Goal: Task Accomplishment & Management: Use online tool/utility

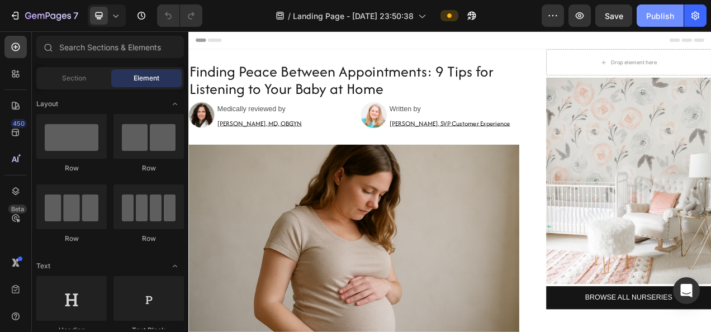
click at [665, 20] on div "Publish" at bounding box center [660, 16] width 28 height 12
click at [117, 19] on icon at bounding box center [115, 15] width 11 height 11
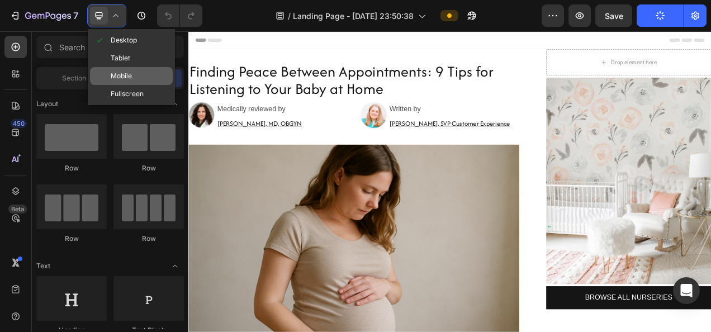
click at [140, 77] on div "Mobile" at bounding box center [131, 76] width 83 height 18
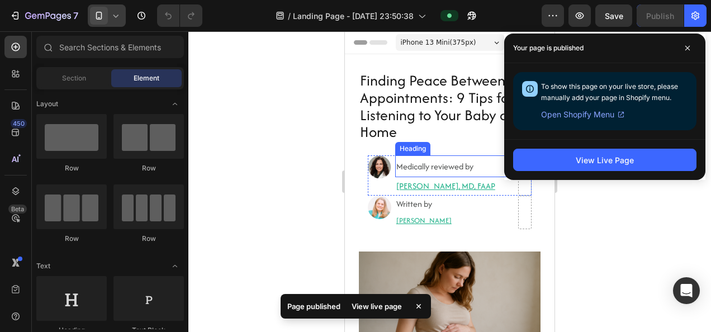
scroll to position [78, 0]
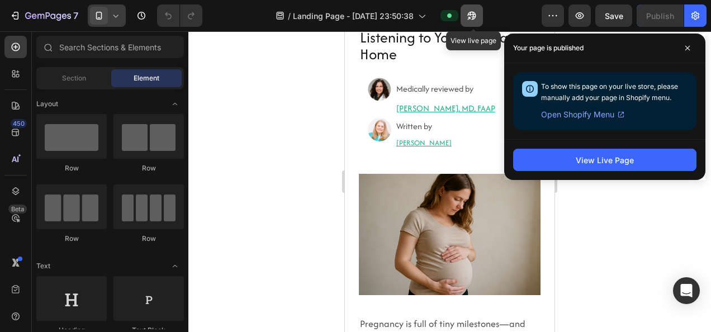
click at [470, 15] on icon "button" at bounding box center [472, 16] width 8 height 8
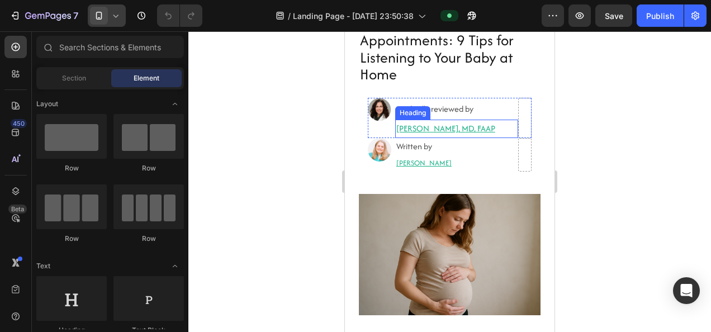
scroll to position [57, 0]
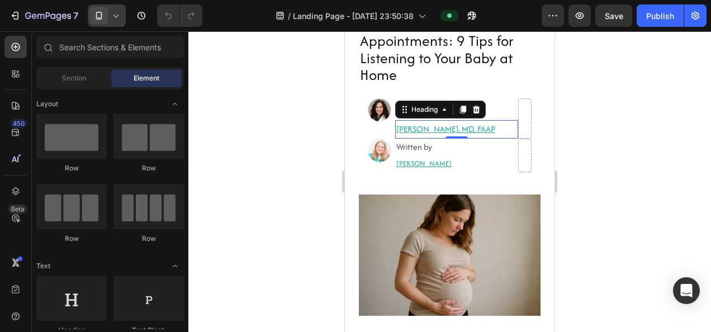
click at [417, 126] on h2 "[PERSON_NAME], MD, FAAP" at bounding box center [456, 129] width 123 height 18
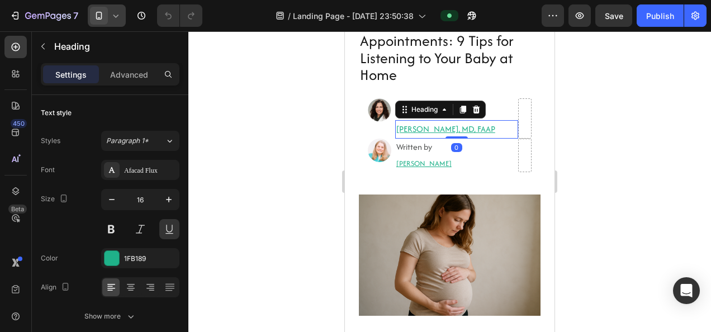
click at [404, 131] on h2 "[PERSON_NAME], MD, FAAP" at bounding box center [456, 129] width 123 height 18
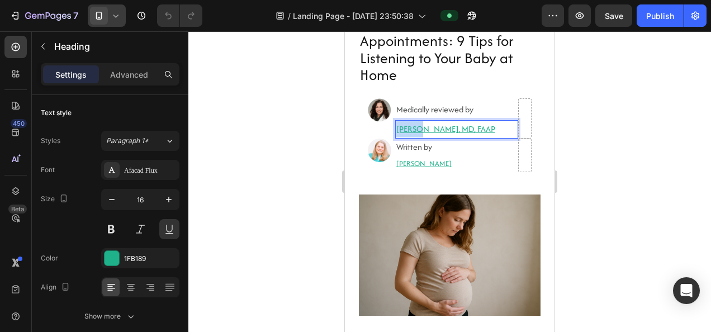
click at [404, 131] on p "[PERSON_NAME], MD, FAAP" at bounding box center [456, 129] width 121 height 16
click at [441, 125] on p "[PERSON_NAME], MD, FAAP" at bounding box center [456, 129] width 121 height 16
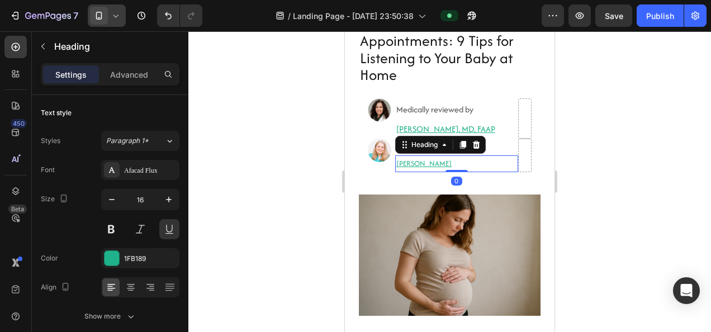
click at [413, 162] on h2 "[PERSON_NAME]" at bounding box center [456, 163] width 123 height 16
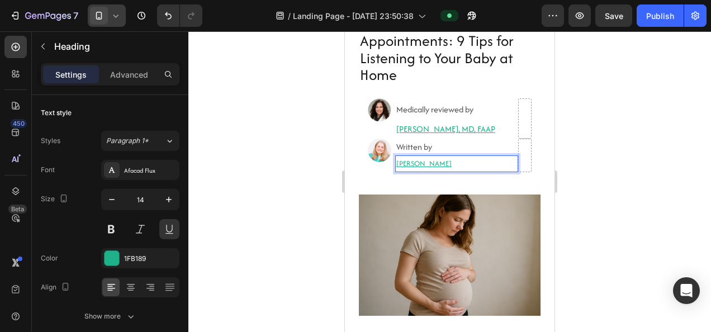
click at [413, 162] on h2 "[PERSON_NAME]" at bounding box center [456, 163] width 123 height 16
click at [482, 162] on p "[PERSON_NAME]" at bounding box center [456, 164] width 121 height 14
click at [487, 163] on p "[PERSON_NAME]" at bounding box center [456, 164] width 121 height 14
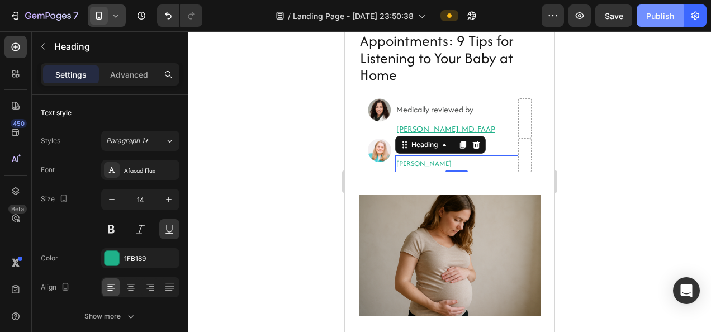
click at [646, 23] on button "Publish" at bounding box center [660, 15] width 47 height 22
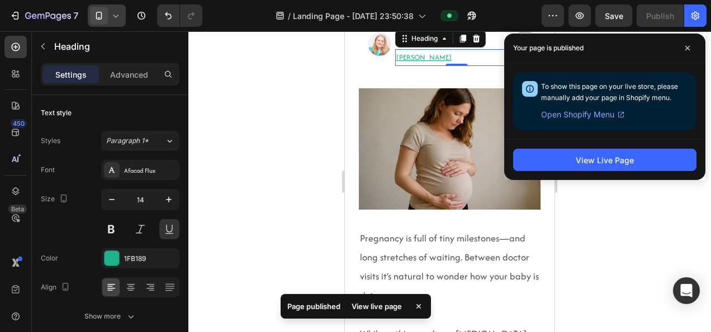
scroll to position [328, 0]
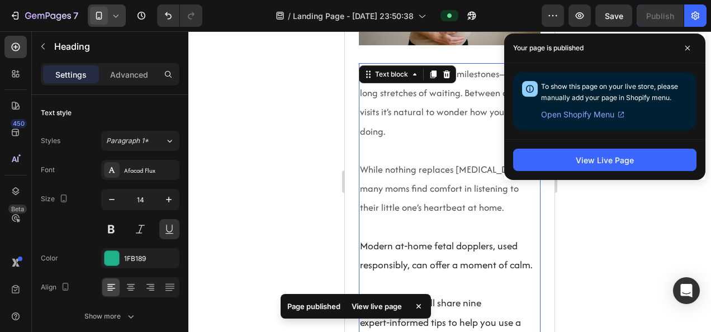
click at [410, 180] on span "While nothing replaces [MEDICAL_DATA], many moms find comfort in listening to t…" at bounding box center [444, 188] width 168 height 51
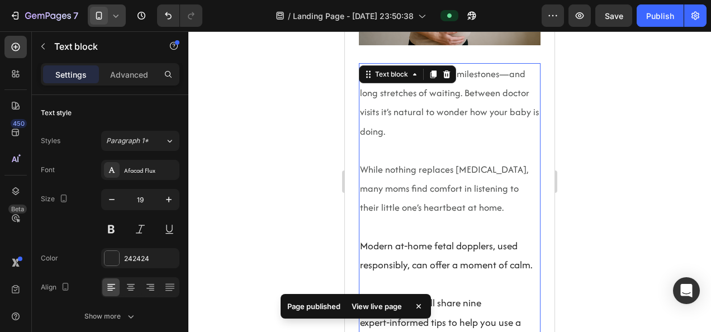
click at [391, 169] on span "While nothing replaces [MEDICAL_DATA], many moms find comfort in listening to t…" at bounding box center [444, 188] width 168 height 51
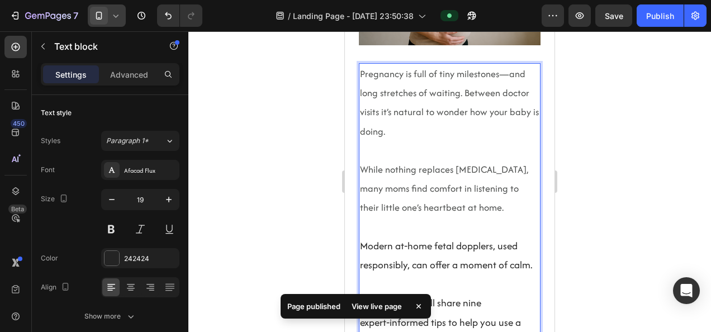
click at [363, 168] on span "While nothing replaces [MEDICAL_DATA], many moms find comfort in listening to t…" at bounding box center [444, 188] width 168 height 51
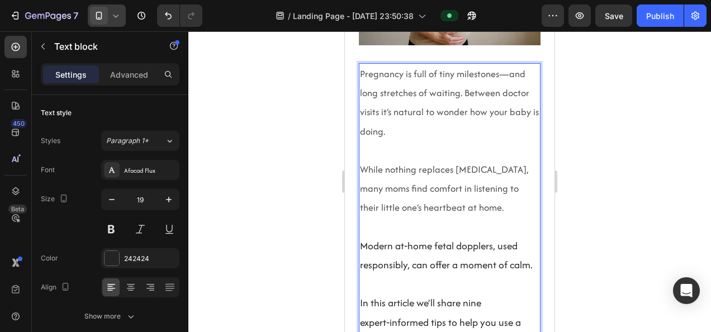
scroll to position [376, 0]
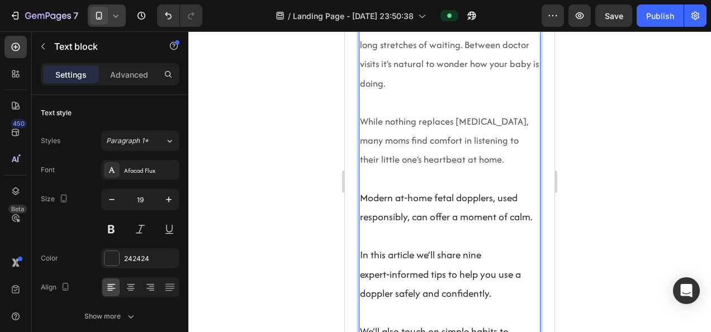
click at [445, 209] on p "Modern at‑home fetal dopplers, used responsibly, can offer a moment of calm." at bounding box center [449, 207] width 179 height 38
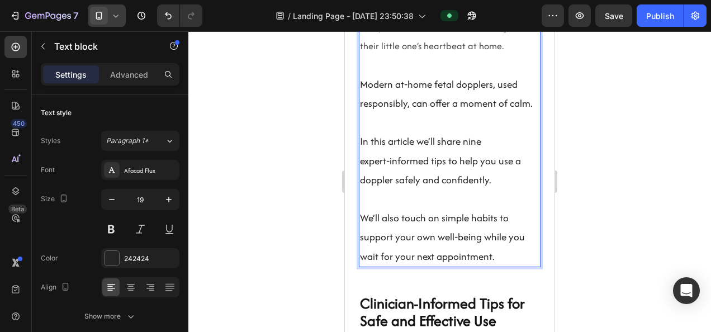
scroll to position [324, 0]
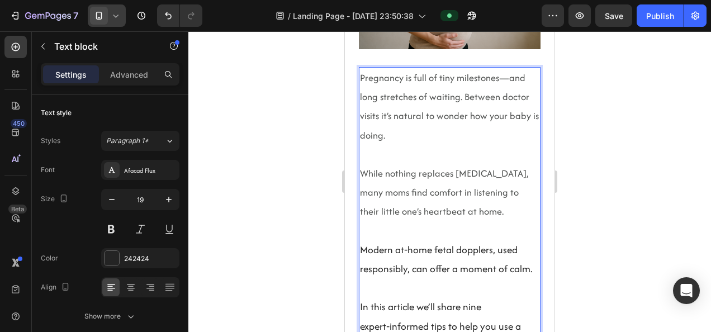
click at [388, 127] on span "Pregnancy is full of tiny milestones—and long stretches of waiting. Between doc…" at bounding box center [449, 106] width 179 height 71
click at [399, 93] on span "Pregnancy is full of tiny milestones—and long stretches of waiting. Between doc…" at bounding box center [449, 106] width 179 height 71
click at [403, 179] on p "While nothing replaces [MEDICAL_DATA], many moms find comfort in listening to t…" at bounding box center [449, 193] width 179 height 58
click at [394, 230] on p "Rich Text Editor. Editing area: main" at bounding box center [449, 230] width 179 height 19
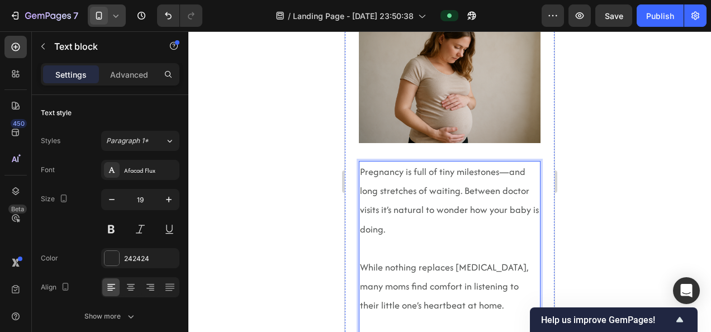
scroll to position [0, 0]
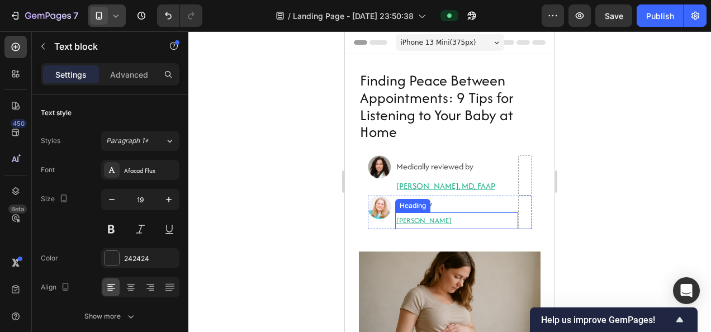
click at [446, 224] on p "[PERSON_NAME]" at bounding box center [456, 221] width 121 height 14
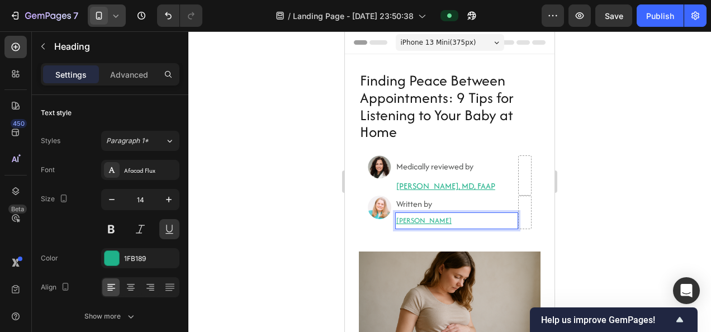
click at [420, 222] on p "[PERSON_NAME]" at bounding box center [456, 221] width 121 height 14
click at [452, 217] on p "[PERSON_NAME]" at bounding box center [456, 221] width 121 height 14
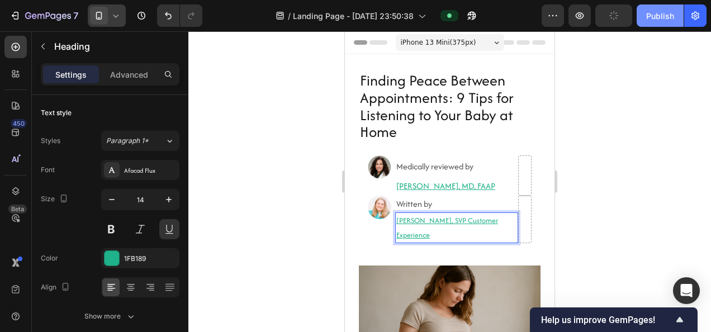
click at [678, 26] on button "Publish" at bounding box center [660, 15] width 47 height 22
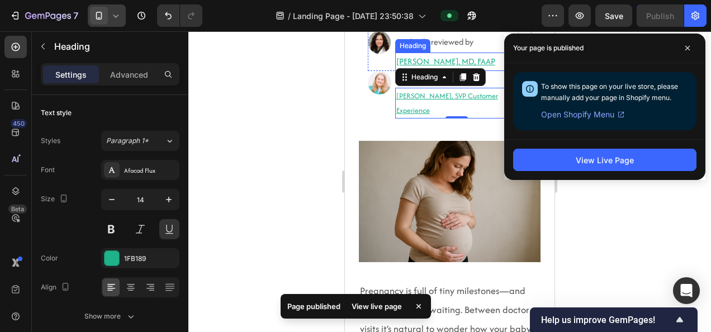
scroll to position [125, 0]
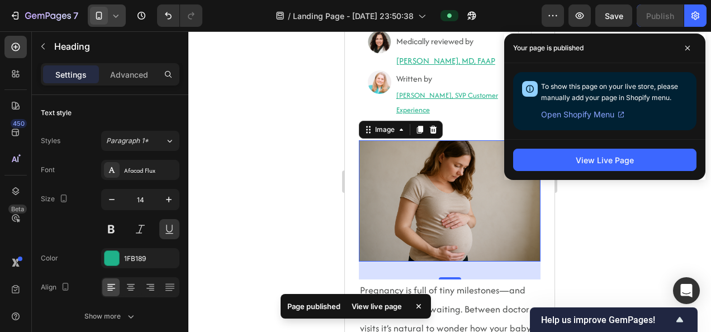
click at [419, 215] on img at bounding box center [450, 200] width 182 height 121
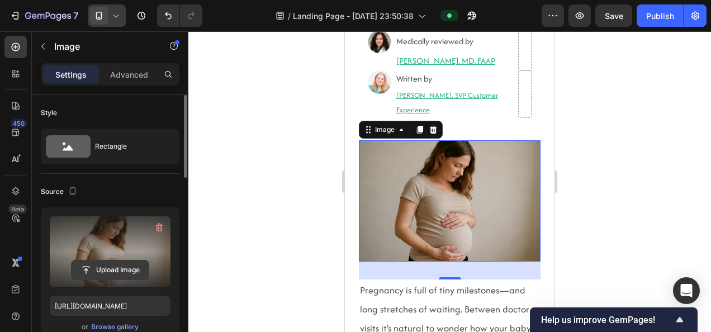
click at [108, 267] on input "file" at bounding box center [110, 270] width 77 height 19
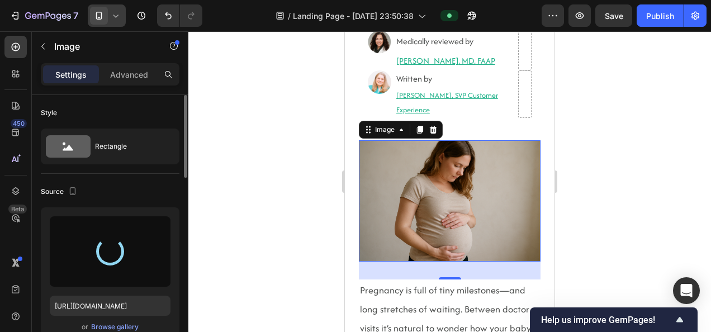
type input "[URL][DOMAIN_NAME]"
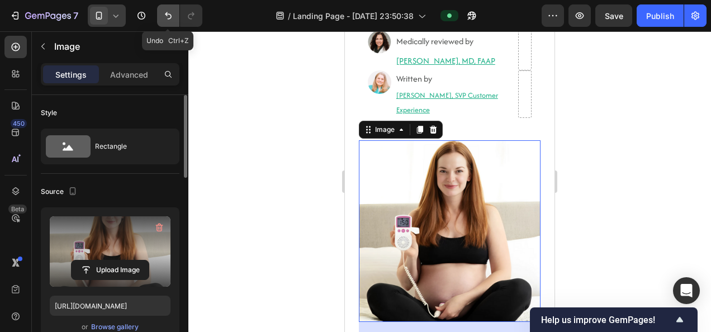
click at [167, 18] on icon "Undo/Redo" at bounding box center [168, 15] width 11 height 11
click at [189, 18] on icon "Undo/Redo" at bounding box center [191, 15] width 6 height 7
click at [654, 21] on button "Publish" at bounding box center [660, 15] width 47 height 22
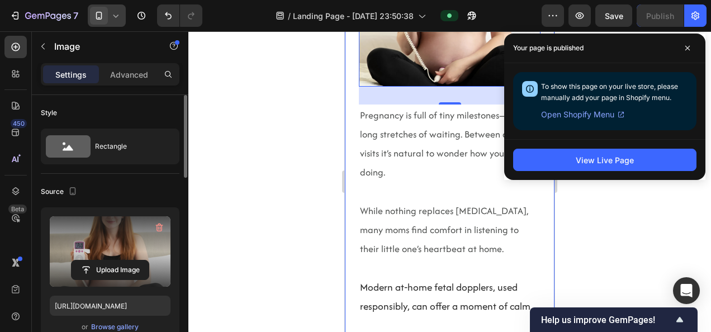
scroll to position [362, 0]
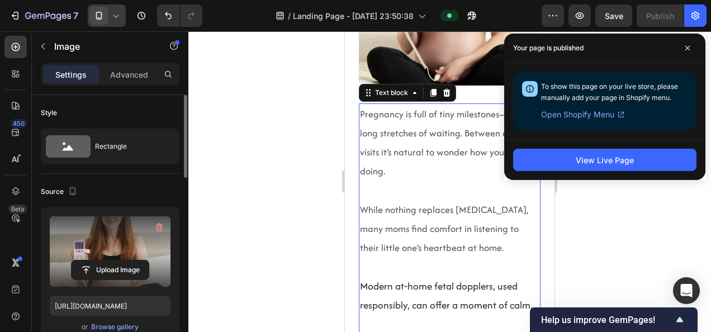
click at [394, 210] on p "While nothing replaces [MEDICAL_DATA], many moms find comfort in listening to t…" at bounding box center [449, 229] width 179 height 58
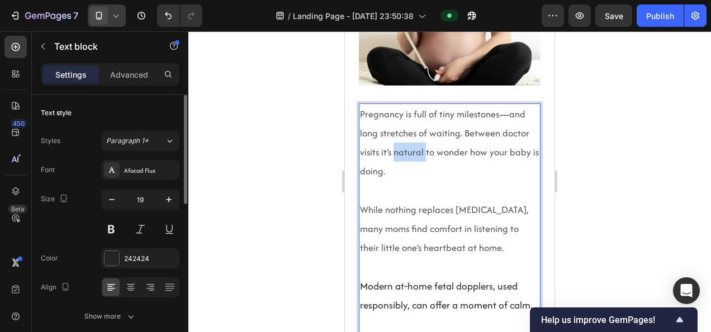
click at [395, 144] on span "Pregnancy is full of tiny milestones—and long stretches of waiting. Between doc…" at bounding box center [449, 142] width 179 height 71
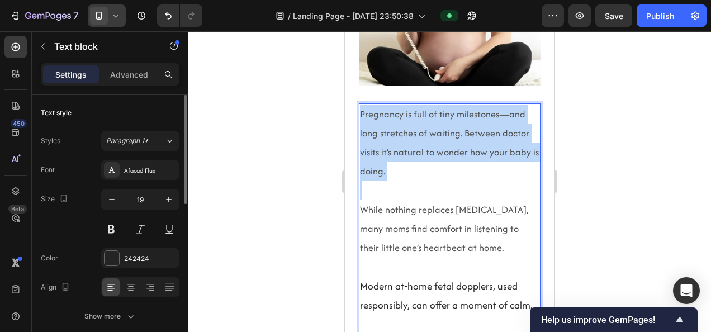
click at [395, 144] on span "Pregnancy is full of tiny milestones—and long stretches of waiting. Between doc…" at bounding box center [449, 142] width 179 height 71
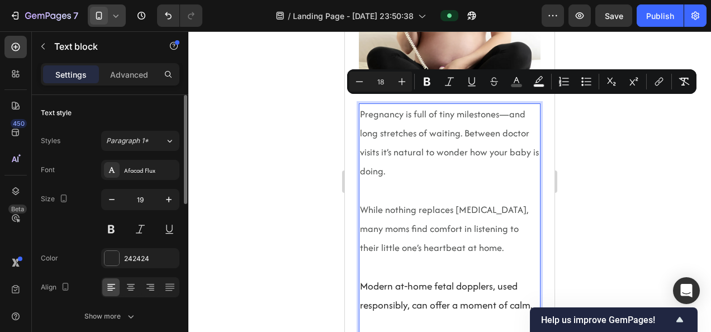
click at [411, 210] on p "While nothing replaces [MEDICAL_DATA], many moms find comfort in listening to t…" at bounding box center [449, 229] width 179 height 58
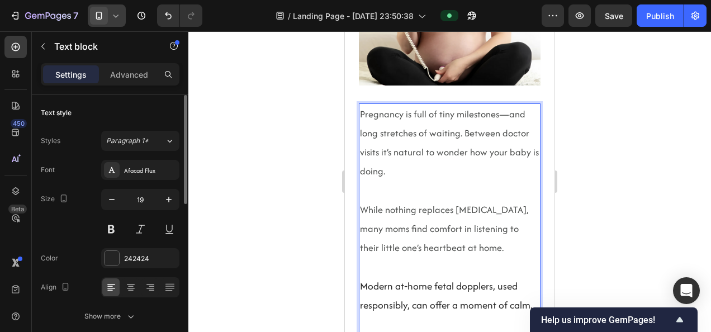
click at [397, 238] on span "While nothing replaces [MEDICAL_DATA], many moms find comfort in listening to t…" at bounding box center [444, 228] width 168 height 51
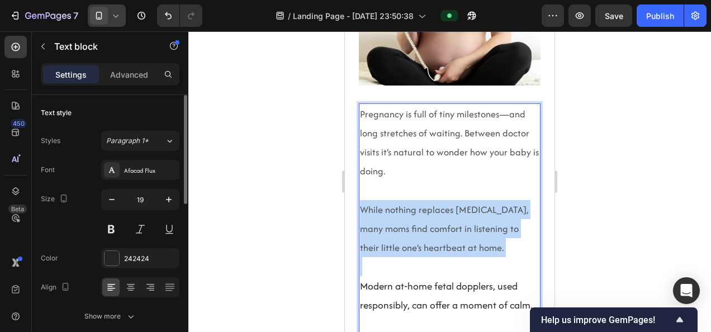
click at [397, 238] on span "While nothing replaces [MEDICAL_DATA], many moms find comfort in listening to t…" at bounding box center [444, 228] width 168 height 51
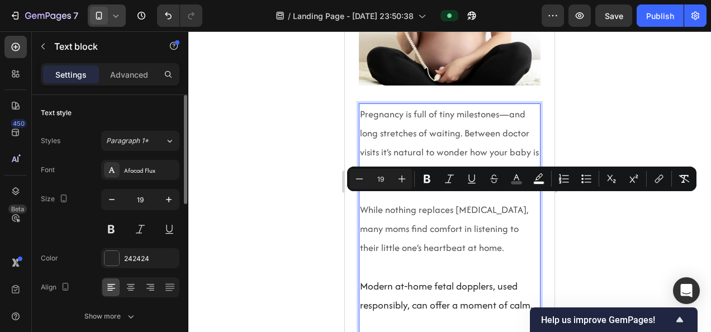
click at [403, 292] on p "Modern at‑home fetal dopplers, used responsibly, can offer a moment of calm." at bounding box center [449, 296] width 179 height 38
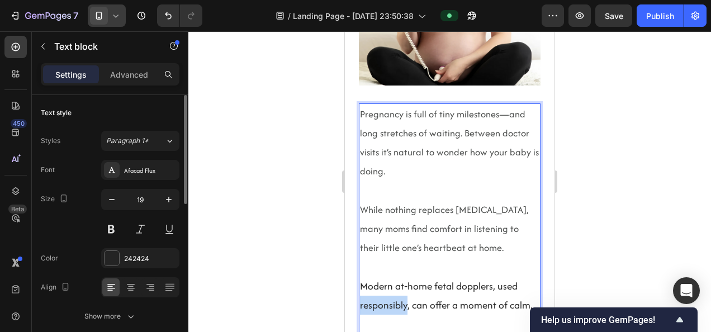
click at [403, 292] on p "Modern at‑home fetal dopplers, used responsibly, can offer a moment of calm." at bounding box center [449, 296] width 179 height 38
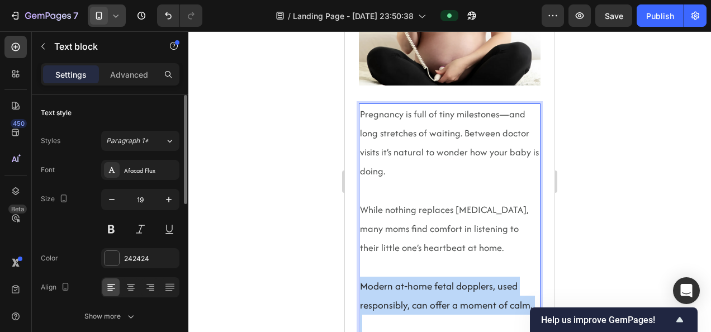
click at [403, 292] on p "Modern at‑home fetal dopplers, used responsibly, can offer a moment of calm." at bounding box center [449, 296] width 179 height 38
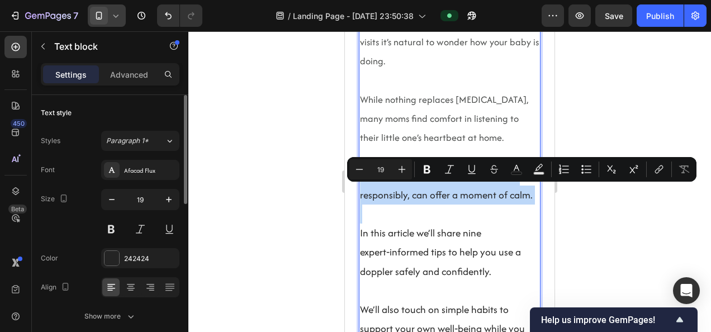
scroll to position [472, 0]
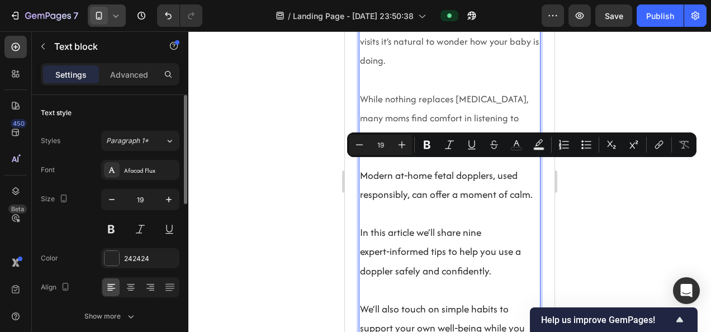
click at [391, 266] on p "In this article we’ll share nine expert‑informed tips to help you use a doppler…" at bounding box center [449, 252] width 179 height 58
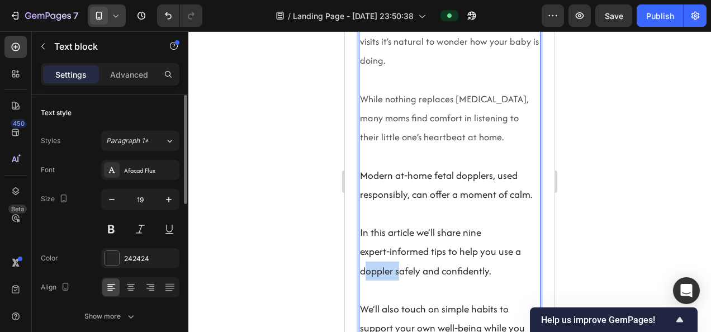
click at [391, 266] on p "In this article we’ll share nine expert‑informed tips to help you use a doppler…" at bounding box center [449, 252] width 179 height 58
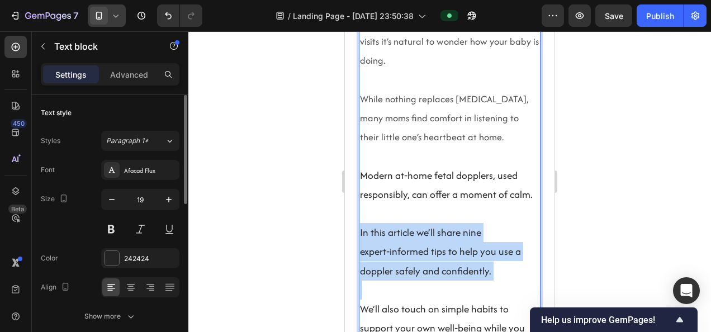
click at [391, 266] on p "In this article we’ll share nine expert‑informed tips to help you use a doppler…" at bounding box center [449, 252] width 179 height 58
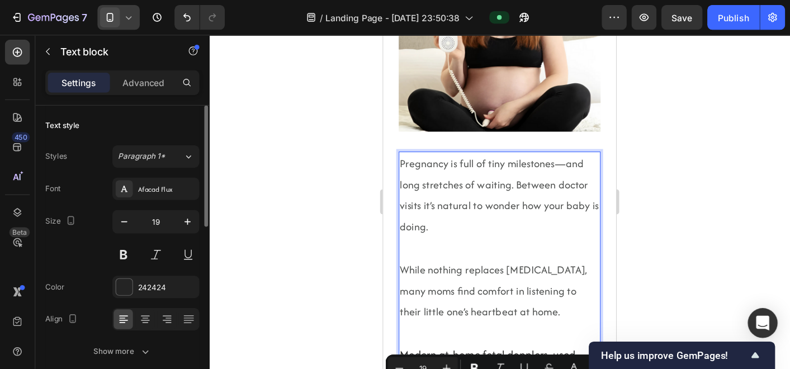
scroll to position [323, 0]
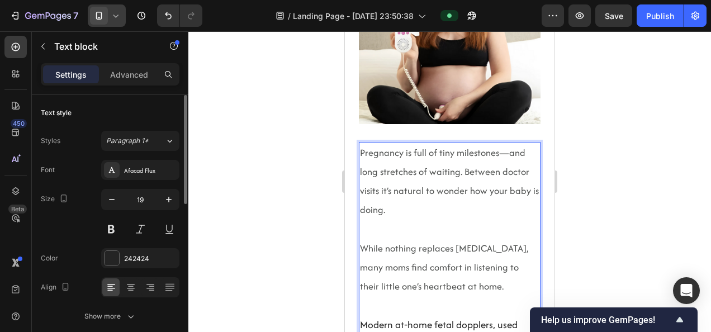
click at [400, 174] on p "Pregnancy is full of tiny milestones—and long stretches of waiting. Between doc…" at bounding box center [449, 181] width 179 height 77
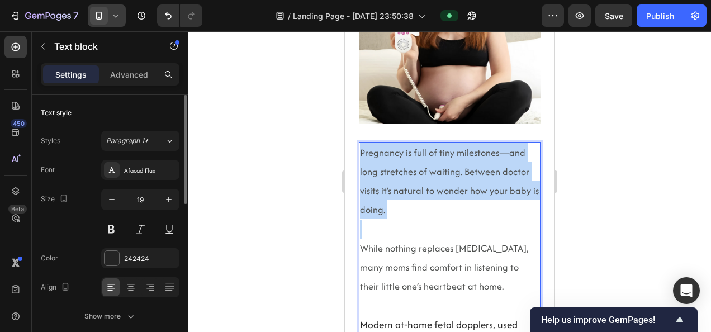
click at [400, 174] on p "Pregnancy is full of tiny milestones—and long stretches of waiting. Between doc…" at bounding box center [449, 181] width 179 height 77
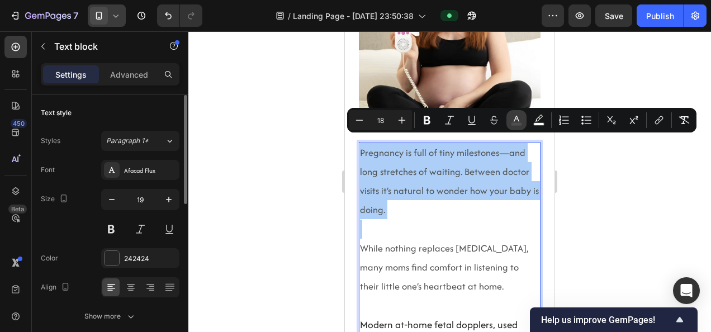
click at [520, 119] on icon "Editor contextual toolbar" at bounding box center [516, 120] width 11 height 11
type input "4E504F"
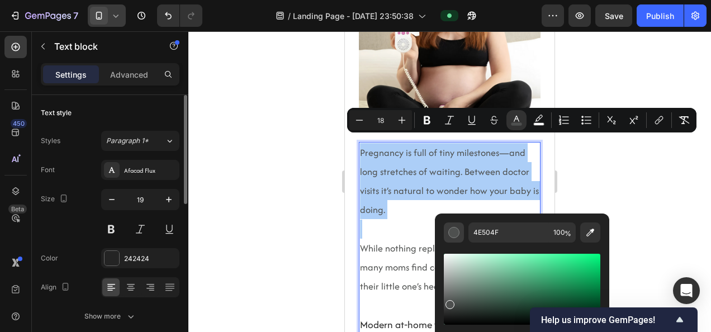
click at [451, 231] on div "Editor contextual toolbar" at bounding box center [453, 232] width 11 height 11
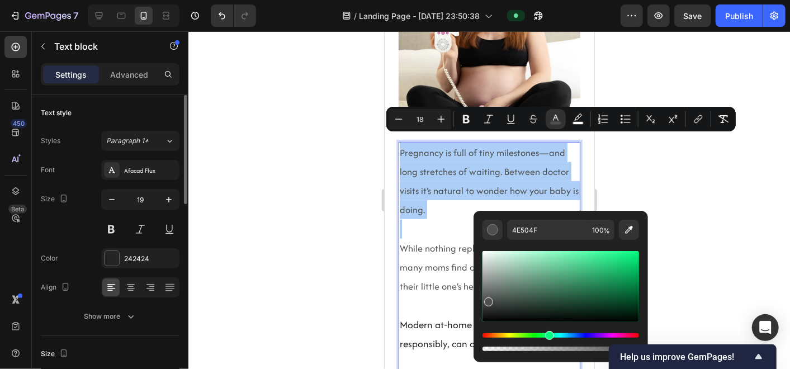
scroll to position [323, 0]
drag, startPoint x: 483, startPoint y: 306, endPoint x: 479, endPoint y: 329, distance: 22.8
click at [479, 329] on div "4E504F 100 %" at bounding box center [561, 282] width 174 height 143
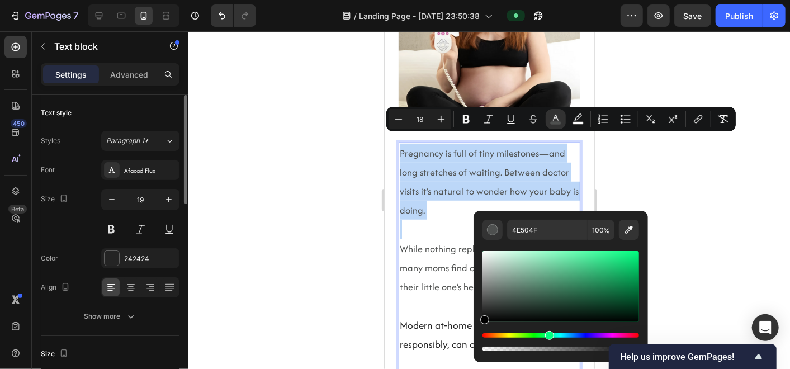
type input "000000"
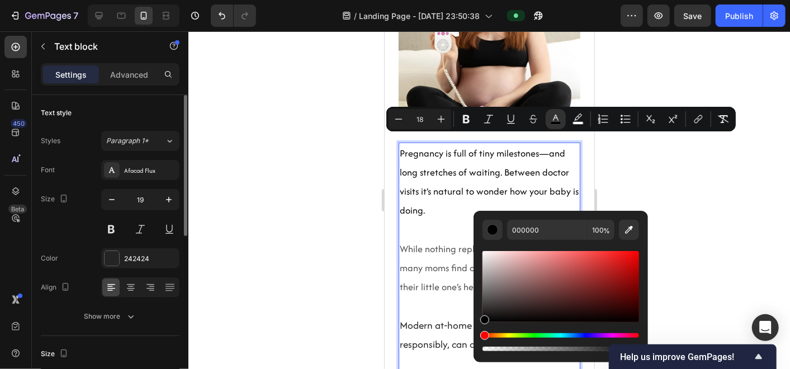
click at [711, 277] on div at bounding box center [489, 200] width 602 height 338
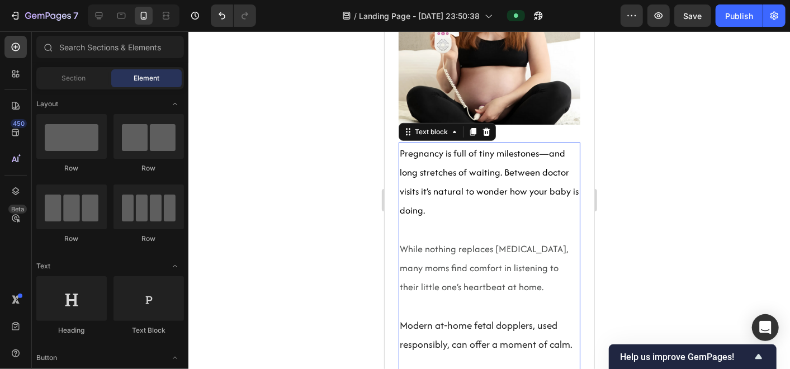
click at [498, 250] on span "While nothing replaces [MEDICAL_DATA], many moms find comfort in listening to t…" at bounding box center [483, 267] width 168 height 51
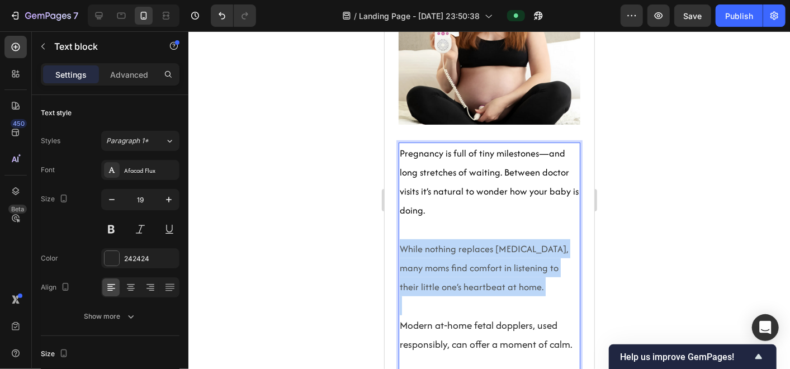
click at [498, 250] on span "While nothing replaces [MEDICAL_DATA], many moms find comfort in listening to t…" at bounding box center [483, 267] width 168 height 51
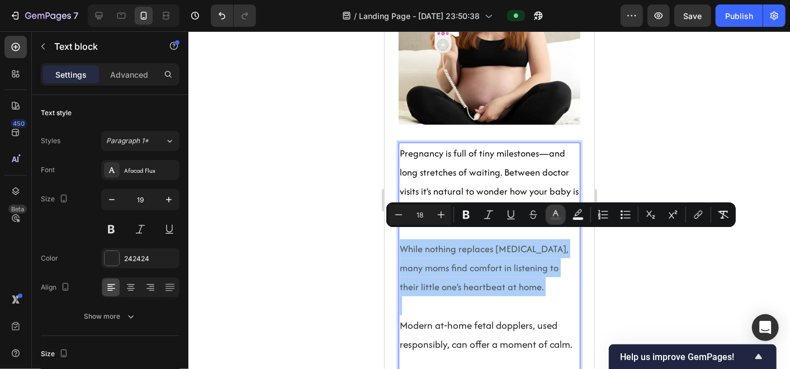
click at [552, 214] on icon "Editor contextual toolbar" at bounding box center [555, 214] width 11 height 11
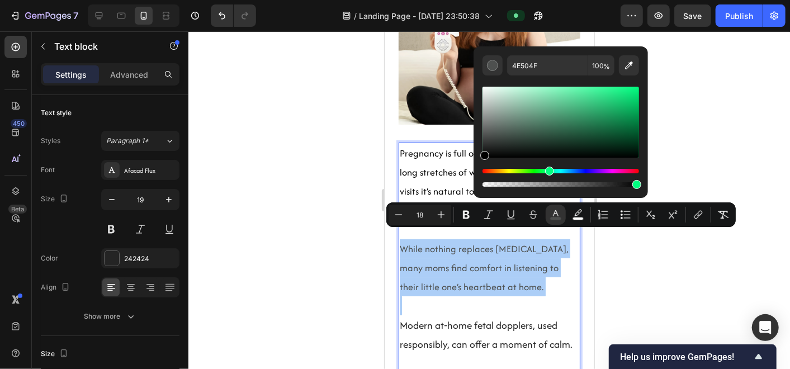
drag, startPoint x: 491, startPoint y: 149, endPoint x: 482, endPoint y: 169, distance: 21.8
click at [482, 169] on div "Editor contextual toolbar" at bounding box center [560, 136] width 157 height 105
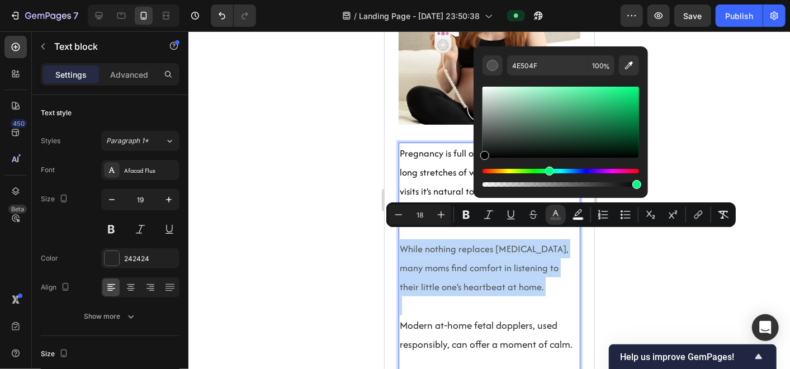
type input "000000"
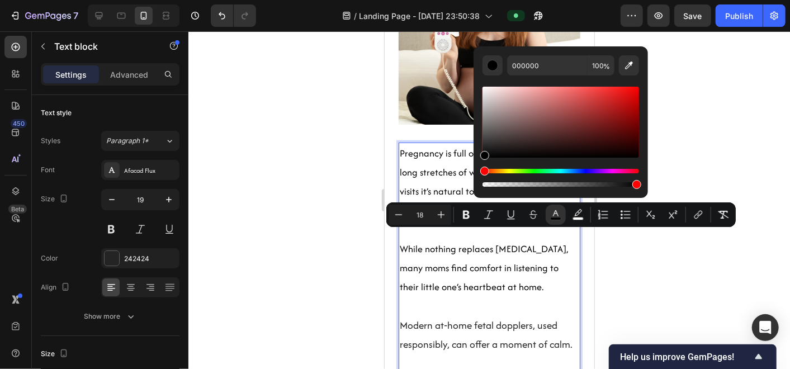
click at [676, 282] on div at bounding box center [489, 200] width 602 height 338
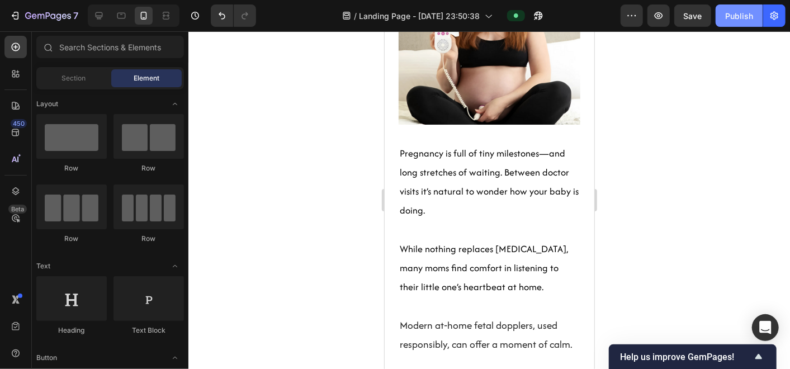
click at [711, 14] on div "Publish" at bounding box center [739, 16] width 28 height 12
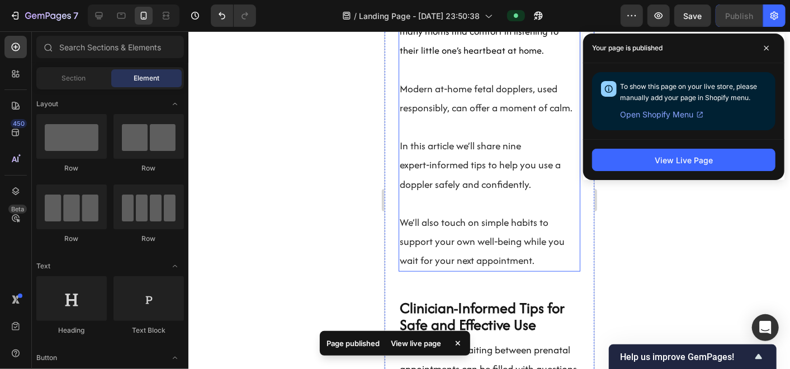
scroll to position [559, 0]
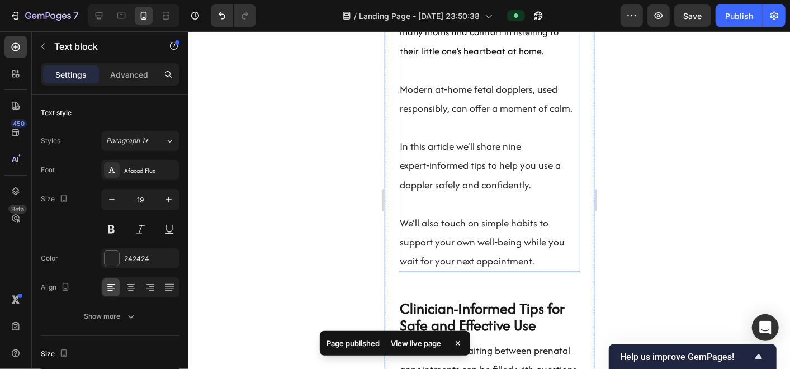
click at [436, 213] on p "We’ll also touch on simple habits to support your own well‑being while you wait…" at bounding box center [488, 242] width 179 height 58
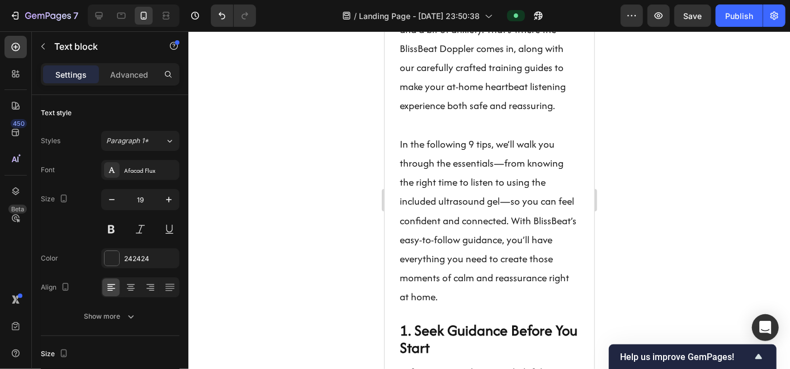
scroll to position [916, 0]
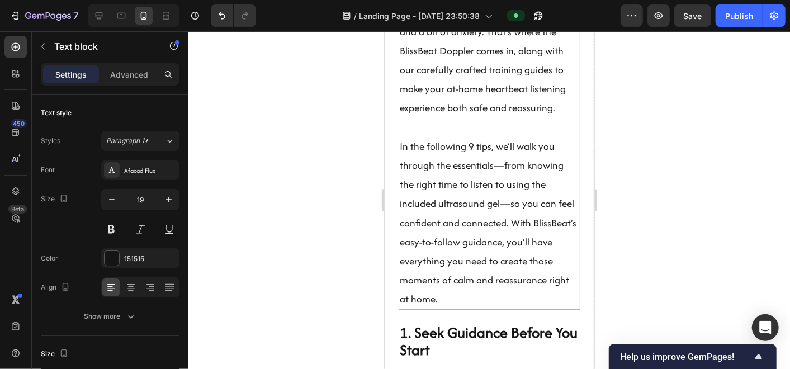
click at [471, 160] on p "In the following 9 tips, we’ll walk you through the essentials—from knowing the…" at bounding box center [488, 222] width 179 height 172
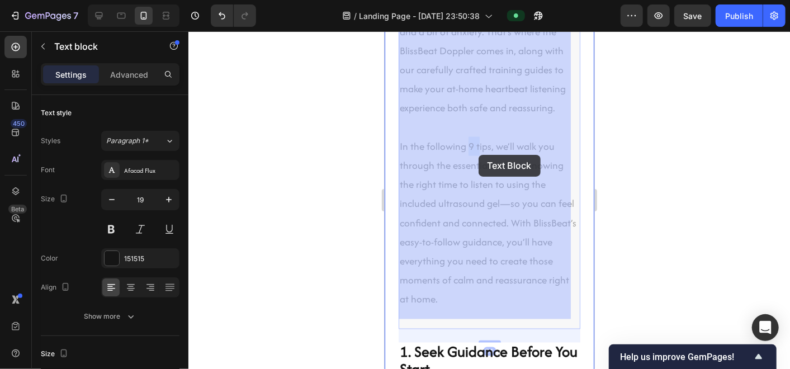
drag, startPoint x: 465, startPoint y: 153, endPoint x: 477, endPoint y: 154, distance: 12.4
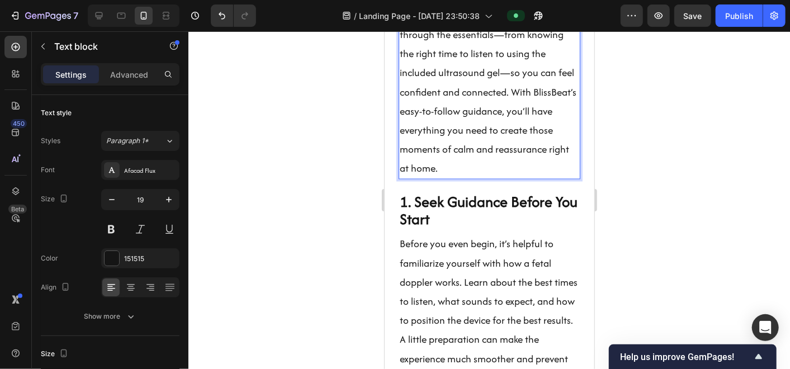
scroll to position [908, 0]
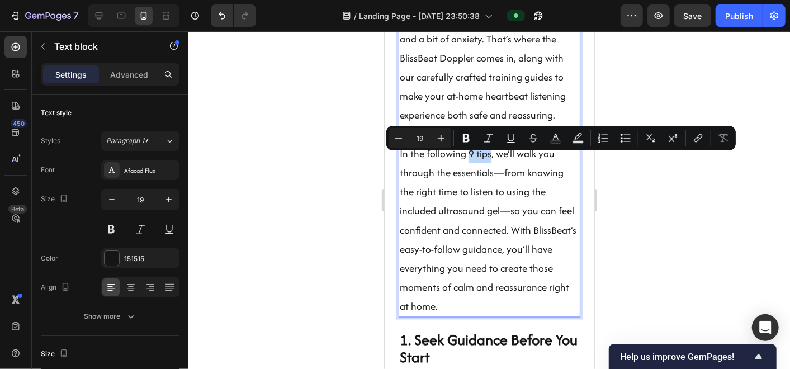
drag, startPoint x: 466, startPoint y: 158, endPoint x: 489, endPoint y: 164, distance: 23.7
click at [489, 164] on p "In the following 9 tips, we’ll walk you through the essentials—from knowing the…" at bounding box center [488, 230] width 179 height 172
click at [465, 141] on icon "Editor contextual toolbar" at bounding box center [466, 138] width 7 height 8
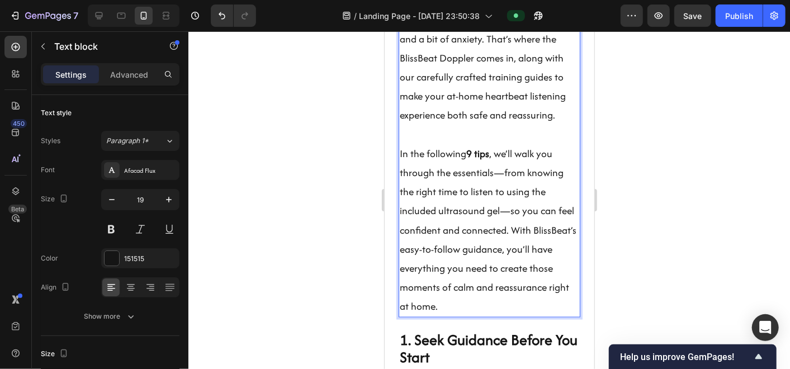
click at [490, 238] on p "In the following 9 tips , we’ll walk you through the essentials—from knowing th…" at bounding box center [488, 230] width 179 height 172
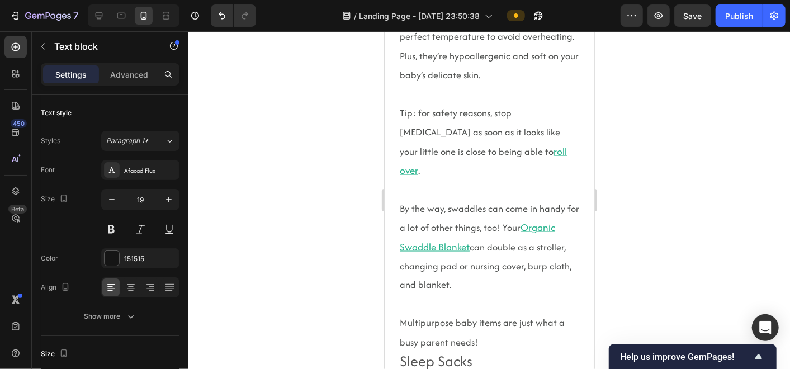
scroll to position [3319, 0]
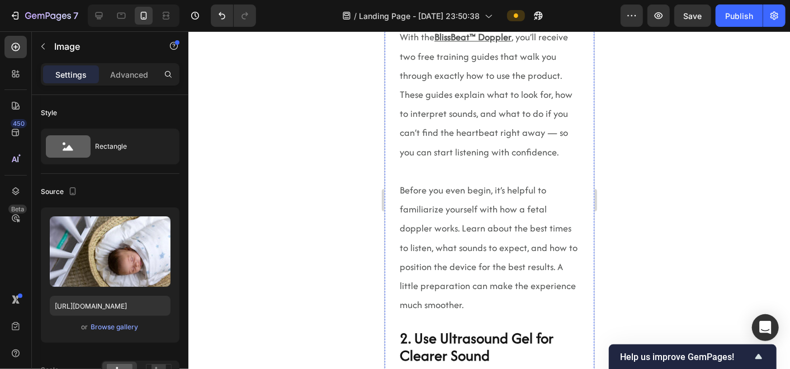
scroll to position [1504, 0]
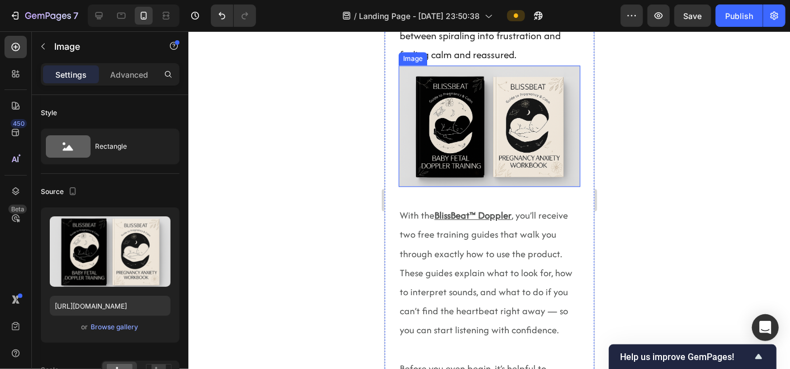
click at [438, 146] on img at bounding box center [489, 125] width 182 height 121
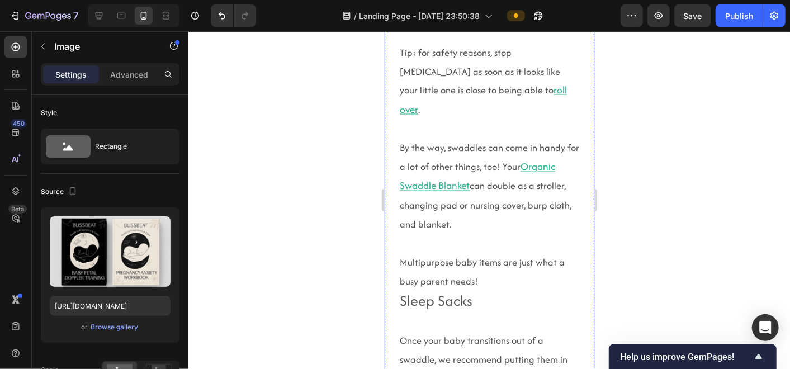
scroll to position [3495, 0]
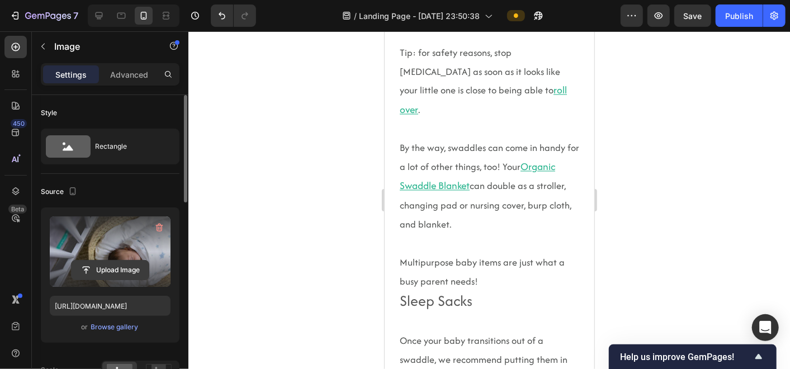
click at [107, 275] on input "file" at bounding box center [110, 270] width 77 height 19
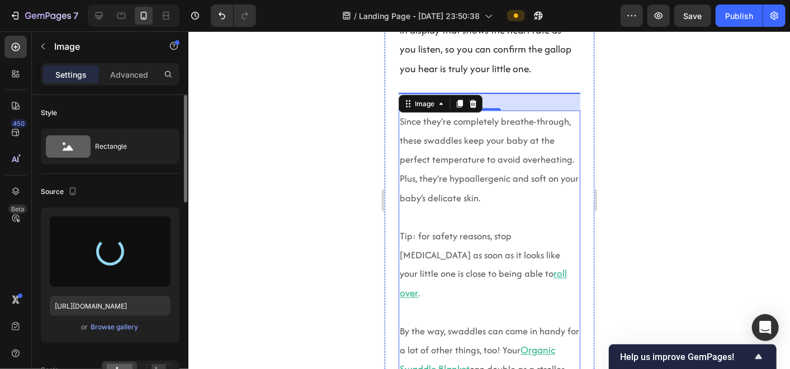
scroll to position [3229, 0]
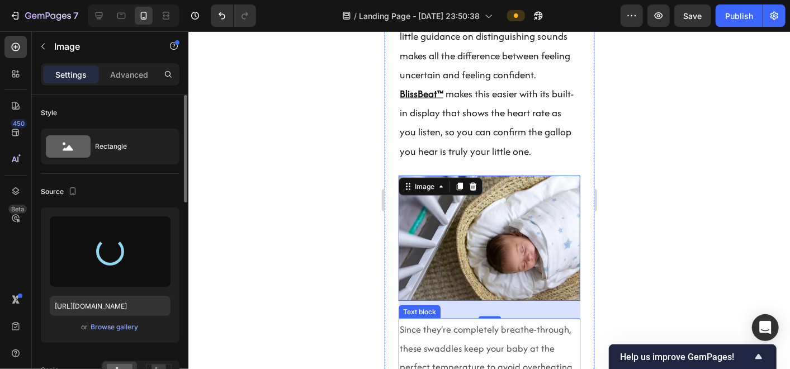
type input "[URL][DOMAIN_NAME]"
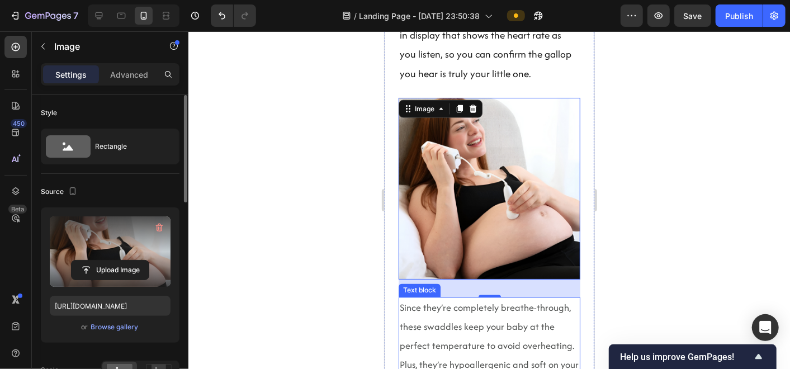
scroll to position [3444, 0]
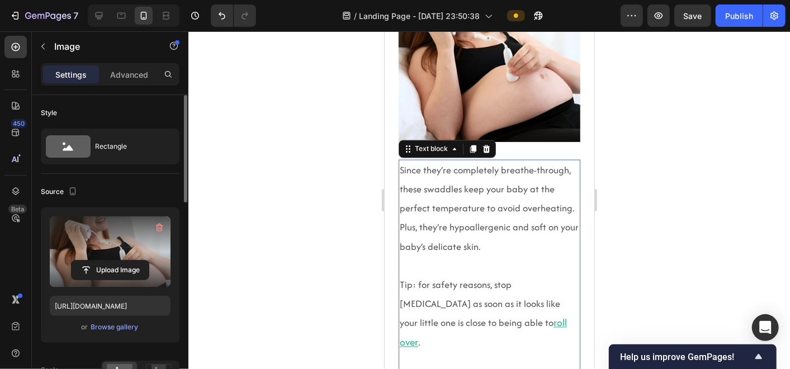
click at [525, 253] on span "Since they’re completely breathe-through, these swaddles keep your baby at the …" at bounding box center [488, 208] width 179 height 90
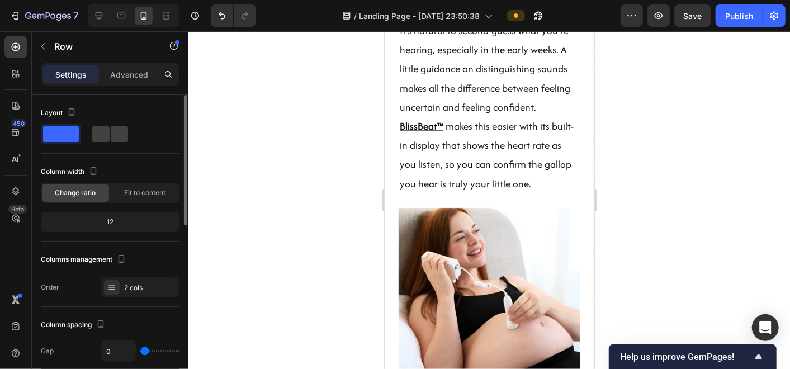
scroll to position [3196, 0]
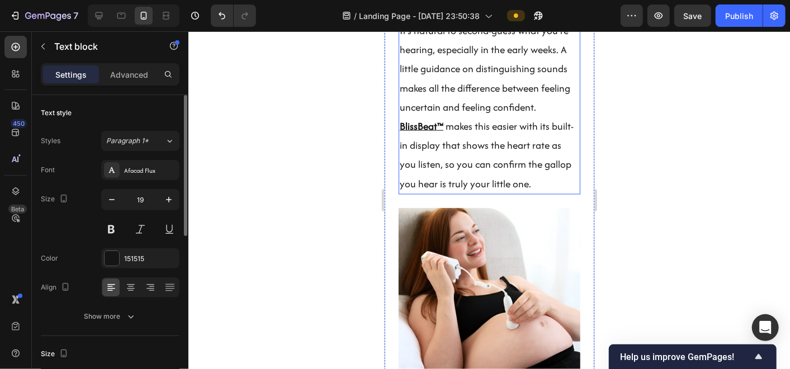
click at [409, 116] on p "It’s natural to second-guess what you’re hearing, especially in the early weeks…" at bounding box center [488, 69] width 179 height 96
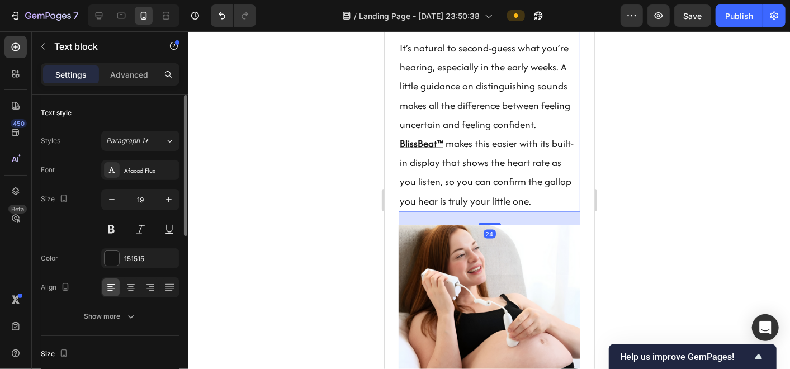
scroll to position [3190, 0]
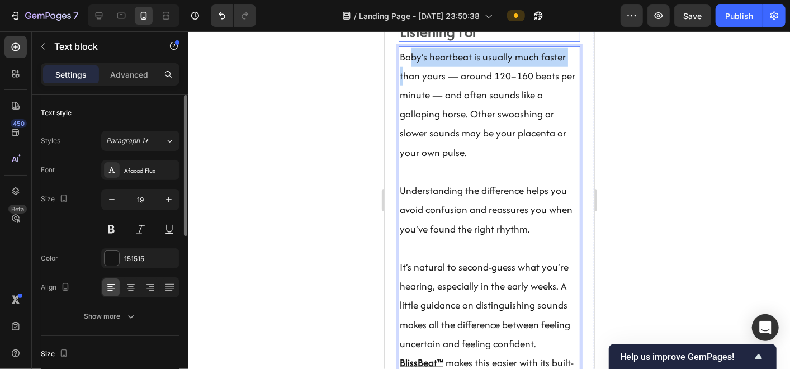
drag, startPoint x: 401, startPoint y: 172, endPoint x: 408, endPoint y: 175, distance: 8.0
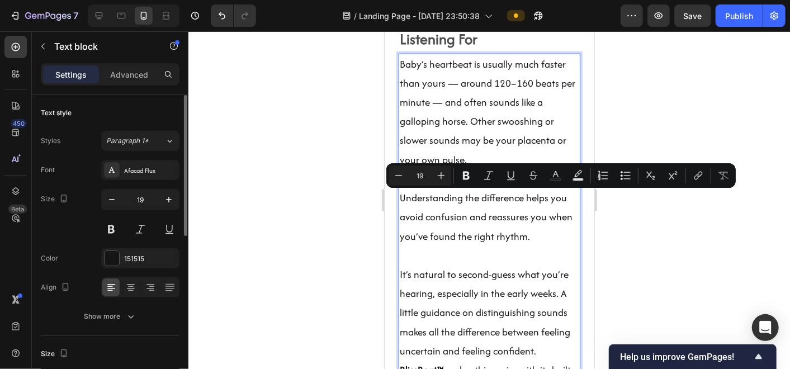
click at [498, 245] on p "Understanding the difference helps you avoid confusion and reassures you when y…" at bounding box center [488, 217] width 179 height 58
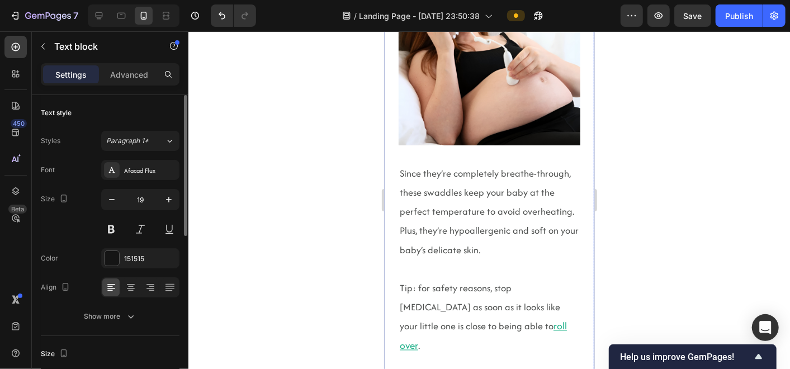
scroll to position [3220, 0]
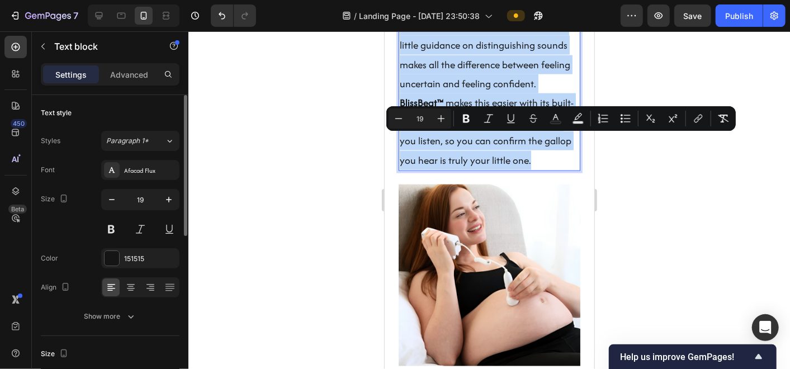
drag, startPoint x: 560, startPoint y: 296, endPoint x: 399, endPoint y: 136, distance: 226.9
copy div "It’s natural to second-guess what you’re hearing, especially in the early weeks…"
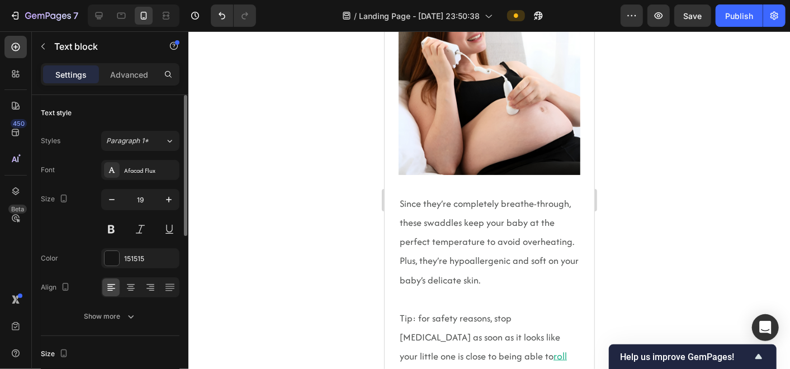
scroll to position [3353, 0]
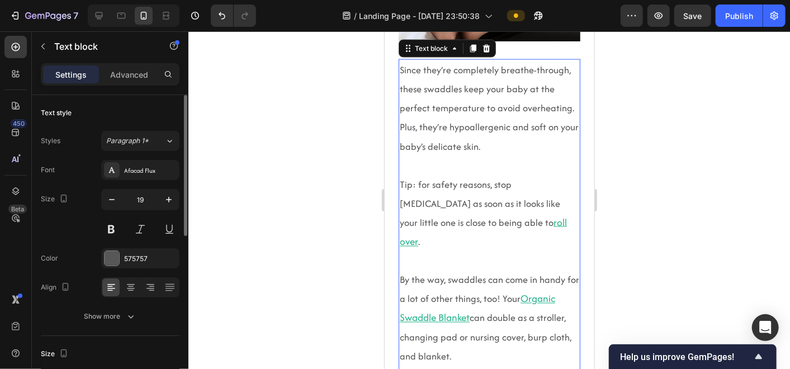
click at [436, 174] on p at bounding box center [488, 164] width 179 height 19
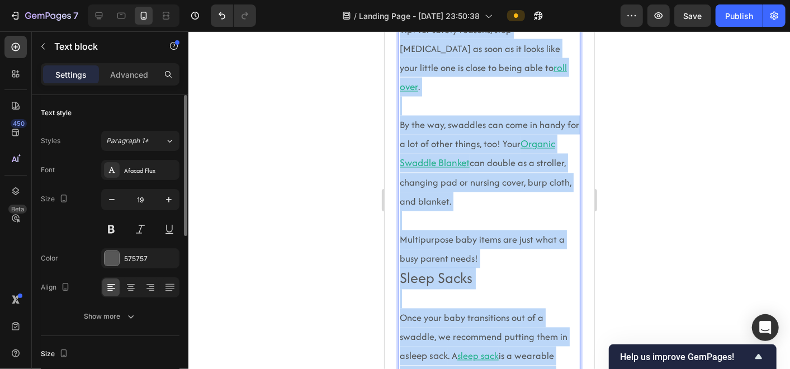
scroll to position [3309, 0]
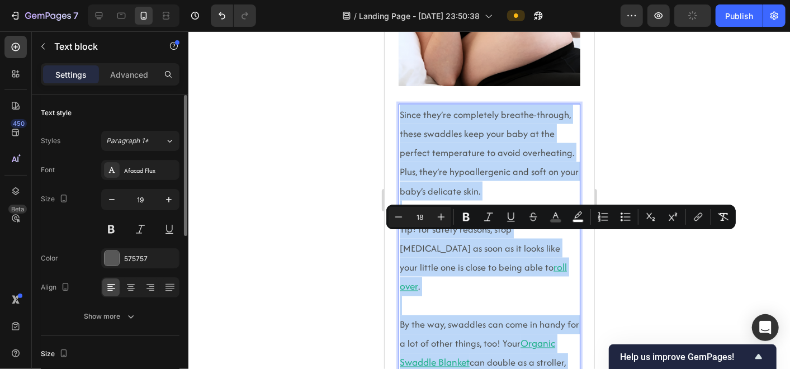
drag, startPoint x: 564, startPoint y: 213, endPoint x: 400, endPoint y: 244, distance: 166.7
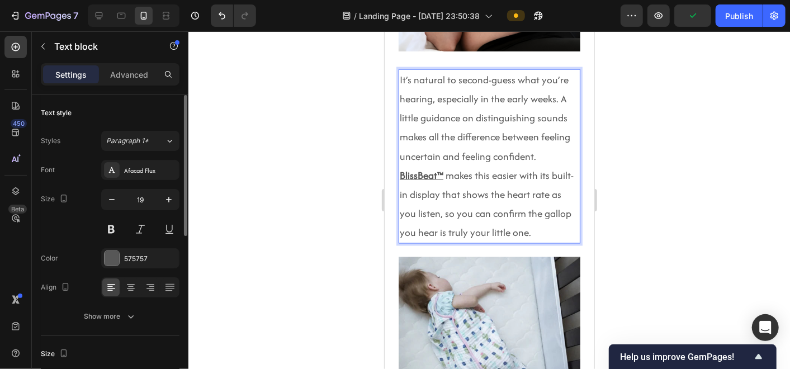
scroll to position [3352, 0]
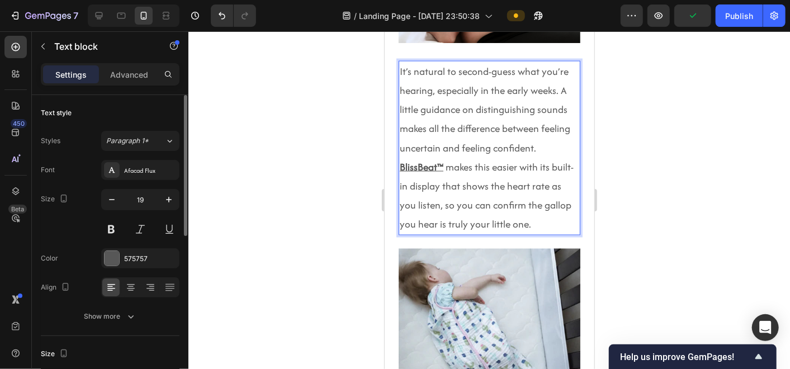
click at [442, 157] on p "It’s natural to second-guess what you’re hearing, especially in the early weeks…" at bounding box center [488, 109] width 179 height 96
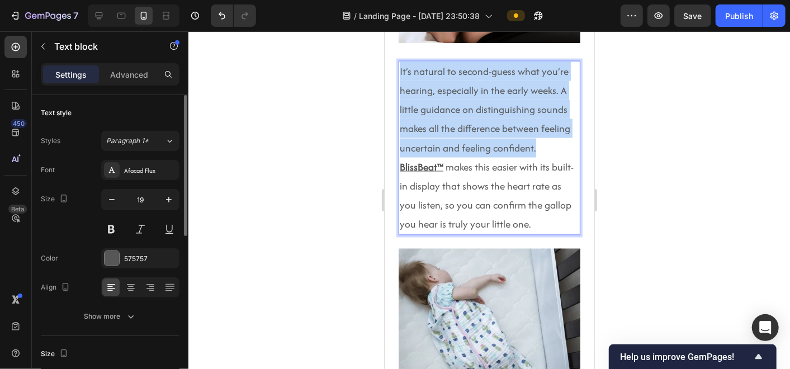
click at [442, 157] on p "It’s natural to second-guess what you’re hearing, especially in the early weeks…" at bounding box center [488, 109] width 179 height 96
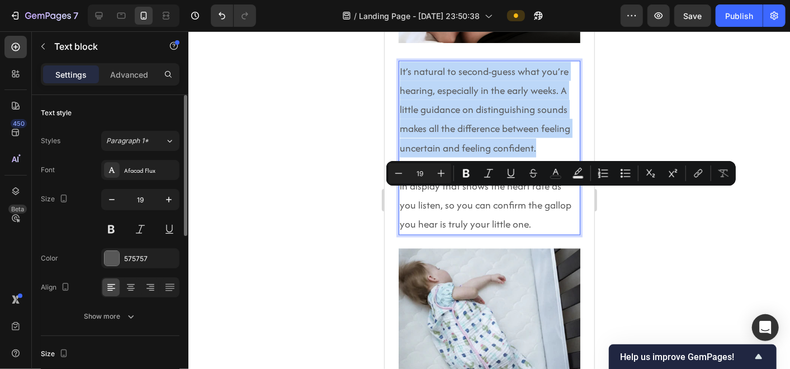
click at [478, 157] on p "It’s natural to second-guess what you’re hearing, especially in the early weeks…" at bounding box center [488, 109] width 179 height 96
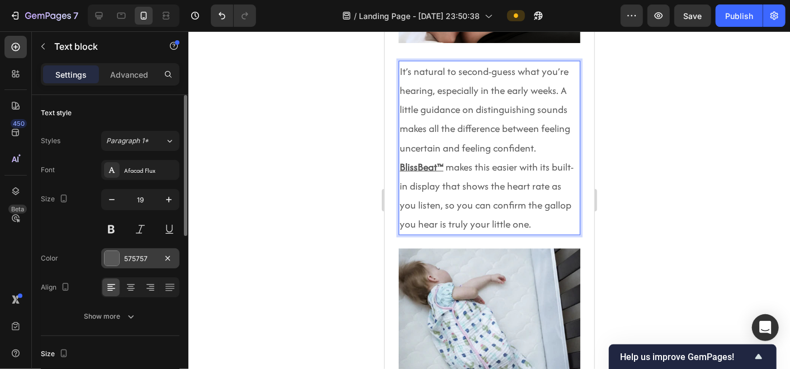
click at [113, 257] on div at bounding box center [112, 258] width 15 height 15
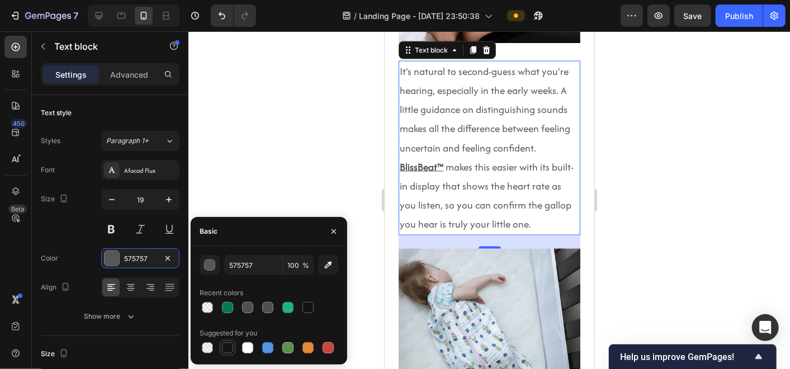
click at [225, 332] on div at bounding box center [227, 347] width 11 height 11
type input "151515"
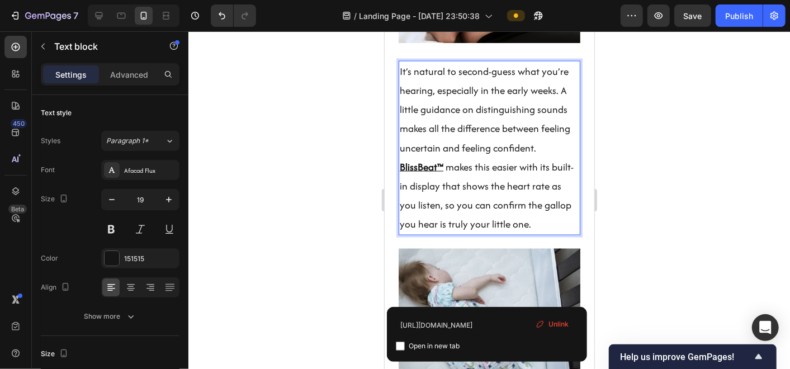
scroll to position [3438, 0]
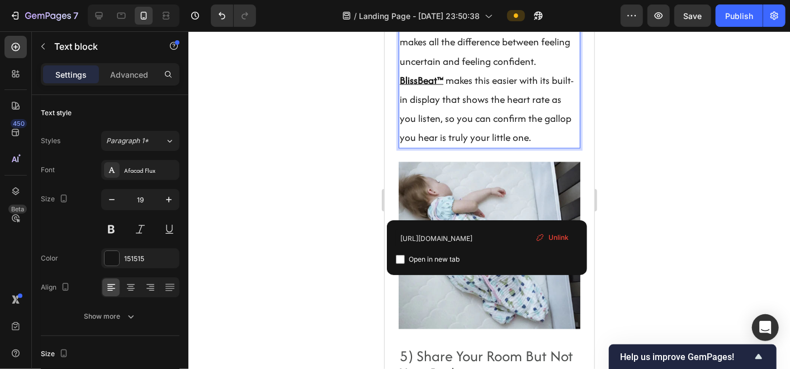
click at [516, 70] on p "It’s natural to second-guess what you’re hearing, especially in the early weeks…" at bounding box center [488, 23] width 179 height 96
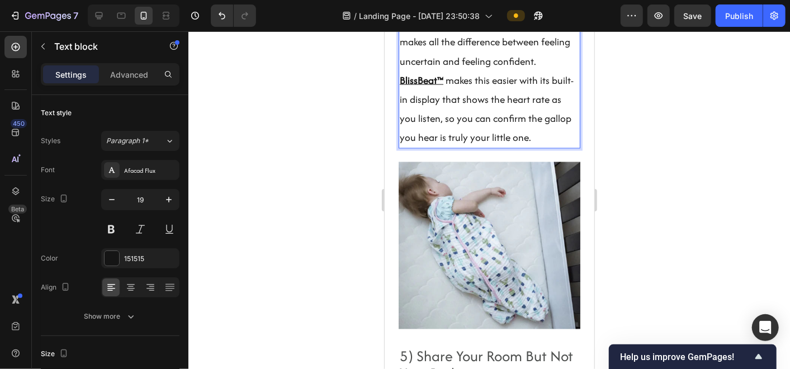
click at [489, 147] on p "BlissBeat™ makes this easier with its built-in display that shows the heart rat…" at bounding box center [488, 108] width 179 height 77
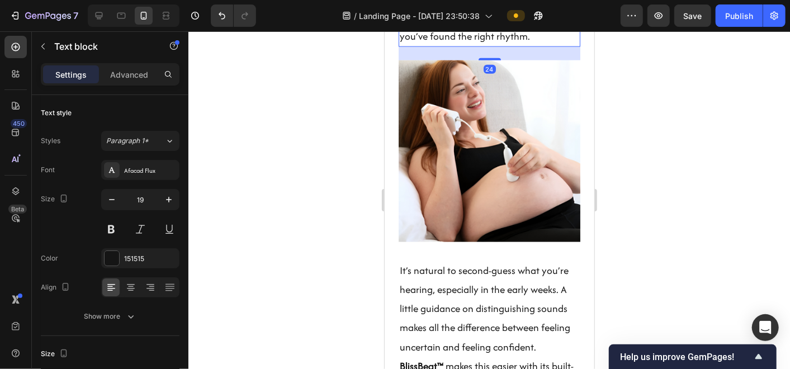
click at [466, 45] on p "Understanding the difference helps you avoid confusion and reassures you when y…" at bounding box center [488, 17] width 179 height 58
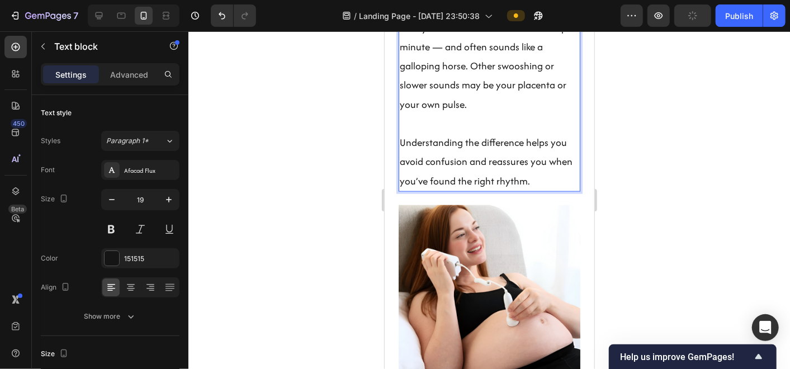
scroll to position [2952, 0]
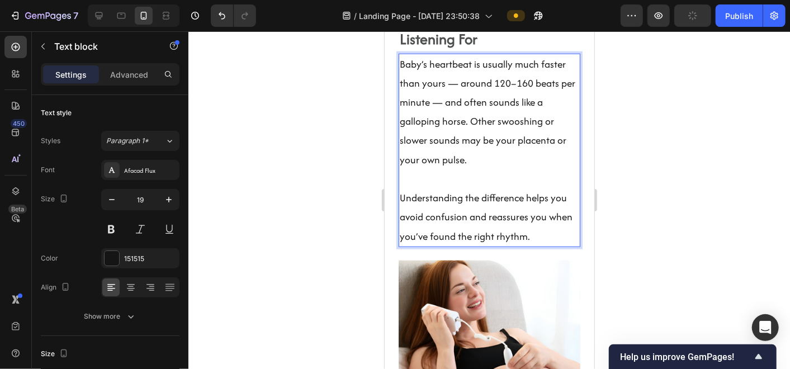
click at [446, 169] on p "Baby’s heartbeat is usually much faster than yours — around 120–160 beats per m…" at bounding box center [488, 111] width 179 height 115
click at [451, 49] on strong "4. Know What You’re Listening For" at bounding box center [462, 30] width 127 height 38
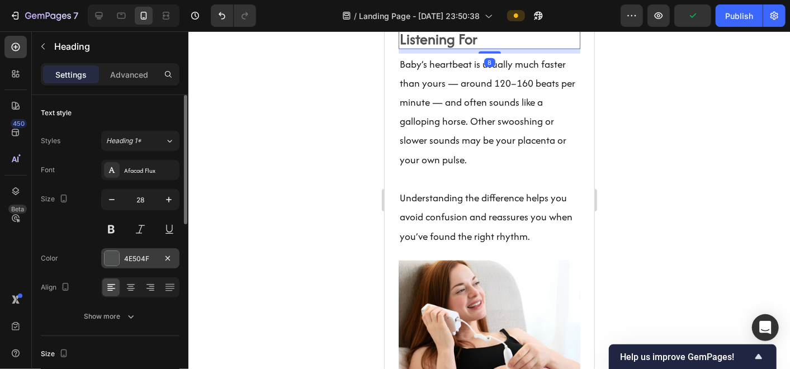
click at [144, 262] on div "4E504F" at bounding box center [140, 259] width 32 height 10
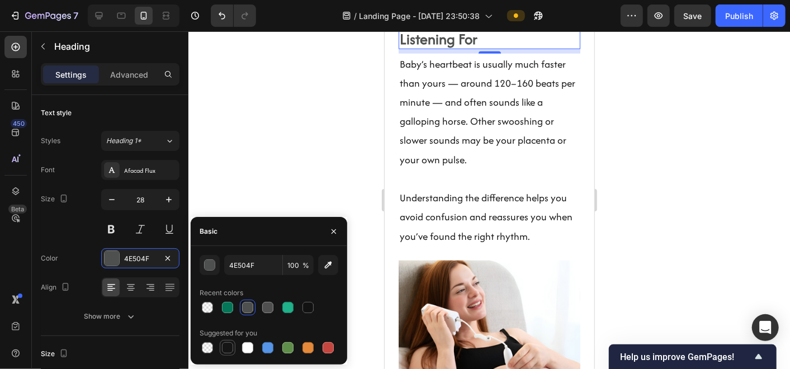
click at [230, 332] on div at bounding box center [227, 347] width 11 height 11
type input "151515"
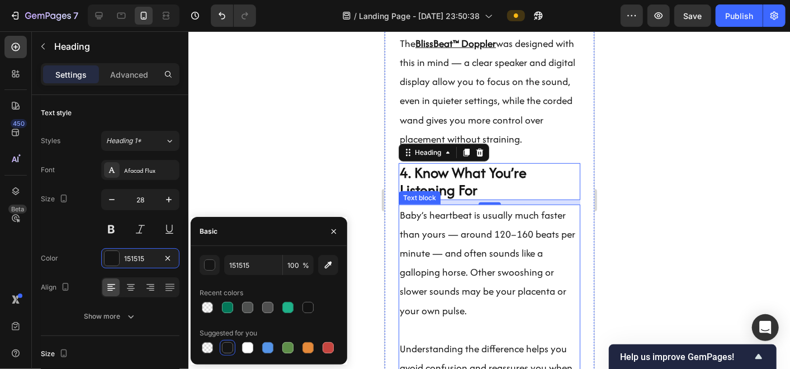
scroll to position [2786, 0]
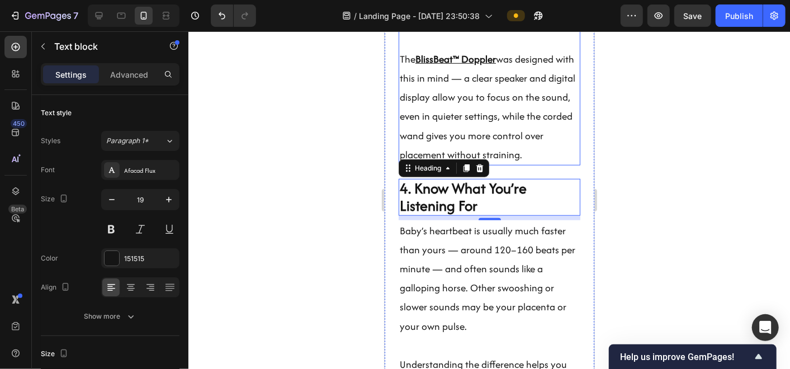
click at [446, 164] on p "The BlissBeat™ Doppler was designed with this in mind — a clear speaker and dig…" at bounding box center [488, 106] width 179 height 115
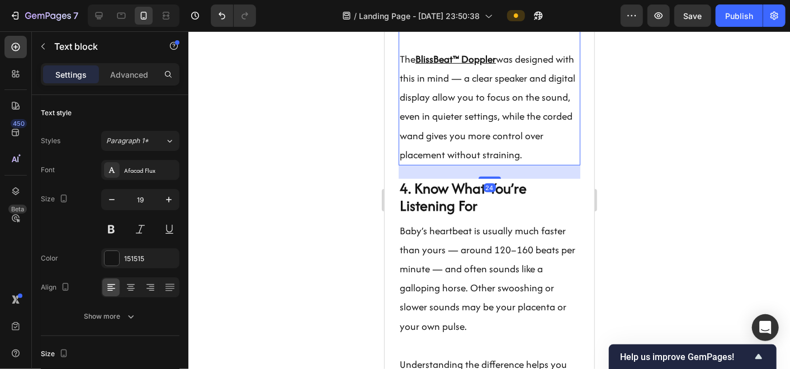
scroll to position [2590, 0]
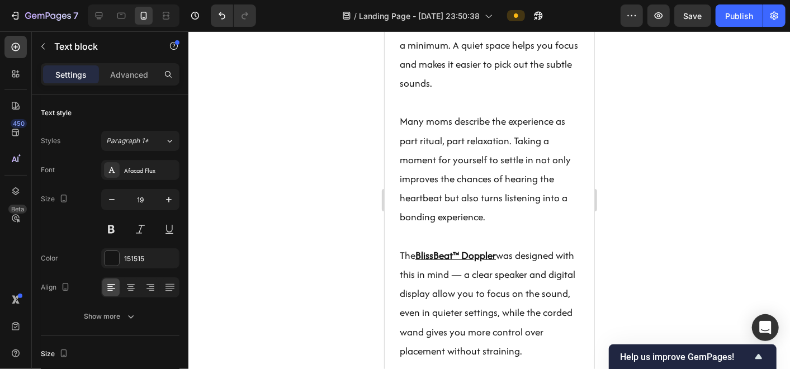
click at [131, 261] on div "4E504F" at bounding box center [140, 259] width 32 height 10
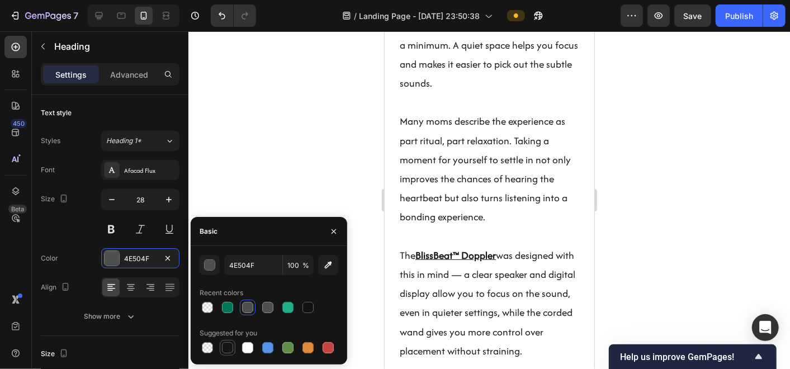
click at [226, 332] on div at bounding box center [227, 347] width 11 height 11
type input "151515"
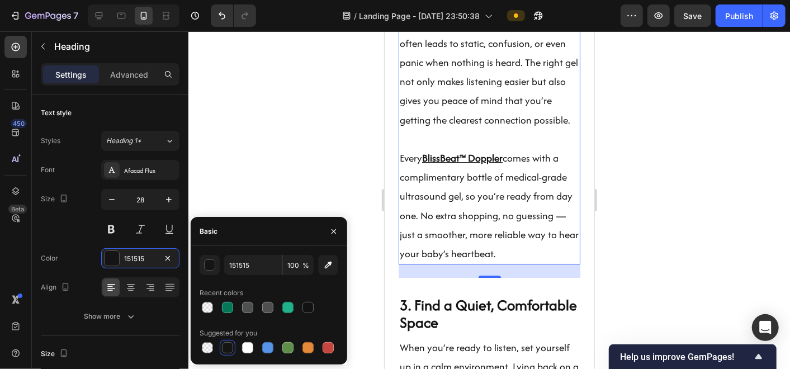
click at [436, 261] on p "Every BlissBeat™ Doppler comes with a complimentary bottle of medical-grade ult…" at bounding box center [488, 205] width 179 height 115
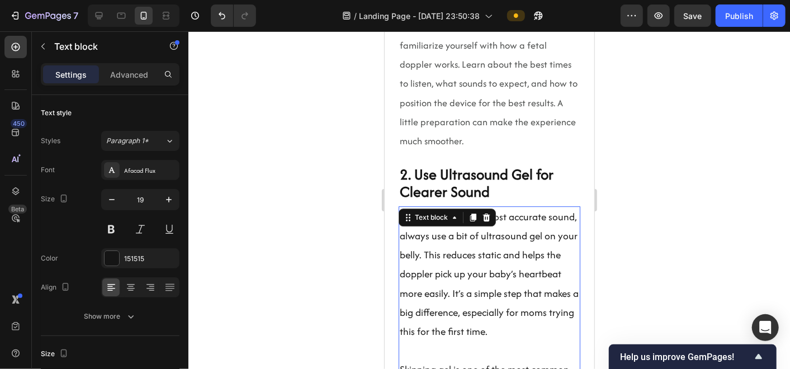
scroll to position [1844, 0]
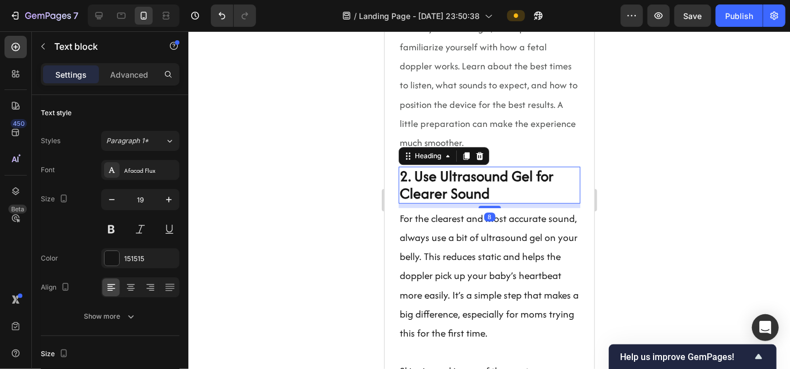
click at [452, 194] on h2 "2. Use Ultrasound Gel for Clearer Sound" at bounding box center [489, 184] width 182 height 37
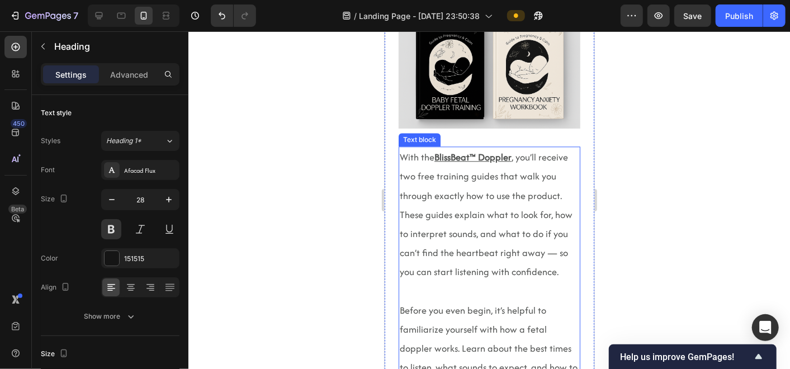
scroll to position [1561, 0]
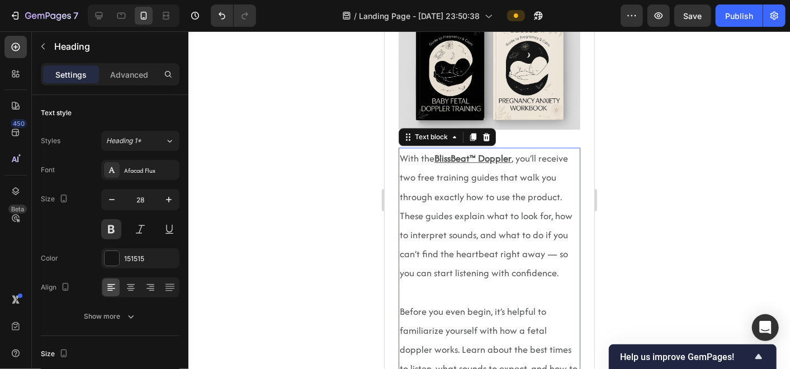
click at [447, 213] on span ", you’ll receive two free training guides that walk you through exactly how to …" at bounding box center [485, 215] width 173 height 128
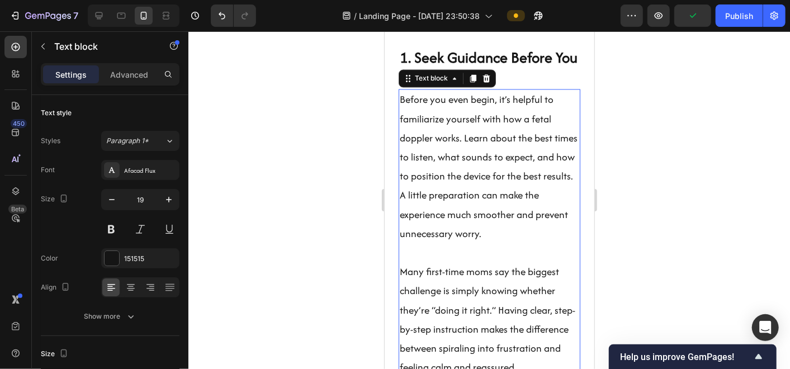
click at [476, 243] on p "Before you even begin, it’s helpful to familiarize yourself with how a fetal do…" at bounding box center [488, 166] width 179 height 153
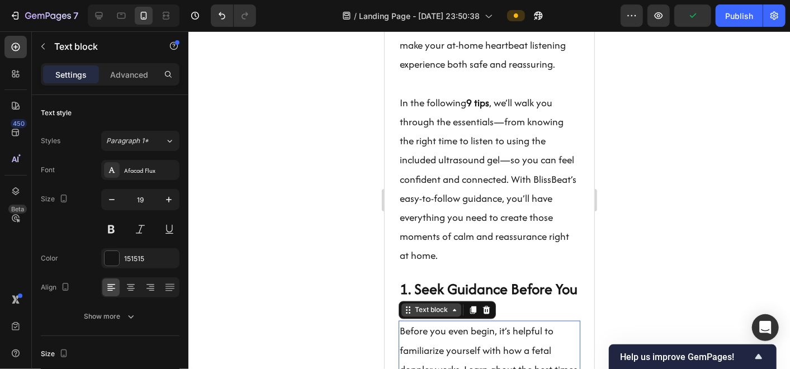
scroll to position [958, 0]
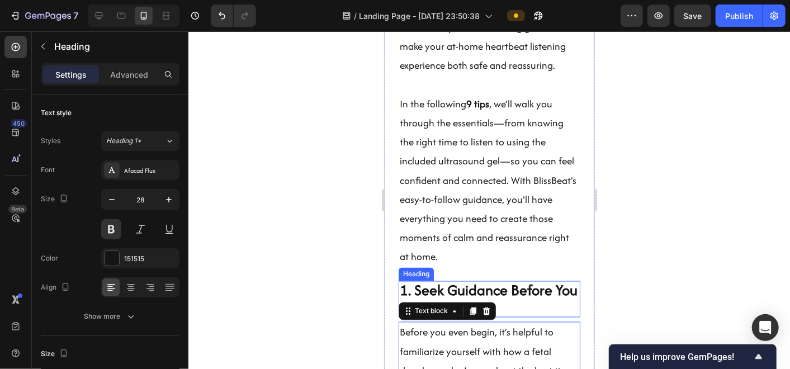
click at [525, 296] on h2 "1. Seek Guidance Before You Start" at bounding box center [489, 299] width 182 height 37
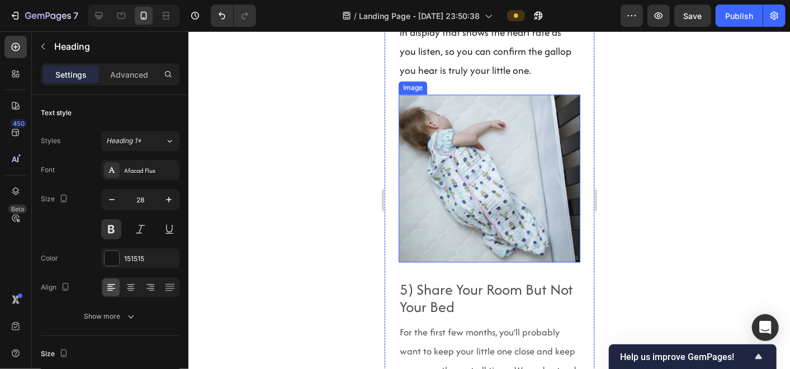
scroll to position [3601, 0]
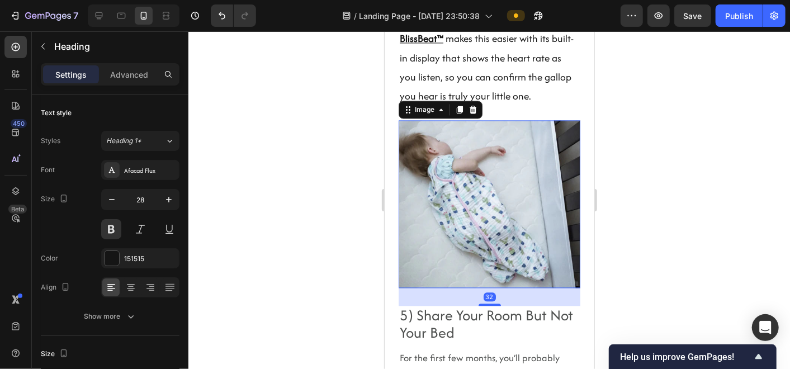
click at [470, 242] on img at bounding box center [489, 204] width 182 height 168
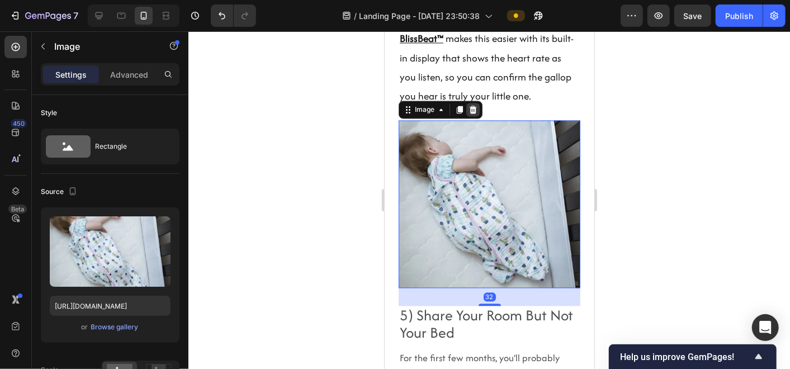
click at [470, 113] on icon at bounding box center [472, 109] width 7 height 8
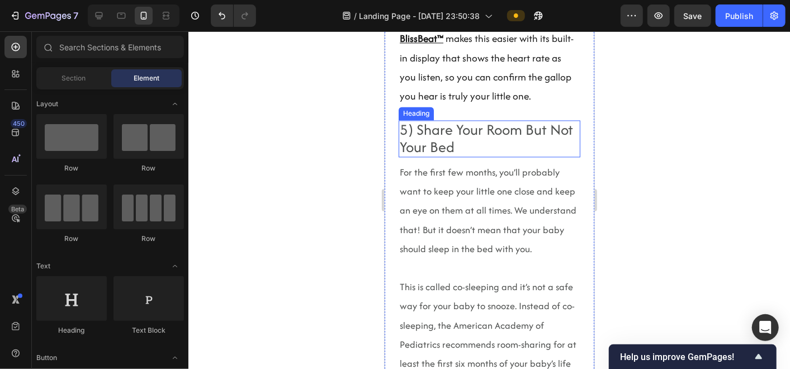
click at [451, 140] on h2 "5) Share Your Room But Not Your Bed" at bounding box center [489, 138] width 182 height 37
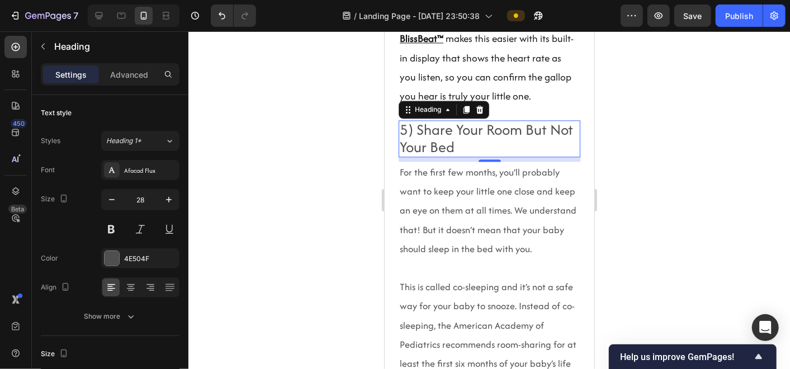
click at [483, 151] on h2 "5) Share Your Room But Not Your Bed" at bounding box center [489, 138] width 182 height 37
click at [483, 151] on p "5) Share Your Room But Not Your Bed" at bounding box center [488, 138] width 179 height 35
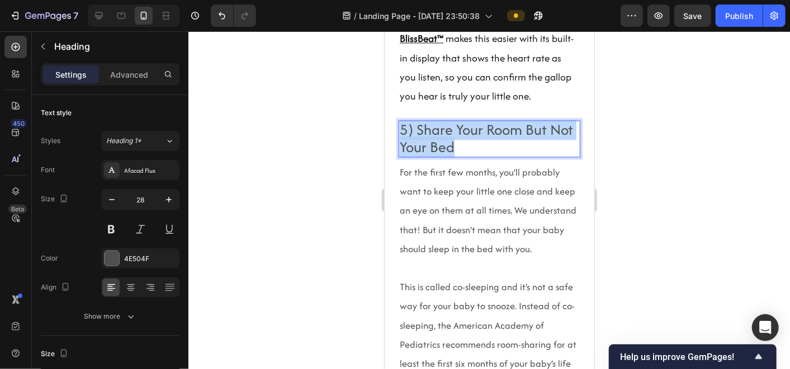
click at [483, 151] on p "5) Share Your Room But Not Your Bed" at bounding box center [488, 138] width 179 height 35
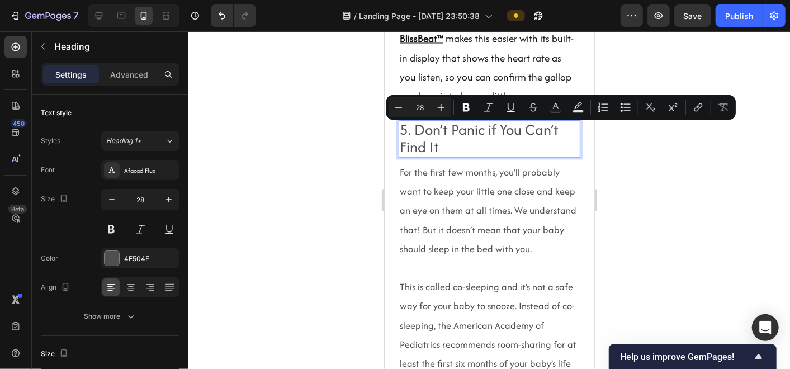
scroll to position [0, 0]
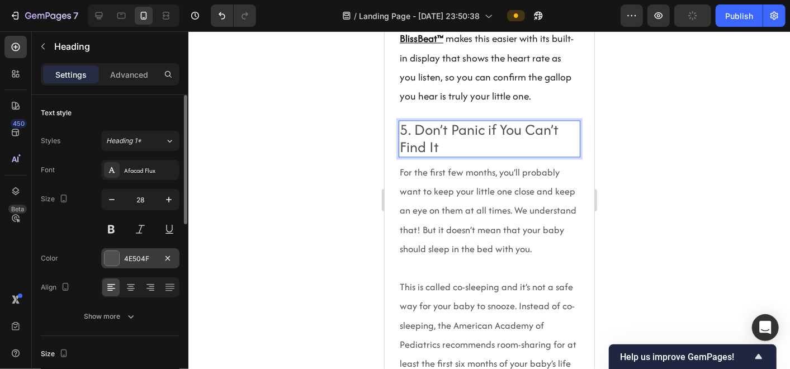
click at [106, 263] on div at bounding box center [112, 258] width 15 height 15
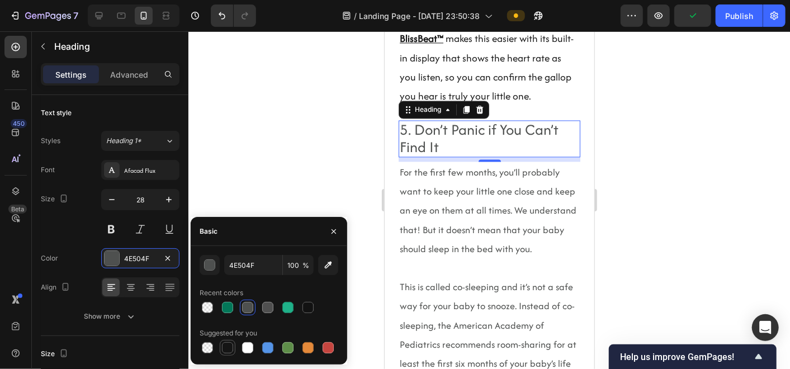
click at [228, 332] on div at bounding box center [227, 347] width 11 height 11
type input "151515"
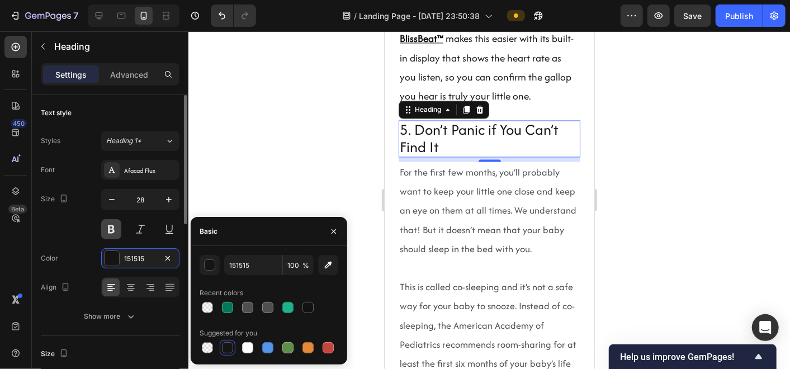
click at [116, 228] on button at bounding box center [111, 229] width 20 height 20
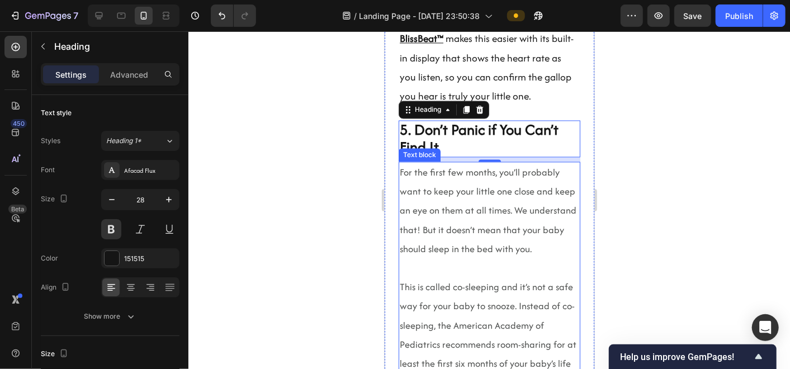
click at [473, 250] on span "For the first few months, you’ll probably want to keep your little one close an…" at bounding box center [487, 210] width 177 height 90
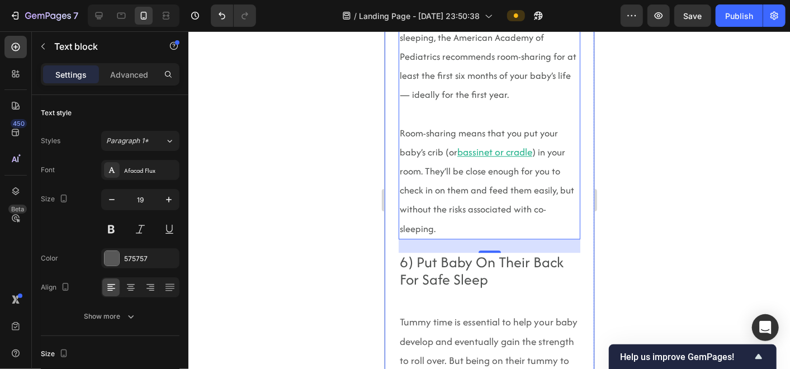
scroll to position [3916, 0]
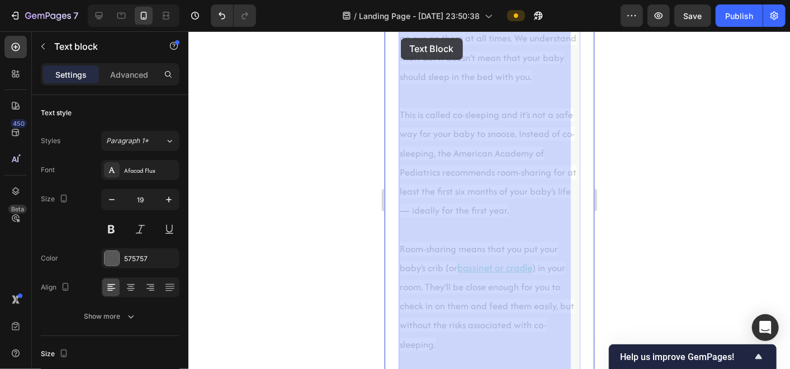
drag, startPoint x: 455, startPoint y: 226, endPoint x: 400, endPoint y: 37, distance: 196.2
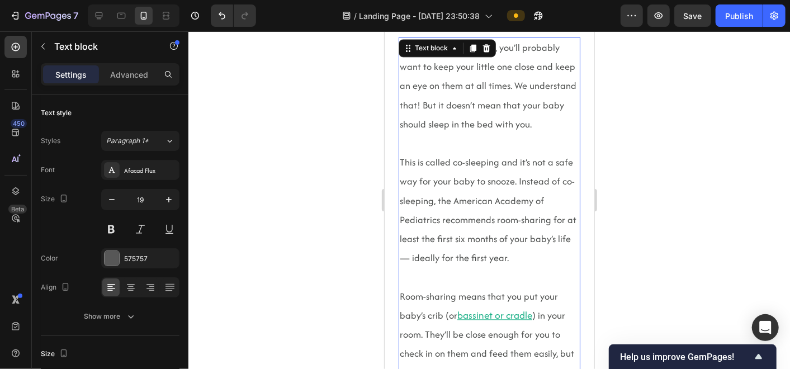
scroll to position [3554, 0]
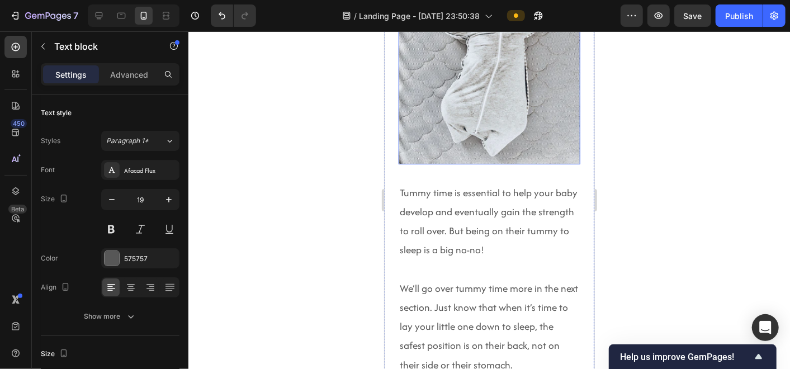
drag, startPoint x: 399, startPoint y: 226, endPoint x: 535, endPoint y: 167, distance: 148.5
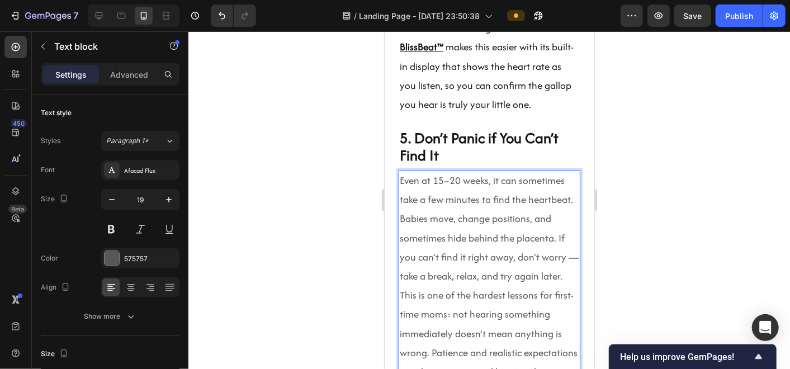
scroll to position [3591, 0]
click at [471, 216] on p "Even at 15–20 weeks, it can sometimes take a few minutes to find the heartbeat.…" at bounding box center [488, 229] width 179 height 115
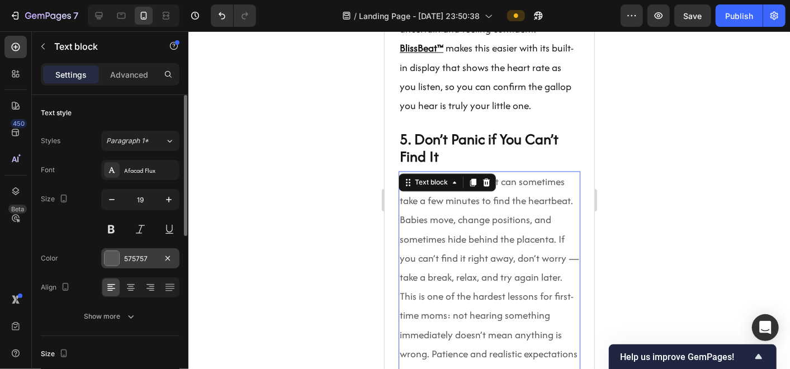
click at [149, 263] on div "575757" at bounding box center [140, 258] width 78 height 20
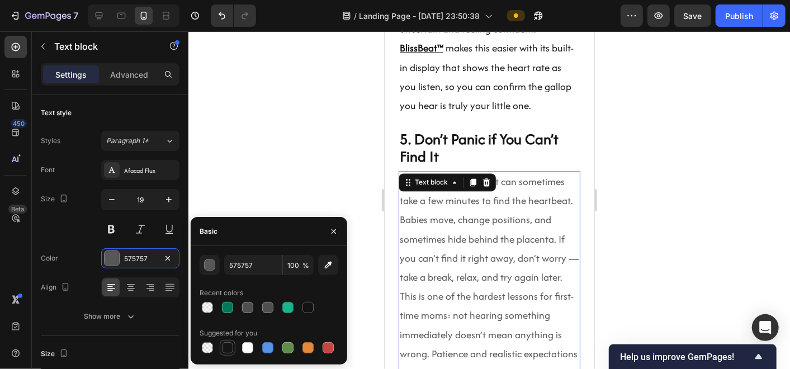
click at [226, 332] on div at bounding box center [227, 347] width 11 height 11
type input "151515"
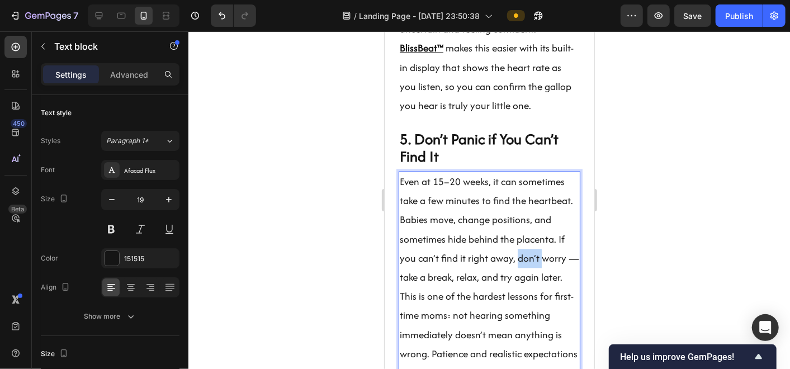
click at [441, 279] on p "Even at 15–20 weeks, it can sometimes take a few minutes to find the heartbeat.…" at bounding box center [488, 229] width 179 height 115
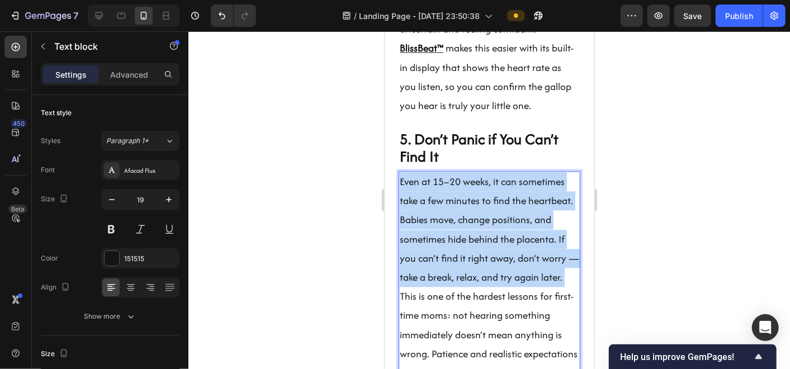
click at [441, 279] on p "Even at 15–20 weeks, it can sometimes take a few minutes to find the heartbeat.…" at bounding box center [488, 229] width 179 height 115
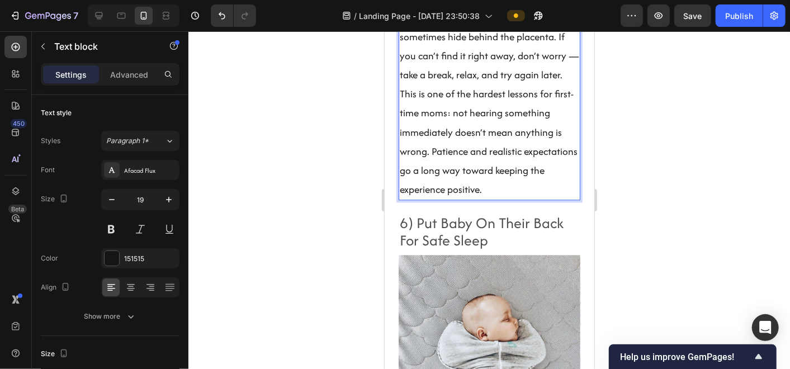
click at [480, 198] on p "This is one of the hardest lessons for first-time moms: not hearing something i…" at bounding box center [488, 141] width 179 height 115
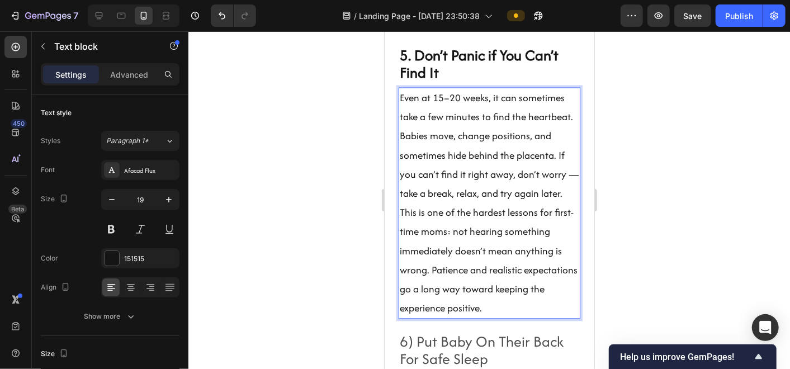
scroll to position [3666, 0]
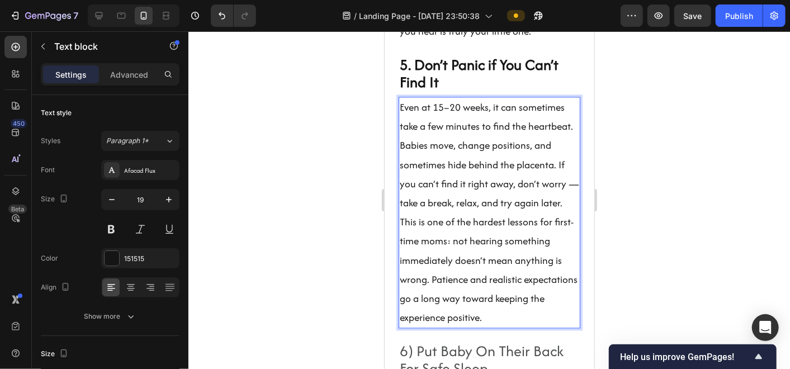
click at [493, 212] on p "Even at 15–20 weeks, it can sometimes take a few minutes to find the heartbeat.…" at bounding box center [488, 154] width 179 height 115
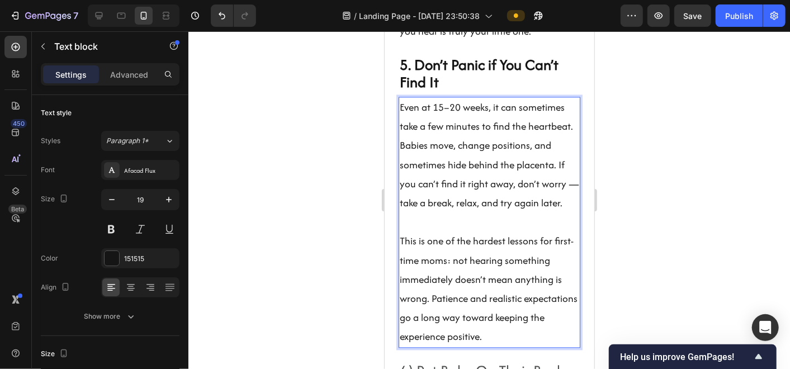
click at [458, 187] on p "Even at 15–20 weeks, it can sometimes take a few minutes to find the heartbeat.…" at bounding box center [488, 154] width 179 height 115
click at [457, 191] on p "Even at 15–20 weeks, it can sometimes take a few minutes to find the heartbeat.…" at bounding box center [488, 154] width 179 height 115
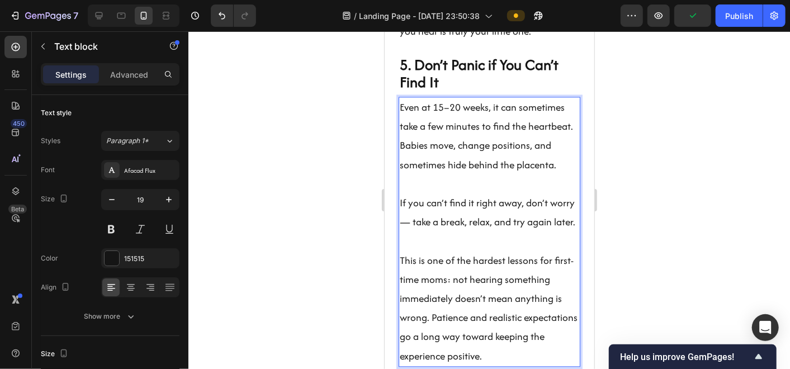
scroll to position [3697, 0]
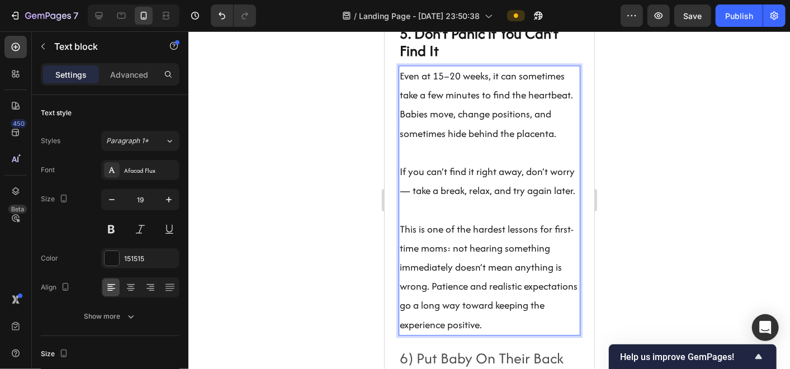
click at [436, 200] on p "If you can’t find it right away, don’t worry — take a break, relax, and try aga…" at bounding box center [488, 181] width 179 height 38
click at [224, 16] on icon "Undo/Redo" at bounding box center [222, 15] width 7 height 7
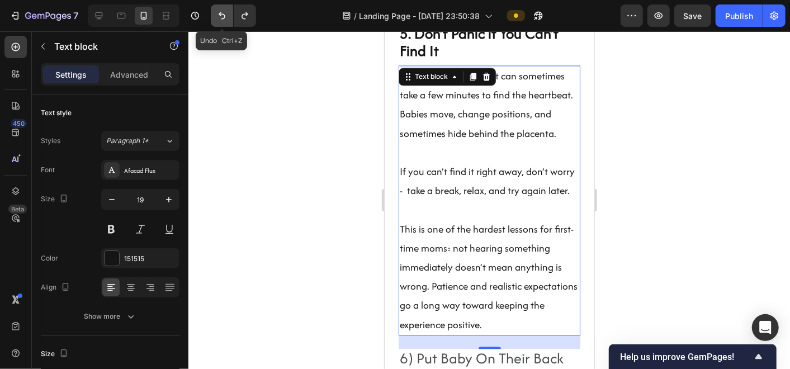
click at [224, 16] on icon "Undo/Redo" at bounding box center [222, 15] width 7 height 7
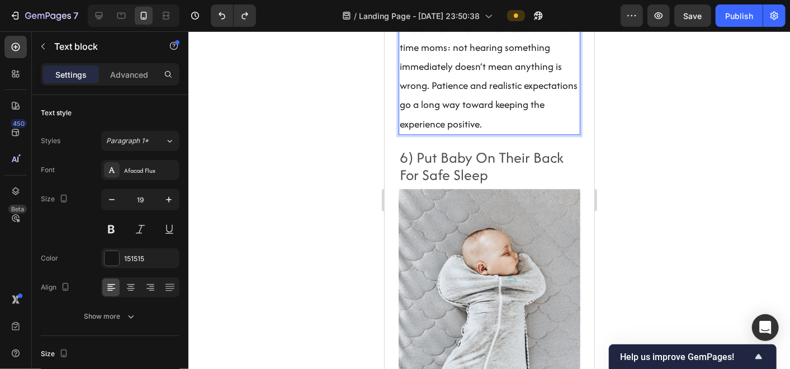
scroll to position [3898, 0]
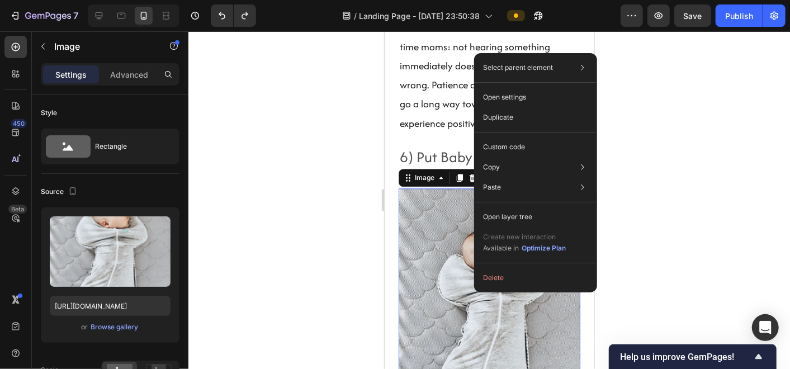
click at [409, 282] on img at bounding box center [489, 309] width 182 height 242
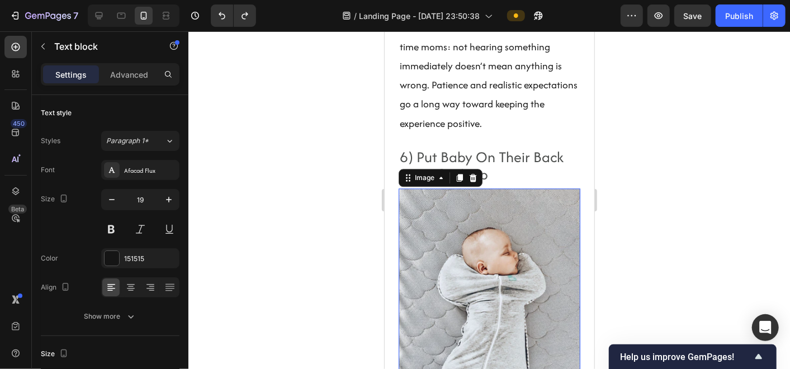
drag, startPoint x: 1093, startPoint y: 327, endPoint x: 429, endPoint y: 172, distance: 681.6
click at [429, 132] on p "This is one of the hardest lessons for first-time moms: not hearing something i…" at bounding box center [488, 75] width 179 height 115
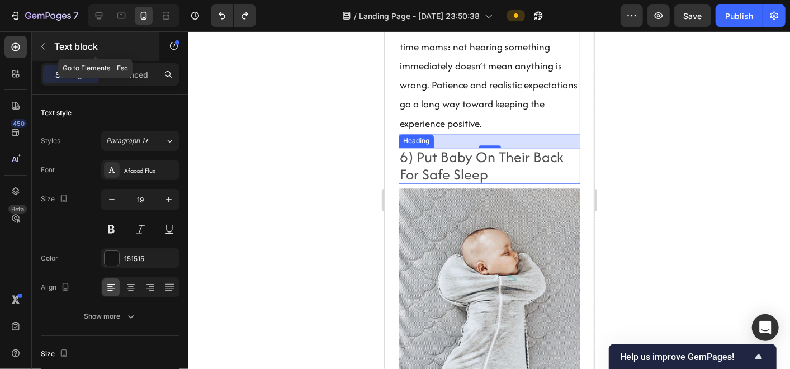
click at [47, 46] on icon "button" at bounding box center [43, 46] width 9 height 9
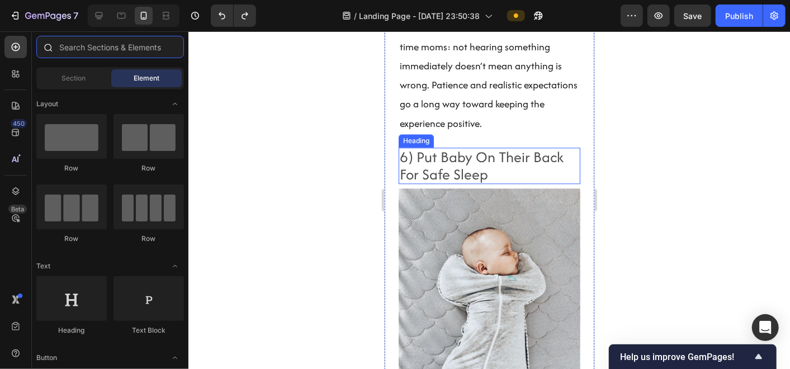
click at [87, 53] on input "text" at bounding box center [110, 47] width 148 height 22
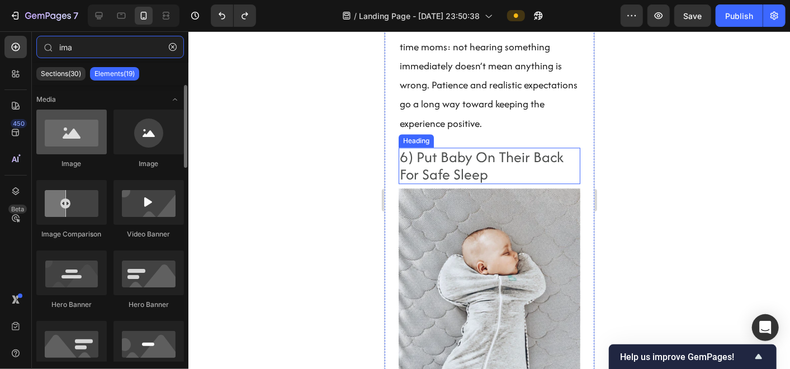
type input "ima"
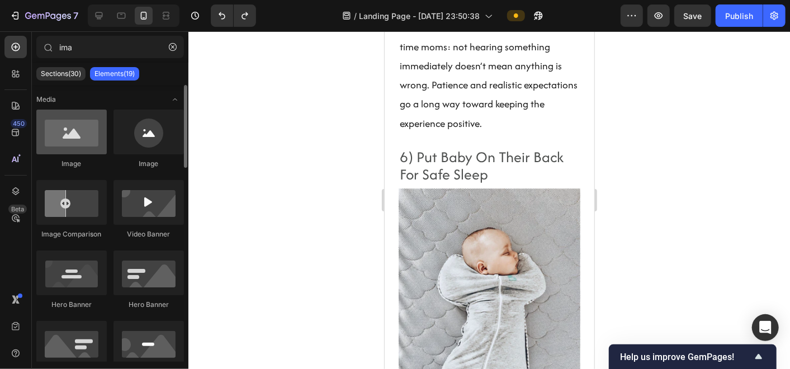
click at [82, 150] on div at bounding box center [71, 132] width 70 height 45
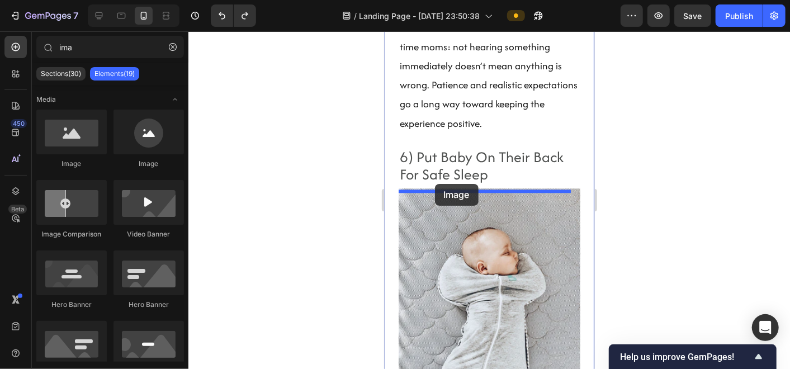
drag, startPoint x: 466, startPoint y: 181, endPoint x: 434, endPoint y: 183, distance: 31.9
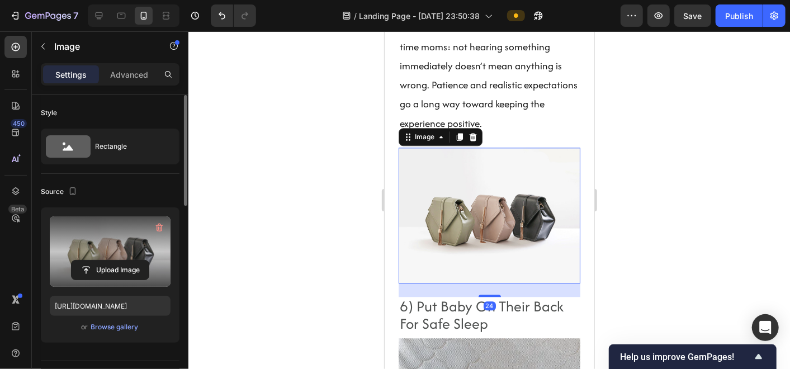
click at [121, 254] on label at bounding box center [110, 251] width 121 height 70
click at [121, 261] on input "file" at bounding box center [110, 270] width 77 height 19
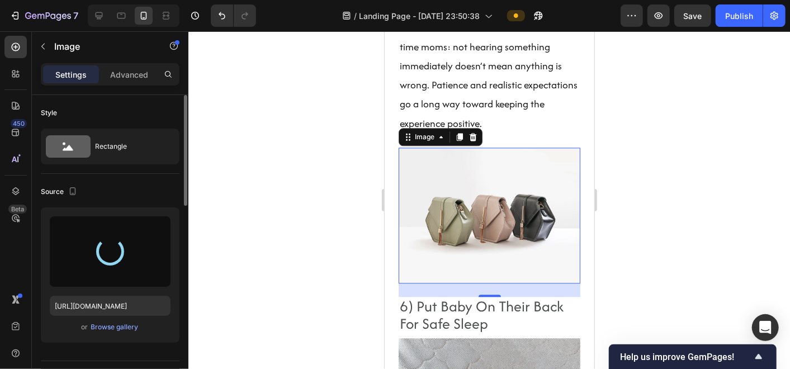
type input "[URL][DOMAIN_NAME]"
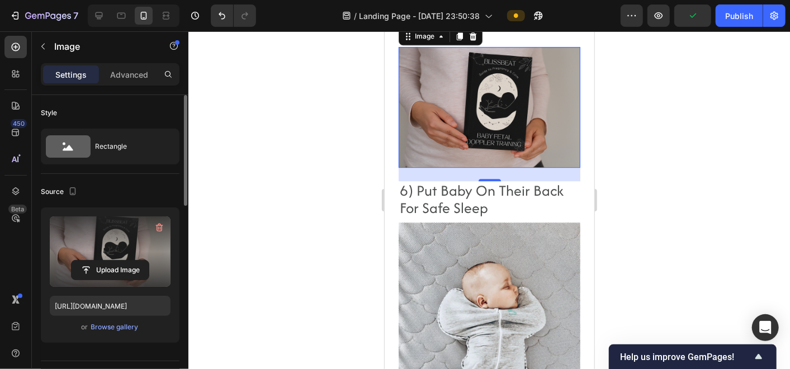
scroll to position [4001, 0]
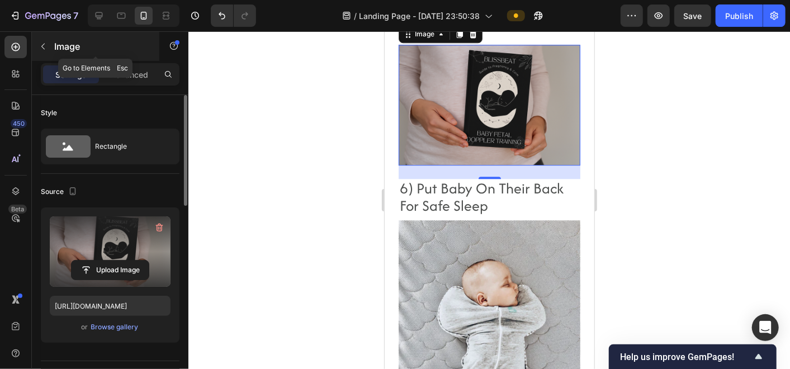
click at [43, 46] on icon "button" at bounding box center [43, 46] width 9 height 9
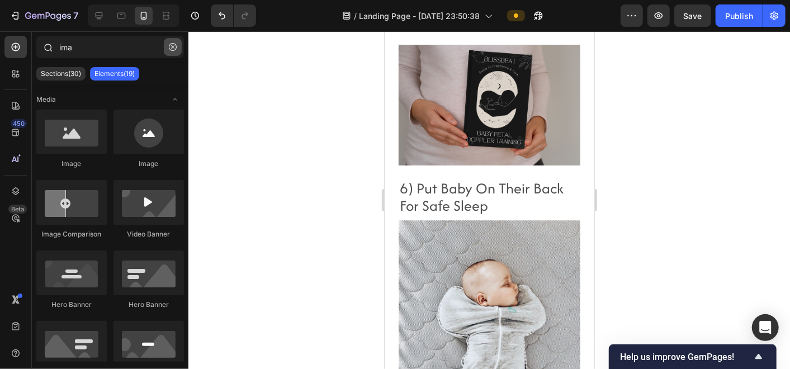
click at [173, 49] on icon "button" at bounding box center [173, 47] width 8 height 8
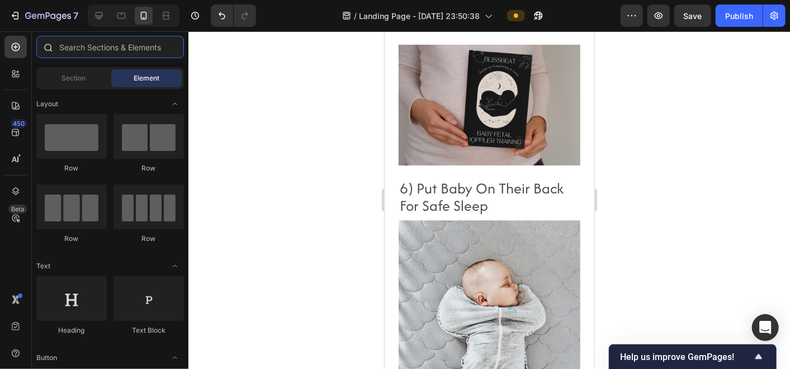
click at [139, 51] on input "text" at bounding box center [110, 47] width 148 height 22
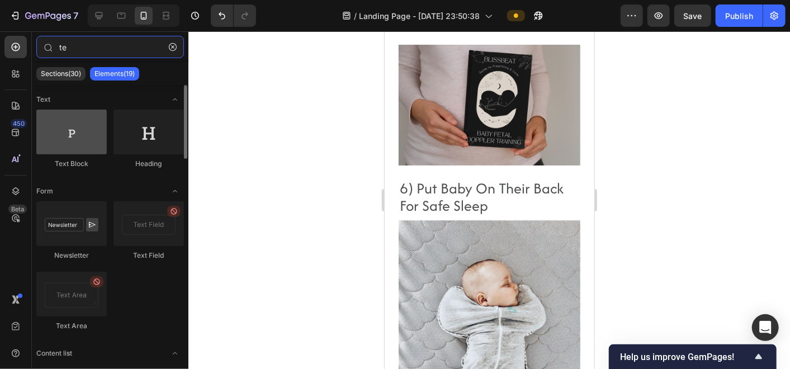
type input "te"
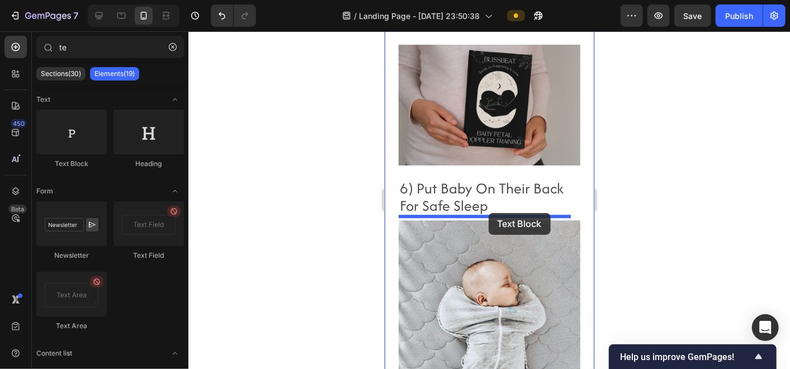
drag, startPoint x: 461, startPoint y: 174, endPoint x: 488, endPoint y: 212, distance: 46.5
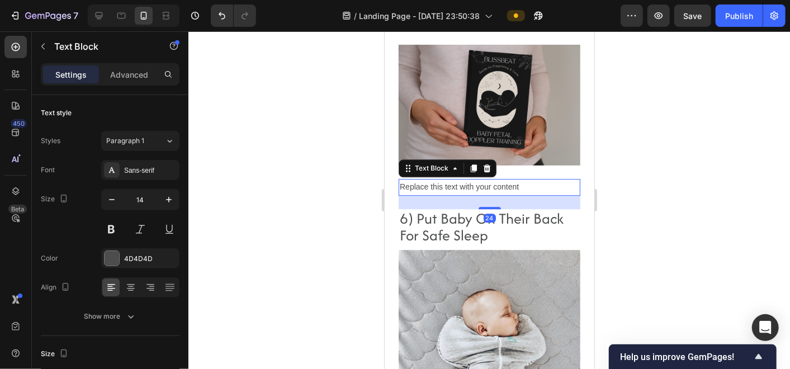
click at [458, 195] on div "Replace this text with your content" at bounding box center [489, 186] width 182 height 16
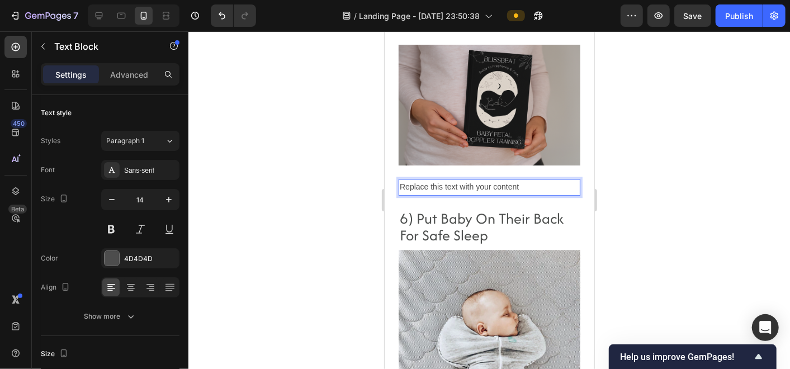
click at [452, 193] on p "Replace this text with your content" at bounding box center [488, 186] width 179 height 14
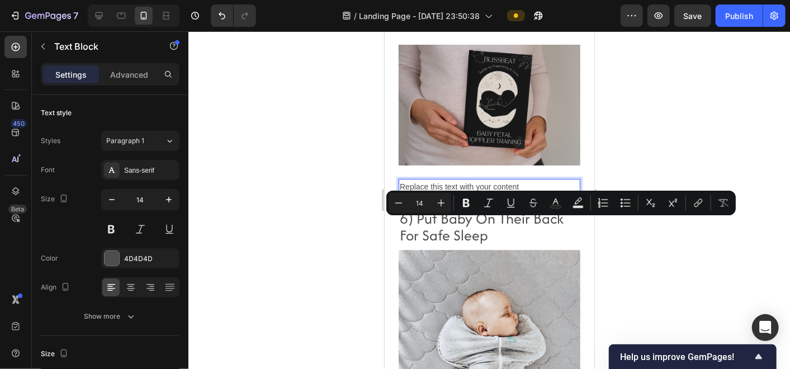
click at [501, 193] on p "Replace this text with your content" at bounding box center [488, 186] width 179 height 14
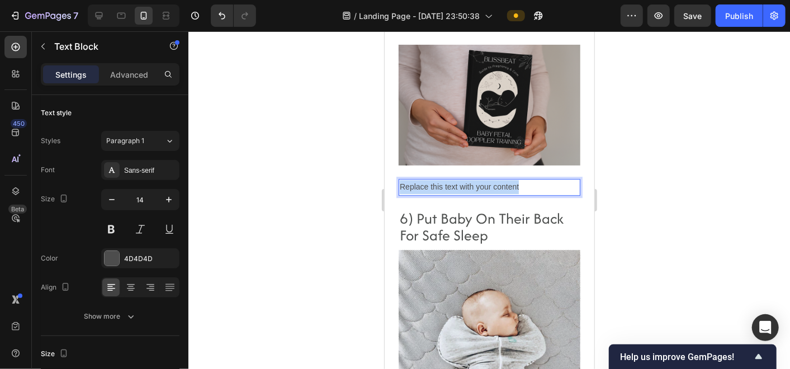
drag, startPoint x: 525, startPoint y: 224, endPoint x: 380, endPoint y: 229, distance: 144.9
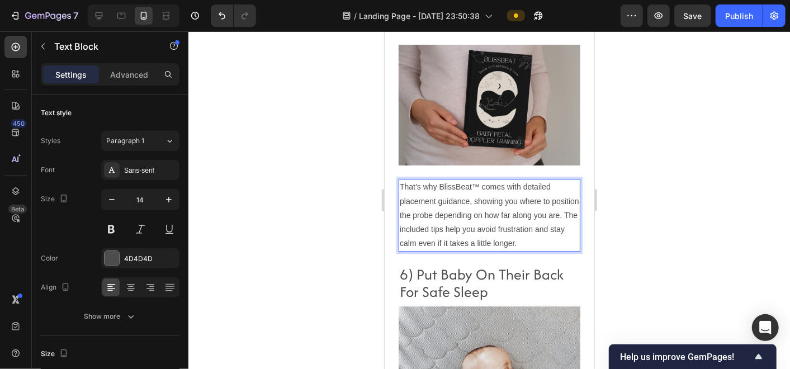
click at [455, 242] on p "That’s why BlissBeat™ comes with detailed placement guidance, showing you where…" at bounding box center [488, 214] width 179 height 70
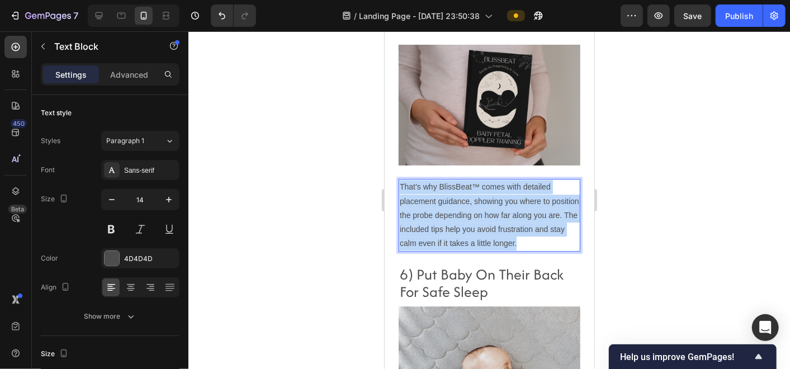
click at [455, 242] on p "That’s why BlissBeat™ comes with detailed placement guidance, showing you where…" at bounding box center [488, 214] width 179 height 70
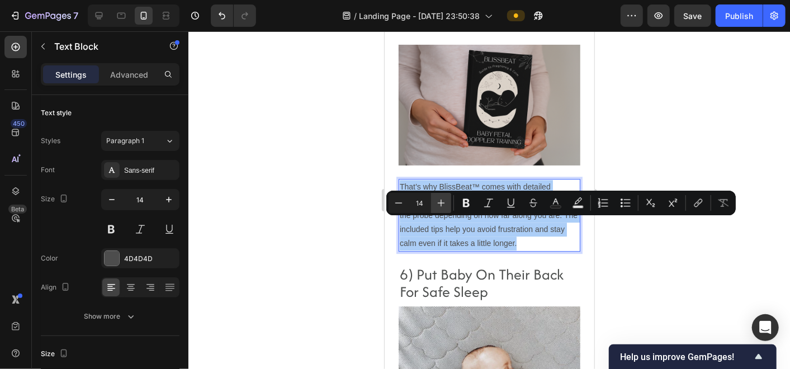
click at [439, 205] on icon "Editor contextual toolbar" at bounding box center [441, 202] width 11 height 11
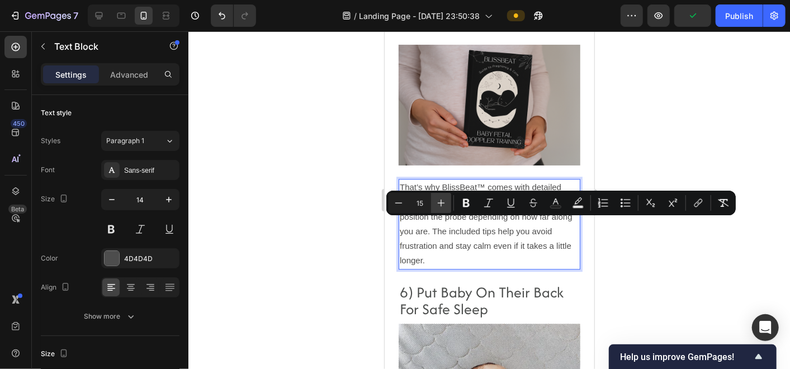
click at [439, 205] on icon "Editor contextual toolbar" at bounding box center [441, 202] width 11 height 11
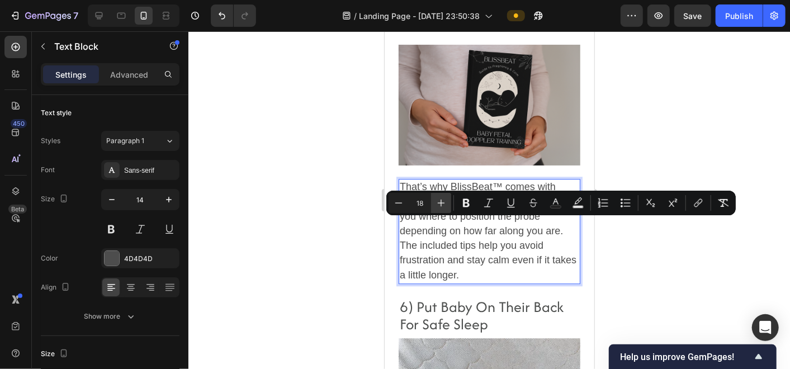
click at [439, 205] on icon "Editor contextual toolbar" at bounding box center [441, 202] width 11 height 11
type input "19"
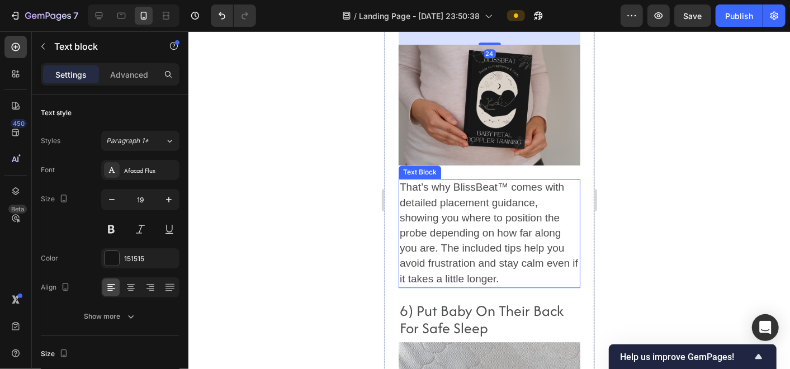
click at [483, 252] on span "That’s why BlissBeat™ comes with detailed placement guidance, showing you where…" at bounding box center [488, 232] width 178 height 103
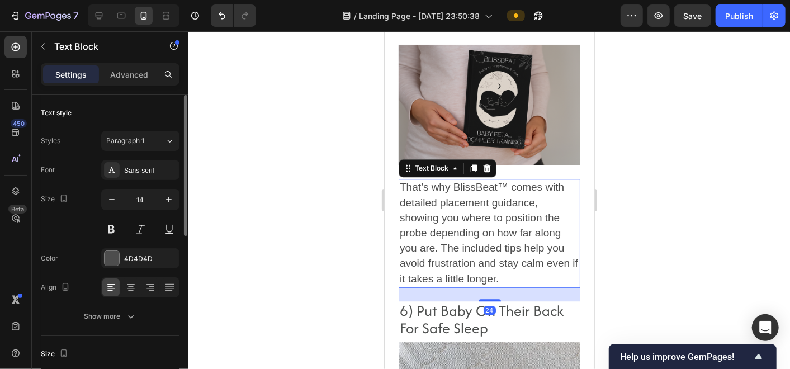
click at [131, 129] on div "Styles Paragraph 1 Font Sans-serif Size 14 Color 4D4D4D Align Show more" at bounding box center [110, 228] width 139 height 198
click at [153, 139] on div "Paragraph 1" at bounding box center [135, 141] width 59 height 10
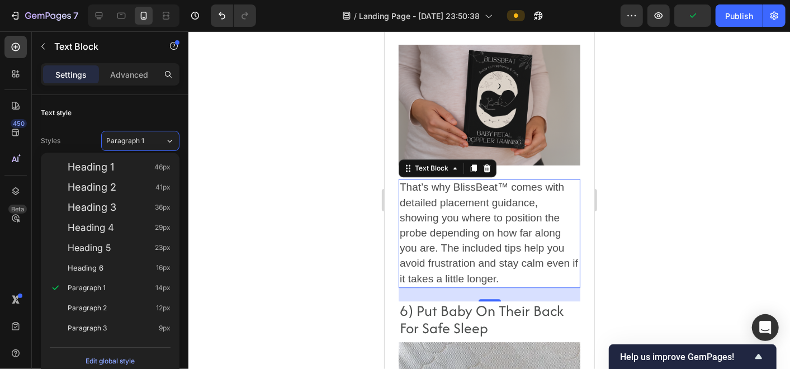
click at [287, 260] on div at bounding box center [489, 200] width 602 height 338
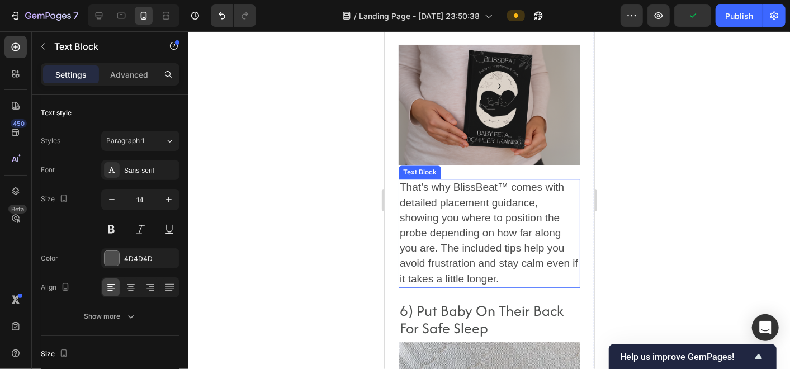
click at [486, 235] on span "That’s why BlissBeat™ comes with detailed placement guidance, showing you where…" at bounding box center [488, 232] width 178 height 103
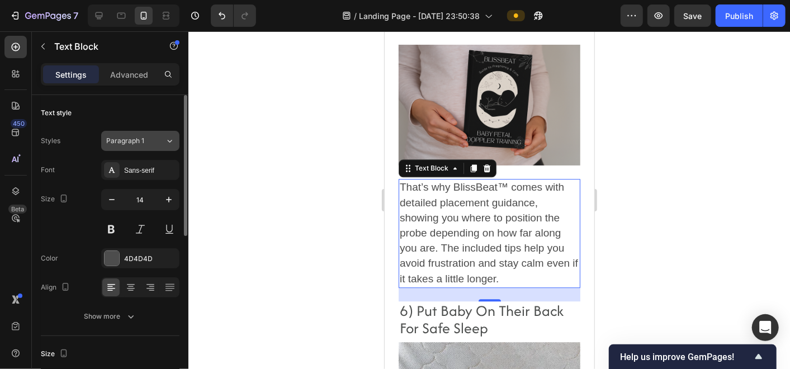
click at [173, 148] on button "Paragraph 1" at bounding box center [140, 141] width 78 height 20
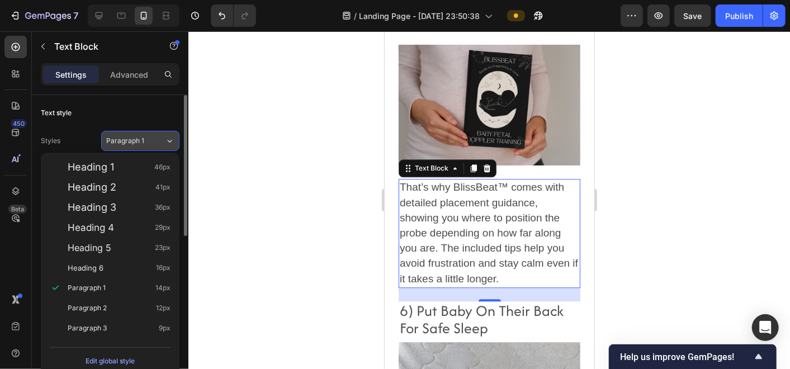
click at [173, 148] on button "Paragraph 1" at bounding box center [140, 141] width 78 height 20
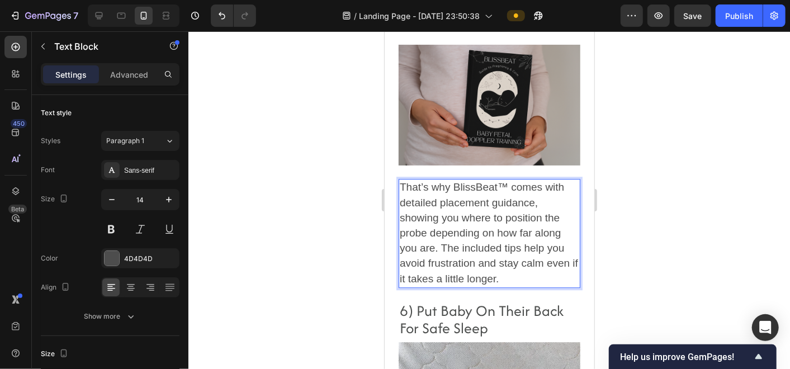
click at [495, 215] on div "That’s why BlissBeat™ comes with detailed placement guidance, showing you where…" at bounding box center [489, 232] width 182 height 108
click at [540, 261] on p "That’s why BlissBeat™ comes with detailed placement guidance, showing you where…" at bounding box center [488, 232] width 179 height 106
click at [225, 12] on icon "Undo/Redo" at bounding box center [221, 15] width 11 height 11
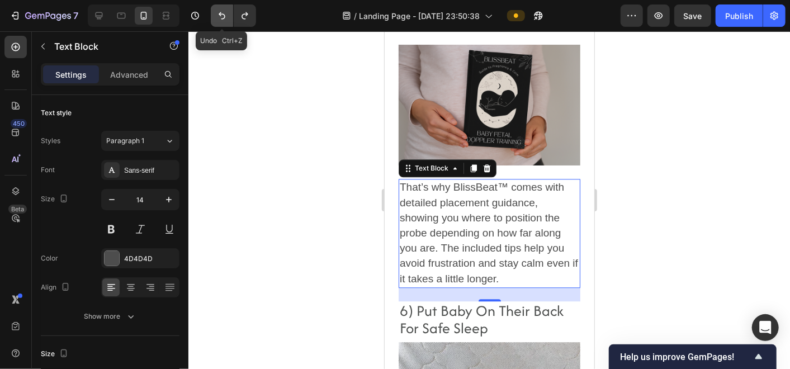
click at [225, 12] on icon "Undo/Redo" at bounding box center [221, 15] width 11 height 11
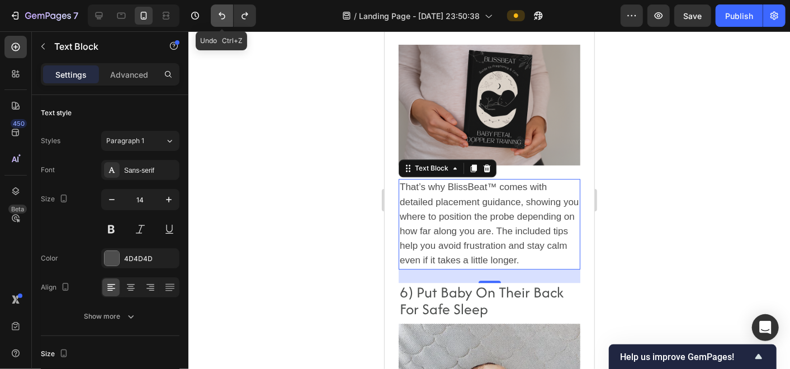
click at [225, 12] on icon "Undo/Redo" at bounding box center [221, 15] width 11 height 11
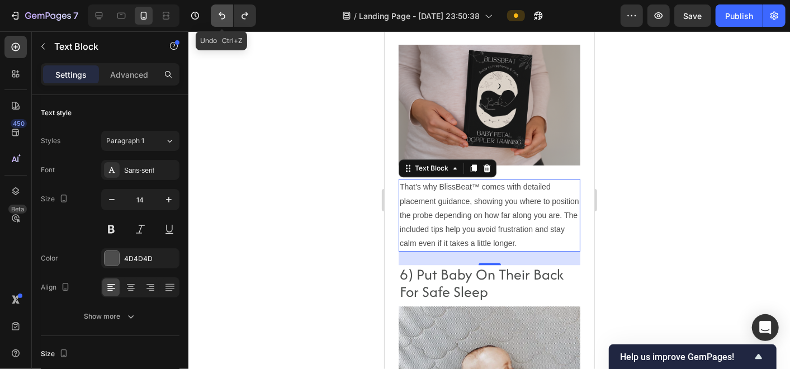
click at [225, 12] on icon "Undo/Redo" at bounding box center [221, 15] width 11 height 11
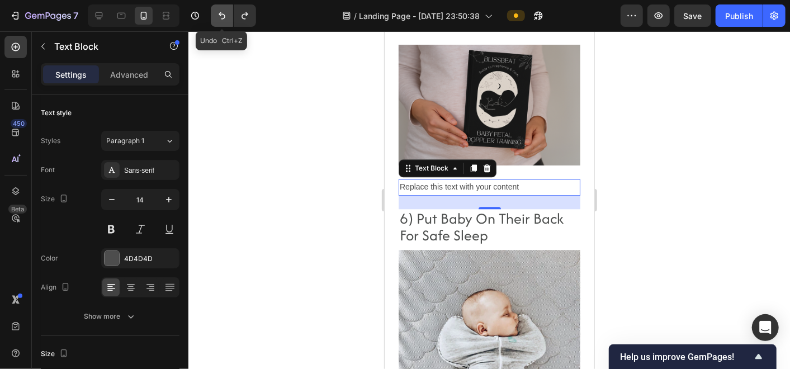
click at [225, 12] on icon "Undo/Redo" at bounding box center [221, 15] width 11 height 11
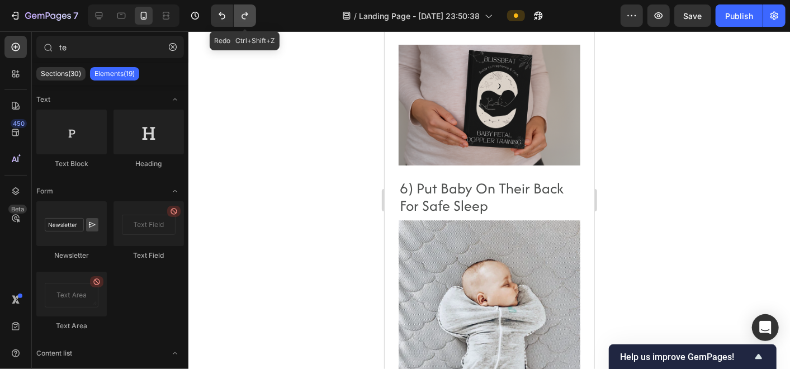
click at [243, 12] on icon "Undo/Redo" at bounding box center [244, 15] width 11 height 11
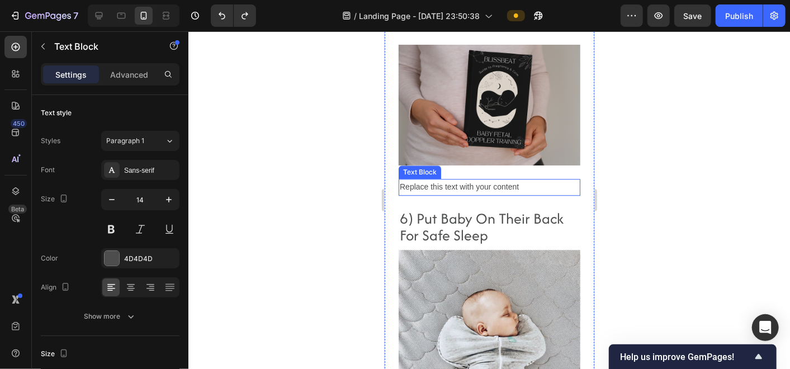
click at [434, 195] on div "Replace this text with your content" at bounding box center [489, 186] width 182 height 16
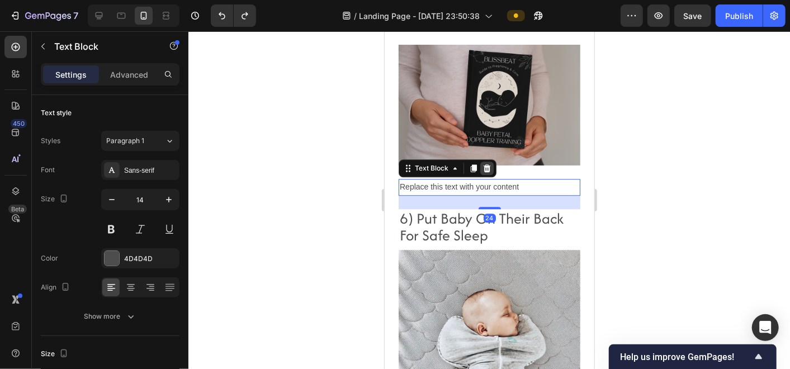
click at [486, 172] on icon at bounding box center [486, 167] width 9 height 9
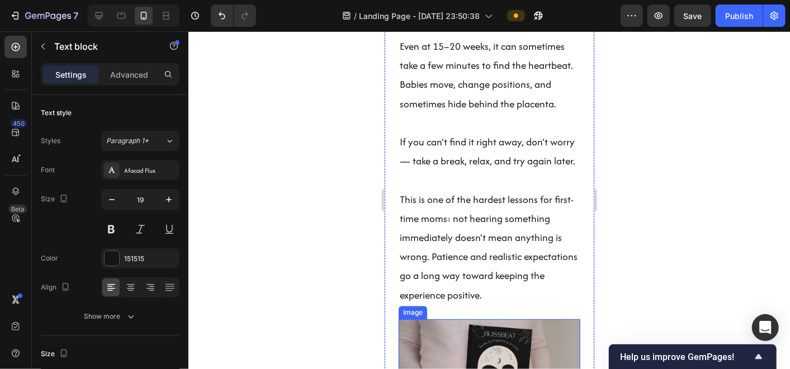
click at [418, 132] on p "Rich Text Editor. Editing area: main" at bounding box center [488, 122] width 179 height 19
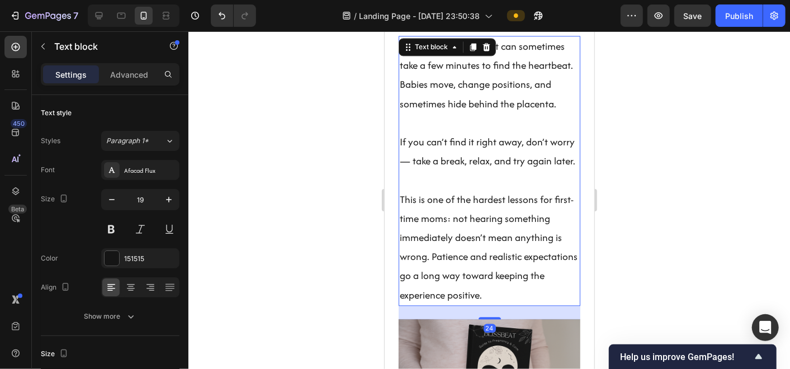
scroll to position [3564, 0]
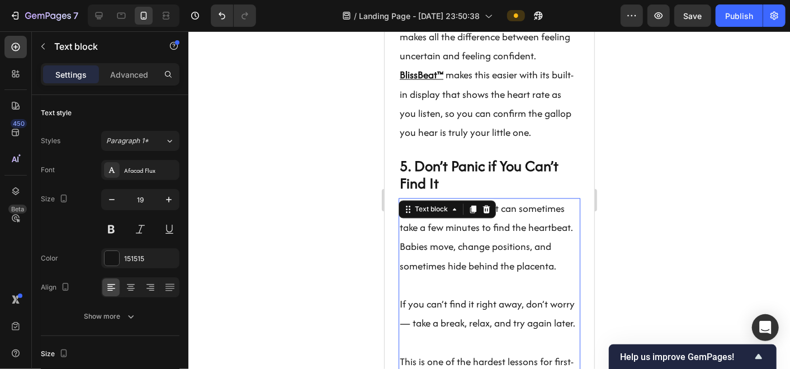
click at [422, 218] on div "Text block" at bounding box center [446, 209] width 97 height 18
click at [473, 212] on icon at bounding box center [473, 209] width 6 height 8
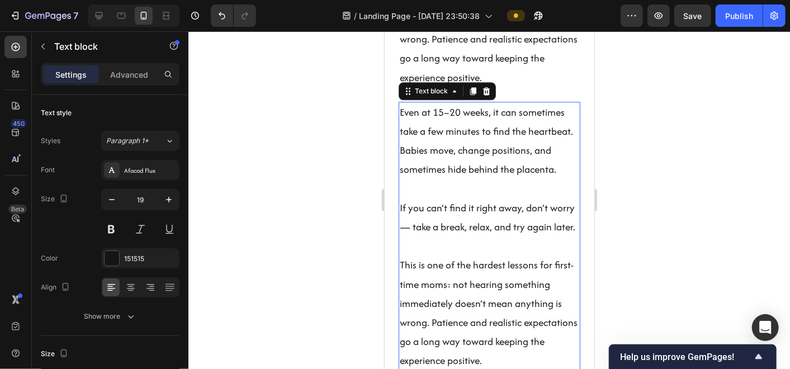
scroll to position [3934, 0]
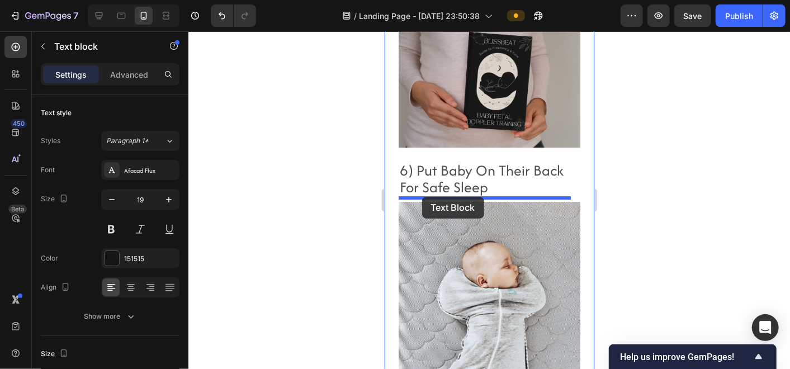
drag, startPoint x: 412, startPoint y: 146, endPoint x: 422, endPoint y: 196, distance: 51.2
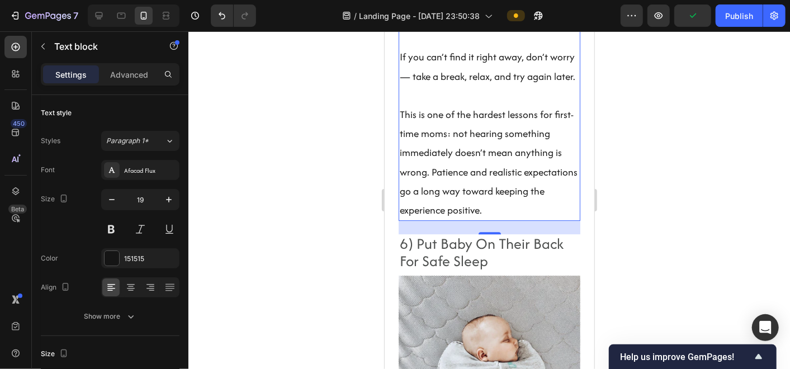
scroll to position [4233, 0]
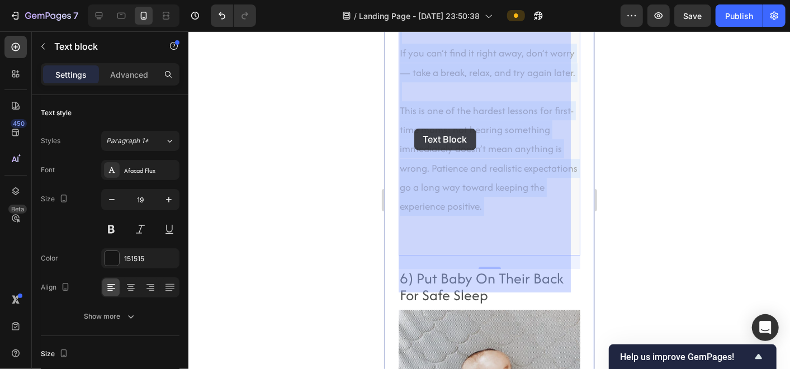
drag, startPoint x: 551, startPoint y: 278, endPoint x: 414, endPoint y: 128, distance: 203.4
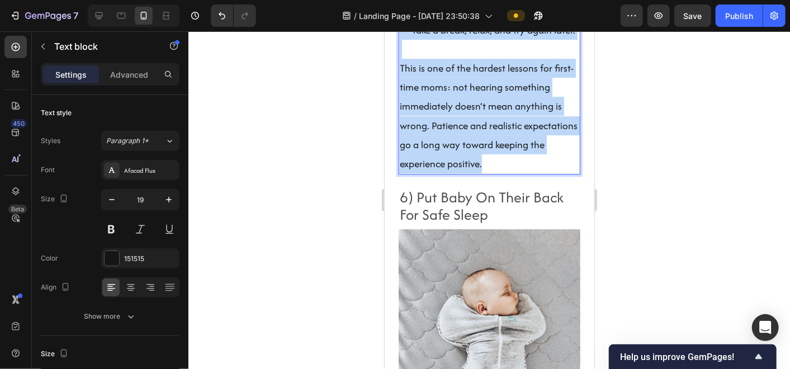
scroll to position [4326, 0]
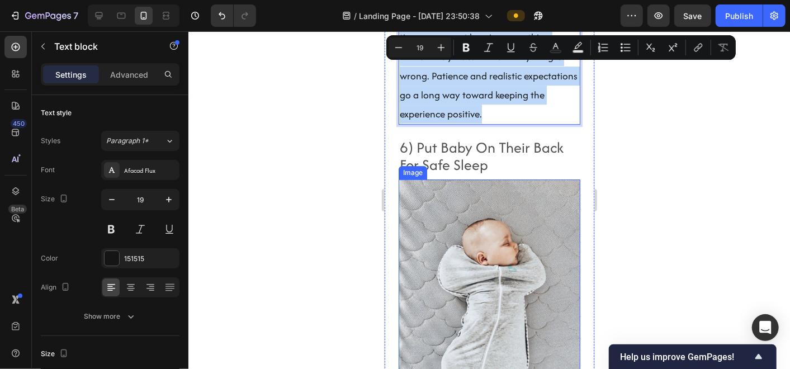
drag, startPoint x: 401, startPoint y: 199, endPoint x: 561, endPoint y: 272, distance: 176.1
click at [561, 272] on div "Finding Peace Between Appointments: 9 Tips for Listening to Your Baby at Home H…" at bounding box center [489, 346] width 182 height 9237
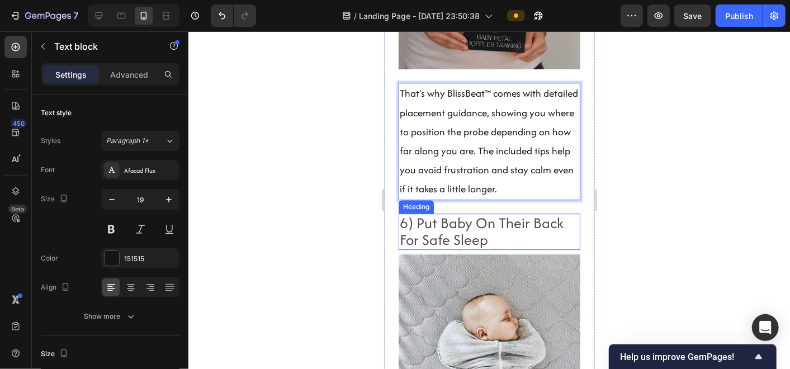
scroll to position [4096, 0]
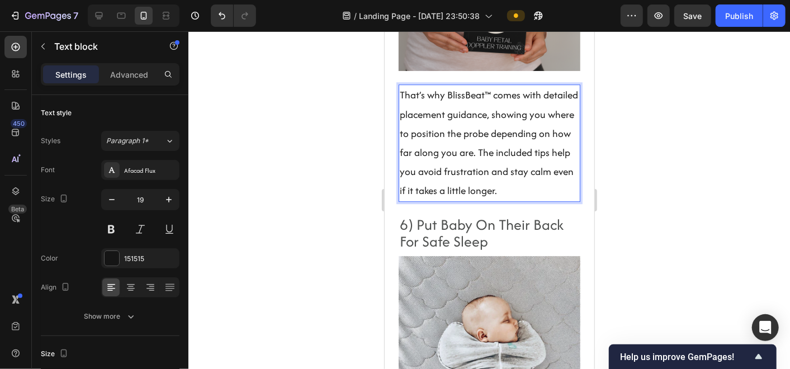
click at [451, 186] on p "That’s why BlissBeat™ comes with detailed placement guidance, showing you where…" at bounding box center [488, 142] width 179 height 115
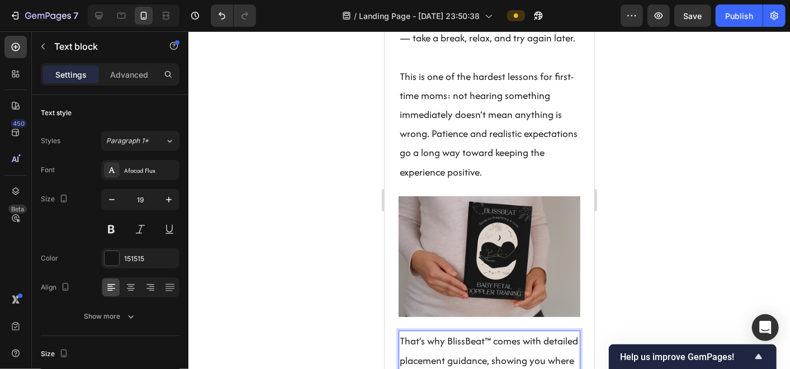
scroll to position [3816, 0]
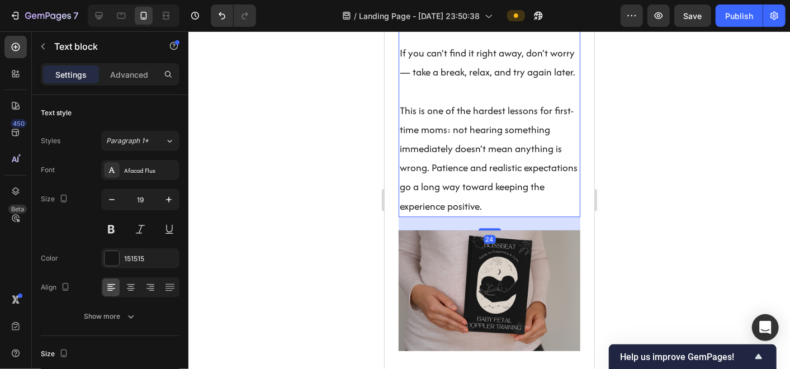
click at [451, 186] on p "This is one of the hardest lessons for first-time moms: not hearing something i…" at bounding box center [488, 158] width 179 height 115
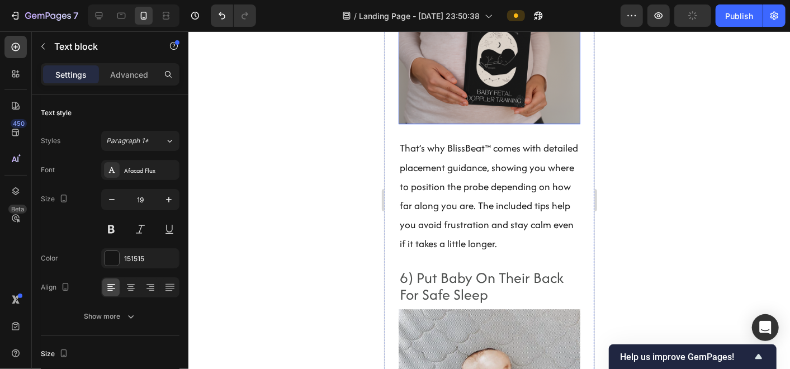
scroll to position [4000, 0]
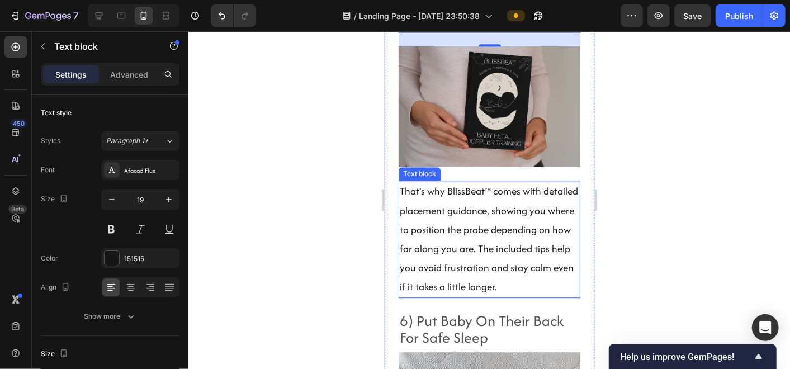
click at [447, 248] on p "That’s why BlissBeat™ comes with detailed placement guidance, showing you where…" at bounding box center [488, 238] width 179 height 115
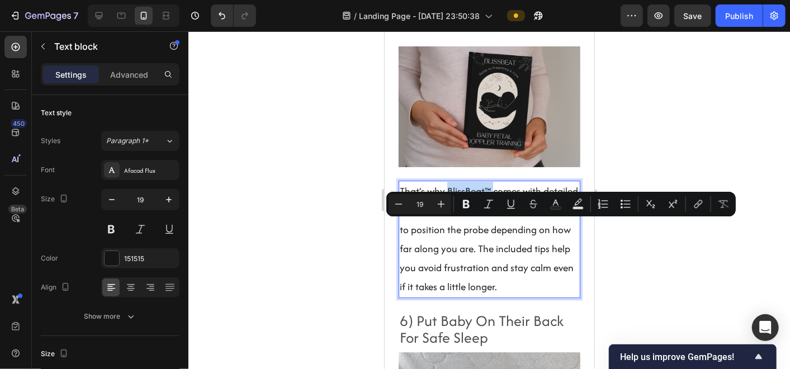
drag, startPoint x: 446, startPoint y: 231, endPoint x: 491, endPoint y: 237, distance: 46.3
click at [491, 237] on p "That’s why BlissBeat™ comes with detailed placement guidance, showing you where…" at bounding box center [488, 238] width 179 height 115
click at [696, 201] on icon "Editor contextual toolbar" at bounding box center [698, 203] width 11 height 11
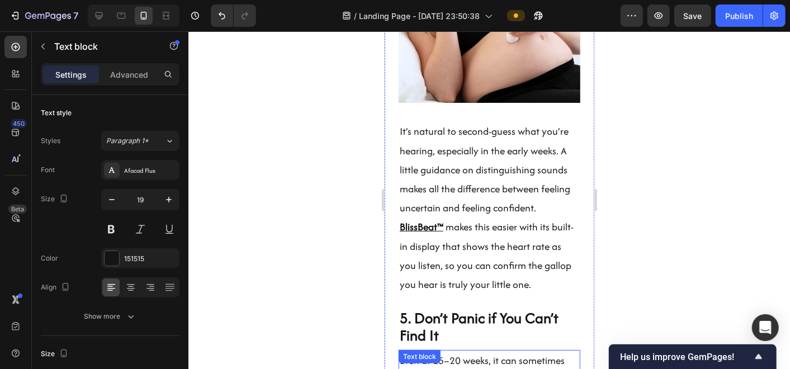
scroll to position [3413, 0]
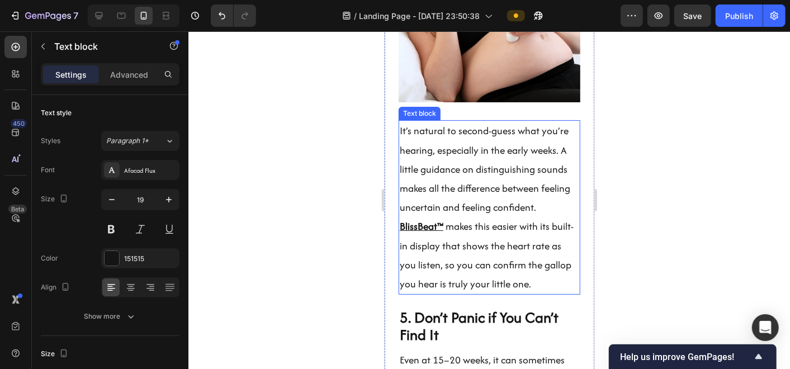
click at [418, 233] on u "BlissBeat™" at bounding box center [421, 226] width 44 height 14
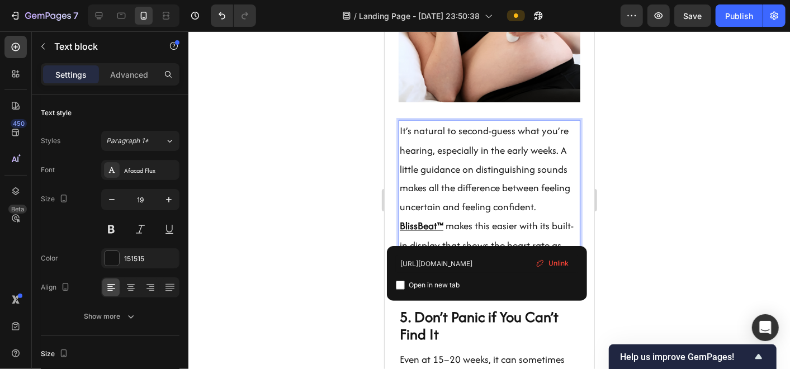
click at [419, 233] on u "BlissBeat™" at bounding box center [421, 226] width 44 height 14
click at [450, 263] on input "[URL][DOMAIN_NAME]" at bounding box center [487, 264] width 182 height 18
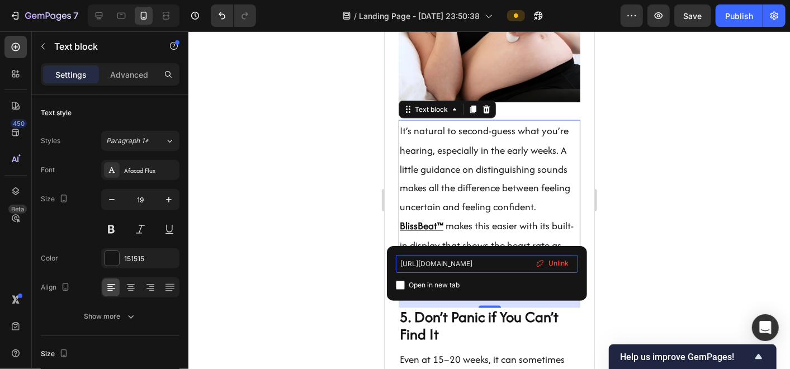
click at [450, 263] on input "[URL][DOMAIN_NAME]" at bounding box center [487, 264] width 182 height 18
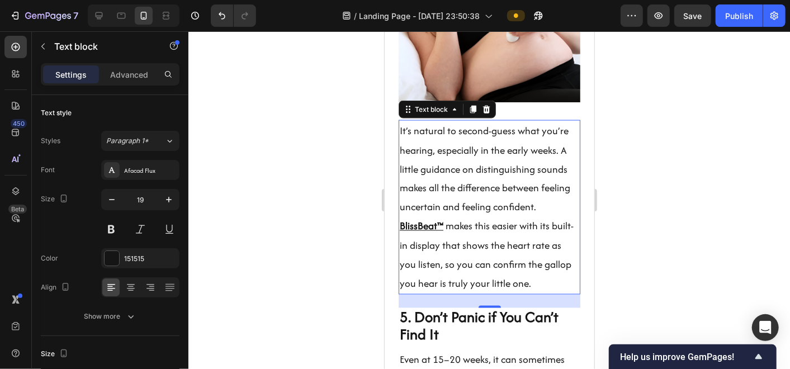
click at [330, 278] on div at bounding box center [489, 200] width 602 height 338
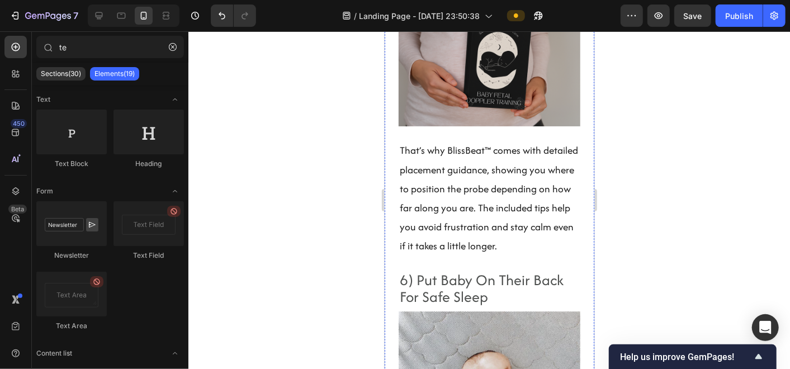
scroll to position [4042, 0]
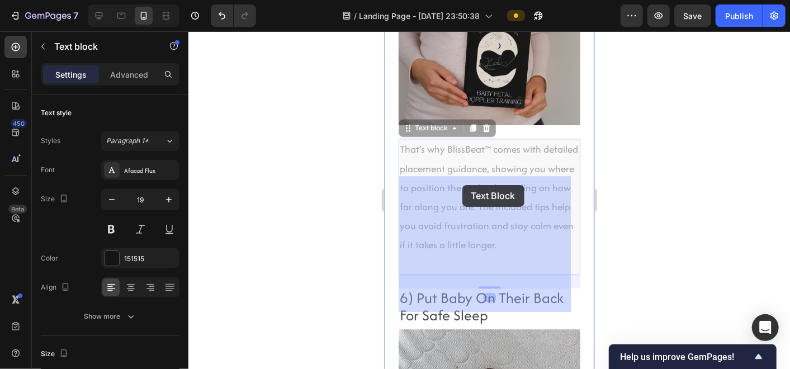
drag, startPoint x: 444, startPoint y: 181, endPoint x: 462, endPoint y: 184, distance: 17.8
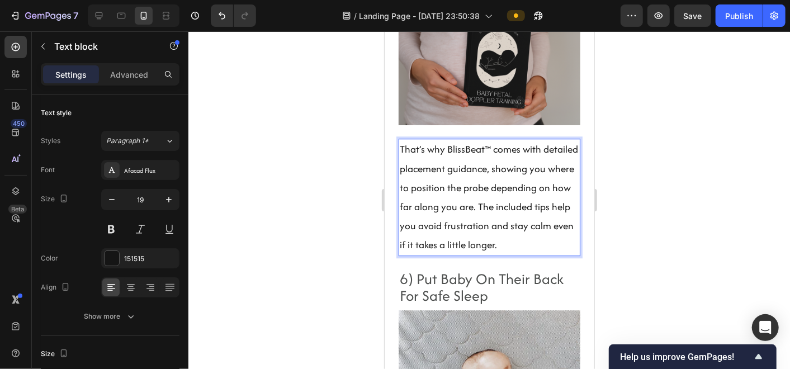
click at [448, 189] on p "That’s why BlissBeat™ comes with detailed placement guidance, showing you where…" at bounding box center [488, 196] width 179 height 115
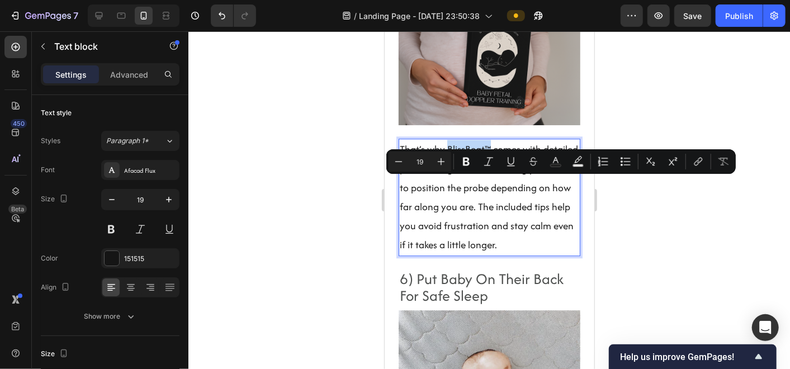
drag, startPoint x: 446, startPoint y: 184, endPoint x: 489, endPoint y: 187, distance: 42.5
click at [489, 187] on p "That’s why BlissBeat™ comes with detailed placement guidance, showing you where…" at bounding box center [488, 196] width 179 height 115
click at [689, 164] on button "link" at bounding box center [698, 162] width 20 height 20
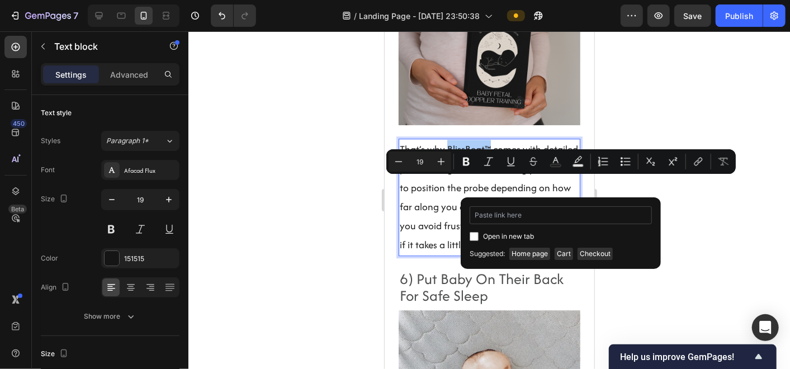
click at [552, 221] on input "Editor contextual toolbar" at bounding box center [561, 215] width 182 height 18
click at [541, 217] on input "Editor contextual toolbar" at bounding box center [561, 215] width 182 height 18
type input "[URL][DOMAIN_NAME]"
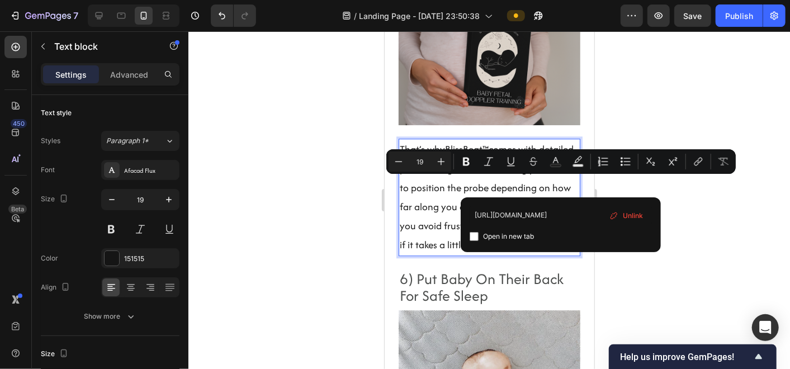
click at [711, 220] on div at bounding box center [489, 200] width 602 height 338
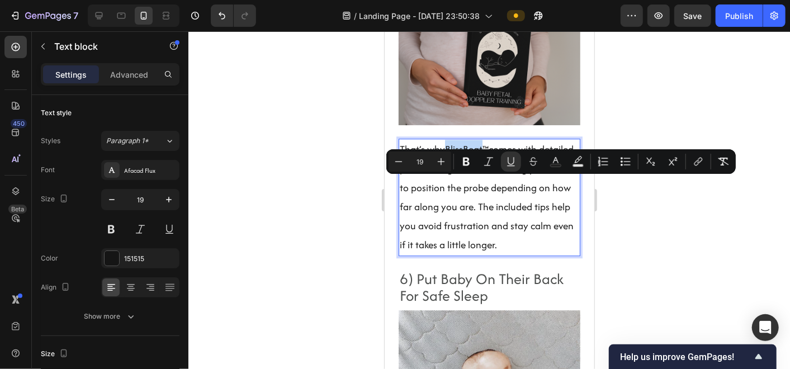
drag, startPoint x: 446, startPoint y: 183, endPoint x: 471, endPoint y: 184, distance: 25.8
click at [471, 155] on u "BlissBeat™" at bounding box center [466, 148] width 44 height 14
click at [456, 155] on u "BlissBeat™" at bounding box center [466, 148] width 44 height 14
drag, startPoint x: 445, startPoint y: 184, endPoint x: 487, endPoint y: 188, distance: 42.1
click at [487, 155] on u "BlissBeat™" at bounding box center [466, 148] width 44 height 14
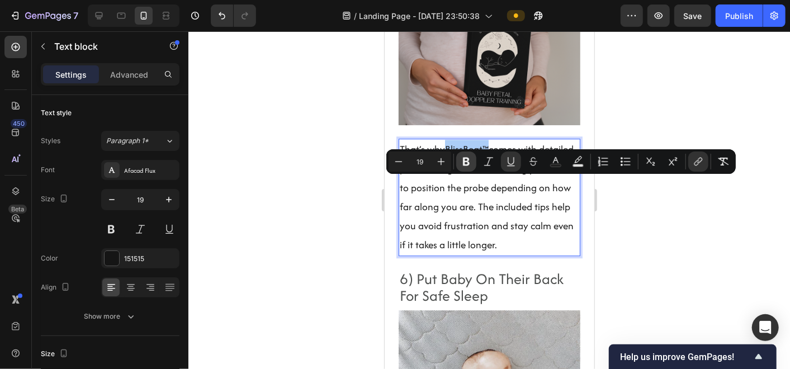
click at [466, 161] on icon "Editor contextual toolbar" at bounding box center [466, 162] width 7 height 8
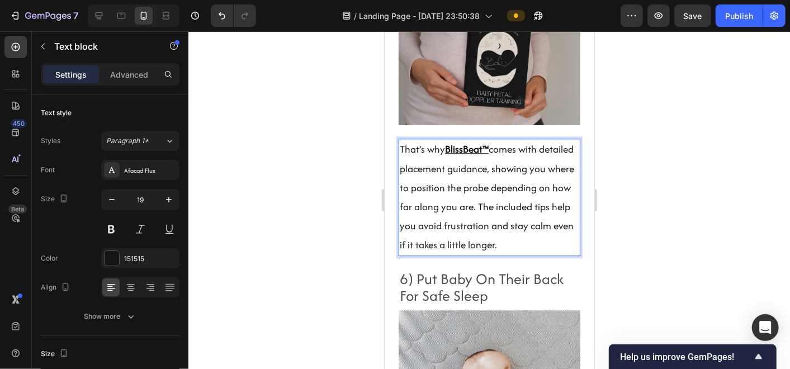
click at [481, 218] on p "That’s why BlissBeat™ comes with detailed placement guidance, showing you where…" at bounding box center [488, 196] width 179 height 115
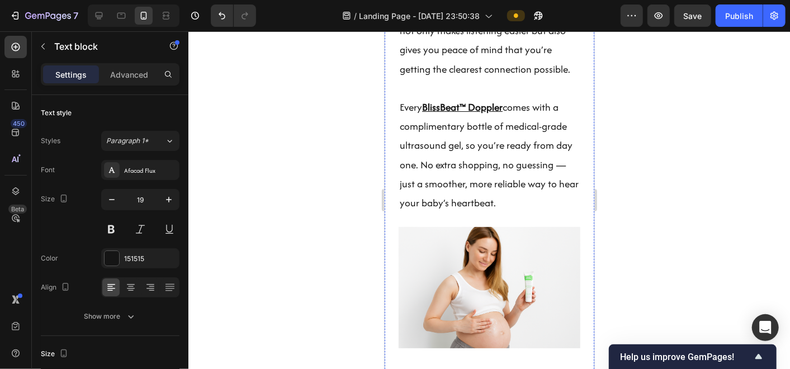
scroll to position [2260, 0]
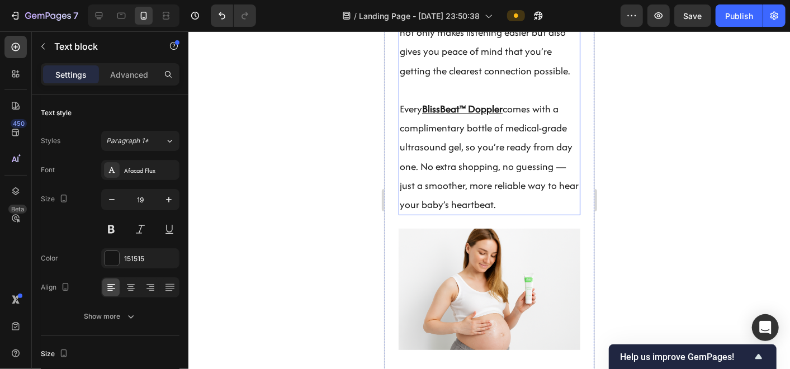
click at [496, 210] on p "Every BlissBeat™ Doppler comes with a complimentary bottle of medical-grade ult…" at bounding box center [488, 156] width 179 height 115
click at [542, 214] on p "Every BlissBeat™ Doppler comes with a complimentary bottle of medical-grade ult…" at bounding box center [488, 156] width 179 height 115
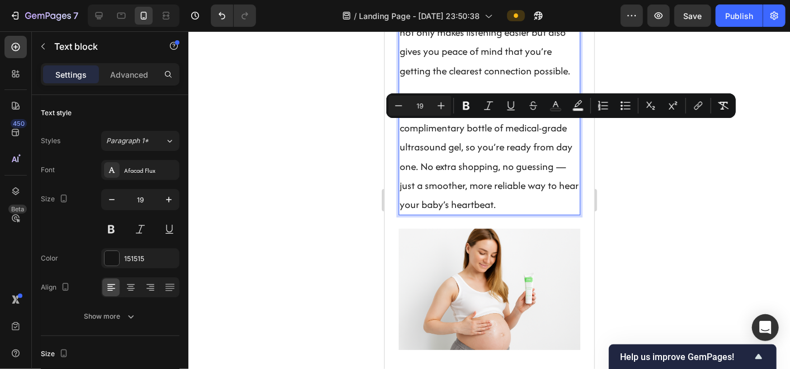
drag, startPoint x: 542, startPoint y: 228, endPoint x: 396, endPoint y: 130, distance: 176.0
click at [481, 204] on p "Every BlissBeat™ Doppler comes with a complimentary bottle of medical-grade ult…" at bounding box center [488, 156] width 179 height 115
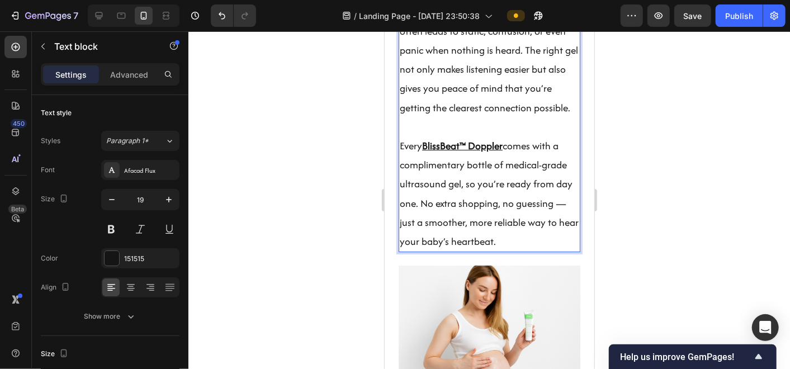
scroll to position [2222, 0]
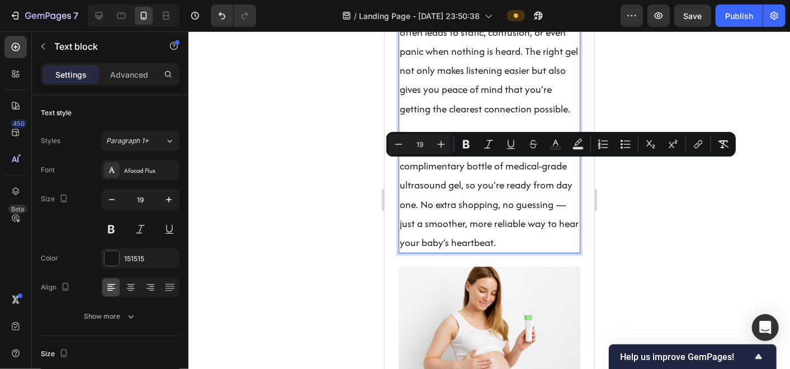
drag, startPoint x: 550, startPoint y: 263, endPoint x: 400, endPoint y: 171, distance: 176.7
click at [400, 171] on p "Every BlissBeat™ Doppler comes with a complimentary bottle of medical-grade ult…" at bounding box center [488, 194] width 179 height 115
copy p "Every BlissBeat™ Doppler comes with a complimentary bottle of medical-grade ult…"
click at [554, 206] on p "Every BlissBeat™ Doppler comes with a complimentary bottle of medical-grade ult…" at bounding box center [488, 194] width 179 height 115
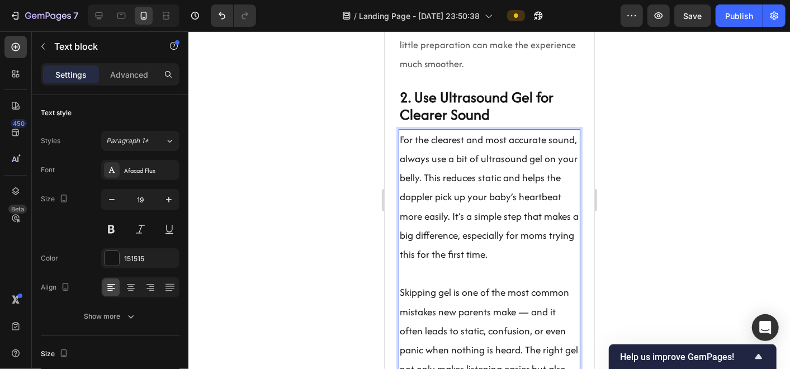
scroll to position [1918, 0]
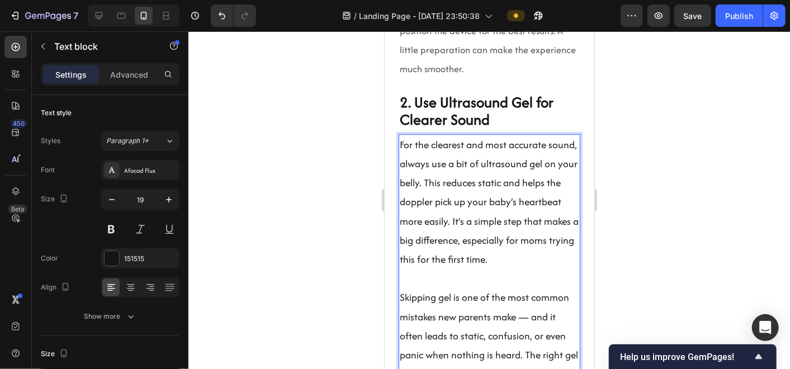
click at [468, 185] on p "For the clearest and most accurate sound, always use a bit of ultrasound gel on…" at bounding box center [488, 202] width 179 height 134
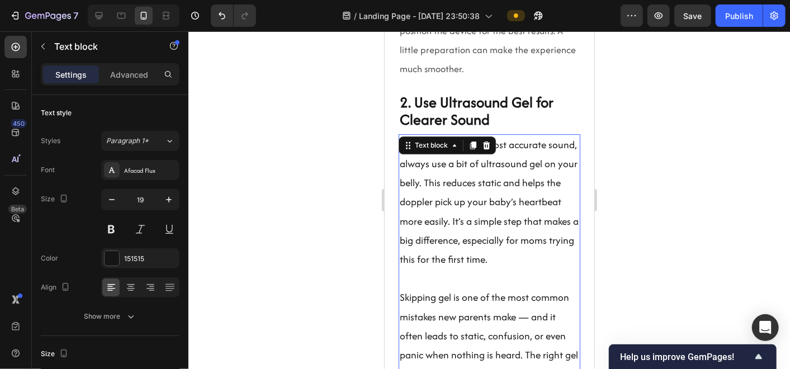
click at [354, 209] on div at bounding box center [489, 200] width 602 height 338
click at [431, 182] on p "For the clearest and most accurate sound, always use a bit of ultrasound gel on…" at bounding box center [488, 202] width 179 height 134
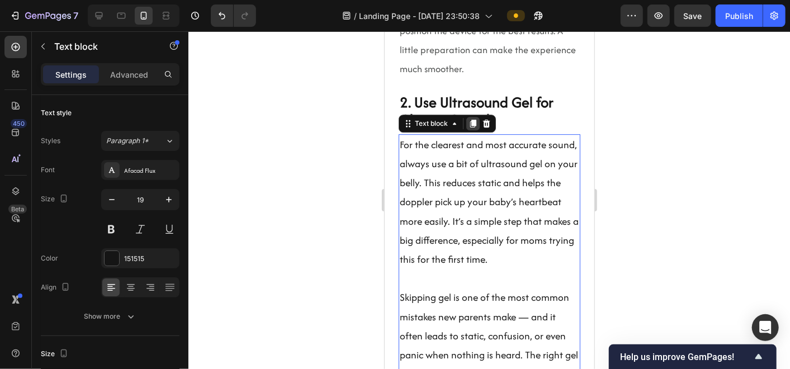
click at [472, 127] on icon at bounding box center [473, 123] width 6 height 8
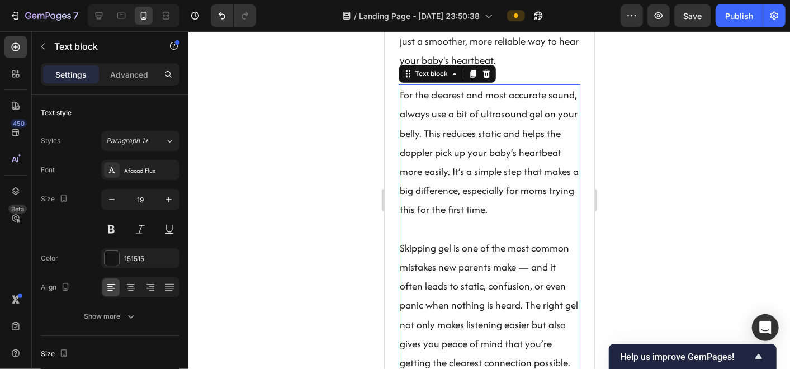
scroll to position [2439, 0]
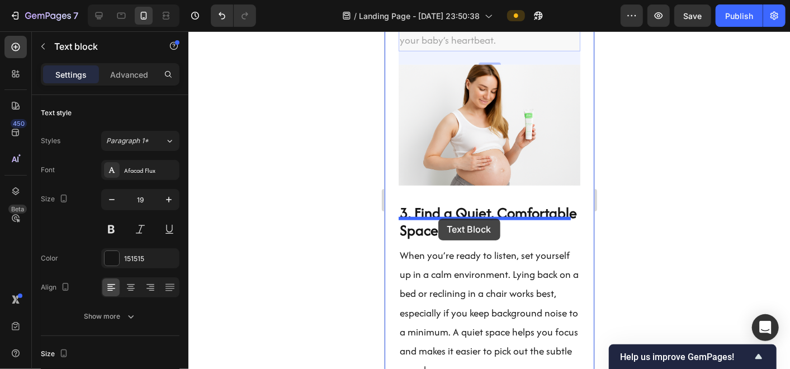
drag, startPoint x: 410, startPoint y: 62, endPoint x: 438, endPoint y: 217, distance: 157.9
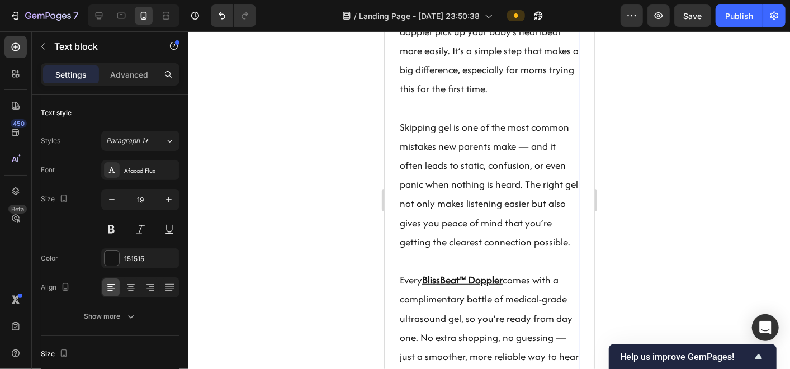
scroll to position [2669, 0]
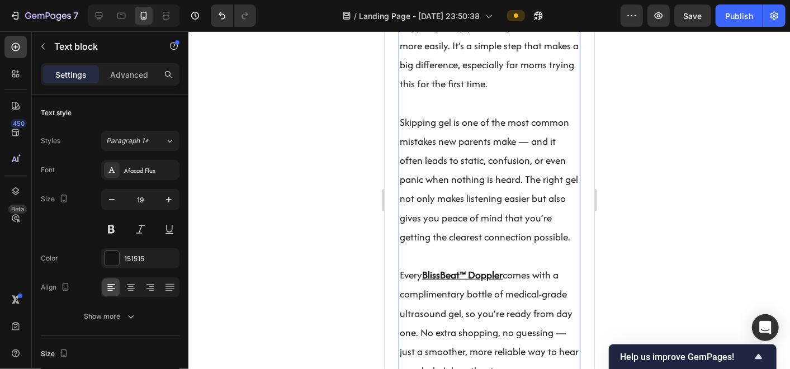
click at [539, 246] on p "Skipping gel is one of the most common mistakes new parents make — and it often…" at bounding box center [488, 179] width 179 height 134
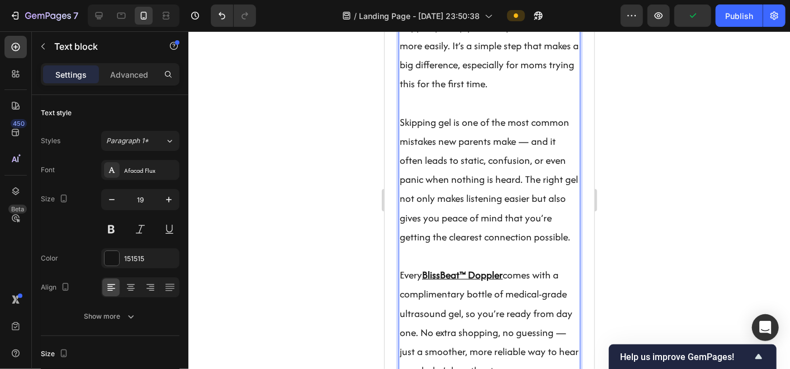
click at [403, 288] on p "Every BlissBeat™ Doppler comes with a complimentary bottle of medical-grade ult…" at bounding box center [488, 322] width 179 height 115
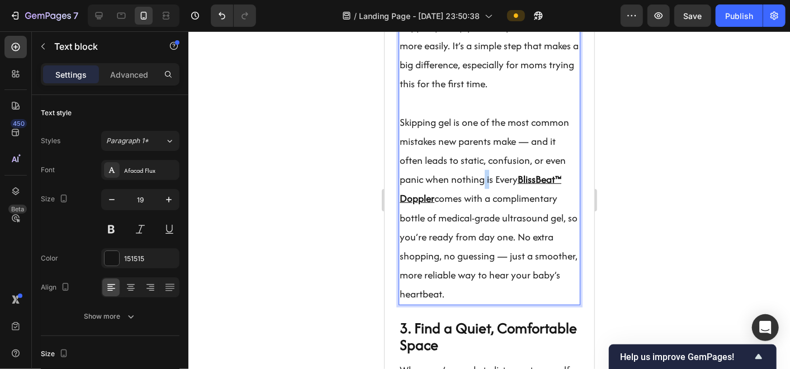
drag, startPoint x: 488, startPoint y: 192, endPoint x: 482, endPoint y: 185, distance: 9.1
click at [482, 185] on p "Skipping gel is one of the most common mistakes new parents make — and it often…" at bounding box center [488, 207] width 179 height 191
click at [491, 195] on p "Skipping gel is one of the most common mistakes new parents make — and it often…" at bounding box center [488, 207] width 179 height 191
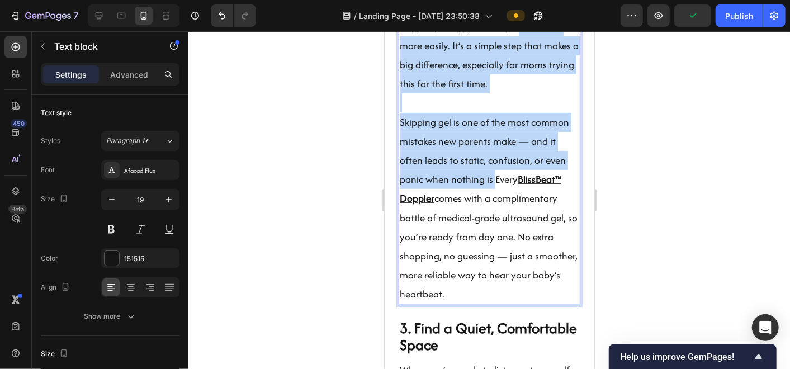
drag, startPoint x: 491, startPoint y: 194, endPoint x: 413, endPoint y: 50, distance: 164.1
click at [413, 50] on div "For the clearest and most accurate sound, always use a bit of ultrasound gel on…" at bounding box center [489, 131] width 182 height 347
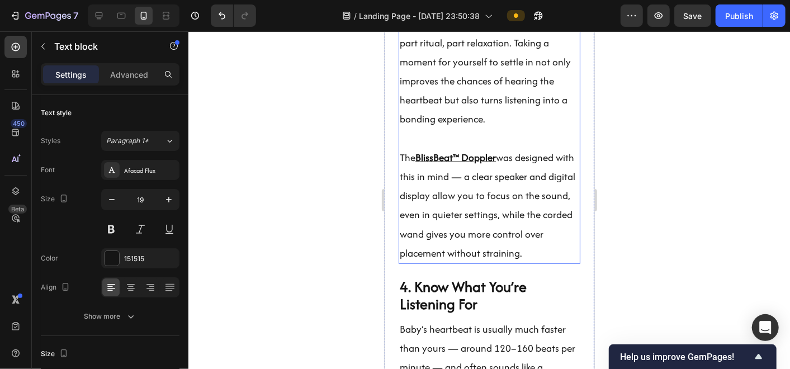
scroll to position [2937, 0]
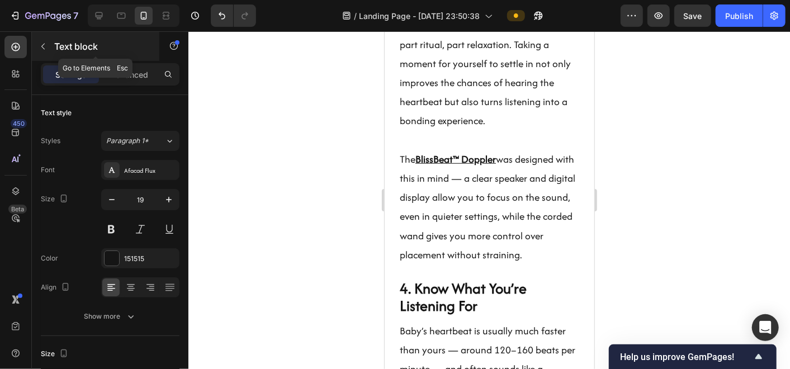
click at [41, 42] on icon "button" at bounding box center [43, 46] width 9 height 9
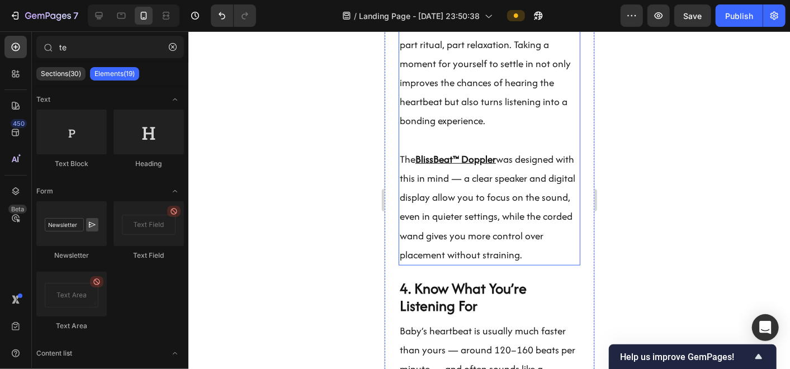
click at [490, 149] on p at bounding box center [488, 139] width 179 height 19
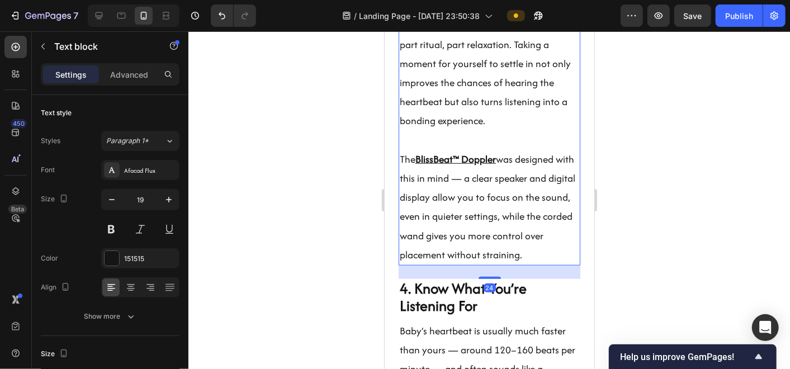
click at [492, 130] on p "Many moms describe the experience as part ritual, part relaxation. Taking a mom…" at bounding box center [488, 72] width 179 height 115
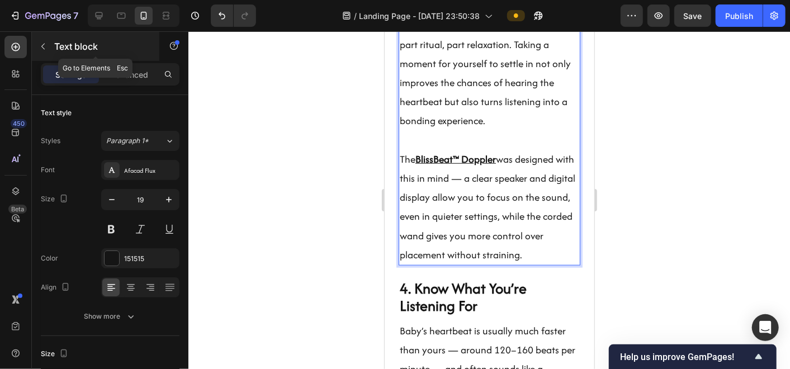
click at [48, 47] on button "button" at bounding box center [43, 46] width 18 height 18
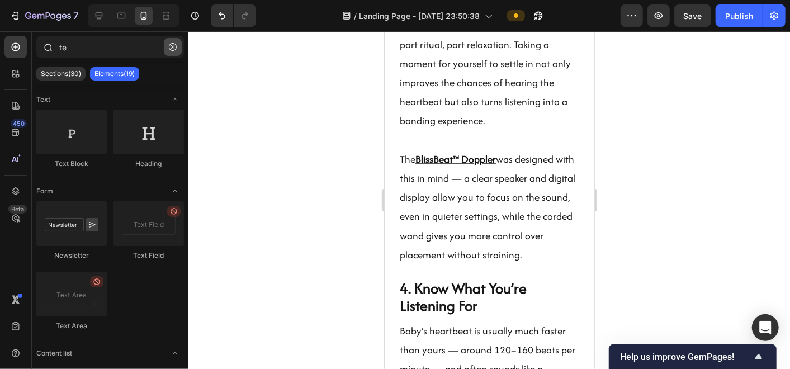
click at [169, 48] on icon "button" at bounding box center [173, 47] width 8 height 8
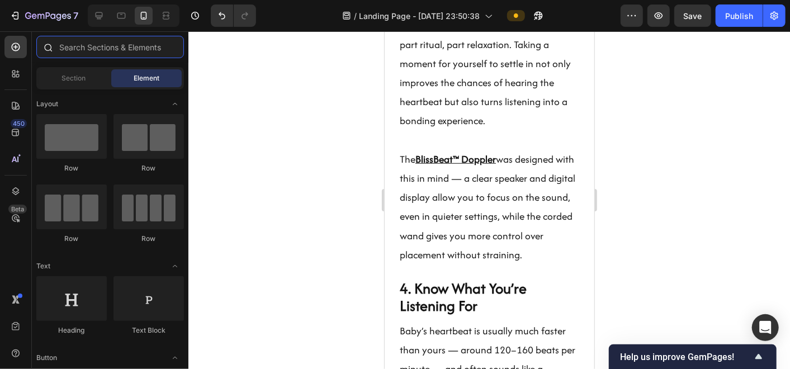
click at [157, 46] on input "text" at bounding box center [110, 47] width 148 height 22
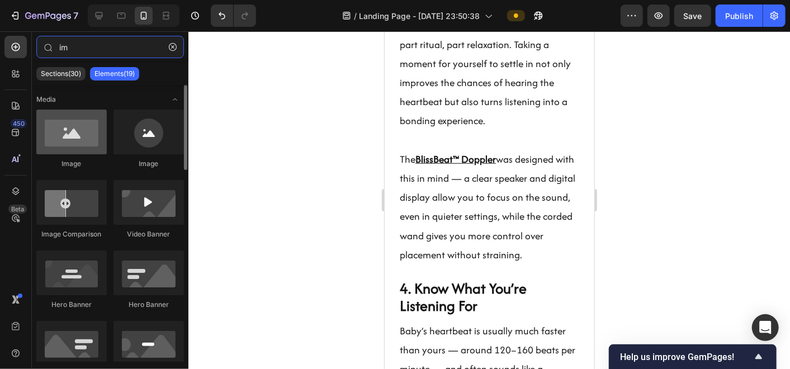
type input "im"
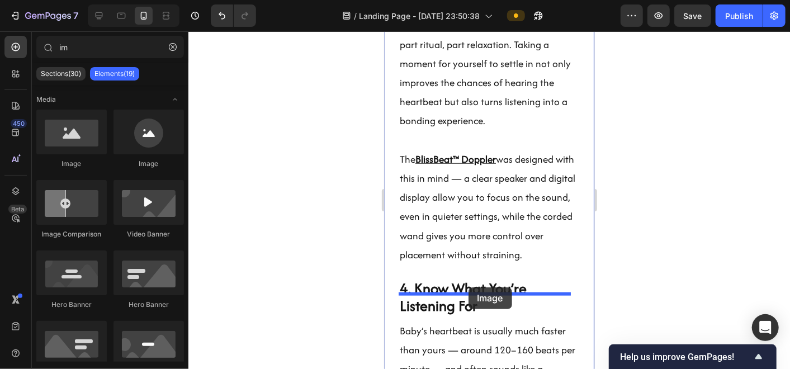
drag, startPoint x: 455, startPoint y: 178, endPoint x: 468, endPoint y: 287, distance: 109.3
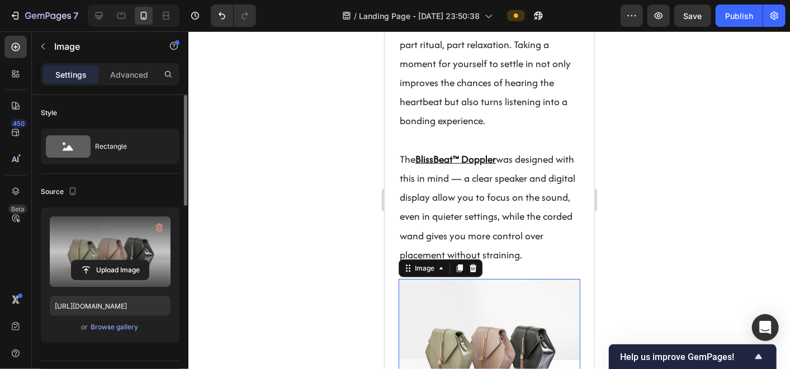
click at [89, 252] on label at bounding box center [110, 251] width 121 height 70
click at [89, 261] on input "file" at bounding box center [110, 270] width 77 height 19
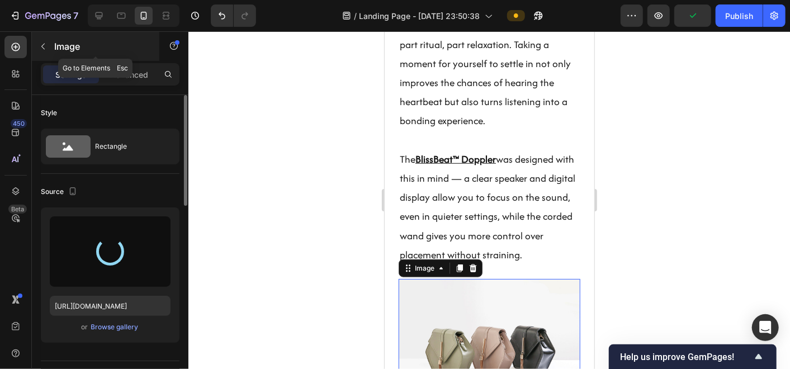
click at [48, 49] on button "button" at bounding box center [43, 46] width 18 height 18
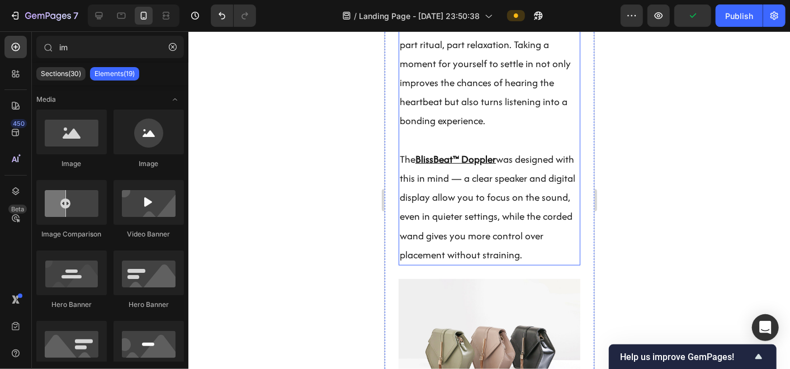
click at [535, 192] on p "The BlissBeat™ Doppler was designed with this in mind — a clear speaker and dig…" at bounding box center [488, 206] width 179 height 115
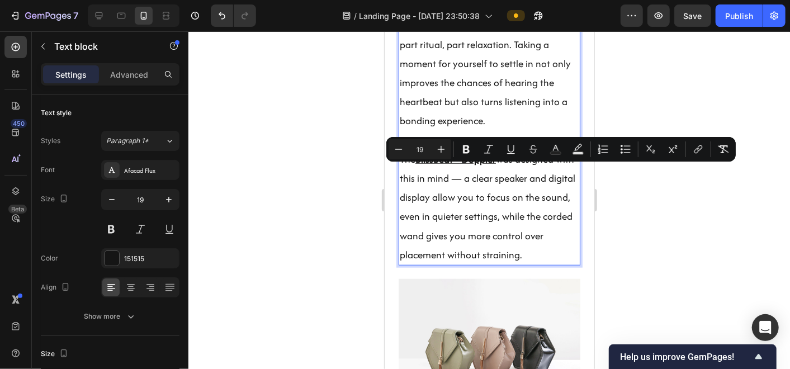
drag, startPoint x: 546, startPoint y: 271, endPoint x: 382, endPoint y: 167, distance: 194.0
copy p "The BlissBeat™ Doppler was designed with this in mind — a clear speaker and dig…"
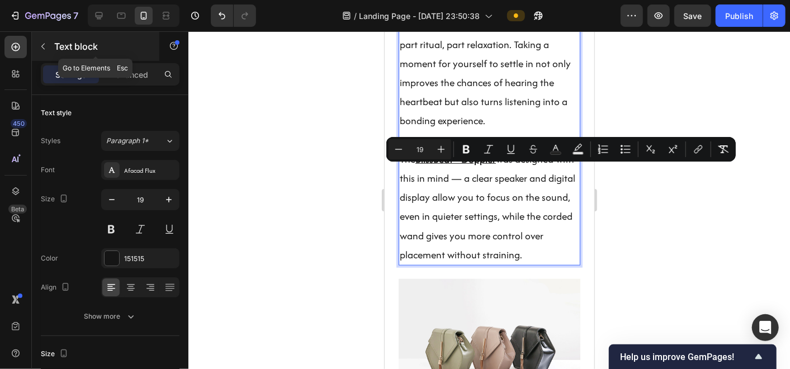
click at [46, 51] on button "button" at bounding box center [43, 46] width 18 height 18
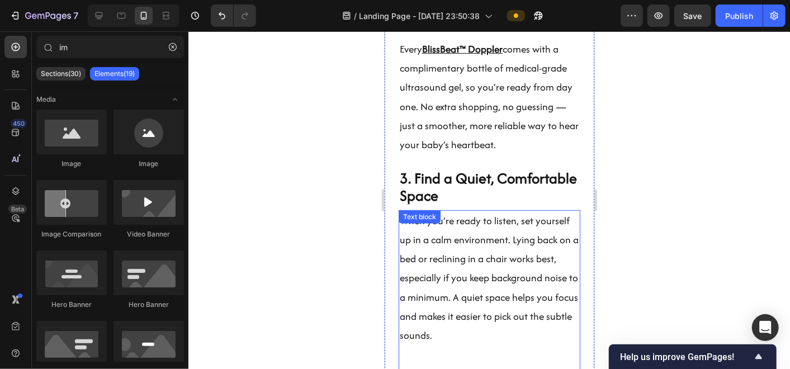
scroll to position [2590, 0]
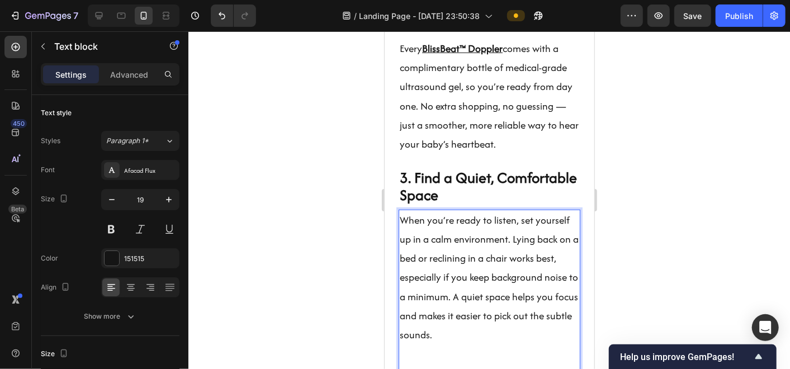
click at [439, 268] on p "When you’re ready to listen, set yourself up in a calm environment. Lying back …" at bounding box center [488, 277] width 179 height 134
click at [432, 243] on p "When you’re ready to listen, set yourself up in a calm environment. Lying back …" at bounding box center [488, 277] width 179 height 134
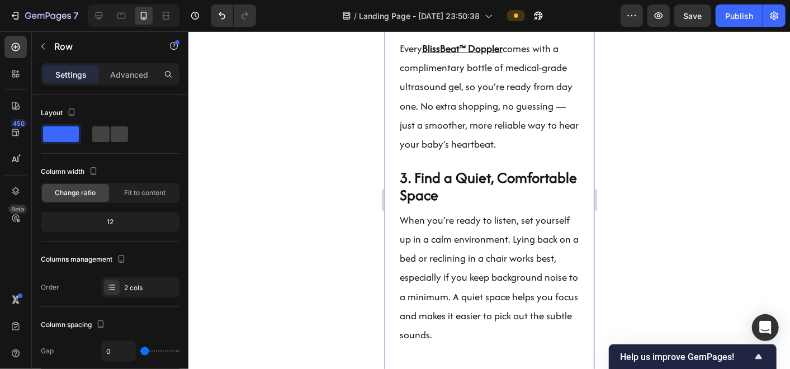
click at [414, 255] on p "When you’re ready to listen, set yourself up in a calm environment. Lying back …" at bounding box center [488, 277] width 179 height 134
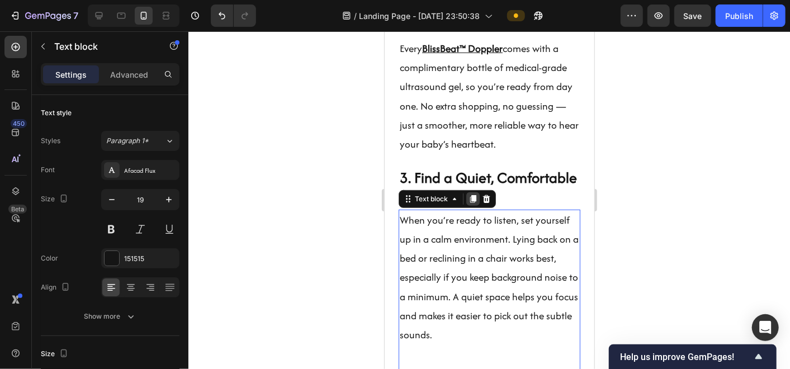
click at [475, 202] on icon at bounding box center [473, 199] width 6 height 8
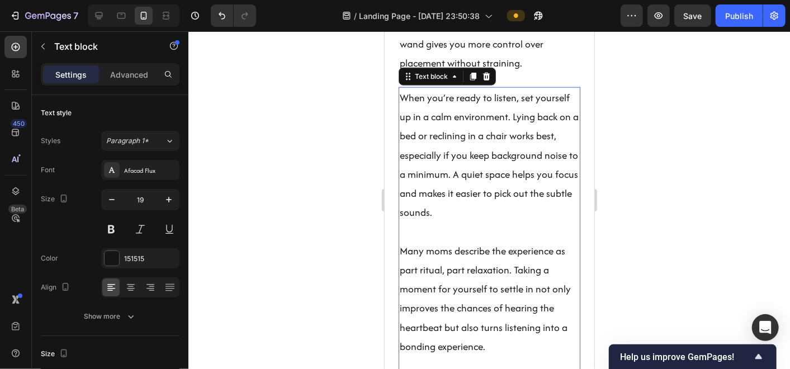
scroll to position [3161, 0]
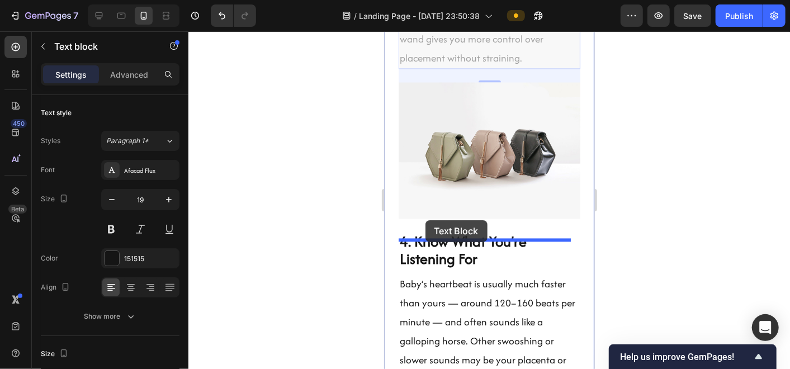
drag, startPoint x: 405, startPoint y: 59, endPoint x: 425, endPoint y: 220, distance: 161.6
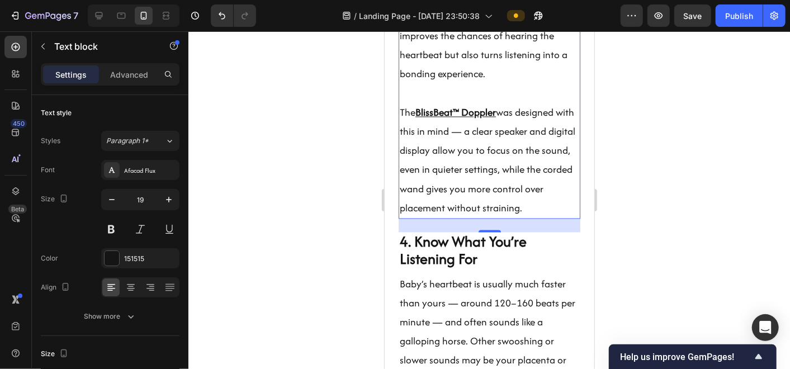
scroll to position [3134, 0]
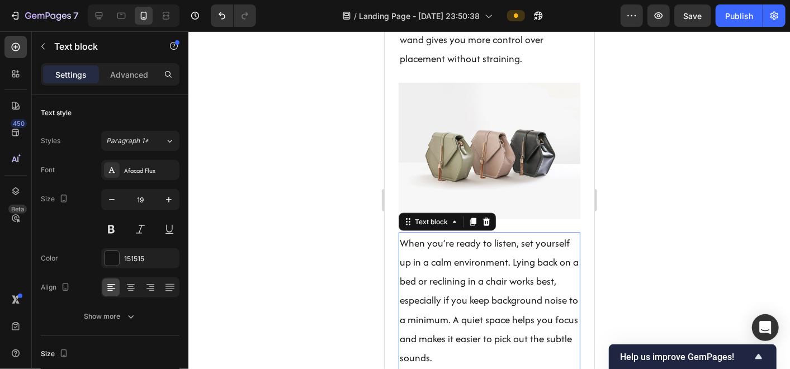
click at [438, 277] on p "When you’re ready to listen, set yourself up in a calm environment. Lying back …" at bounding box center [488, 300] width 179 height 134
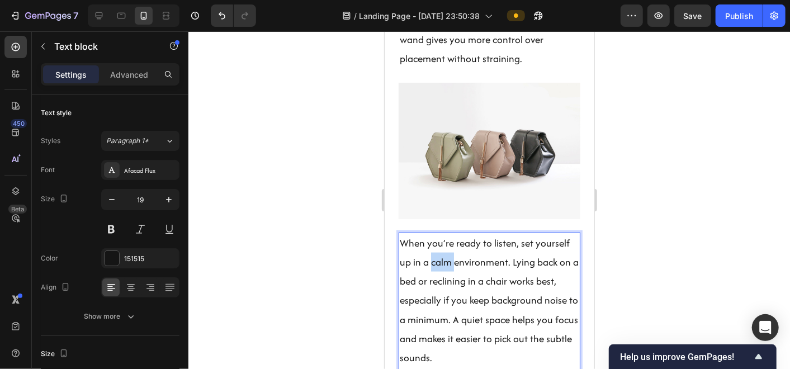
click at [438, 277] on p "When you’re ready to listen, set yourself up in a calm environment. Lying back …" at bounding box center [488, 300] width 179 height 134
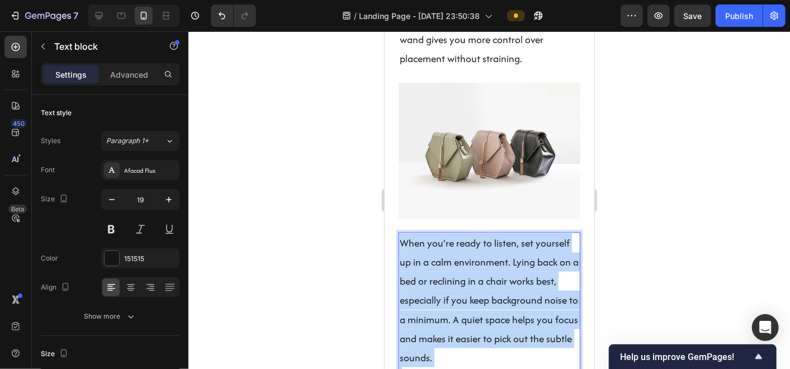
click at [438, 277] on p "When you’re ready to listen, set yourself up in a calm environment. Lying back …" at bounding box center [488, 300] width 179 height 134
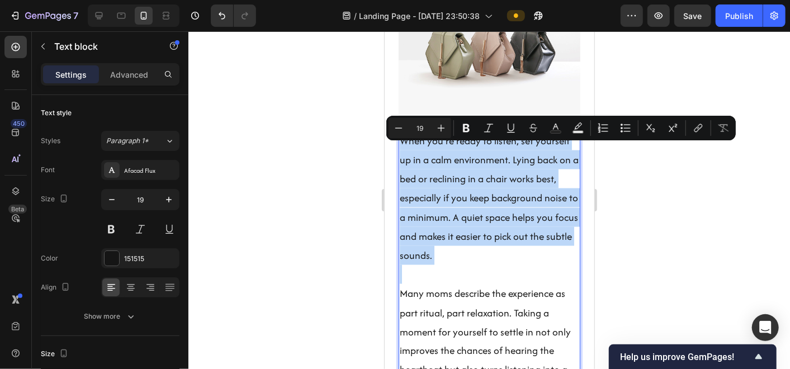
scroll to position [3236, 0]
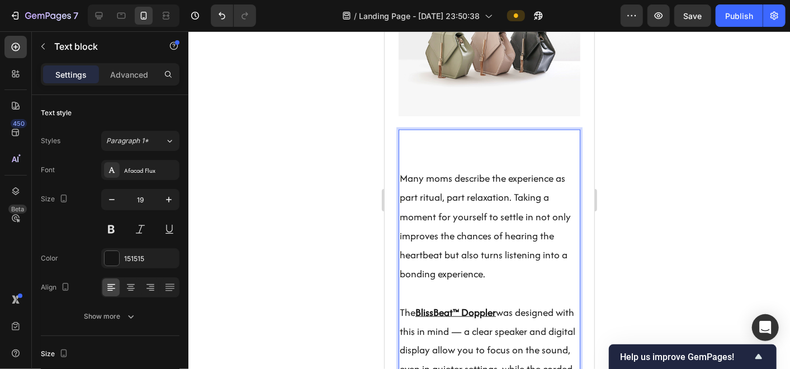
click at [446, 245] on p "Many moms describe the experience as part ritual, part relaxation. Taking a mom…" at bounding box center [488, 225] width 179 height 115
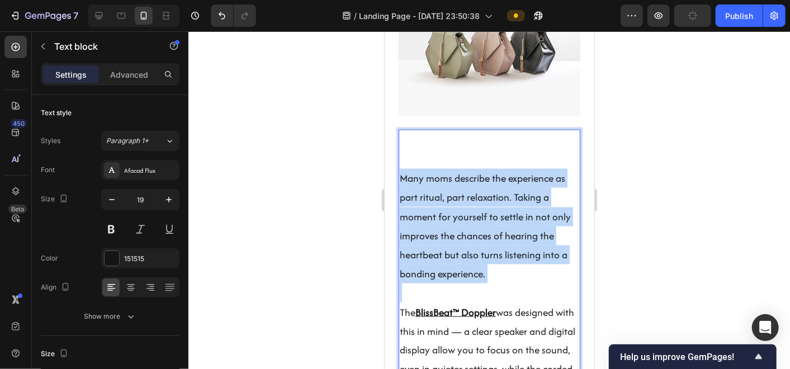
click at [446, 245] on p "Many moms describe the experience as part ritual, part relaxation. Taking a mom…" at bounding box center [488, 225] width 179 height 115
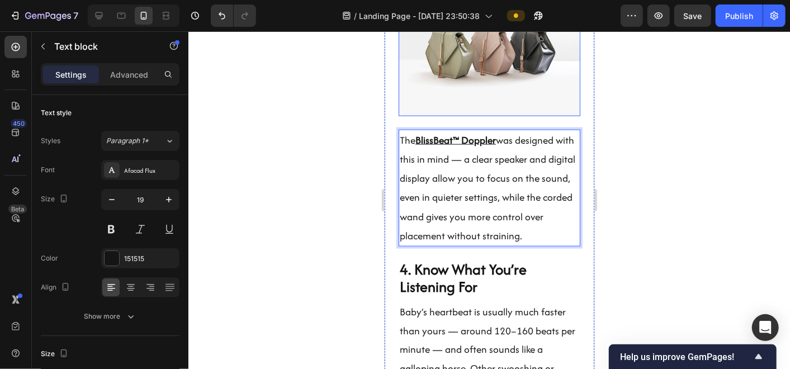
click at [468, 93] on img at bounding box center [489, 47] width 182 height 136
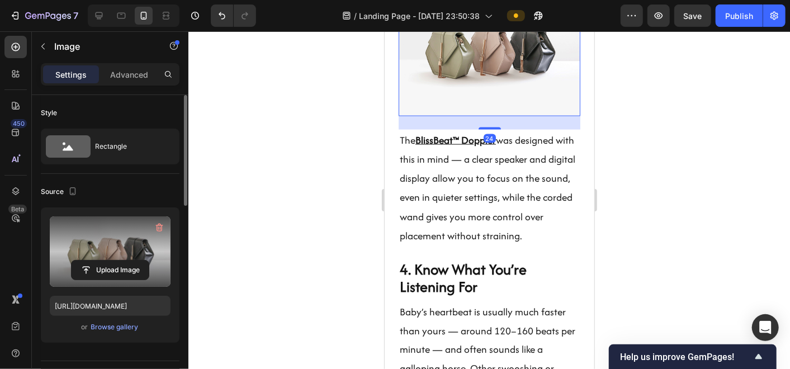
click at [132, 246] on label at bounding box center [110, 251] width 121 height 70
click at [132, 261] on input "file" at bounding box center [110, 270] width 77 height 19
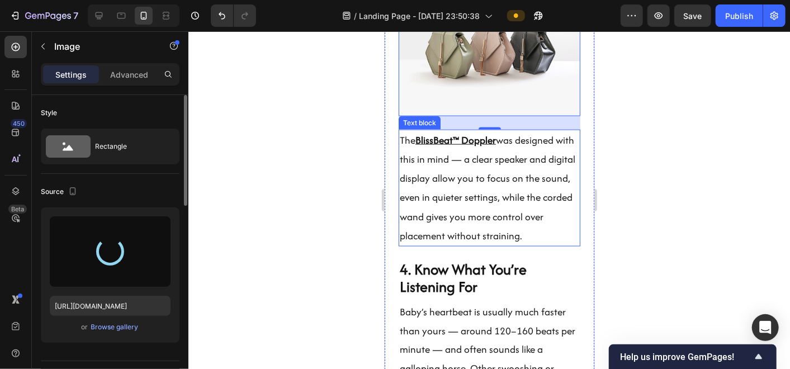
type input "[URL][DOMAIN_NAME]"
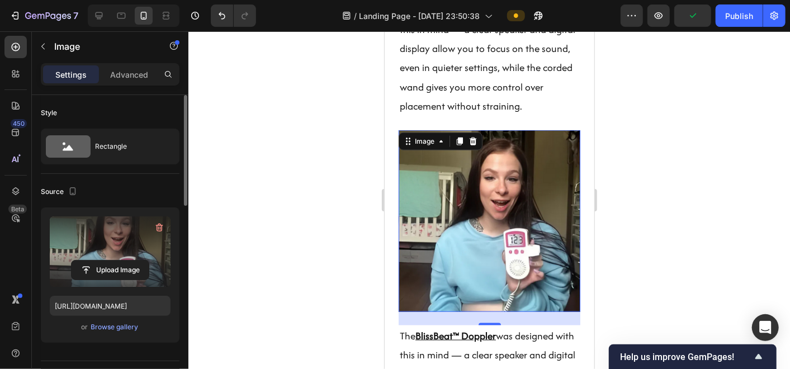
scroll to position [3084, 0]
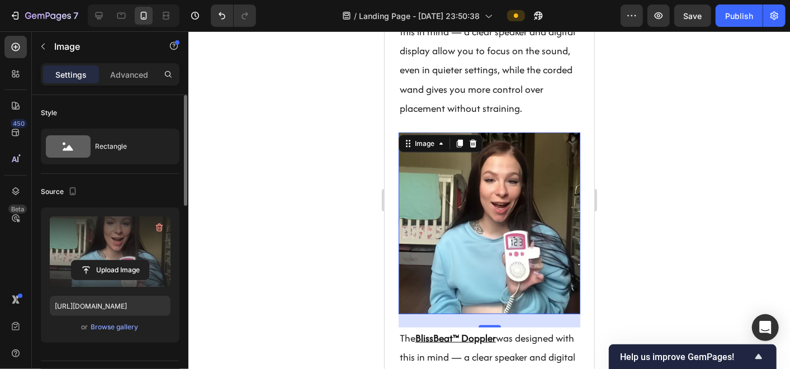
click at [668, 204] on div at bounding box center [489, 200] width 602 height 338
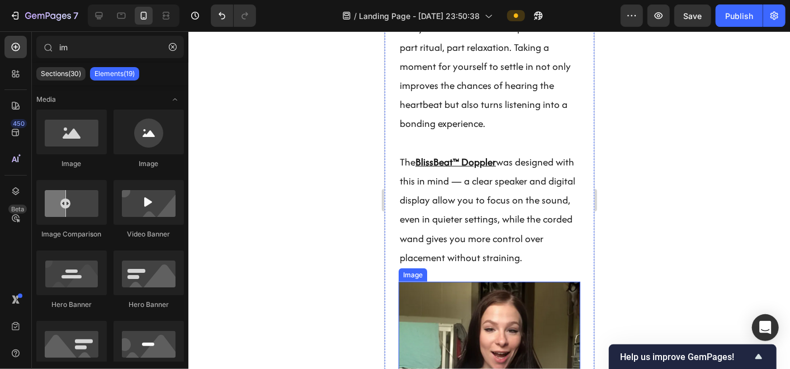
scroll to position [2928, 0]
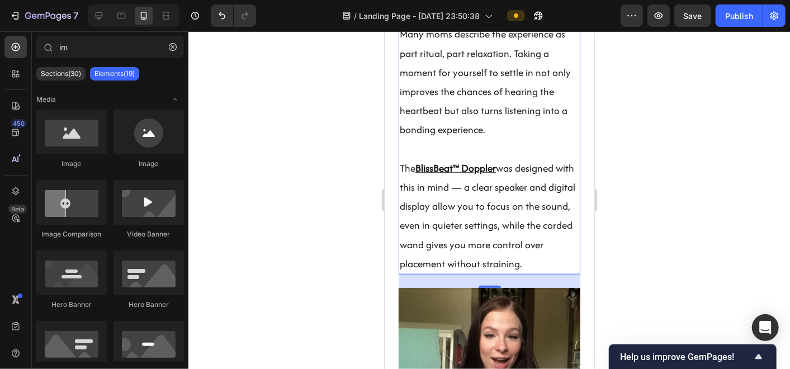
click at [457, 206] on p "The BlissBeat™ Doppler was designed with this in mind — a clear speaker and dig…" at bounding box center [488, 215] width 179 height 115
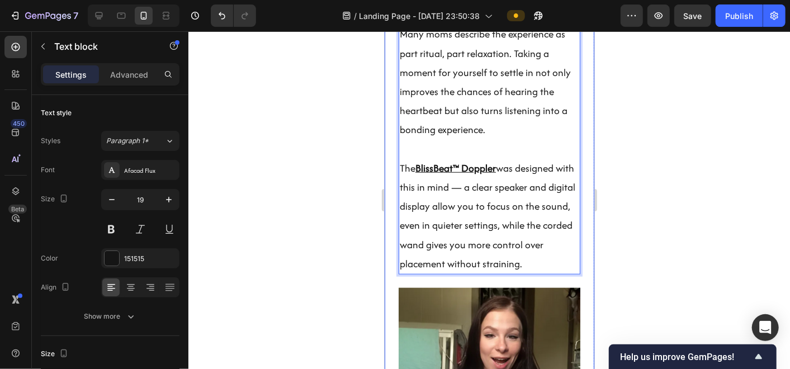
drag, startPoint x: 542, startPoint y: 276, endPoint x: 391, endPoint y: 190, distance: 173.8
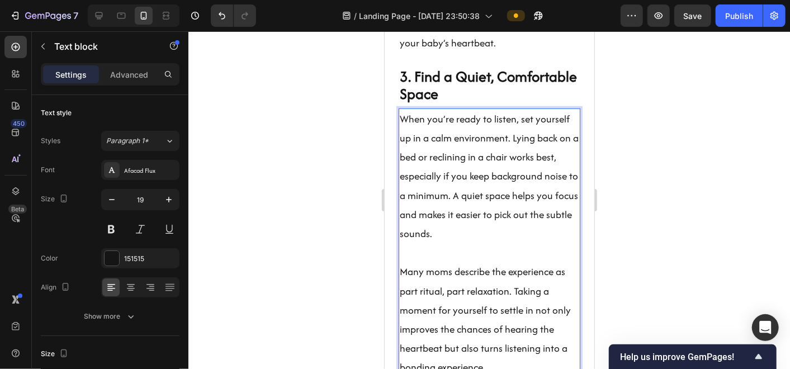
scroll to position [2690, 0]
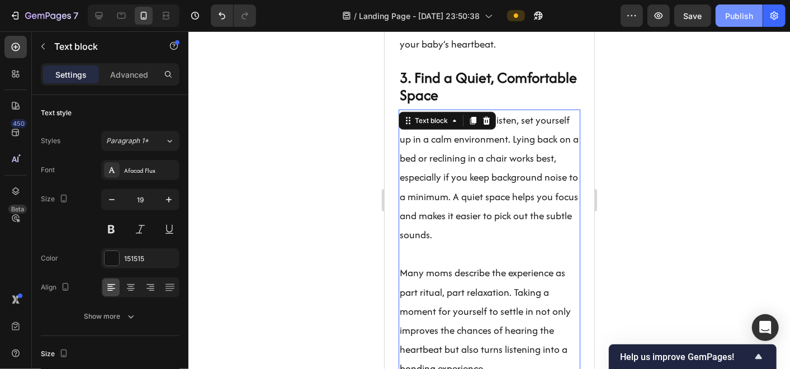
click at [711, 18] on div "Publish" at bounding box center [739, 16] width 28 height 12
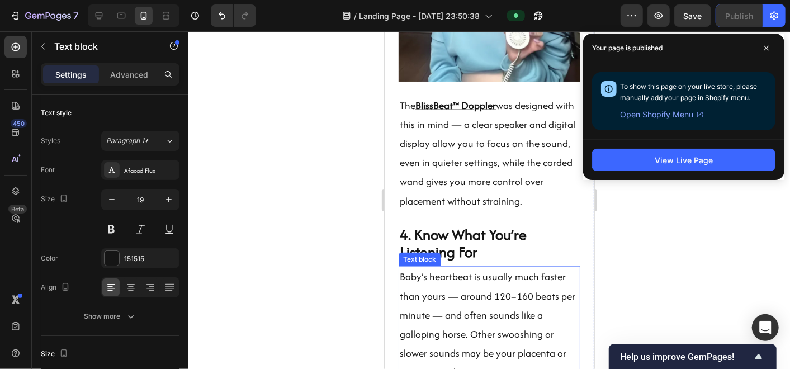
scroll to position [3182, 0]
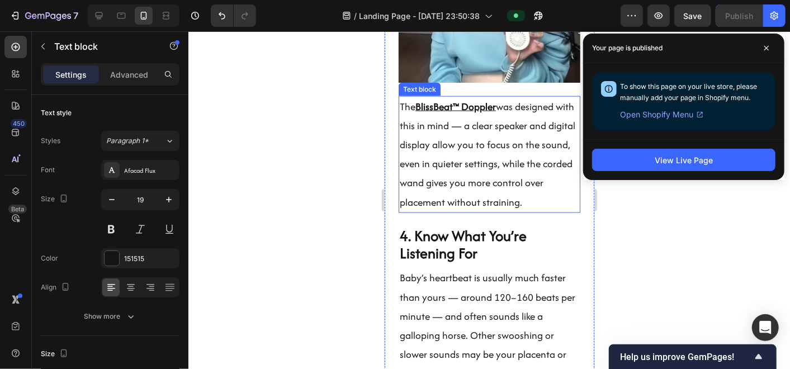
click at [447, 112] on u "BlissBeat™ Doppler" at bounding box center [455, 106] width 81 height 14
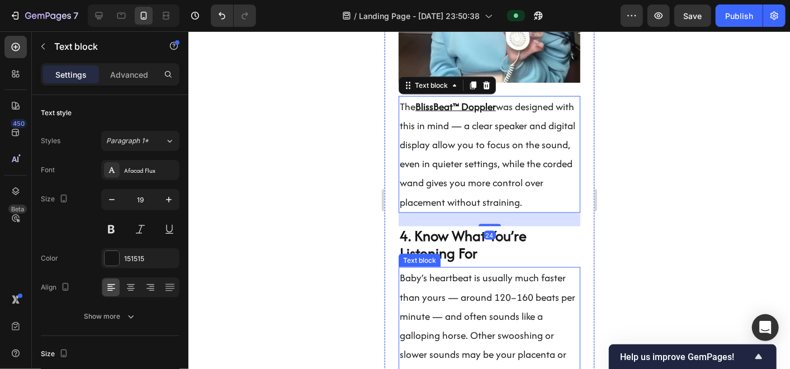
click at [466, 332] on p "Baby’s heartbeat is usually much faster than yours — around 120–160 beats per m…" at bounding box center [488, 325] width 179 height 115
click at [460, 181] on p "The BlissBeat™ Doppler was designed with this in mind — a clear speaker and dig…" at bounding box center [488, 154] width 179 height 115
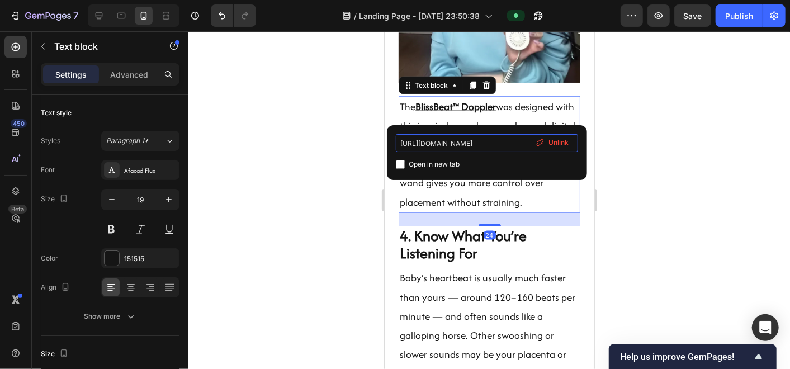
click at [456, 146] on input "[URL][DOMAIN_NAME]" at bounding box center [487, 143] width 182 height 18
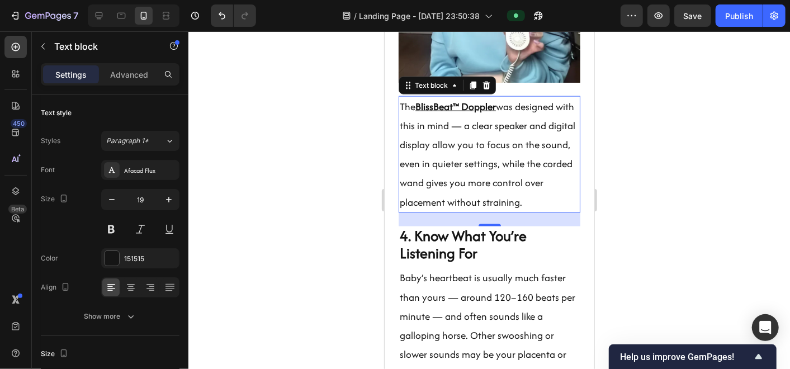
click at [359, 148] on div at bounding box center [489, 200] width 602 height 338
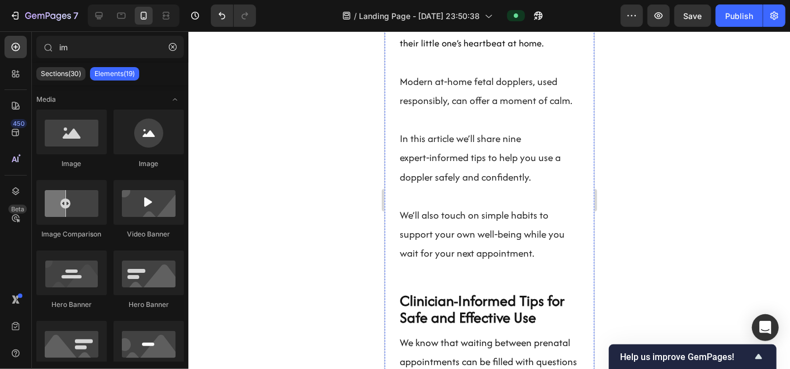
scroll to position [566, 0]
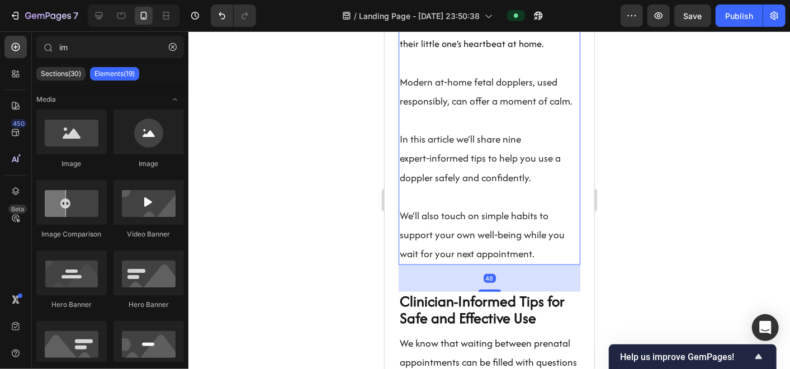
click at [436, 110] on p "Rich Text Editor. Editing area: main" at bounding box center [488, 119] width 179 height 19
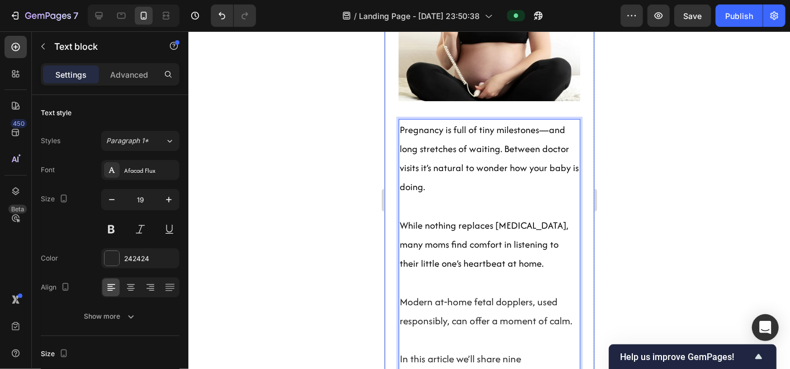
scroll to position [348, 0]
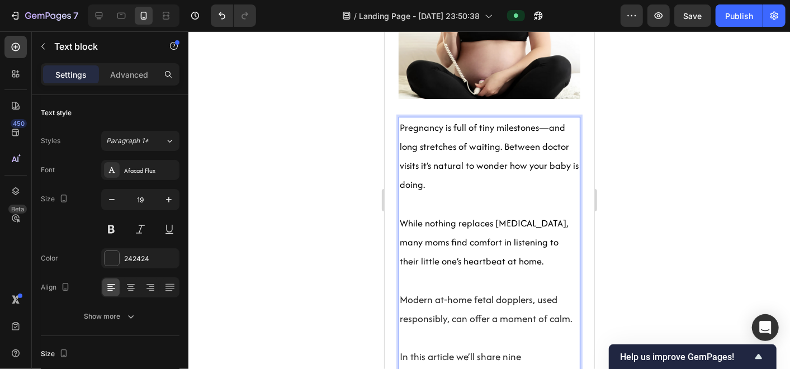
click at [403, 290] on p "Modern at‑home fetal dopplers, used responsibly, can offer a moment of calm." at bounding box center [488, 309] width 179 height 38
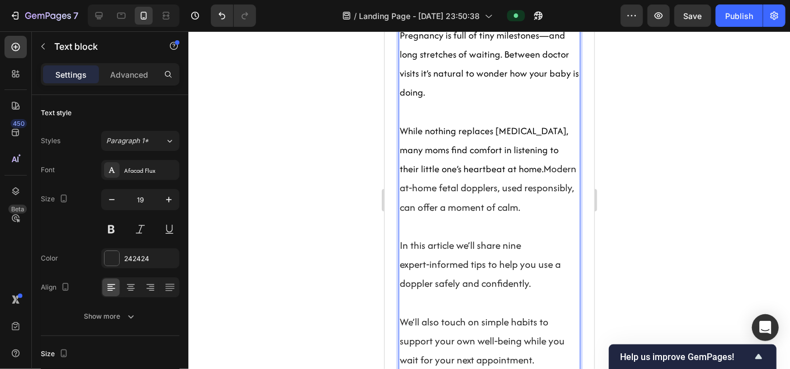
scroll to position [442, 0]
click at [401, 311] on p "We’ll also touch on simple habits to support your own well‑being while you wait…" at bounding box center [488, 340] width 179 height 58
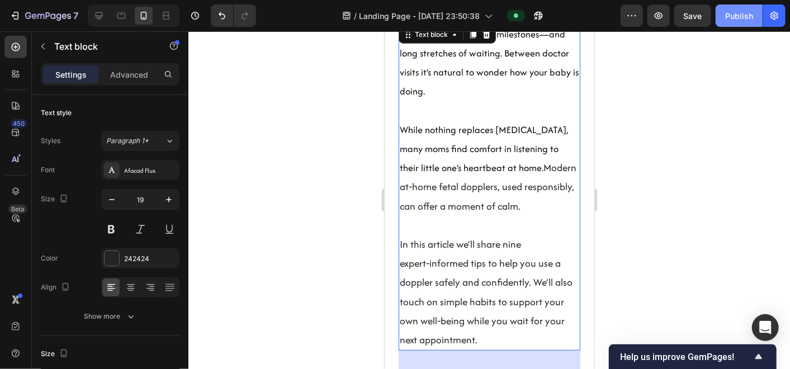
click at [711, 12] on div "Publish" at bounding box center [739, 16] width 28 height 12
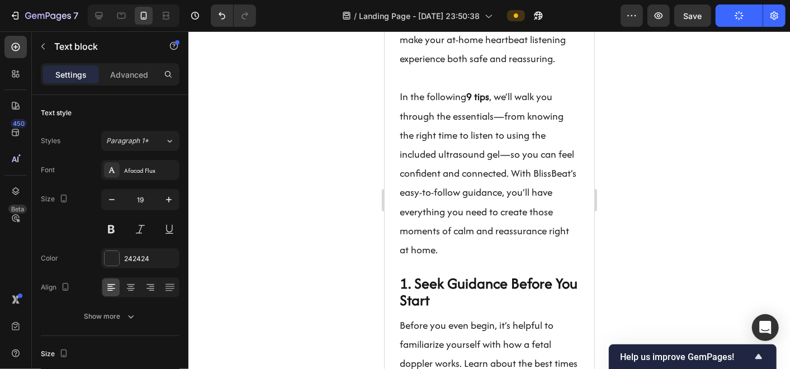
scroll to position [949, 0]
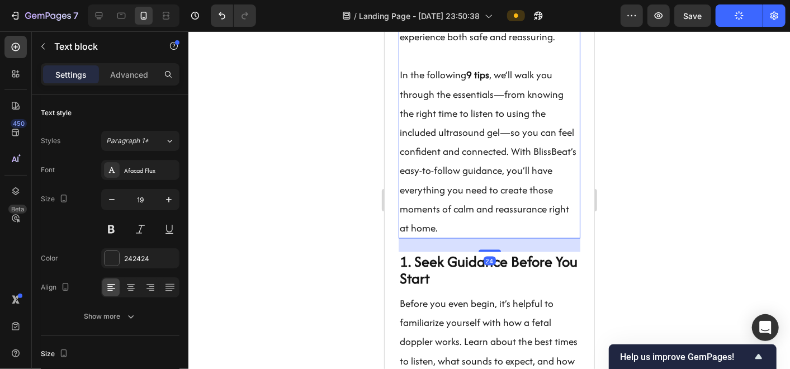
click at [515, 237] on p "In the following 9 tips , we’ll walk you through the essentials—from knowing th…" at bounding box center [488, 151] width 179 height 172
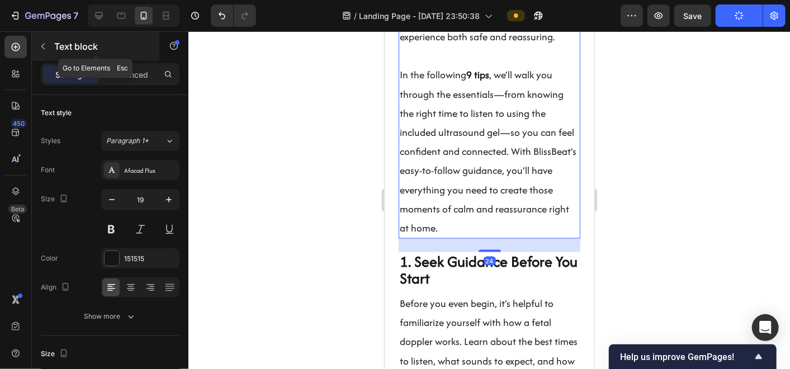
click at [49, 45] on button "button" at bounding box center [43, 46] width 18 height 18
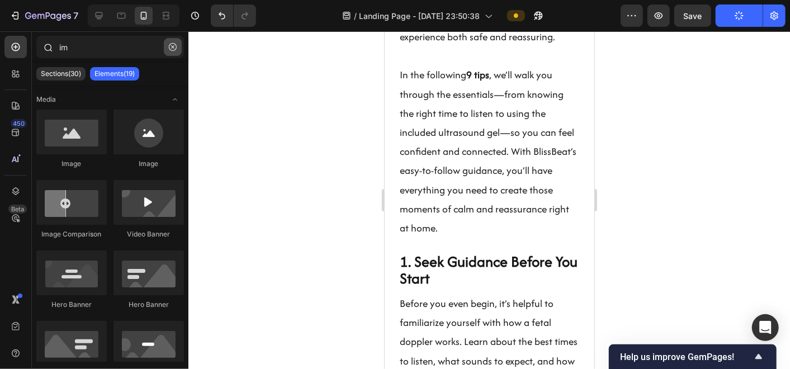
click at [175, 47] on icon "button" at bounding box center [173, 47] width 8 height 8
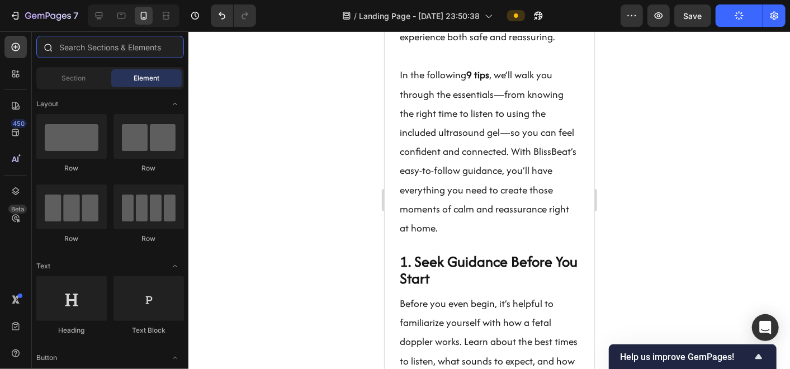
click at [110, 49] on input "text" at bounding box center [110, 47] width 148 height 22
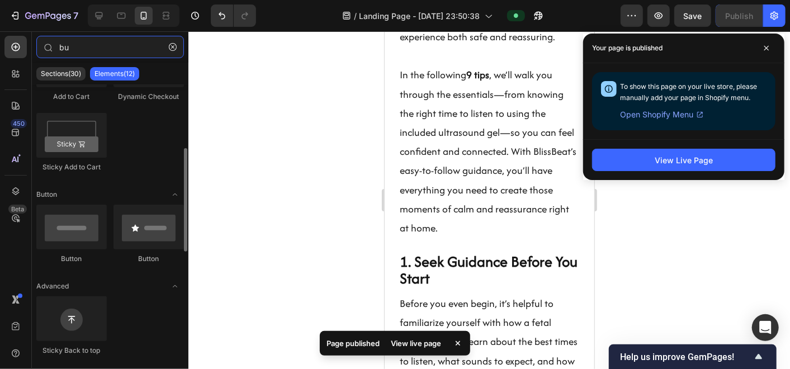
scroll to position [0, 0]
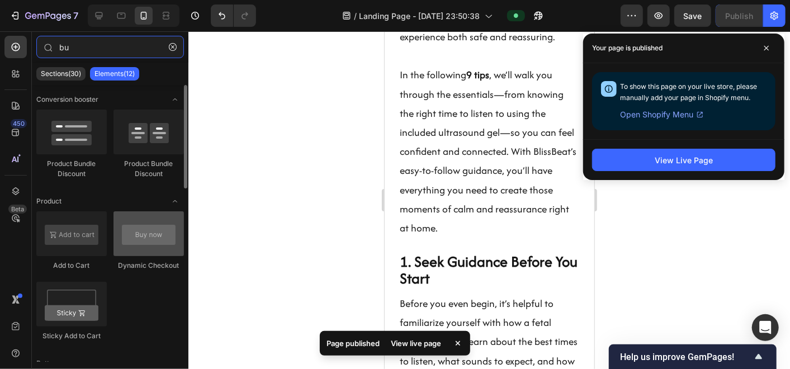
type input "bu"
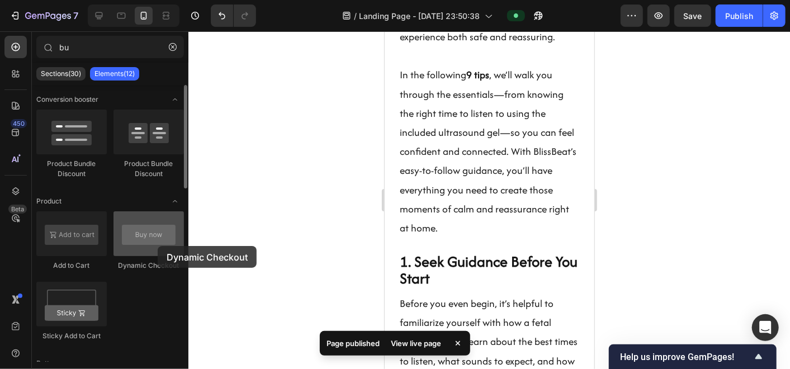
click at [158, 246] on div at bounding box center [148, 233] width 70 height 45
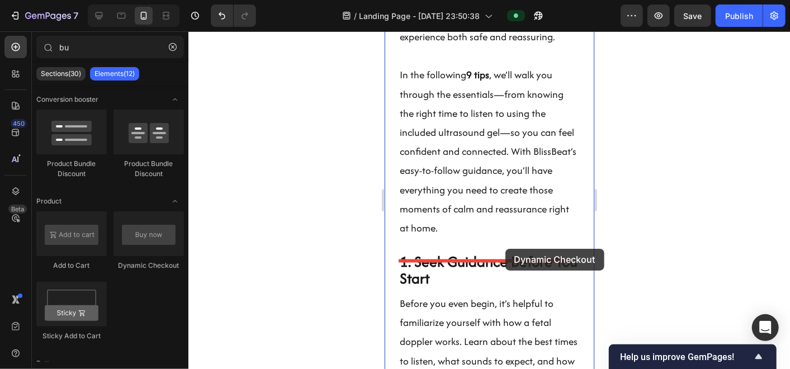
drag, startPoint x: 542, startPoint y: 277, endPoint x: 505, endPoint y: 248, distance: 46.6
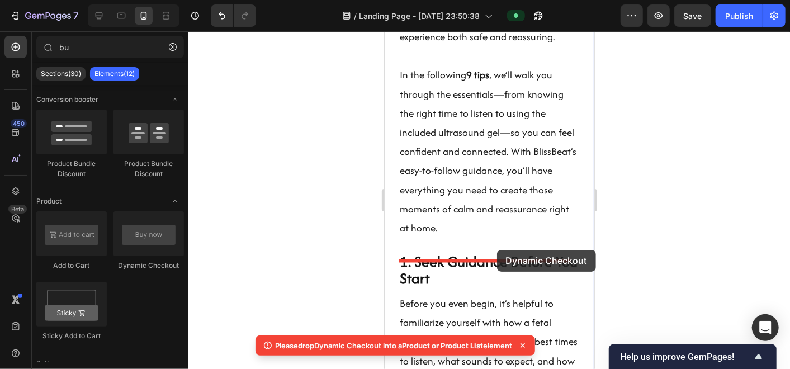
drag, startPoint x: 527, startPoint y: 279, endPoint x: 494, endPoint y: 248, distance: 45.1
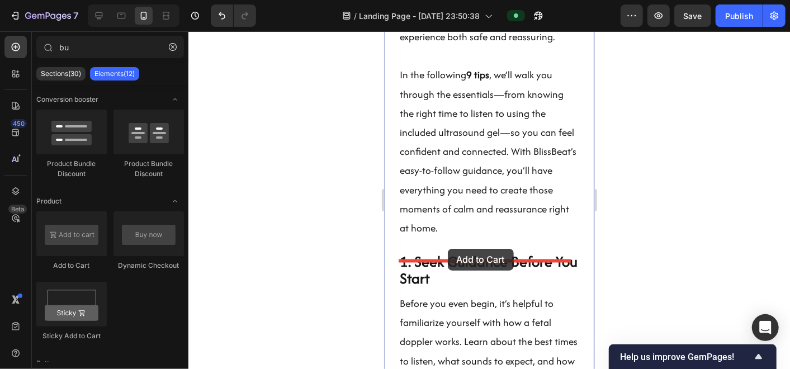
drag, startPoint x: 463, startPoint y: 281, endPoint x: 447, endPoint y: 248, distance: 36.8
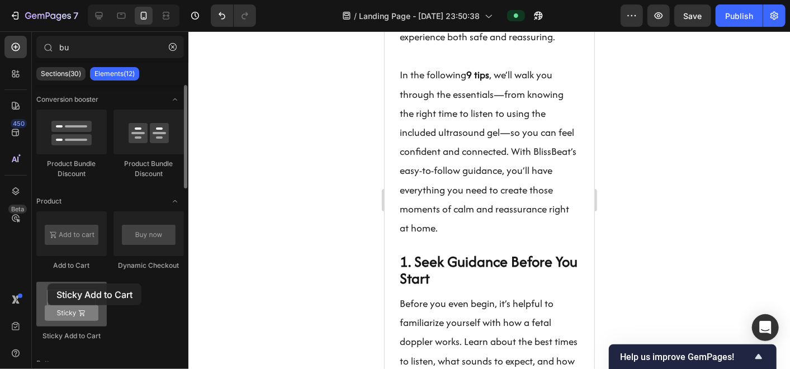
drag, startPoint x: 56, startPoint y: 316, endPoint x: 48, endPoint y: 283, distance: 33.5
click at [48, 283] on div at bounding box center [71, 304] width 70 height 45
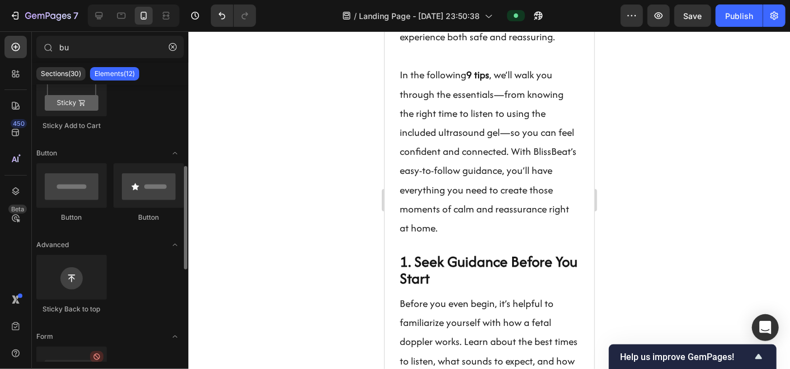
scroll to position [212, 0]
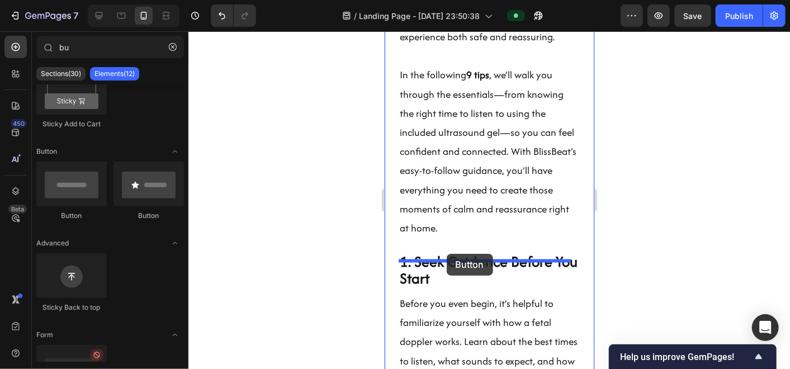
drag, startPoint x: 450, startPoint y: 233, endPoint x: 448, endPoint y: 253, distance: 19.7
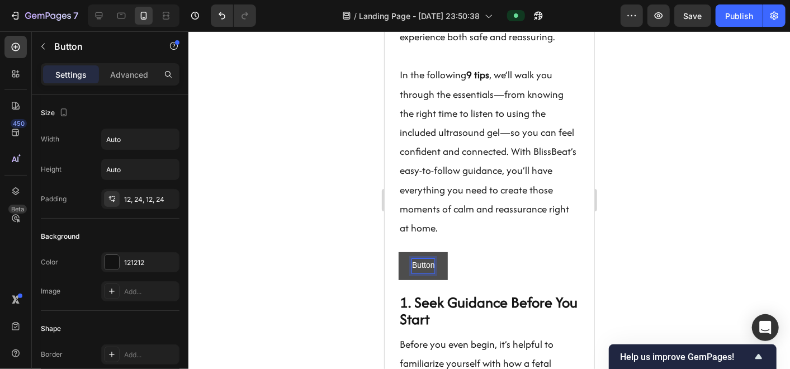
click at [425, 272] on p "Button" at bounding box center [422, 265] width 22 height 14
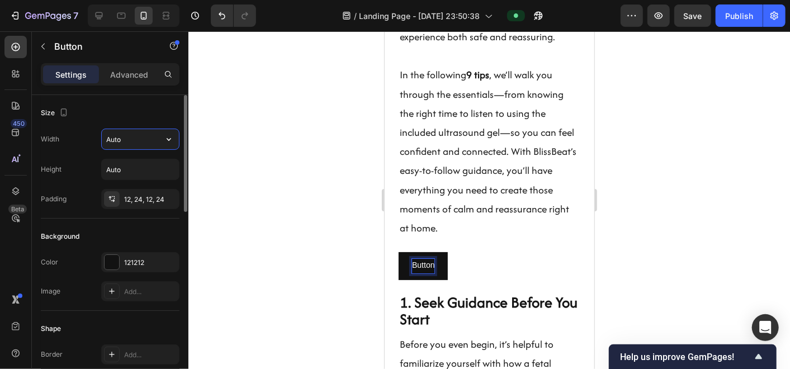
click at [137, 131] on input "Auto" at bounding box center [140, 139] width 77 height 20
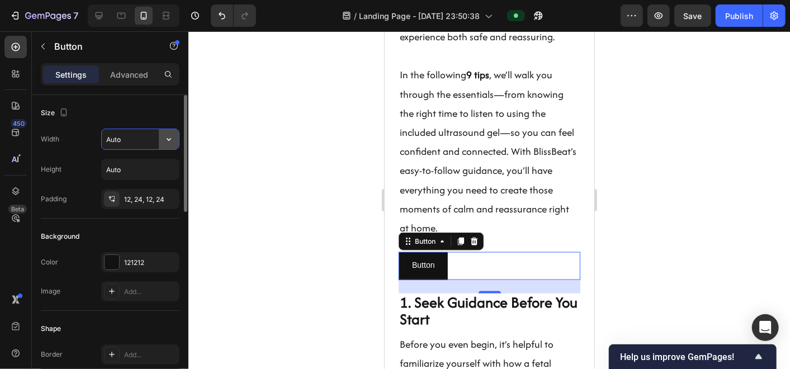
click at [171, 138] on icon "button" at bounding box center [169, 139] width 4 height 3
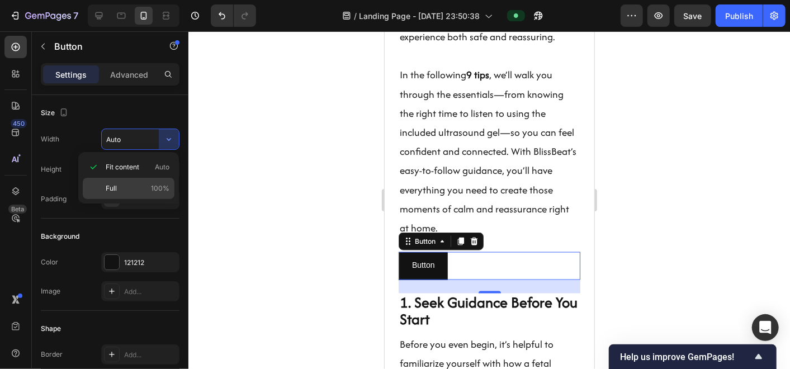
click at [145, 195] on div "Full 100%" at bounding box center [129, 188] width 92 height 21
type input "100%"
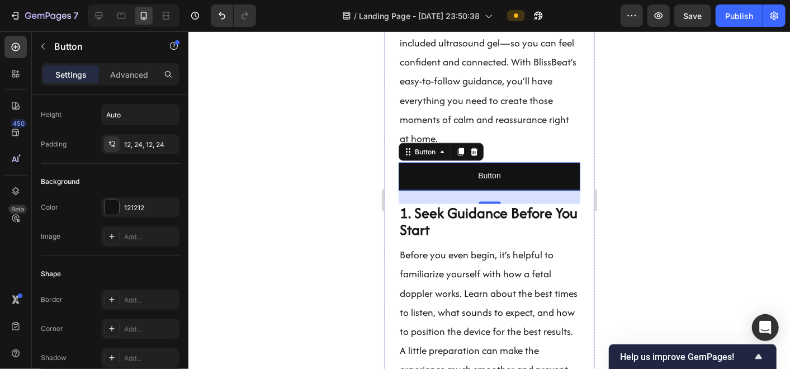
scroll to position [1048, 0]
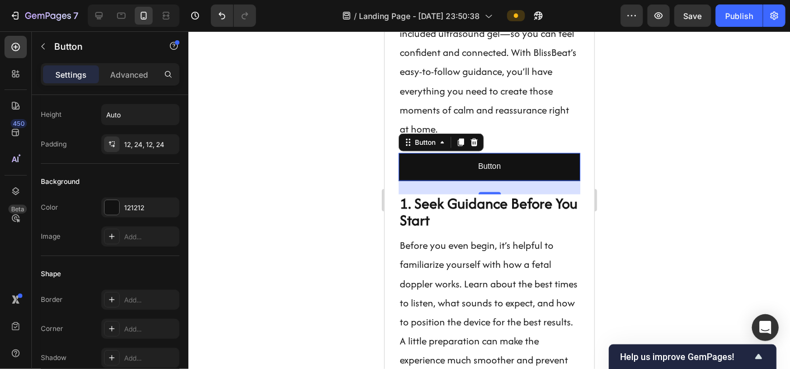
click at [481, 149] on div "Button" at bounding box center [440, 142] width 85 height 18
click at [474, 146] on icon at bounding box center [473, 142] width 9 height 9
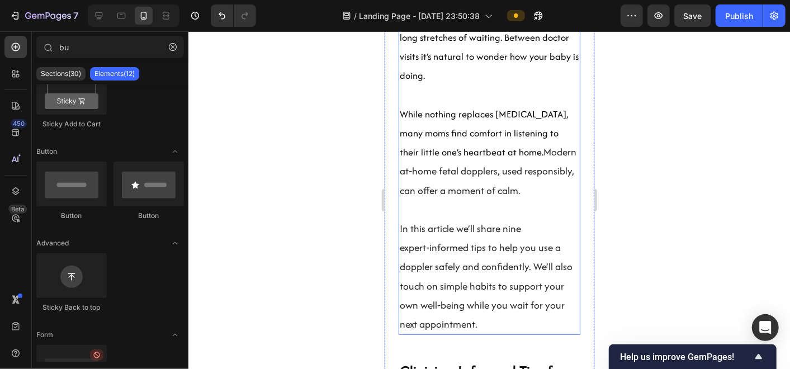
scroll to position [461, 0]
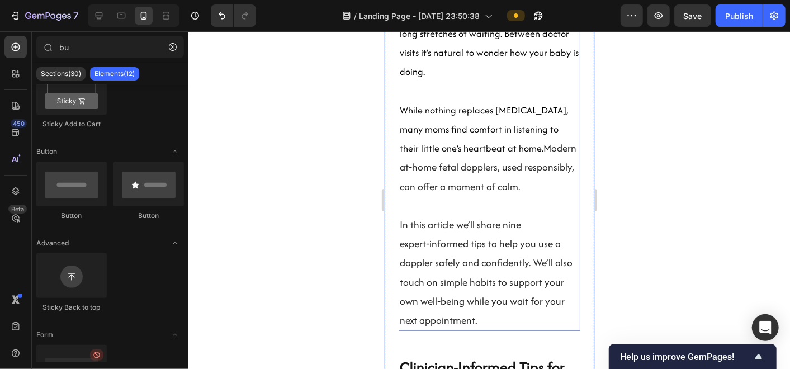
click at [489, 202] on p "Rich Text Editor. Editing area: main" at bounding box center [488, 205] width 179 height 19
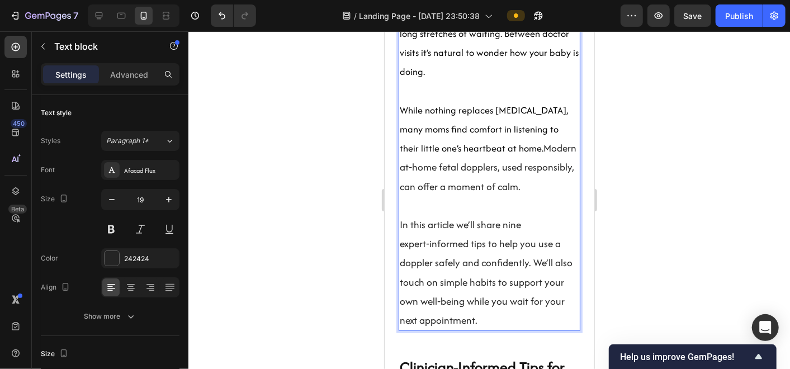
click at [462, 301] on p "In this article we’ll share nine expert‑informed tips to help you use a doppler…" at bounding box center [488, 272] width 179 height 115
click at [451, 295] on p "In this article we’ll share nine expert‑informed tips to help you use a doppler…" at bounding box center [488, 272] width 179 height 115
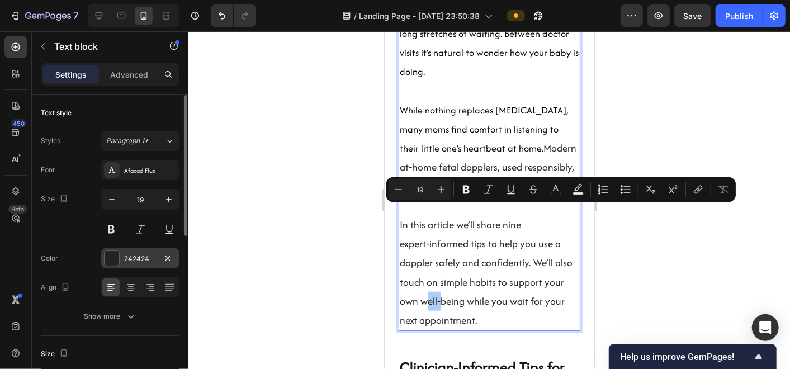
click at [115, 261] on div at bounding box center [112, 258] width 15 height 15
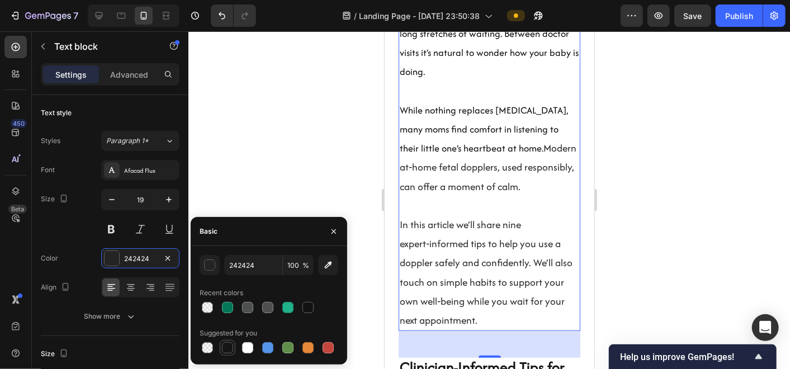
click at [226, 332] on div at bounding box center [227, 347] width 11 height 11
type input "151515"
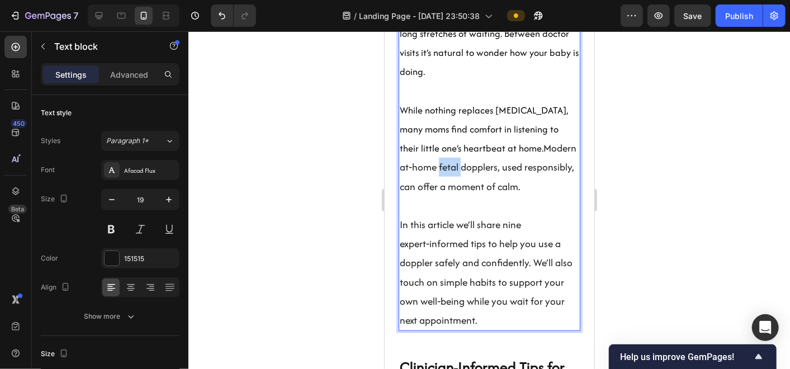
click at [475, 164] on p "While nothing replaces [MEDICAL_DATA], many moms find comfort in listening to t…" at bounding box center [488, 148] width 179 height 96
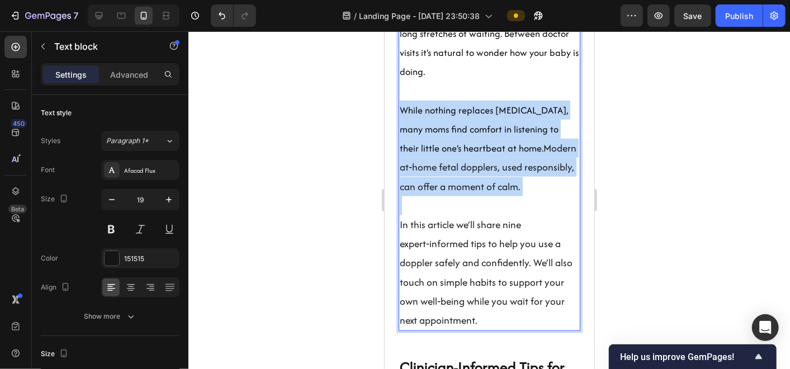
click at [475, 164] on p "While nothing replaces [MEDICAL_DATA], many moms find comfort in listening to t…" at bounding box center [488, 148] width 179 height 96
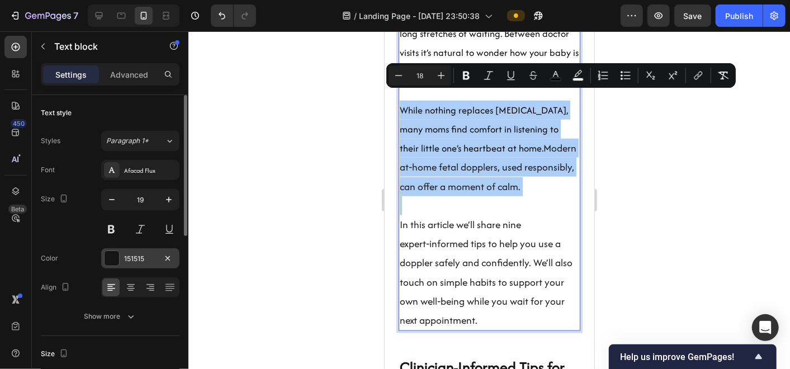
click at [127, 264] on div "151515" at bounding box center [140, 258] width 78 height 20
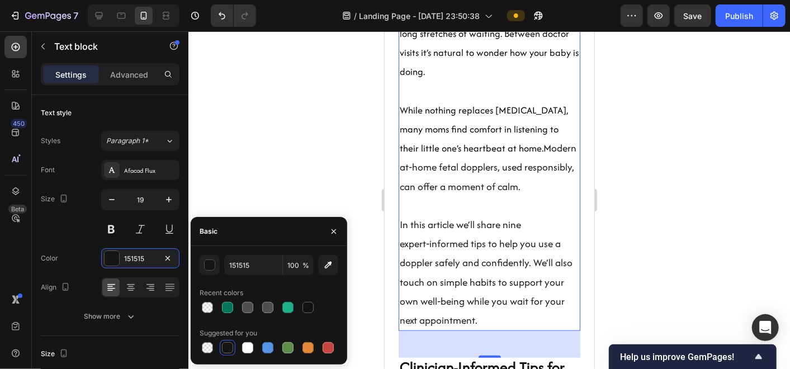
click at [233, 332] on div at bounding box center [227, 347] width 13 height 13
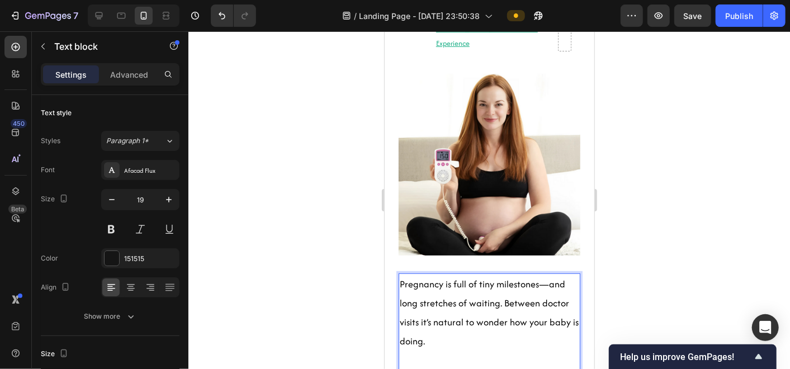
scroll to position [189, 0]
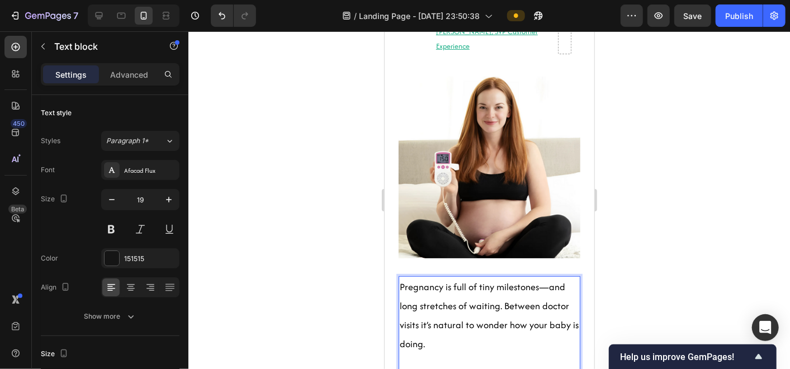
click at [434, 290] on span "Pregnancy is full of tiny milestones—and long stretches of waiting. Between doc…" at bounding box center [488, 315] width 179 height 71
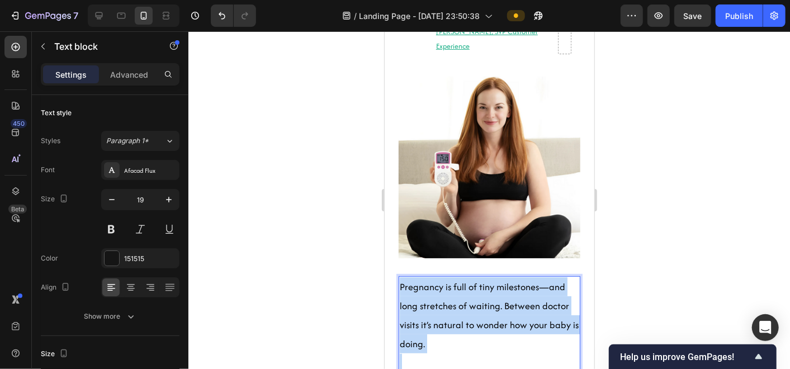
click at [434, 290] on span "Pregnancy is full of tiny milestones—and long stretches of waiting. Between doc…" at bounding box center [488, 315] width 179 height 71
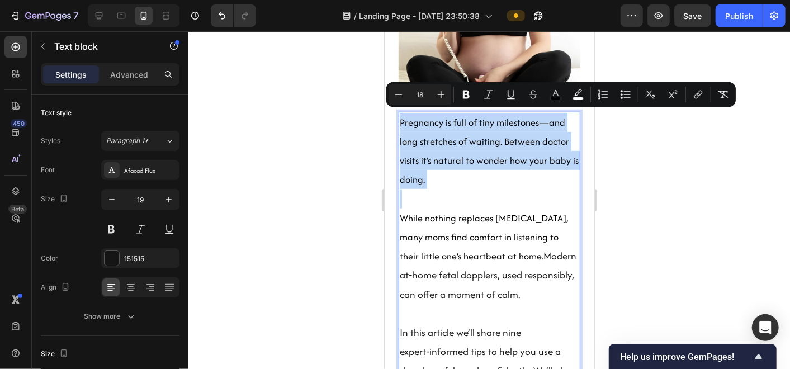
scroll to position [354, 0]
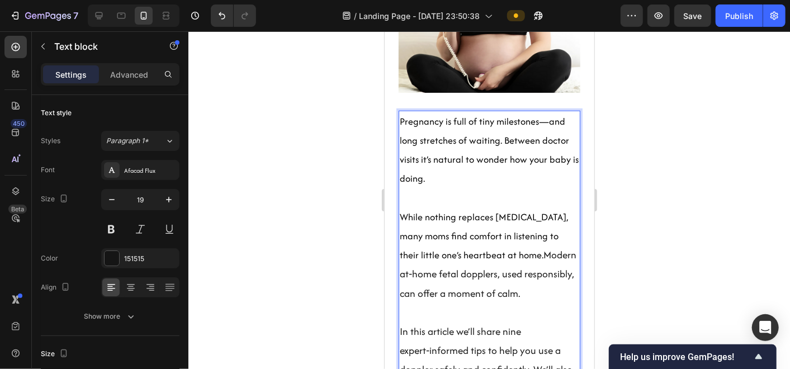
click at [463, 285] on p "While nothing replaces [MEDICAL_DATA], many moms find comfort in listening to t…" at bounding box center [488, 255] width 179 height 96
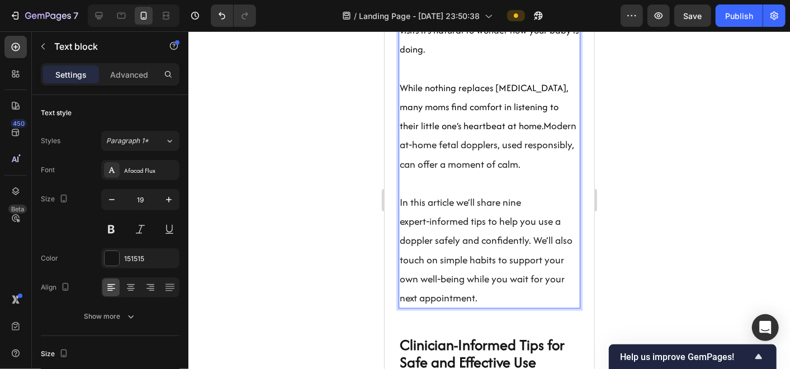
scroll to position [482, 0]
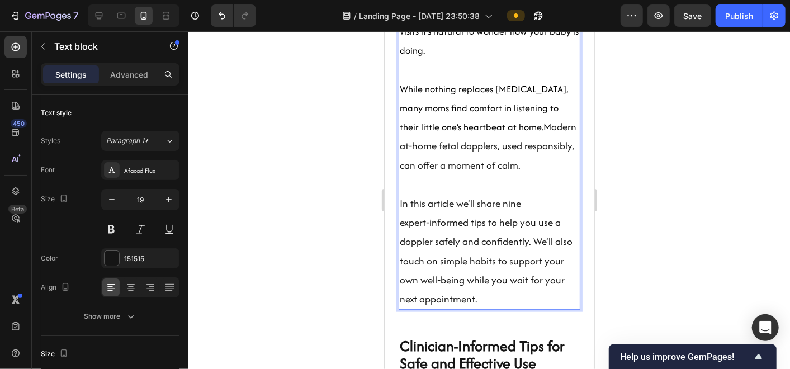
click at [527, 298] on div "Pregnancy is full of tiny milestones—and long stretches of waiting. Between doc…" at bounding box center [489, 145] width 182 height 327
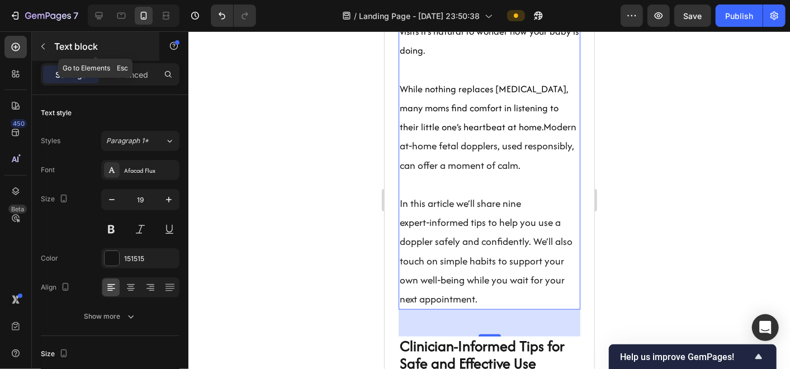
click at [44, 54] on button "button" at bounding box center [43, 46] width 18 height 18
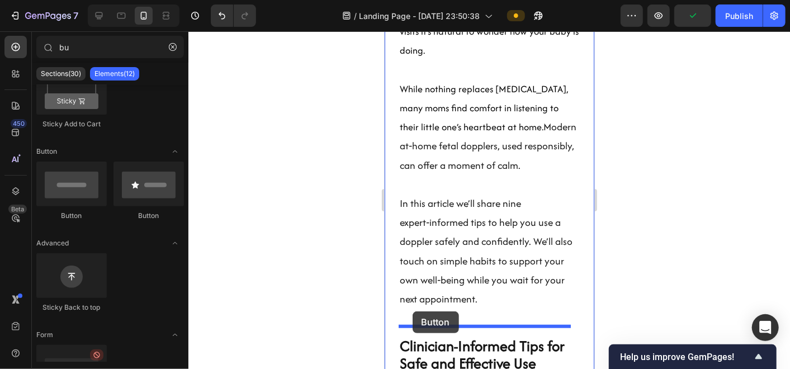
scroll to position [489, 0]
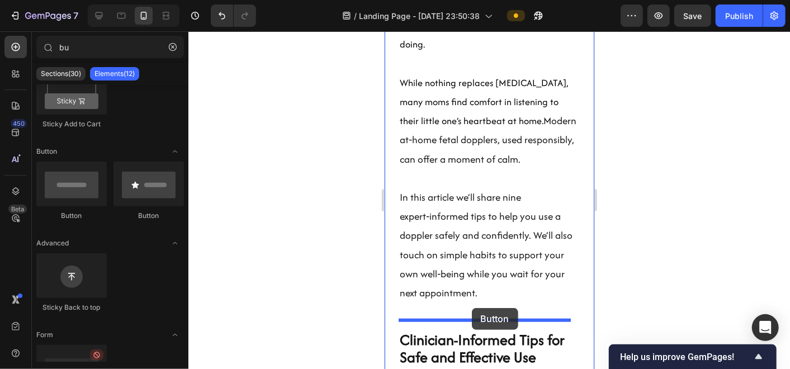
drag, startPoint x: 456, startPoint y: 230, endPoint x: 468, endPoint y: 308, distance: 78.8
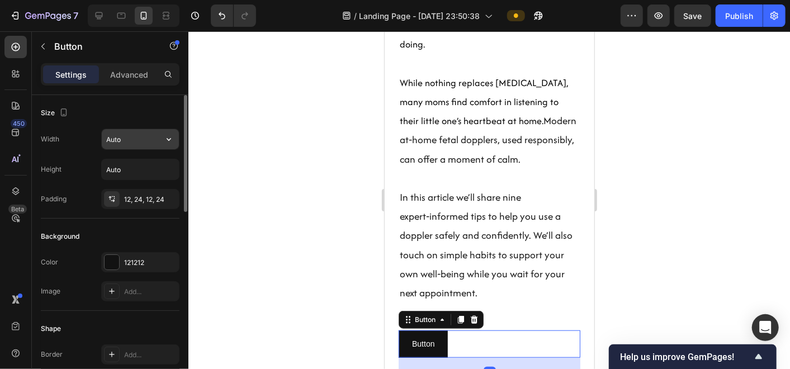
click at [127, 145] on input "Auto" at bounding box center [140, 139] width 77 height 20
click at [167, 136] on icon "button" at bounding box center [168, 139] width 11 height 11
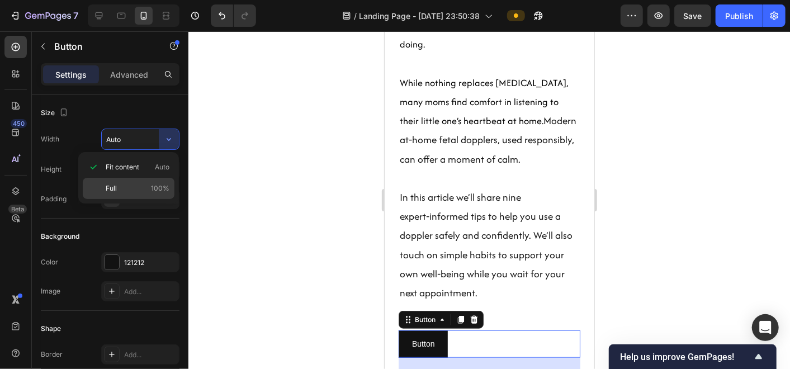
click at [133, 182] on div "Full 100%" at bounding box center [129, 188] width 92 height 21
type input "100%"
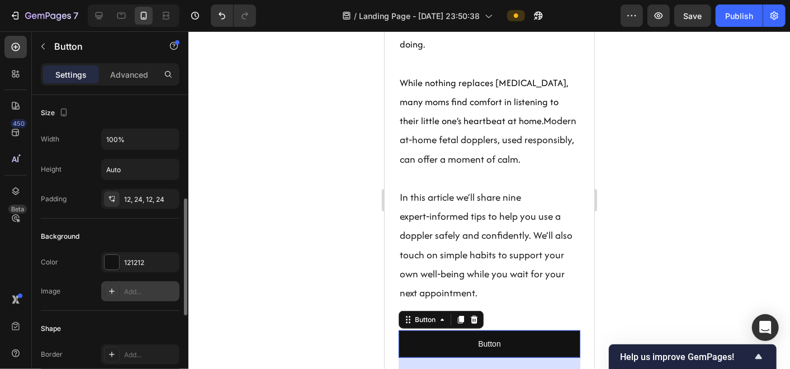
scroll to position [89, 0]
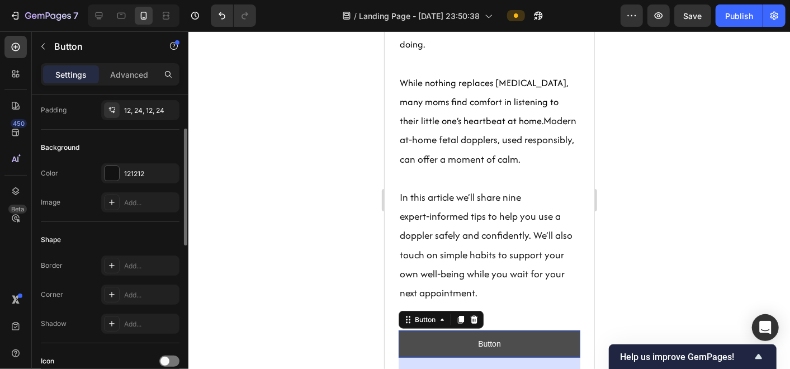
click at [468, 330] on button "Button" at bounding box center [489, 343] width 182 height 27
click at [490, 332] on p "Button" at bounding box center [488, 344] width 22 height 14
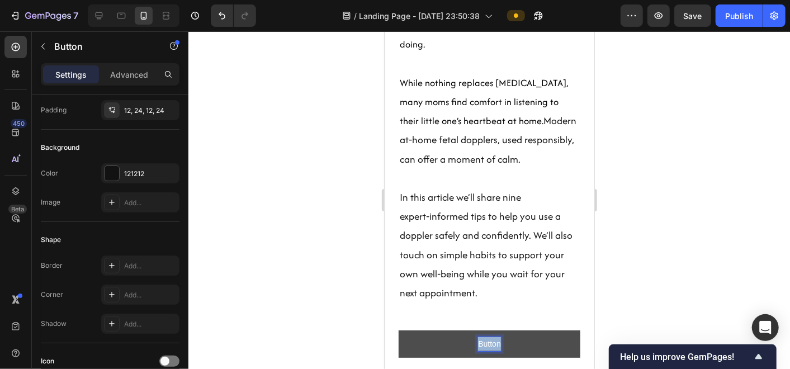
click at [490, 332] on p "Button" at bounding box center [488, 344] width 22 height 14
click at [398, 330] on button "Discover" at bounding box center [489, 343] width 182 height 27
click at [398, 330] on button "Discover the" at bounding box center [489, 343] width 182 height 27
click at [398, 330] on button "Discover BlissBeat" at bounding box center [489, 343] width 182 height 27
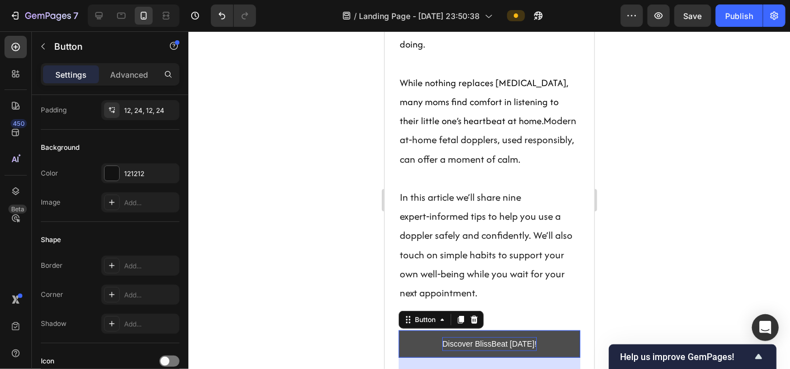
click at [711, 253] on div at bounding box center [489, 200] width 602 height 338
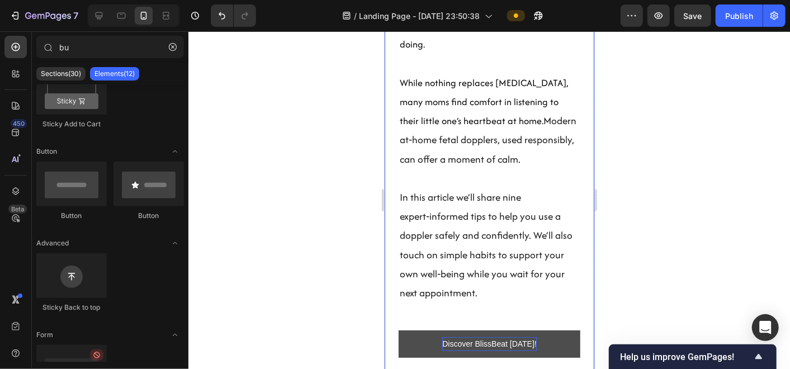
scroll to position [644, 0]
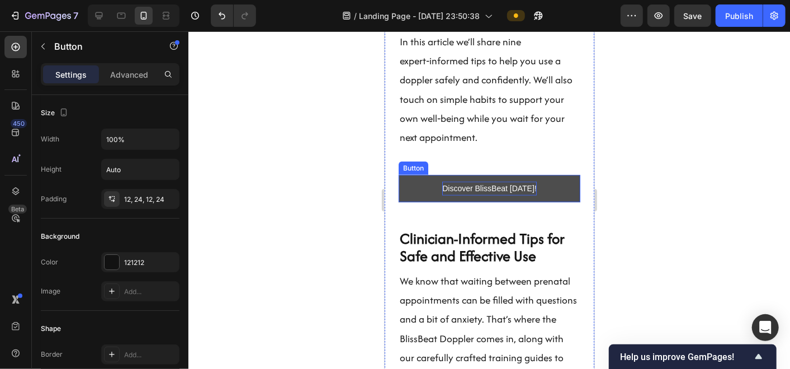
click at [535, 174] on button "Discover BlissBeat [DATE]!" at bounding box center [489, 187] width 182 height 27
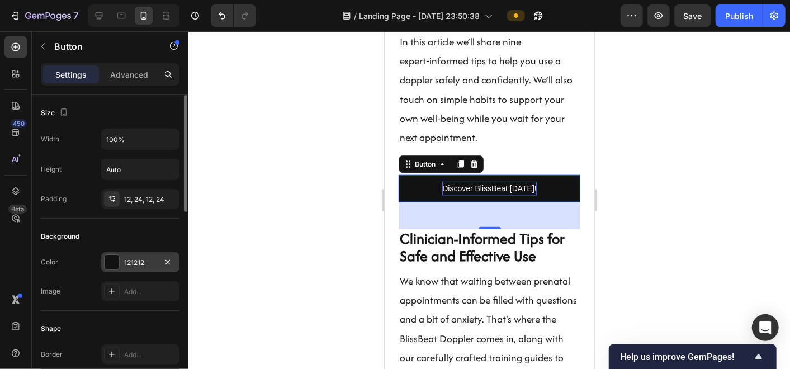
scroll to position [22, 0]
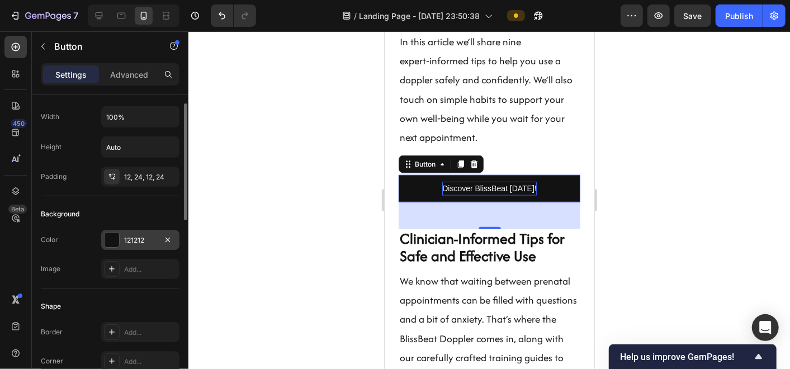
click at [119, 231] on div "121212" at bounding box center [140, 240] width 78 height 20
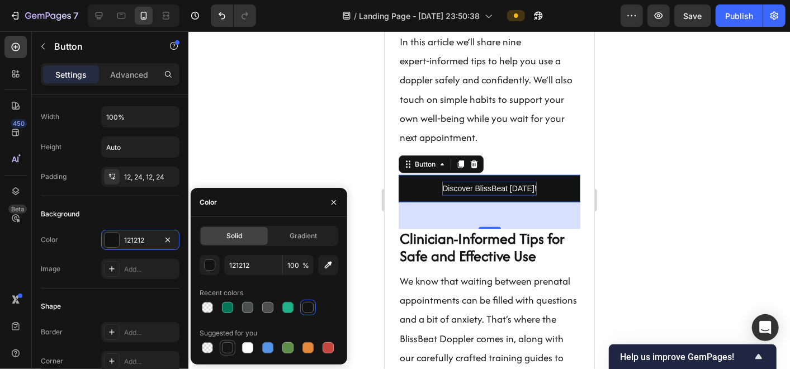
click at [229, 332] on div at bounding box center [227, 347] width 11 height 11
type input "151515"
click at [228, 332] on div at bounding box center [227, 347] width 13 height 13
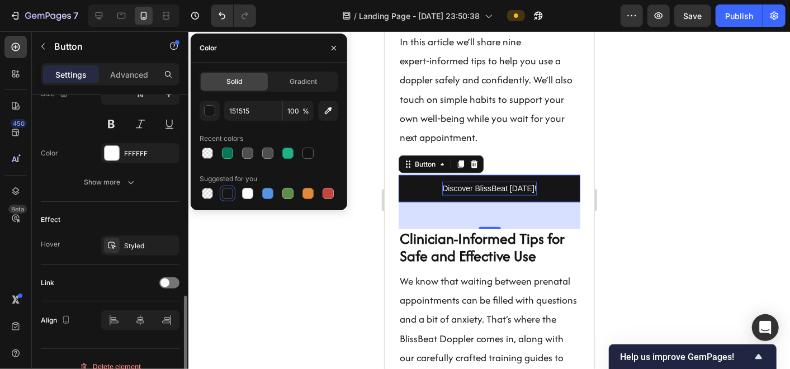
scroll to position [493, 0]
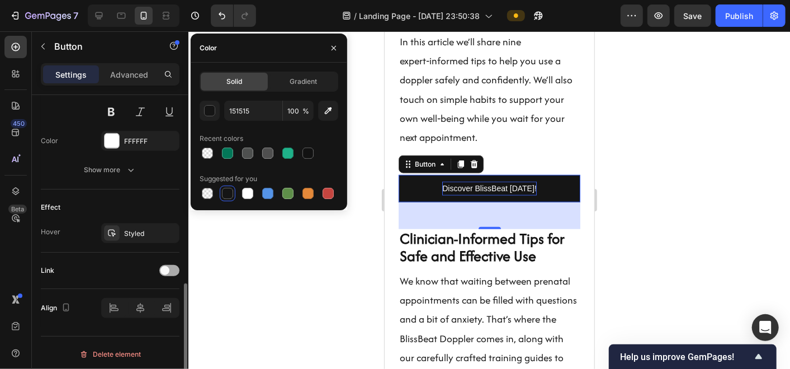
click at [171, 269] on div at bounding box center [169, 270] width 20 height 11
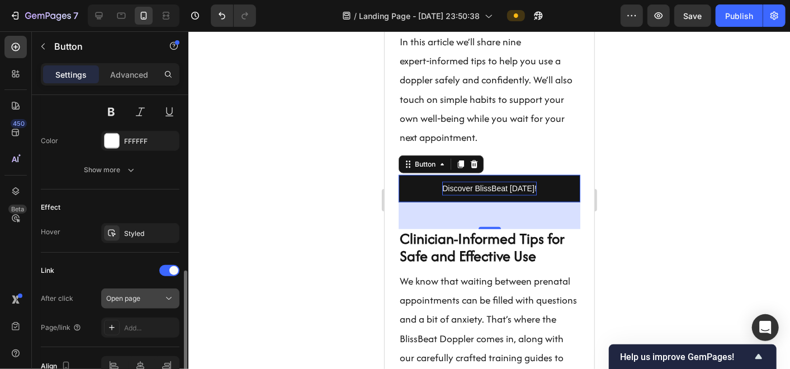
click at [149, 295] on div "Open page" at bounding box center [134, 299] width 57 height 10
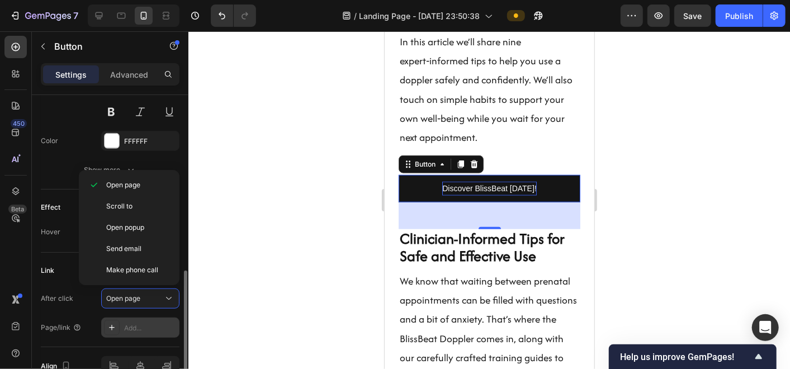
click at [148, 324] on div "Add..." at bounding box center [150, 328] width 53 height 10
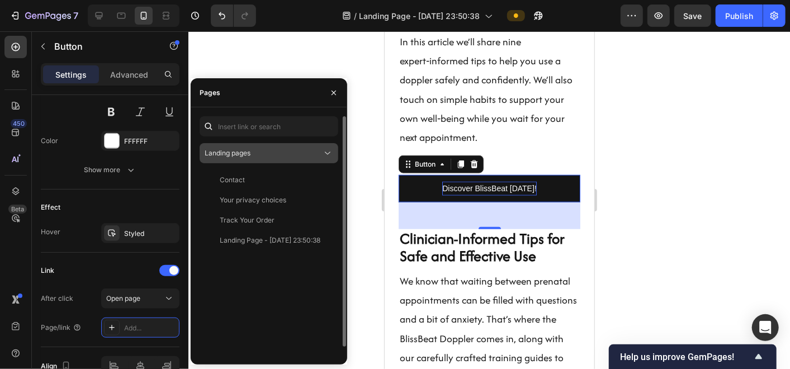
click at [305, 145] on button "Landing pages" at bounding box center [269, 153] width 139 height 20
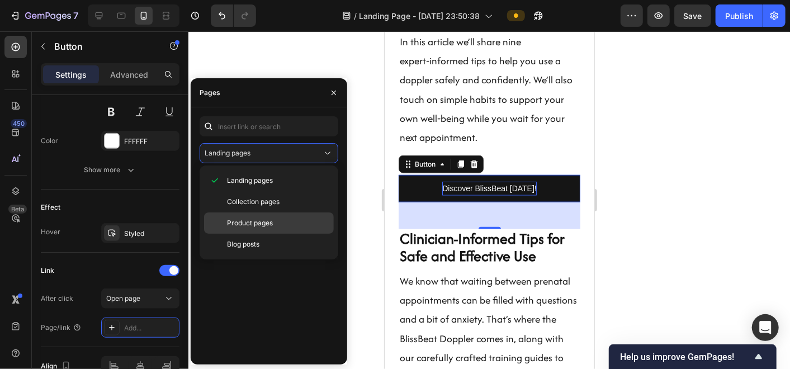
click at [251, 224] on span "Product pages" at bounding box center [250, 223] width 46 height 10
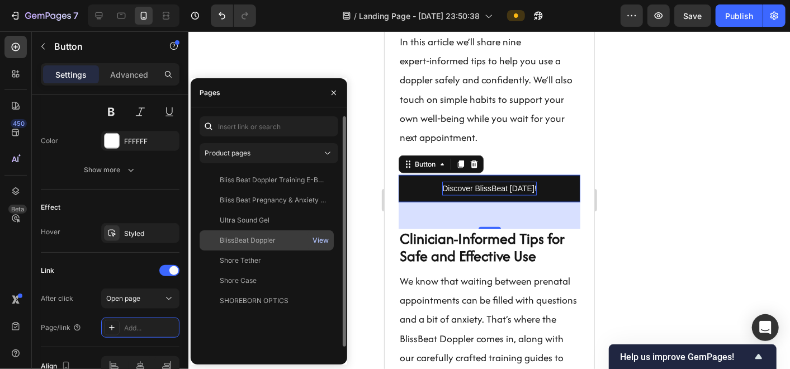
click at [318, 236] on div "View" at bounding box center [321, 240] width 16 height 10
click at [260, 240] on div "BlissBeat Doppler" at bounding box center [248, 240] width 56 height 10
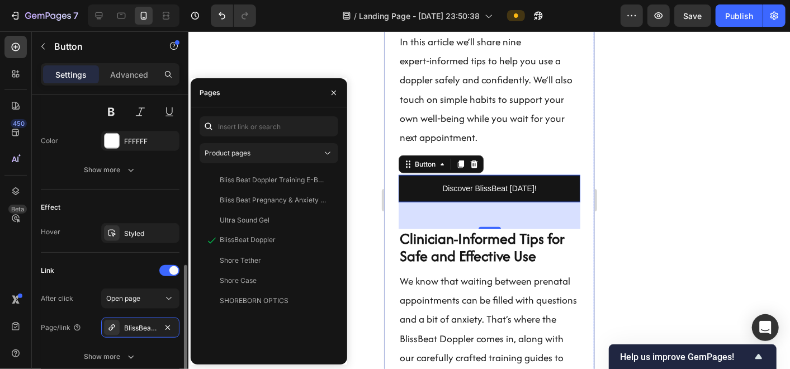
click at [109, 262] on div "Link" at bounding box center [110, 271] width 139 height 18
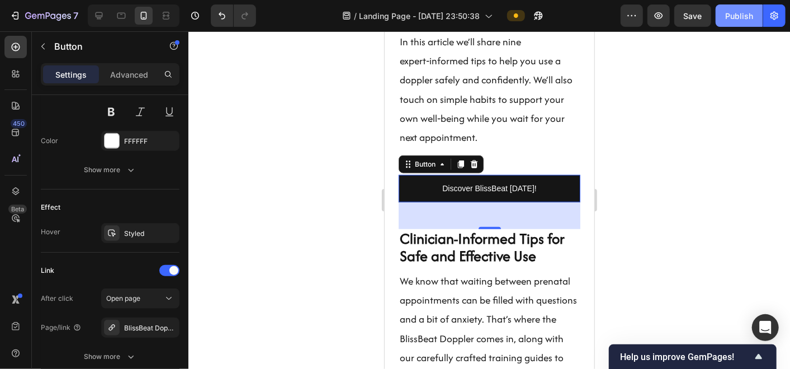
click at [711, 12] on div "Publish" at bounding box center [739, 16] width 28 height 12
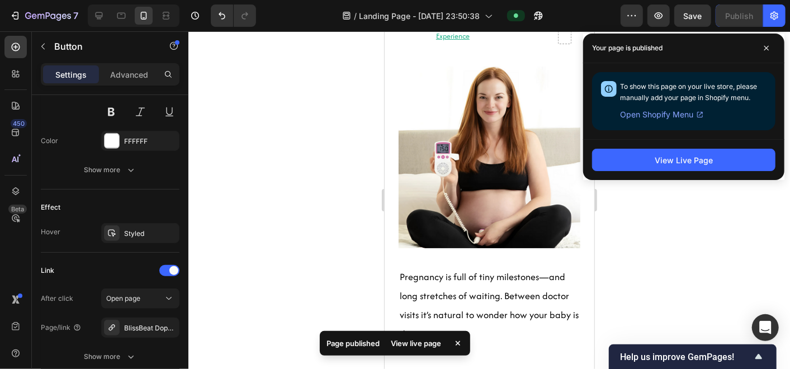
scroll to position [0, 0]
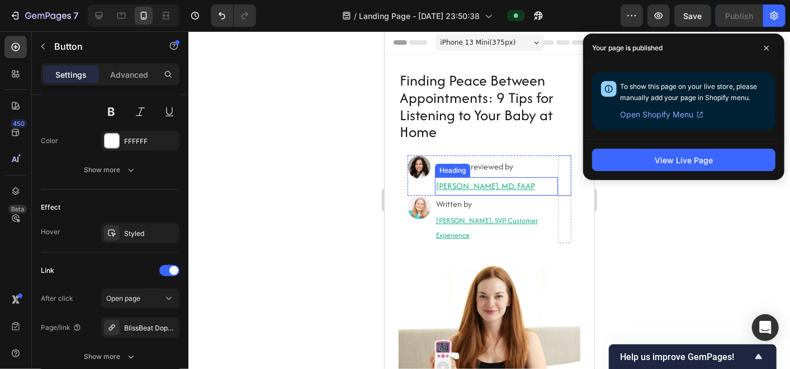
click at [457, 184] on p "[PERSON_NAME], MD, FAAP" at bounding box center [496, 186] width 121 height 16
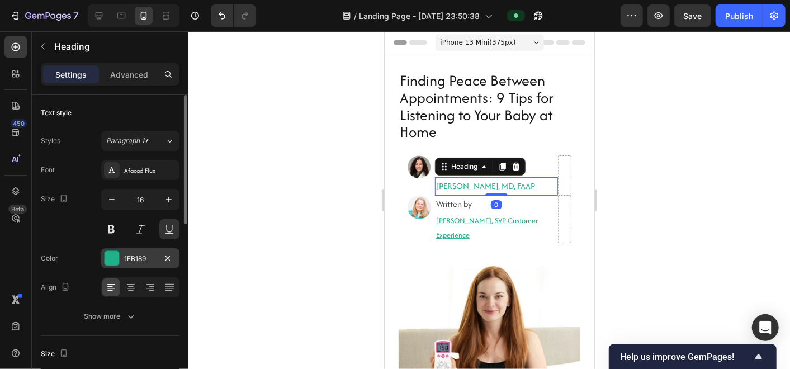
click at [119, 257] on div at bounding box center [112, 258] width 16 height 16
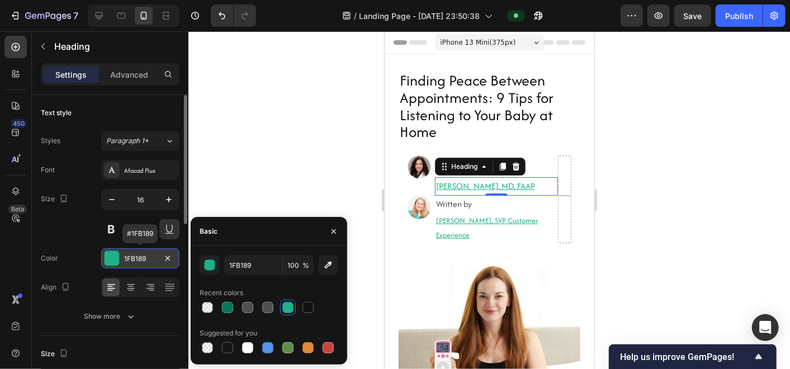
click at [119, 257] on div at bounding box center [112, 258] width 16 height 16
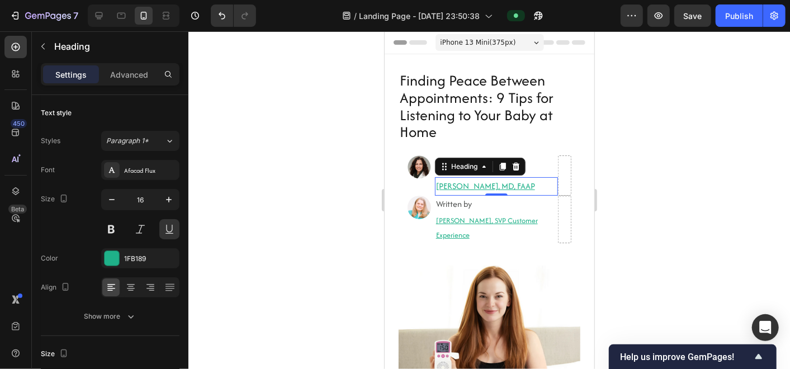
click at [649, 195] on div at bounding box center [489, 200] width 602 height 338
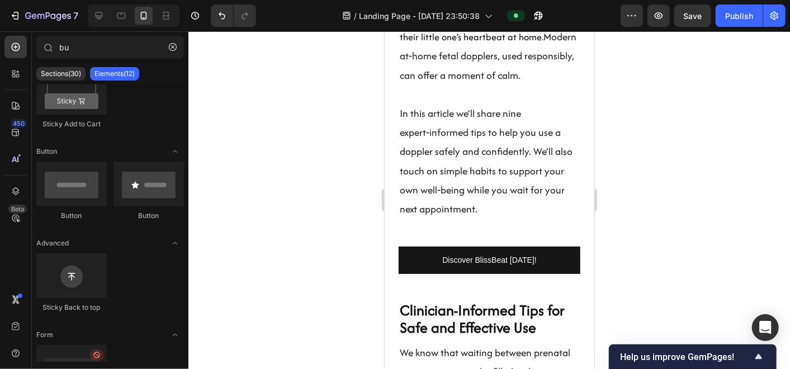
scroll to position [637, 0]
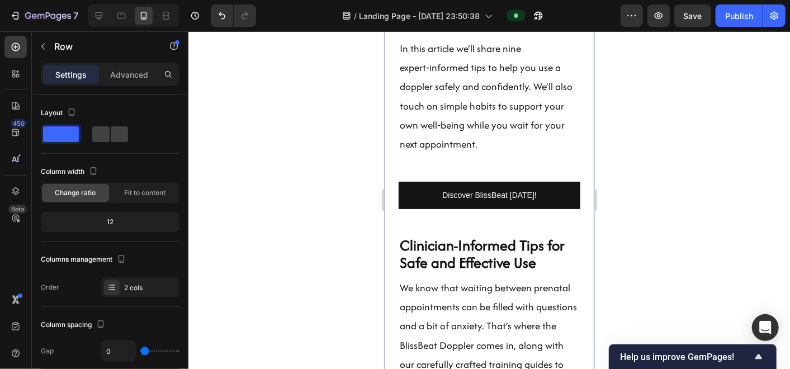
click at [432, 201] on div "Discover BlissBeat [DATE]! Button" at bounding box center [489, 208] width 182 height 54
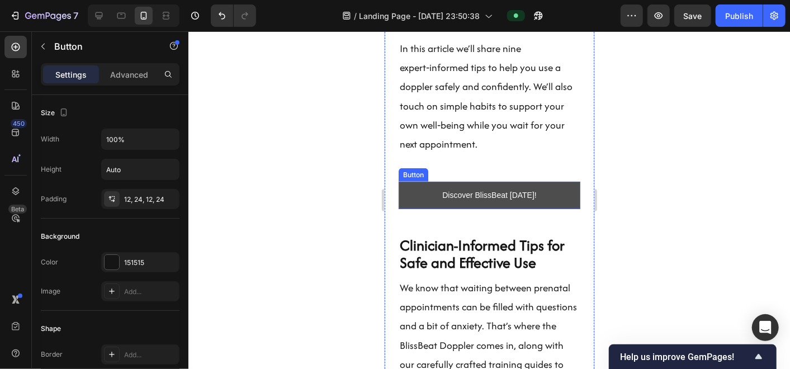
click at [400, 181] on link "Discover BlissBeat [DATE]!" at bounding box center [489, 194] width 182 height 27
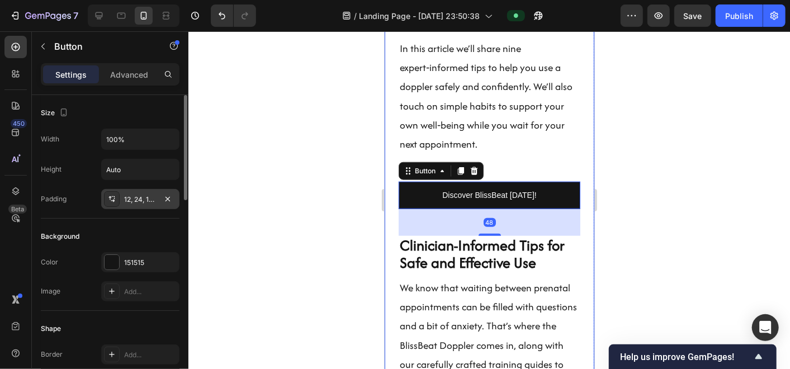
click at [140, 199] on div "12, 24, 12, 24" at bounding box center [140, 200] width 32 height 10
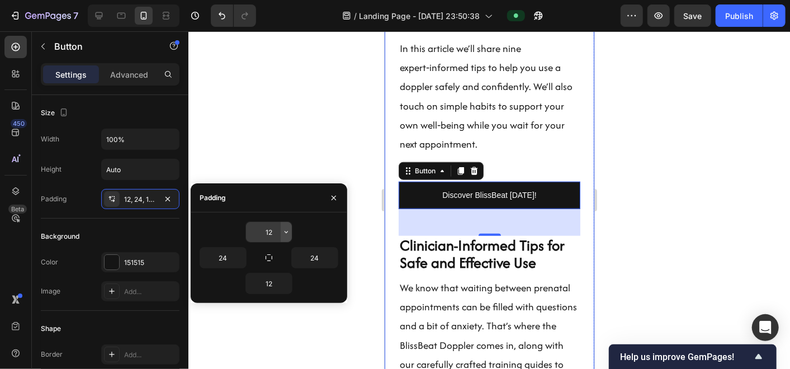
click at [285, 236] on icon "button" at bounding box center [286, 232] width 9 height 9
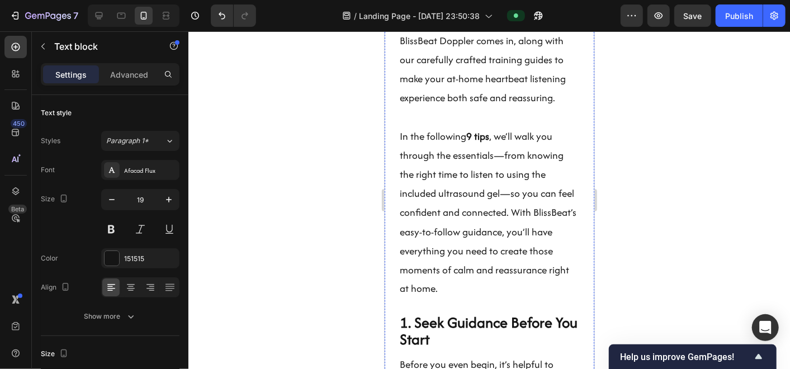
scroll to position [922, 0]
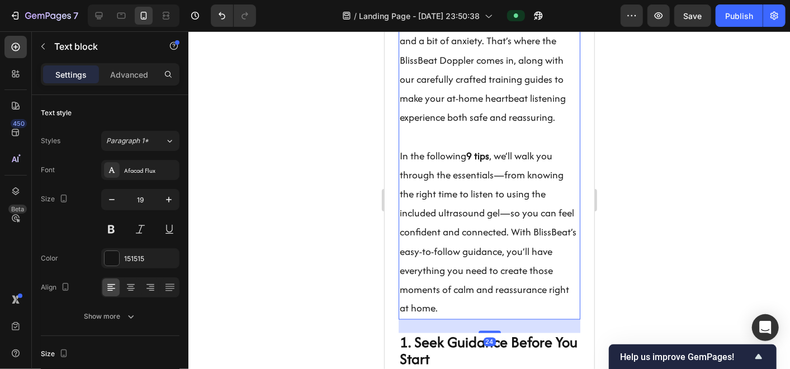
click at [476, 162] on strong "9 tips" at bounding box center [477, 155] width 23 height 14
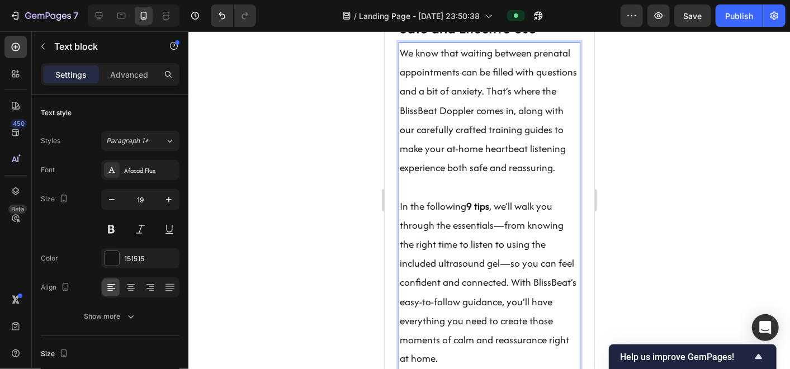
scroll to position [892, 0]
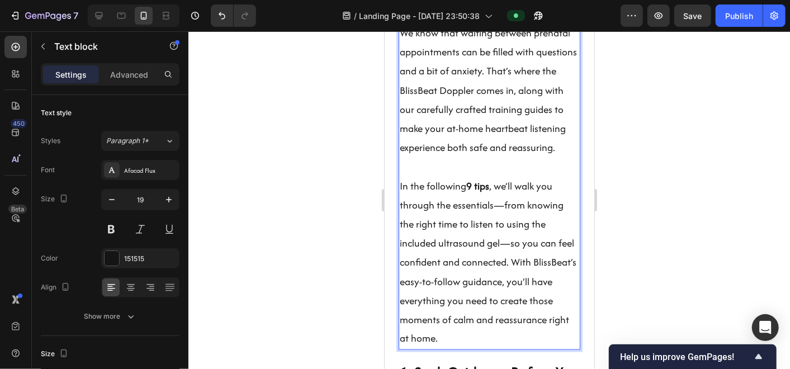
click at [469, 192] on strong "9 tips" at bounding box center [477, 185] width 23 height 14
click at [446, 291] on p "In the following 8 tips , we’ll walk you through the essentials—from knowing th…" at bounding box center [488, 262] width 179 height 172
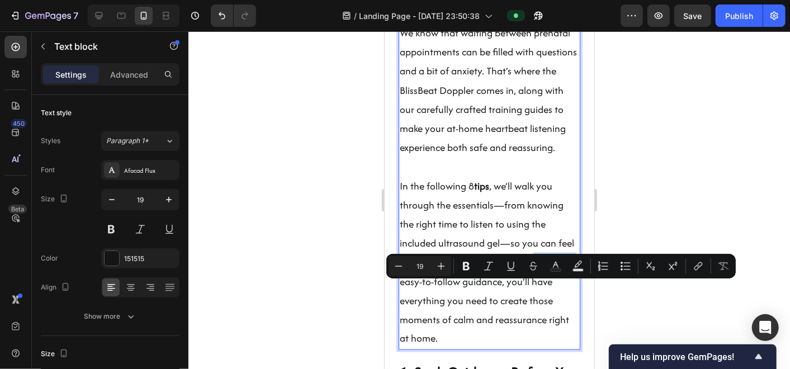
drag, startPoint x: 398, startPoint y: 288, endPoint x: 442, endPoint y: 291, distance: 44.3
click at [442, 291] on div "We know that waiting between prenatal appointments can be filled with questions…" at bounding box center [489, 185] width 182 height 327
click at [466, 269] on icon "Editor contextual toolbar" at bounding box center [466, 266] width 7 height 8
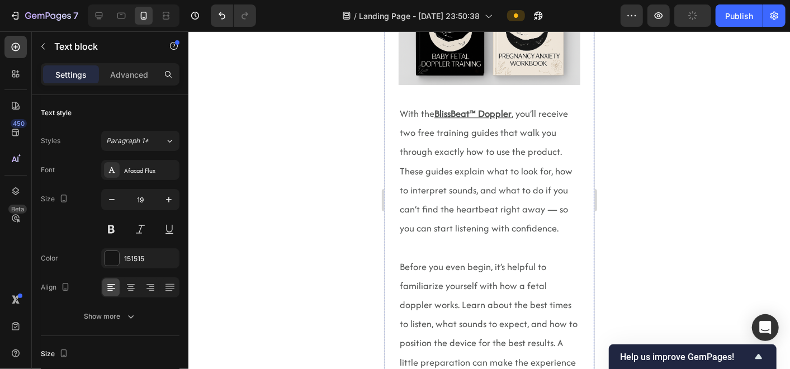
scroll to position [1698, 0]
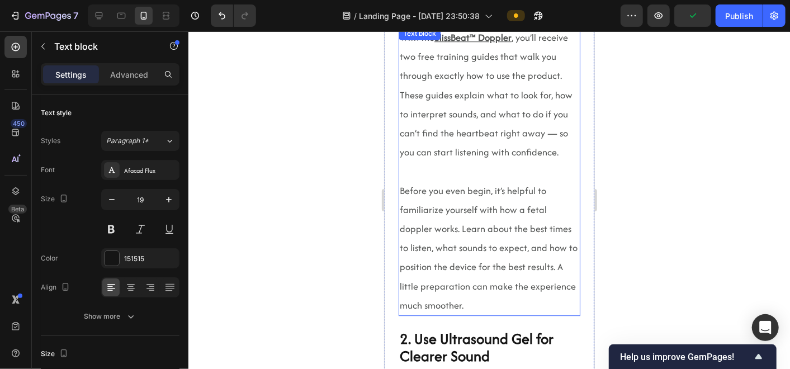
click at [451, 61] on div "With the BlissBeat™ Doppler , you’ll receive two free training guides that walk…" at bounding box center [489, 170] width 182 height 289
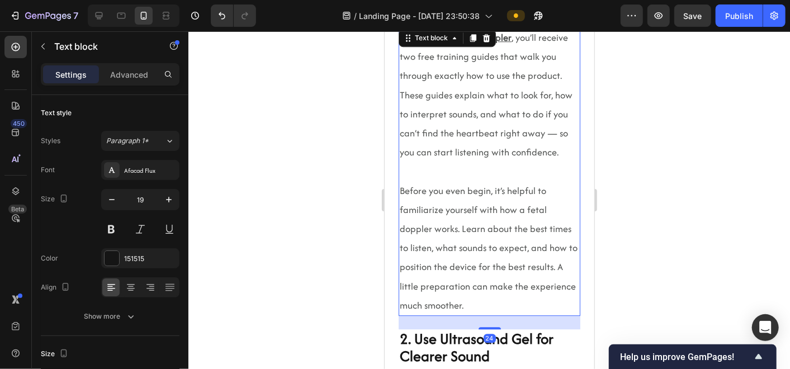
click at [532, 123] on p "With the BlissBeat™ Doppler , you’ll receive two free training guides that walk…" at bounding box center [488, 94] width 179 height 134
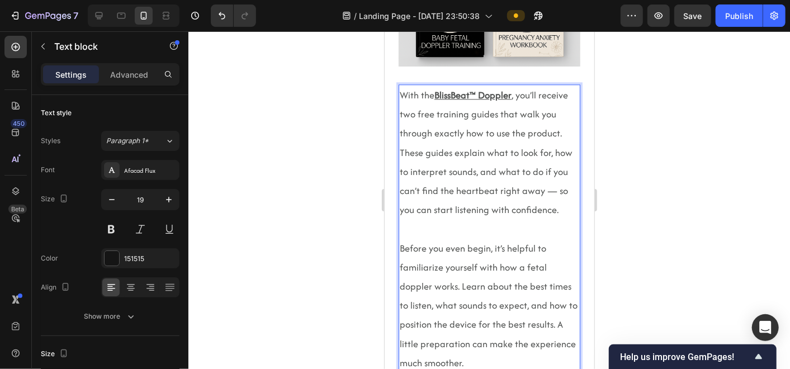
scroll to position [1639, 0]
click at [489, 102] on u "BlissBeat™ Doppler" at bounding box center [472, 95] width 77 height 13
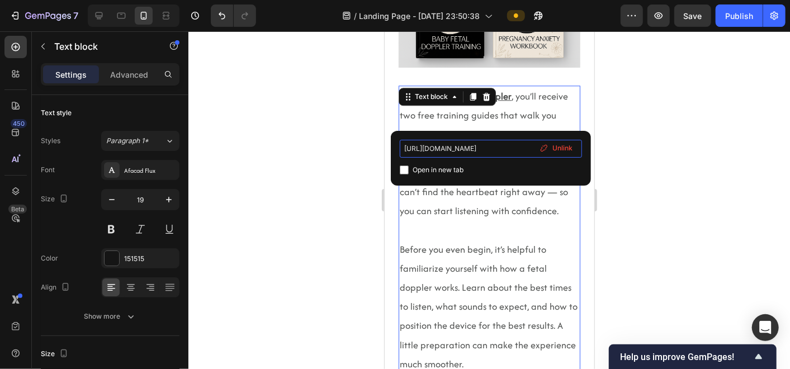
click at [495, 152] on input "[URL][DOMAIN_NAME]" at bounding box center [491, 149] width 182 height 18
click at [324, 165] on div at bounding box center [489, 200] width 602 height 338
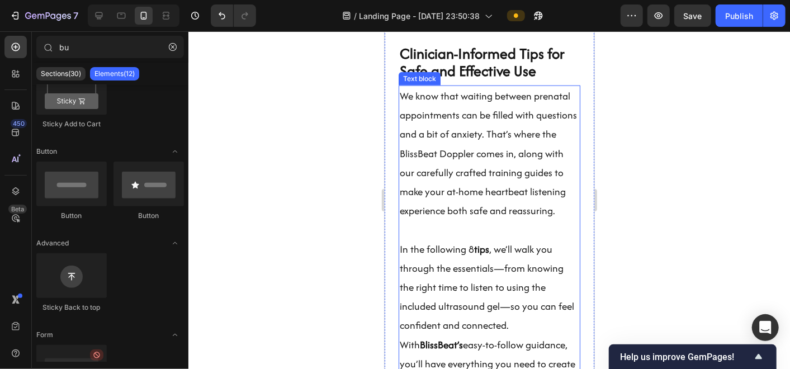
scroll to position [934, 0]
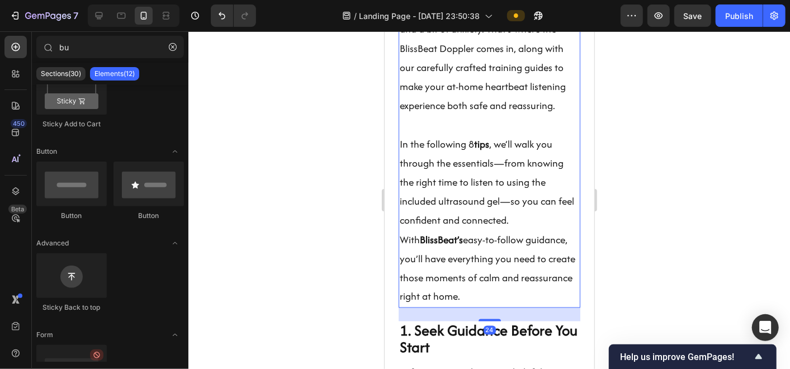
click at [421, 246] on strong "BlissBeat’s" at bounding box center [440, 239] width 43 height 14
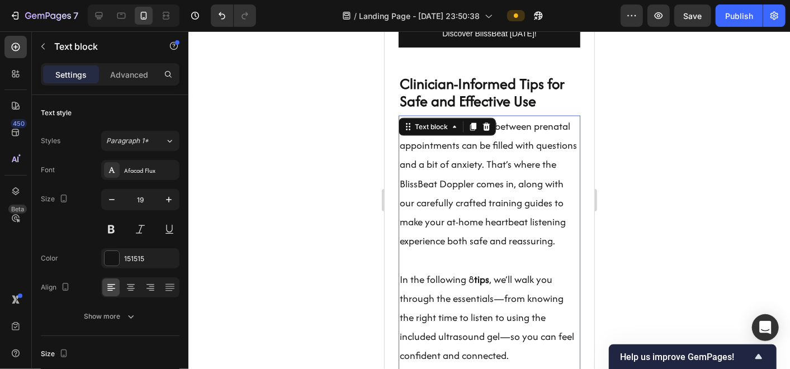
click at [421, 251] on div "We know that waiting between prenatal appointments can be filled with questions…" at bounding box center [489, 278] width 182 height 327
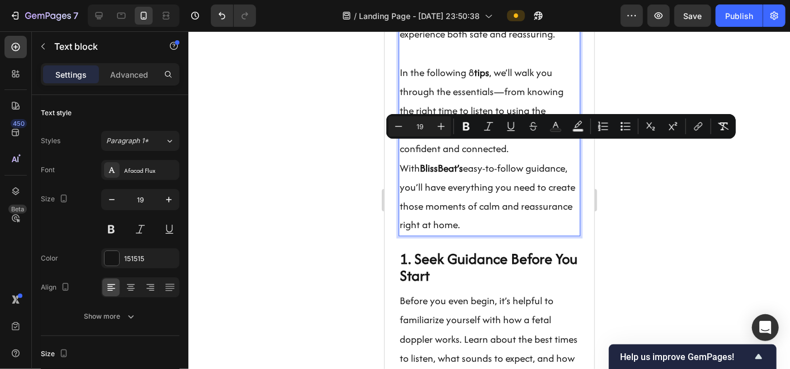
scroll to position [1013, 0]
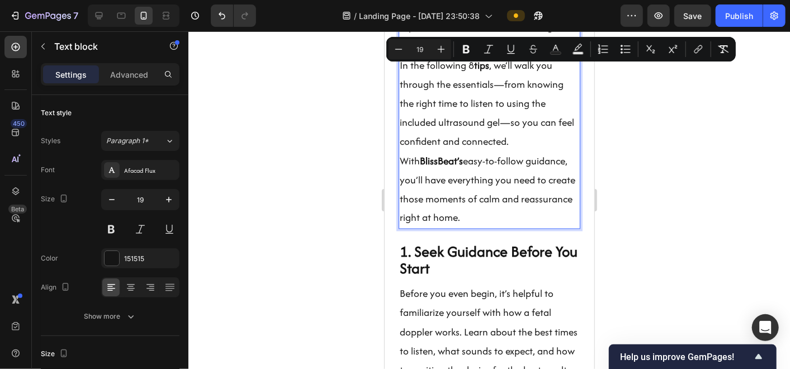
click at [421, 251] on h2 "1. Seek Guidance Before You Start" at bounding box center [489, 260] width 182 height 37
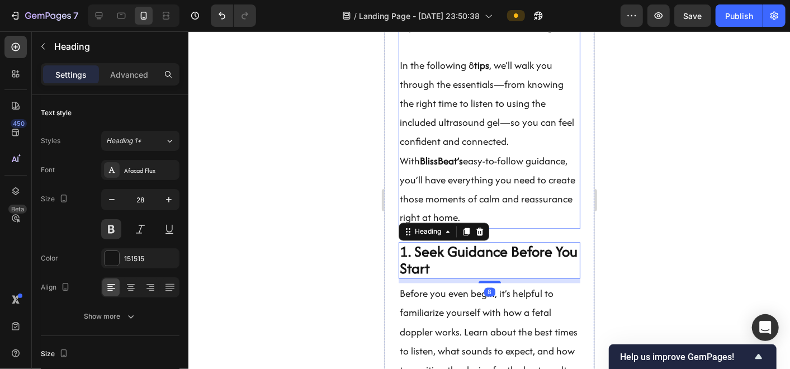
click at [419, 167] on strong "BlissBeat’s" at bounding box center [440, 160] width 43 height 14
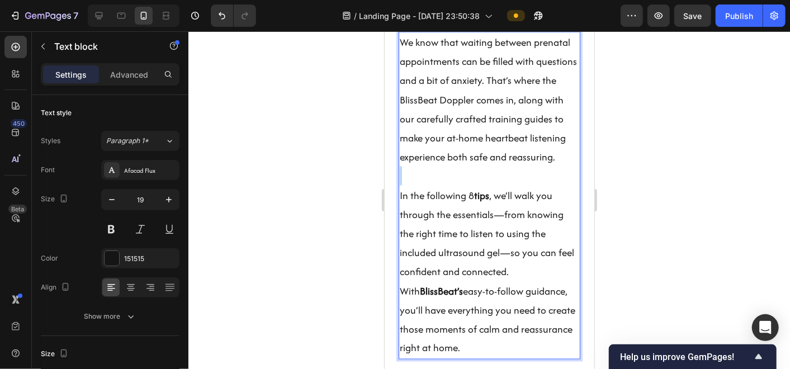
click at [470, 74] on p "We know that waiting between prenatal appointments can be filled with questions…" at bounding box center [488, 99] width 179 height 134
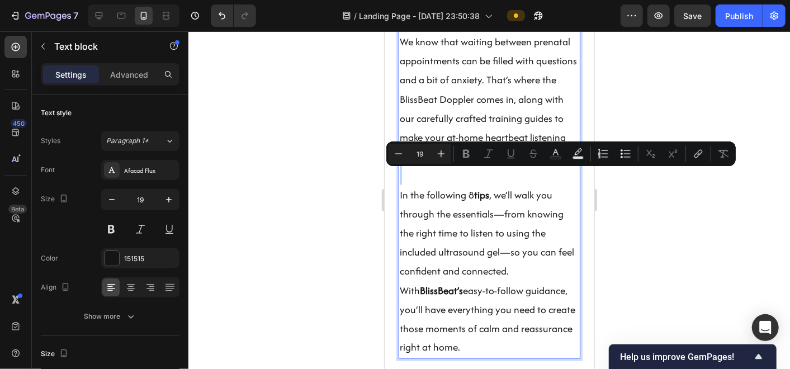
scroll to position [893, 0]
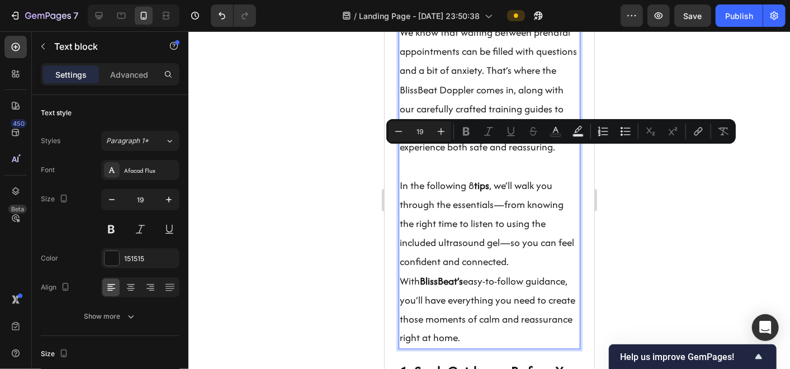
click at [479, 192] on strong "tips" at bounding box center [481, 185] width 15 height 14
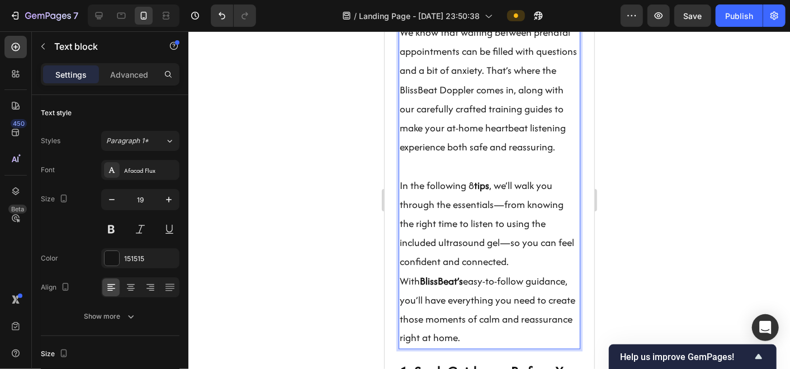
click at [479, 192] on strong "tips" at bounding box center [481, 185] width 15 height 14
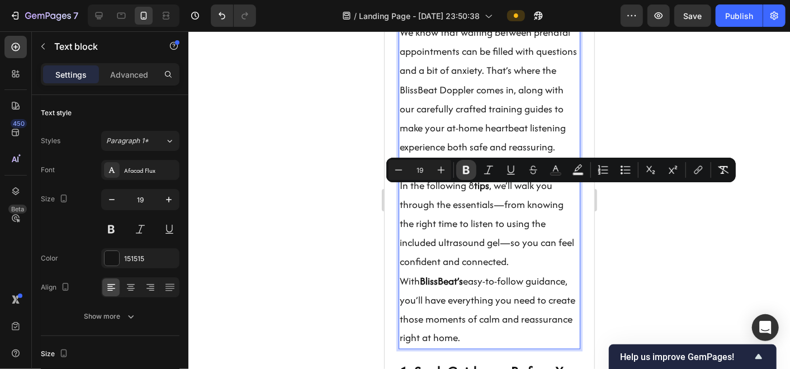
click at [468, 174] on icon "Editor contextual toolbar" at bounding box center [466, 169] width 11 height 11
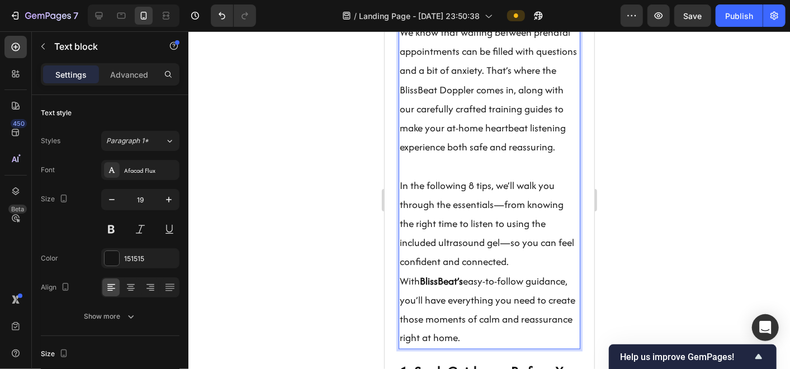
click at [459, 293] on p "In the following 8 tips, we’ll walk you through the essentials—from knowing the…" at bounding box center [488, 262] width 179 height 172
click at [419, 287] on strong "BlissBeat’s" at bounding box center [440, 280] width 43 height 14
click at [427, 287] on strong "BlissBeat’s" at bounding box center [440, 280] width 43 height 14
click at [455, 291] on p "In the following 8 tips, we’ll walk you through the essentials—from knowing the…" at bounding box center [488, 262] width 179 height 172
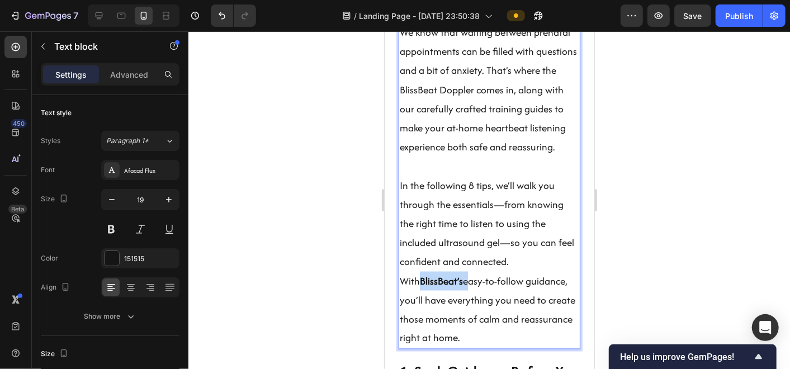
drag, startPoint x: 444, startPoint y: 290, endPoint x: 398, endPoint y: 292, distance: 45.9
click at [398, 292] on div "We know that waiting between prenatal appointments can be filled with questions…" at bounding box center [489, 184] width 182 height 327
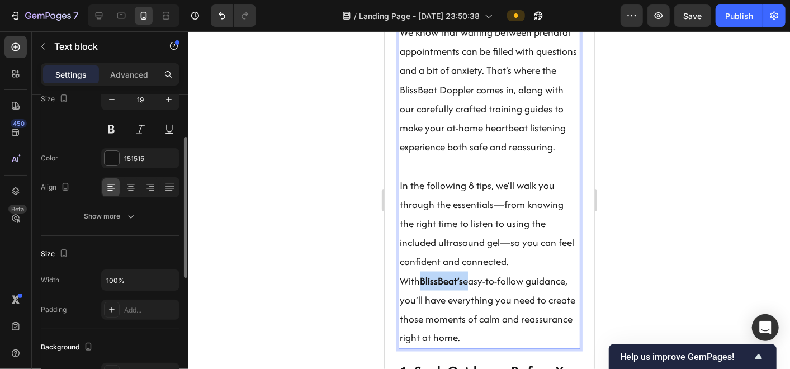
scroll to position [0, 0]
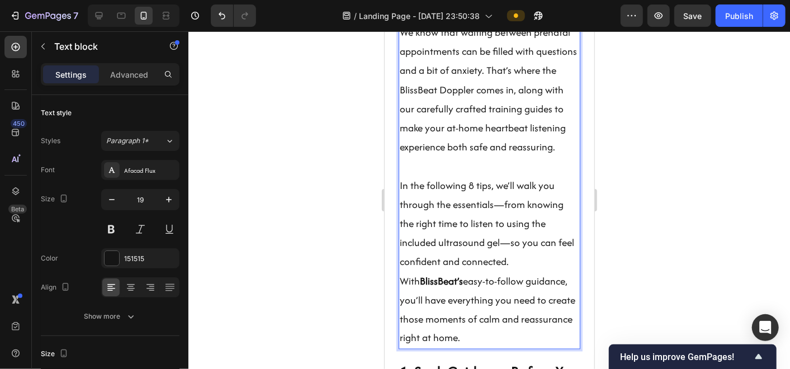
click at [462, 288] on p "In the following 8 tips, we’ll walk you through the essentials—from knowing the…" at bounding box center [488, 262] width 179 height 172
drag, startPoint x: 460, startPoint y: 288, endPoint x: 401, endPoint y: 291, distance: 58.2
click at [401, 291] on p "In the following 8 tips, we’ll walk you through the essentials—from knowing the…" at bounding box center [488, 262] width 179 height 172
drag, startPoint x: 401, startPoint y: 291, endPoint x: 409, endPoint y: 291, distance: 7.3
click at [419, 287] on strong "BlissBeat’s" at bounding box center [440, 280] width 43 height 14
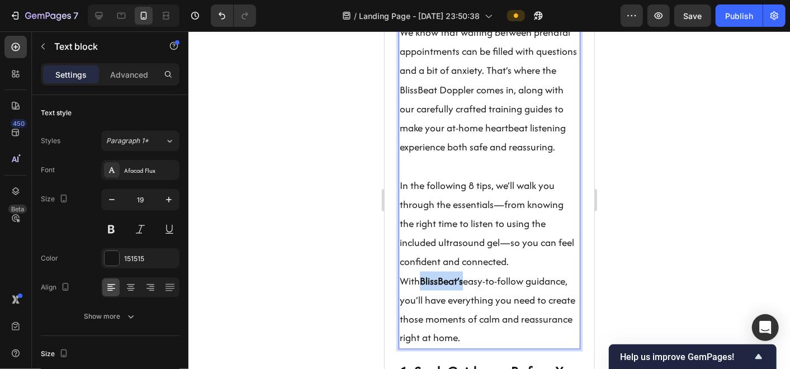
click at [419, 287] on strong "BlissBeat’s" at bounding box center [440, 280] width 43 height 14
click at [449, 291] on p "In the following 8 tips, we’ll walk you through the essentials—from knowing the…" at bounding box center [488, 262] width 179 height 172
click at [650, 214] on div at bounding box center [489, 200] width 602 height 338
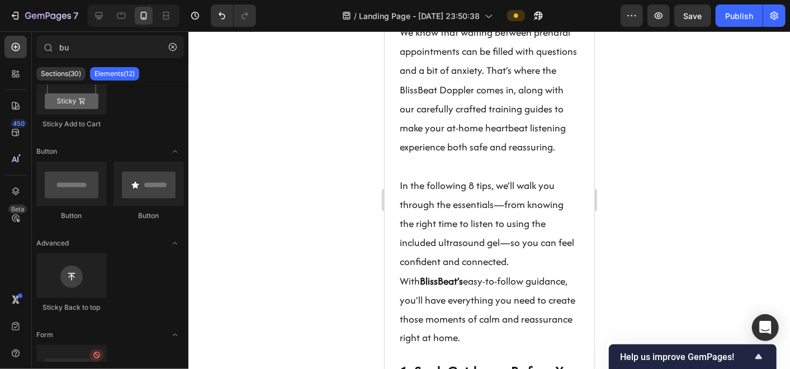
click at [711, 29] on div "7 / Landing Page - [DATE] 23:50:38 Preview Save Publish" at bounding box center [395, 16] width 790 height 32
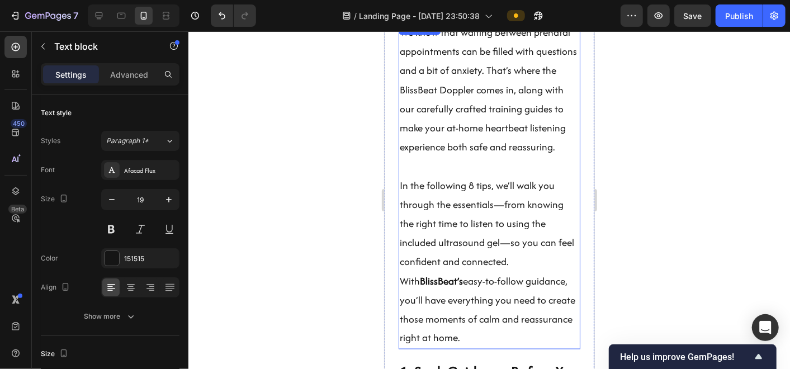
click at [436, 287] on strong "BlissBeat’s" at bounding box center [440, 280] width 43 height 14
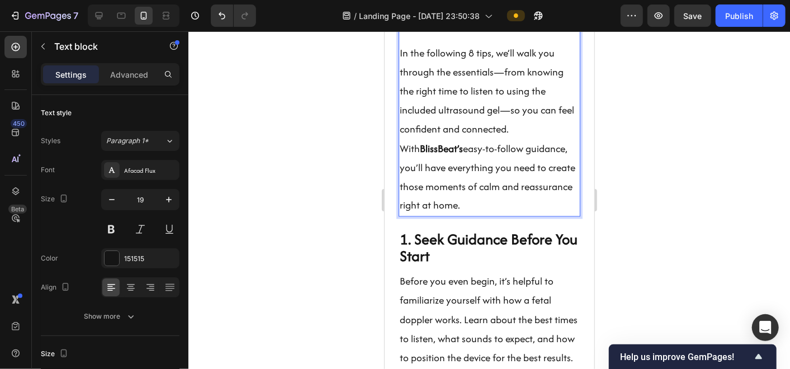
click at [429, 154] on strong "BlissBeat’s" at bounding box center [440, 148] width 43 height 14
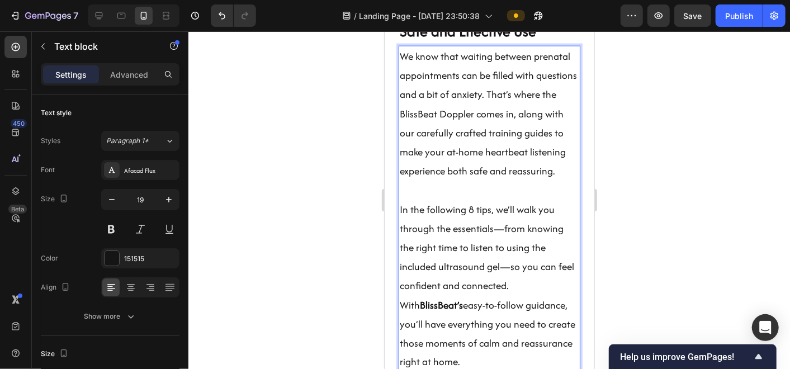
scroll to position [932, 0]
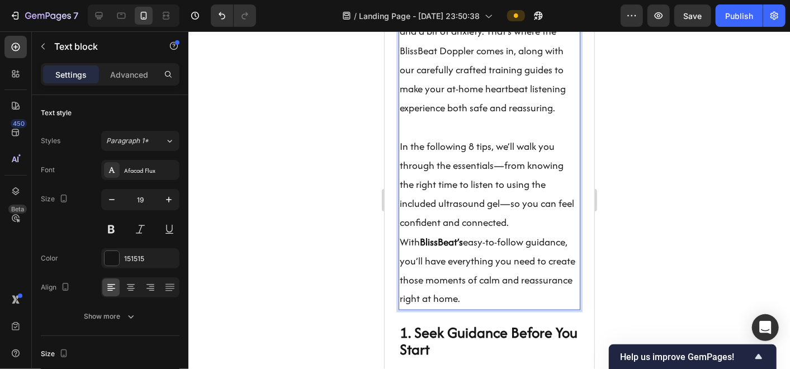
click at [419, 248] on strong "BlissBeat’s" at bounding box center [440, 241] width 43 height 14
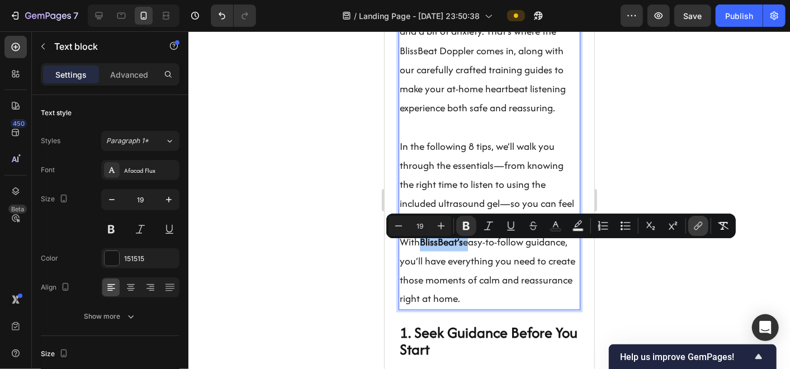
click at [701, 230] on icon "Editor contextual toolbar" at bounding box center [698, 225] width 11 height 11
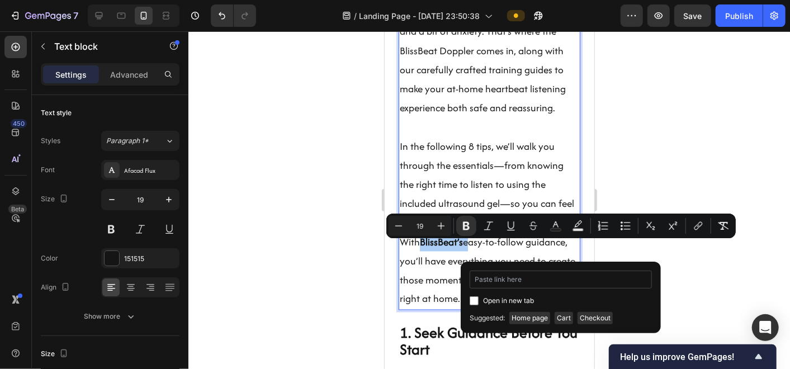
click at [536, 280] on input "Editor contextual toolbar" at bounding box center [561, 280] width 182 height 18
type input "[URL][DOMAIN_NAME]"
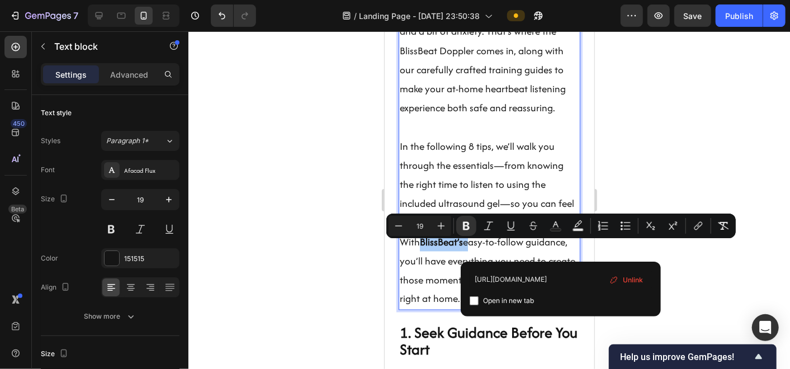
click at [711, 269] on div at bounding box center [489, 200] width 602 height 338
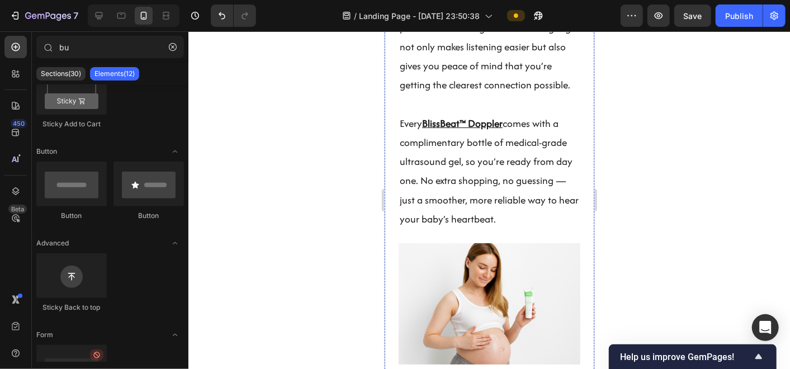
scroll to position [2252, 0]
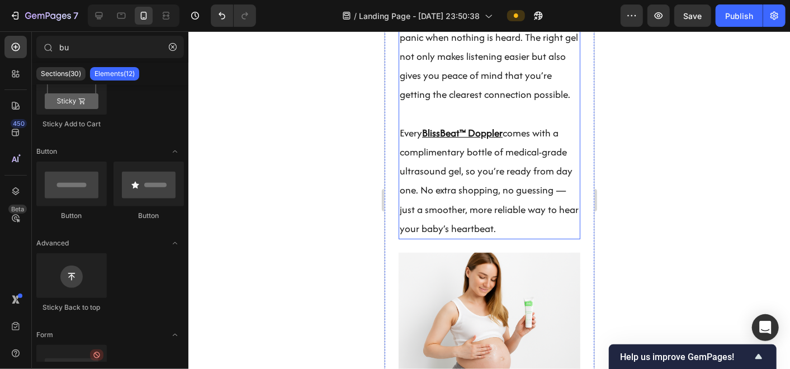
click at [485, 236] on p "Every BlissBeat™ Doppler comes with a complimentary bottle of medical-grade ult…" at bounding box center [488, 180] width 179 height 115
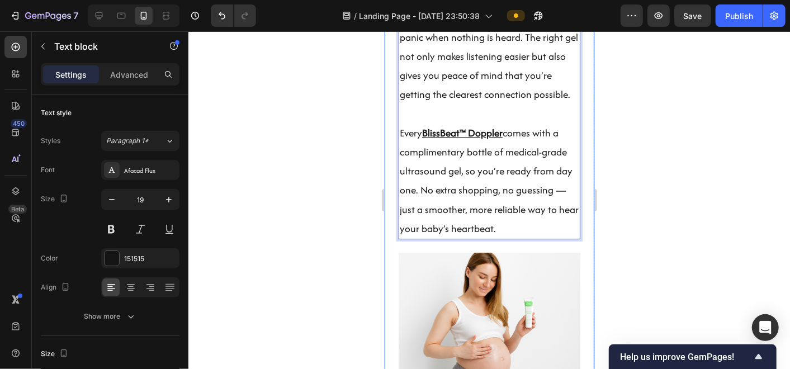
drag, startPoint x: 528, startPoint y: 248, endPoint x: 389, endPoint y: 159, distance: 165.9
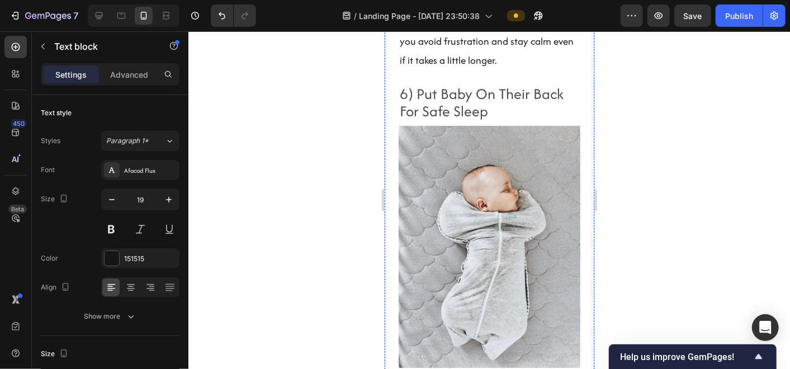
scroll to position [4429, 0]
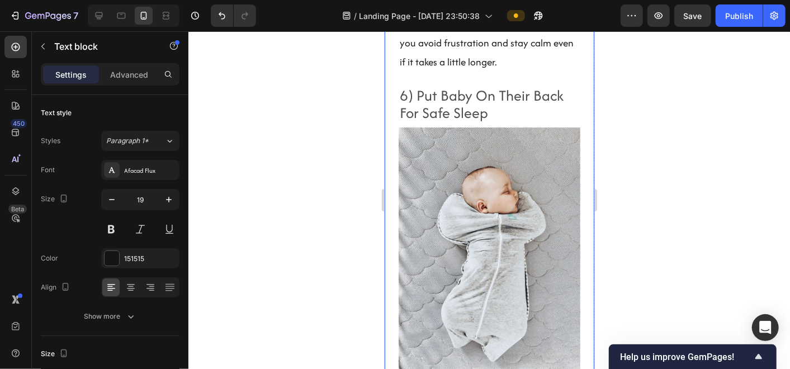
click at [456, 122] on h2 "6) Put Baby On Their Back For Safe Sleep" at bounding box center [489, 104] width 182 height 37
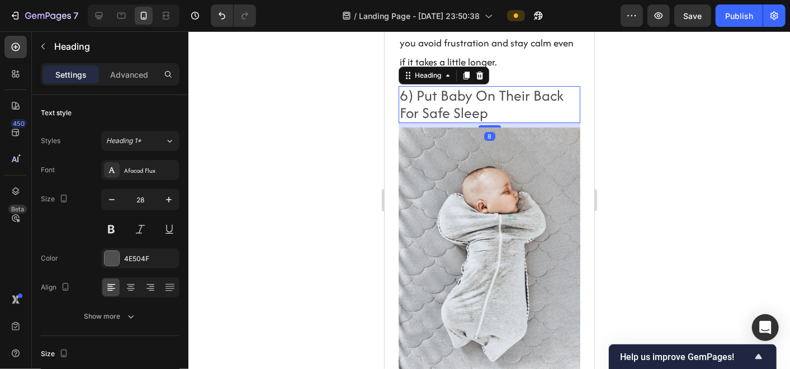
click at [456, 122] on h2 "6) Put Baby On Their Back For Safe Sleep" at bounding box center [489, 104] width 182 height 37
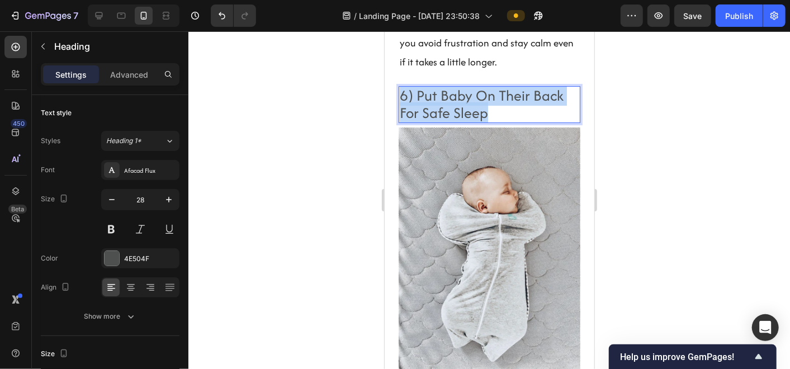
click at [456, 121] on p "6) Put Baby On Their Back For Safe Sleep" at bounding box center [488, 104] width 179 height 35
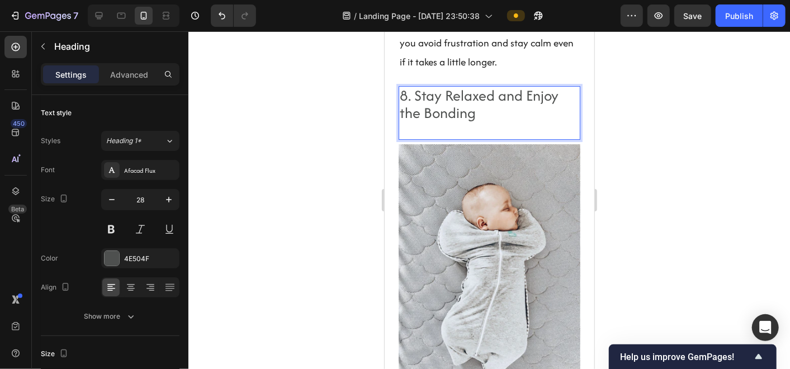
click at [415, 121] on p "8. Stay Relaxed and Enjoy the Bonding" at bounding box center [488, 104] width 179 height 35
click at [410, 139] on p "Rich Text Editor. Editing area: main" at bounding box center [488, 129] width 179 height 17
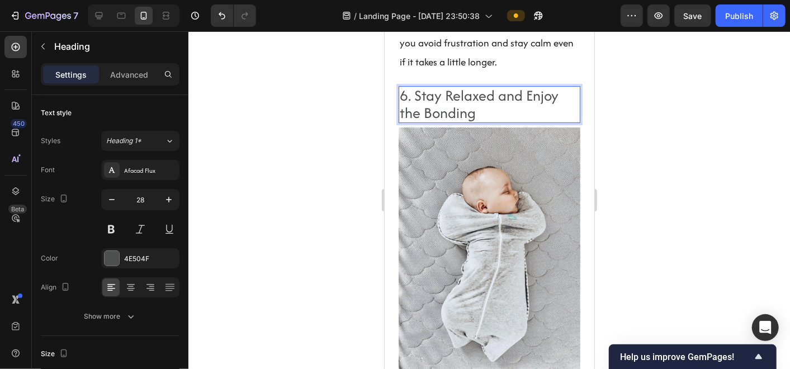
scroll to position [0, 0]
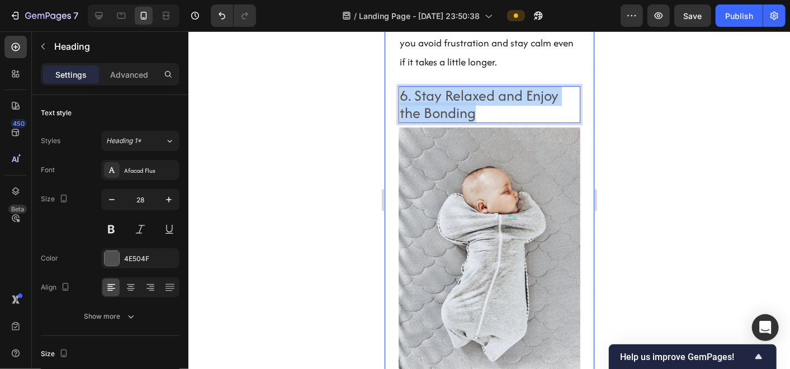
drag, startPoint x: 519, startPoint y: 157, endPoint x: 394, endPoint y: 142, distance: 126.1
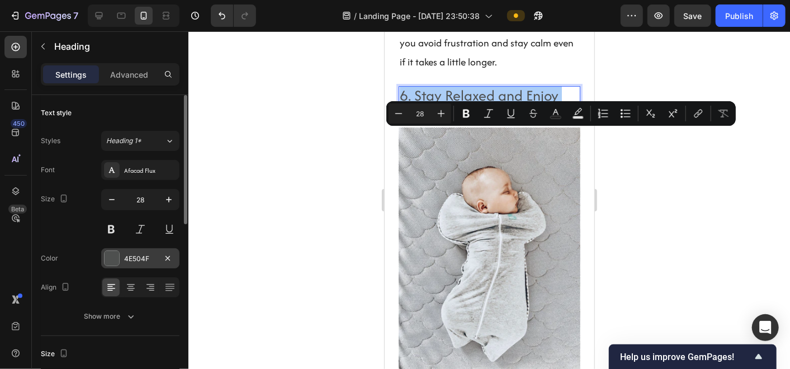
click at [115, 263] on div at bounding box center [112, 258] width 15 height 15
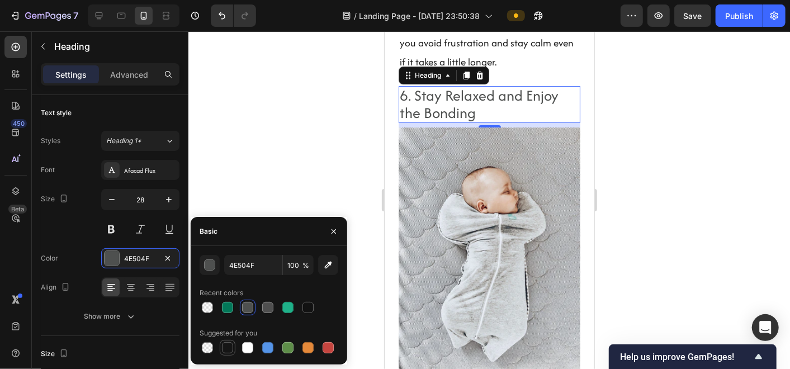
click at [230, 332] on div at bounding box center [227, 347] width 11 height 11
type input "151515"
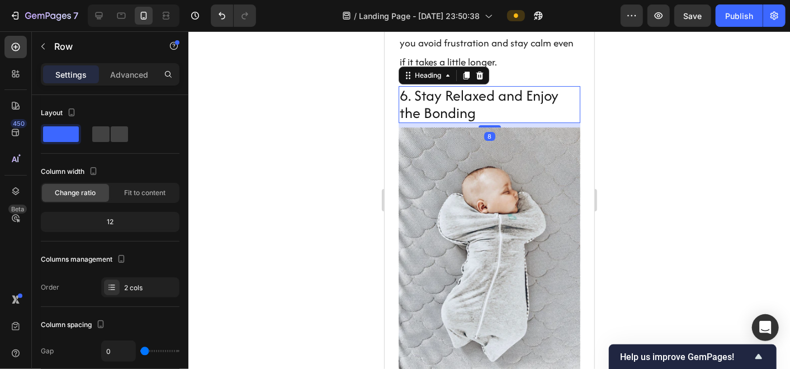
click at [453, 121] on p "6. Stay Relaxed and Enjoy the Bonding" at bounding box center [488, 104] width 179 height 35
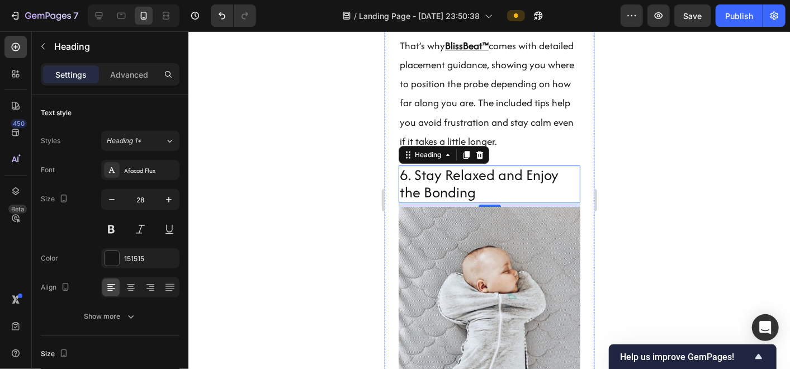
scroll to position [4372, 0]
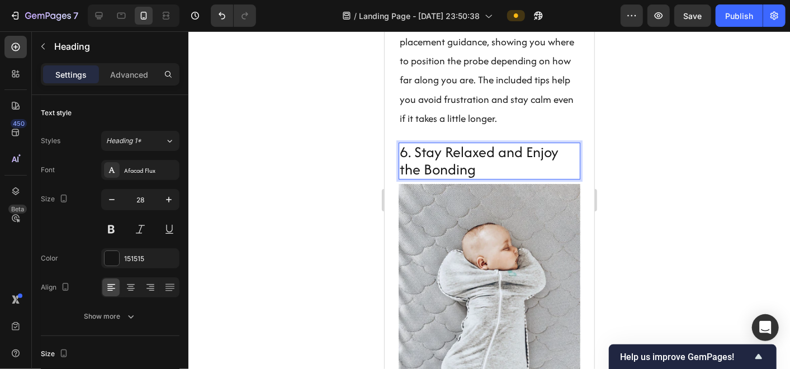
click at [476, 178] on p "6. Stay Relaxed and Enjoy the Bonding" at bounding box center [488, 160] width 179 height 35
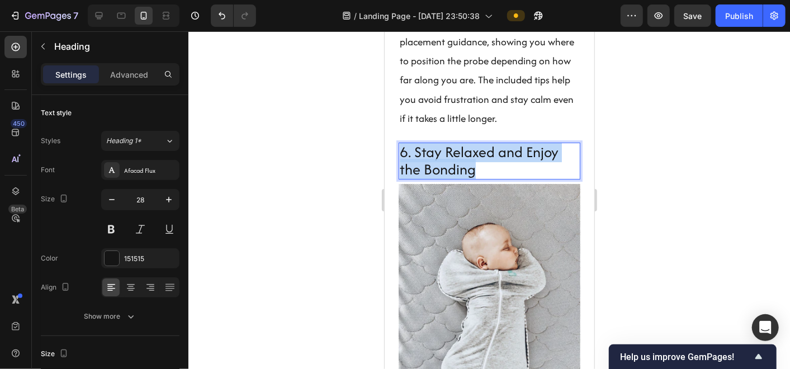
click at [476, 178] on p "6. Stay Relaxed and Enjoy the Bonding" at bounding box center [488, 160] width 179 height 35
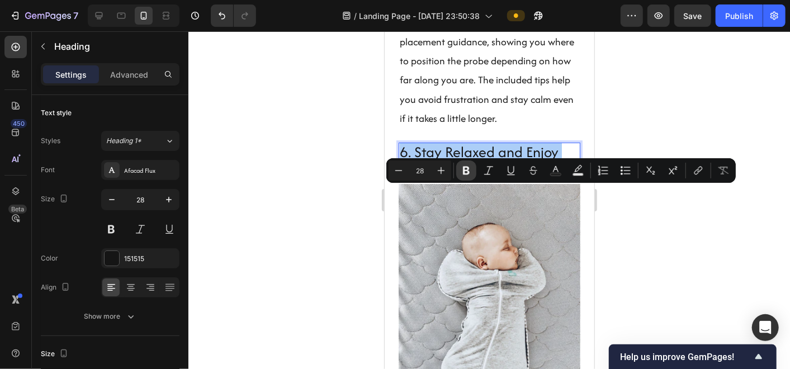
click at [468, 172] on icon "Editor contextual toolbar" at bounding box center [466, 171] width 7 height 8
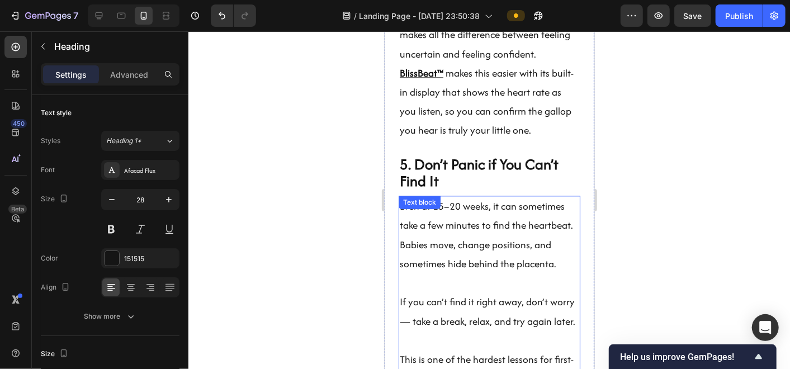
scroll to position [3707, 0]
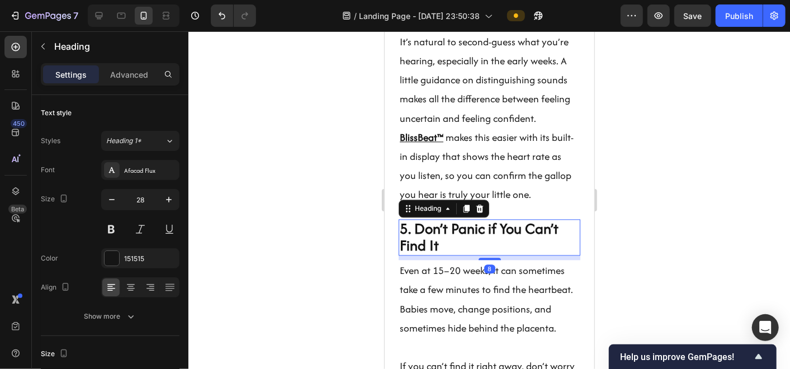
click at [451, 221] on p "5. Don’t Panic if You Can’t Find It" at bounding box center [488, 237] width 179 height 35
click at [451, 223] on p "5. Don’t Panic if You Can’t Find It" at bounding box center [488, 237] width 179 height 35
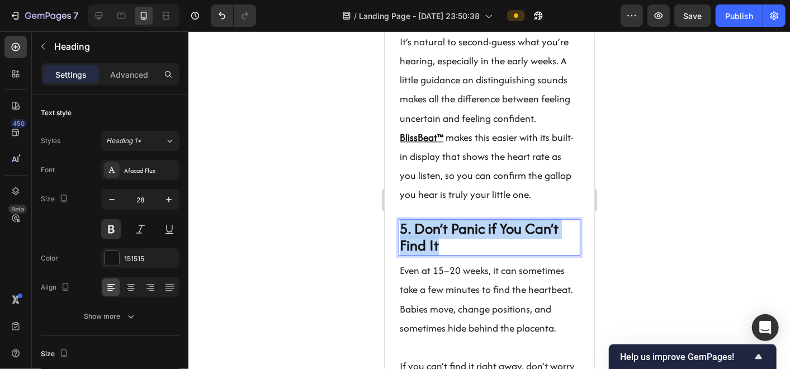
click at [451, 223] on p "5. Don’t Panic if You Can’t Find It" at bounding box center [488, 237] width 179 height 35
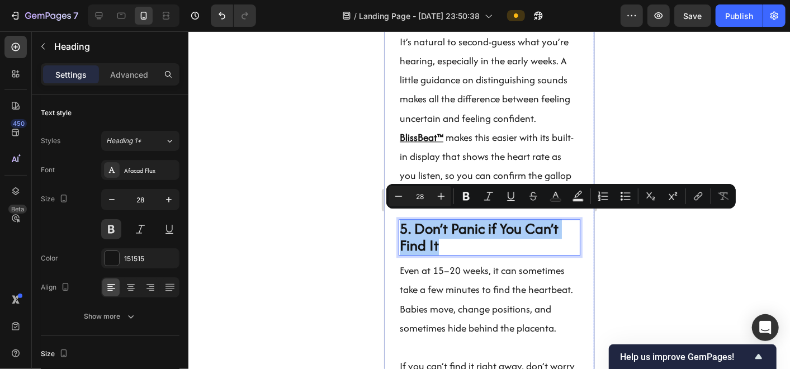
click at [645, 274] on div at bounding box center [489, 200] width 602 height 338
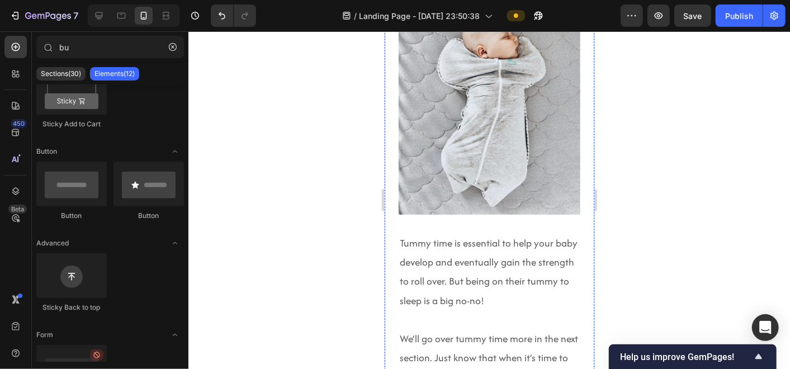
scroll to position [4582, 0]
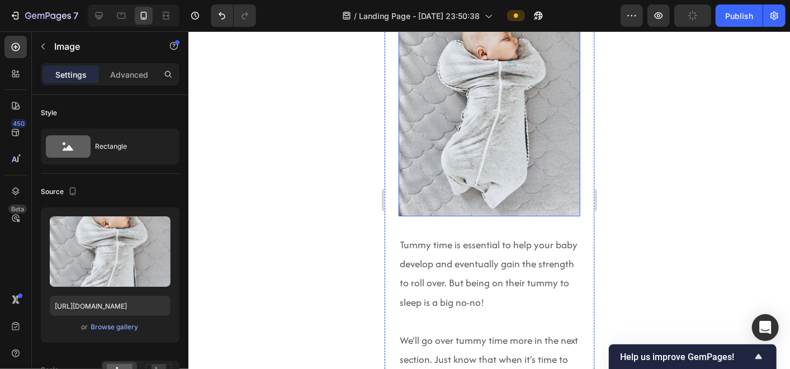
click at [479, 181] on img at bounding box center [489, 95] width 182 height 242
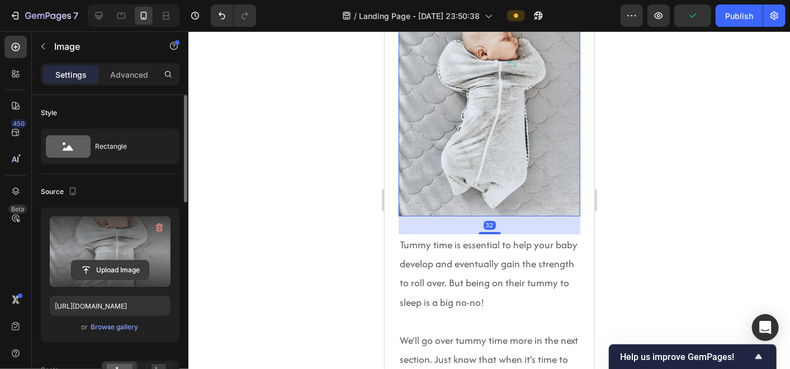
click at [131, 261] on input "file" at bounding box center [110, 270] width 77 height 19
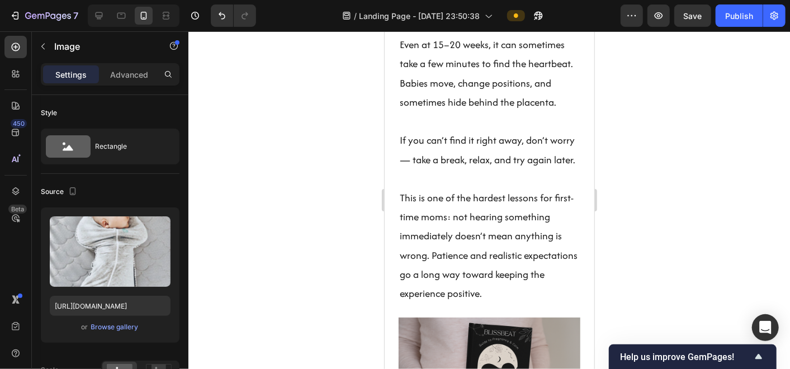
scroll to position [3973, 0]
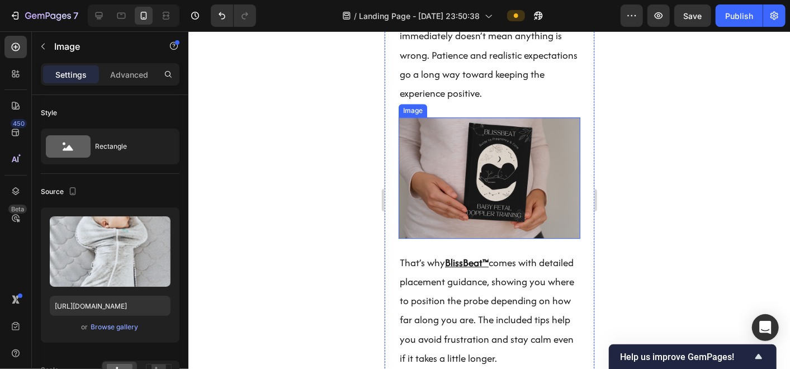
click at [457, 234] on img at bounding box center [489, 177] width 182 height 121
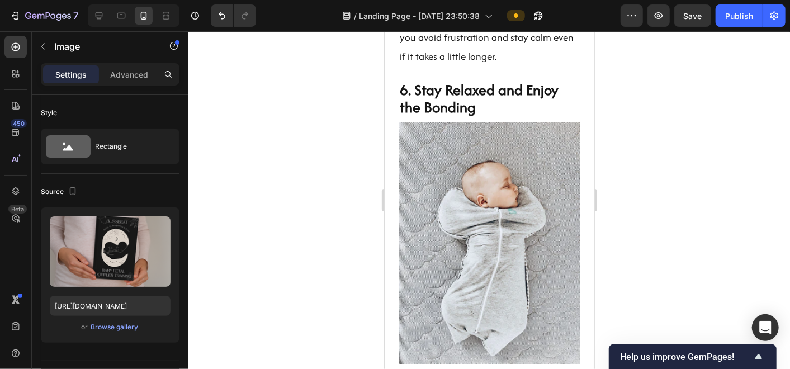
scroll to position [4437, 0]
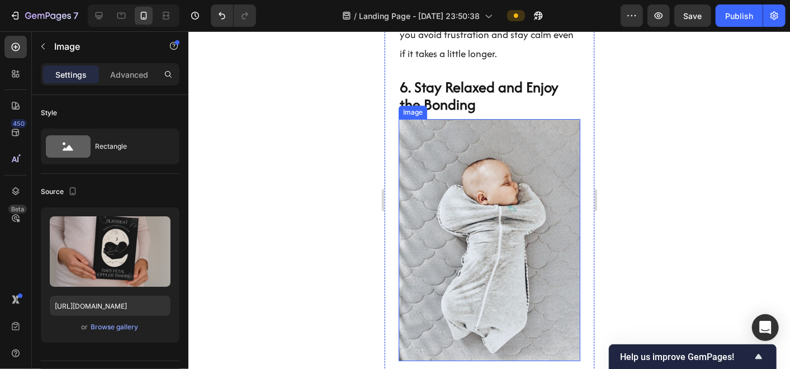
click at [494, 275] on img at bounding box center [489, 240] width 182 height 242
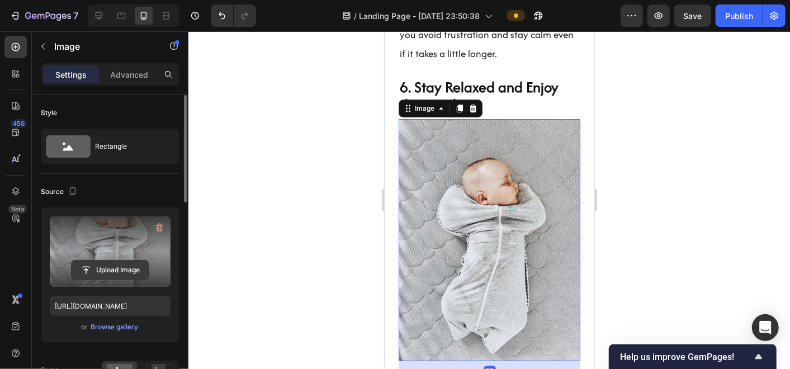
click at [103, 263] on input "file" at bounding box center [110, 270] width 77 height 19
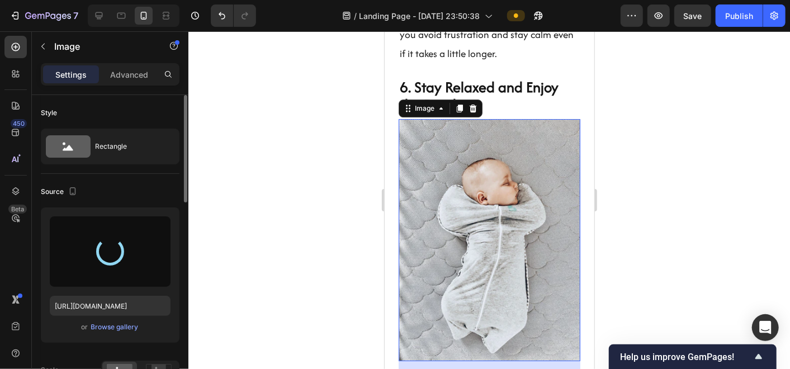
type input "[URL][DOMAIN_NAME]"
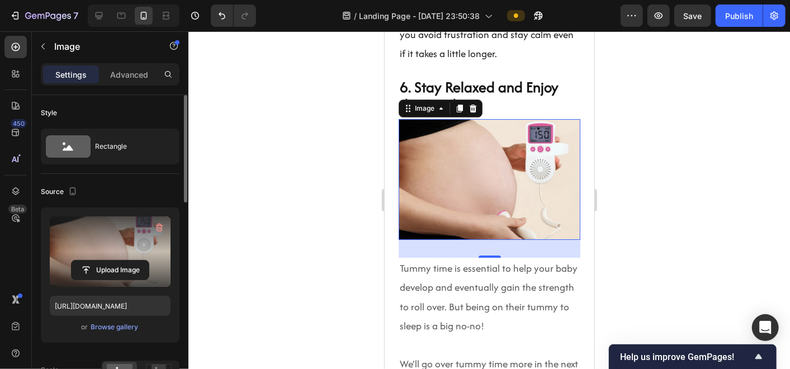
click at [665, 209] on div at bounding box center [489, 200] width 602 height 338
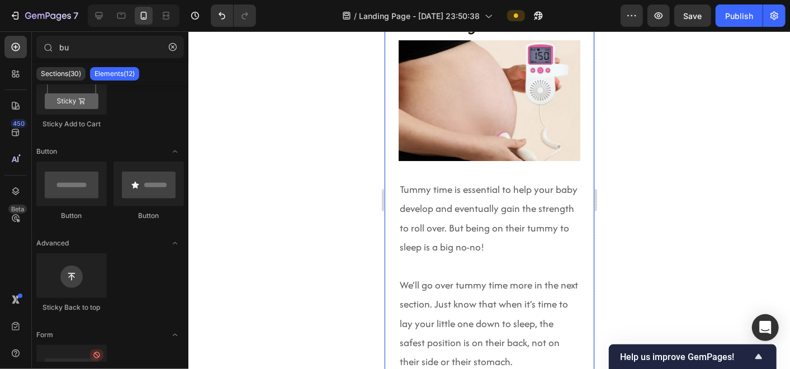
scroll to position [4516, 0]
click at [431, 107] on img at bounding box center [489, 100] width 182 height 121
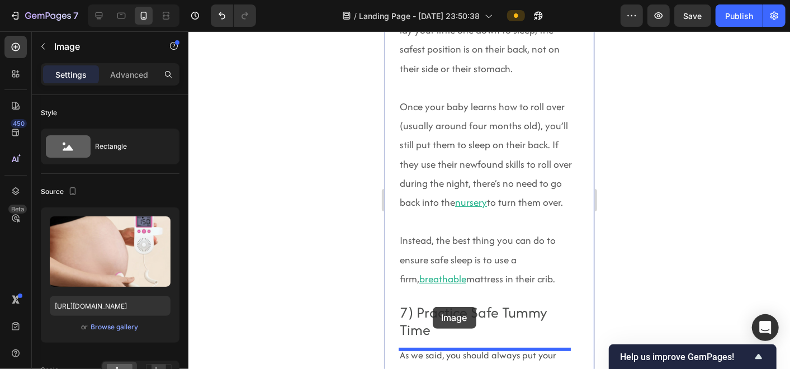
scroll to position [4835, 0]
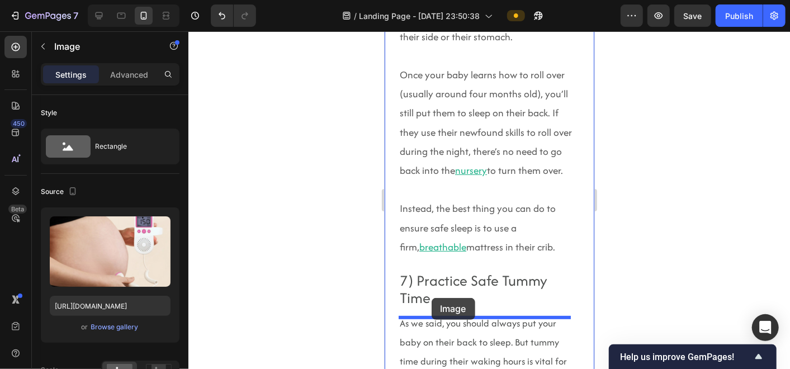
drag, startPoint x: 406, startPoint y: 136, endPoint x: 430, endPoint y: 300, distance: 165.6
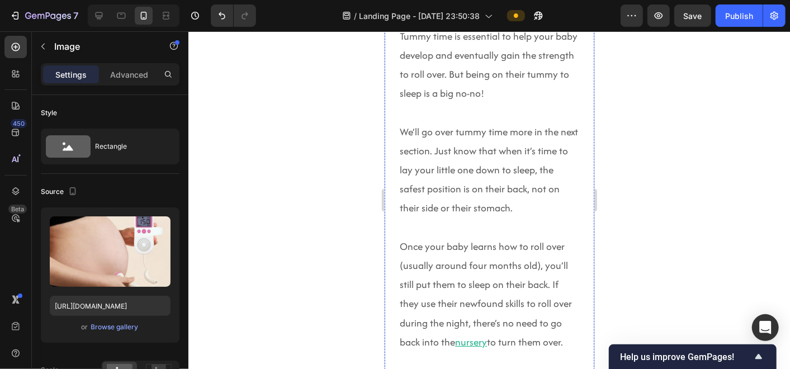
scroll to position [4530, 0]
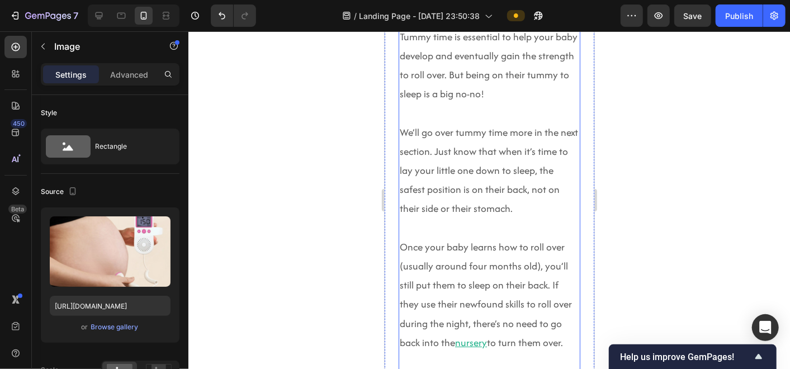
click at [404, 83] on p "Tummy time is essential to help your baby develop and eventually gain the stren…" at bounding box center [488, 122] width 179 height 191
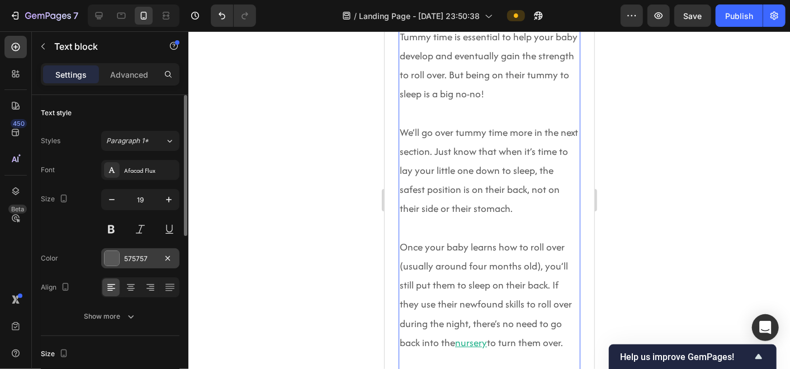
click at [114, 260] on div at bounding box center [112, 258] width 15 height 15
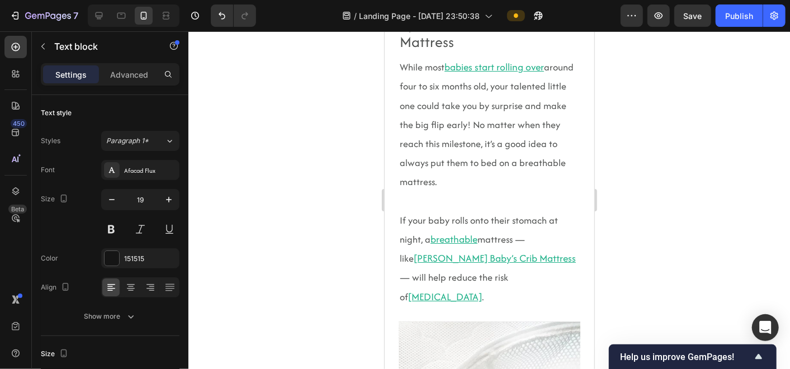
scroll to position [4685, 0]
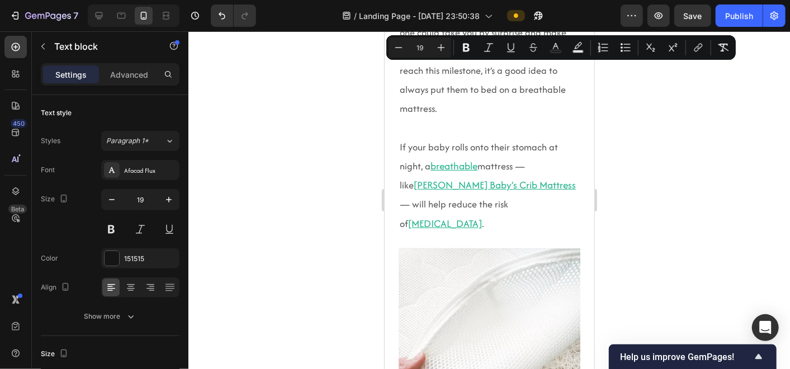
drag, startPoint x: 401, startPoint y: 84, endPoint x: 556, endPoint y: 319, distance: 281.3
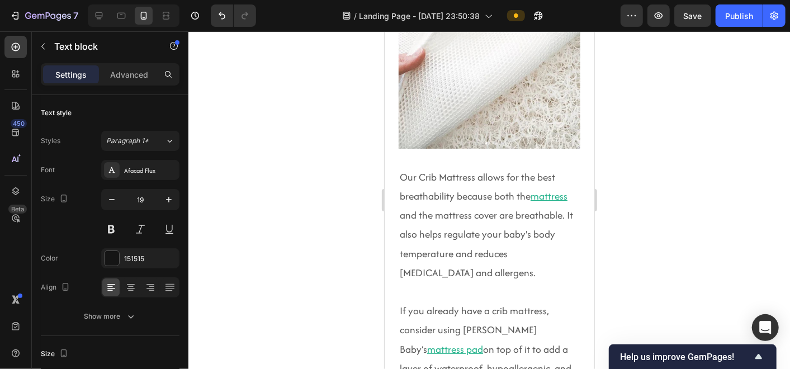
scroll to position [4561, 0]
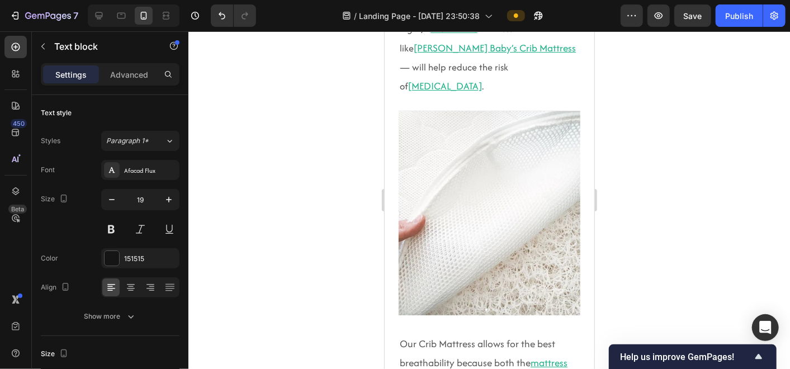
scroll to position [4554, 0]
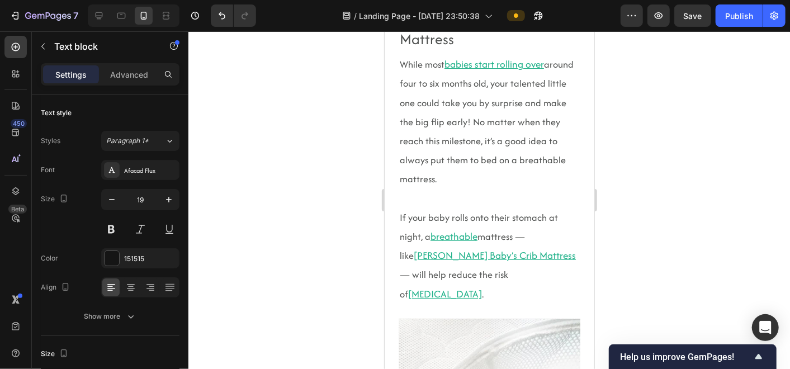
drag, startPoint x: 404, startPoint y: 331, endPoint x: 400, endPoint y: 221, distance: 109.6
click at [405, 368] on html "iPhone 13 Mini ( 375 px) iPhone 13 Mini iPhone 13 Pro iPhone 11 Pro Max iPhone …" at bounding box center [489, 35] width 210 height 9117
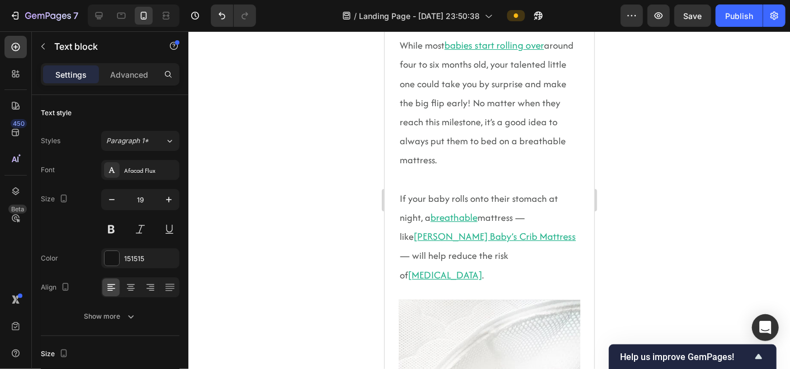
scroll to position [4599, 0]
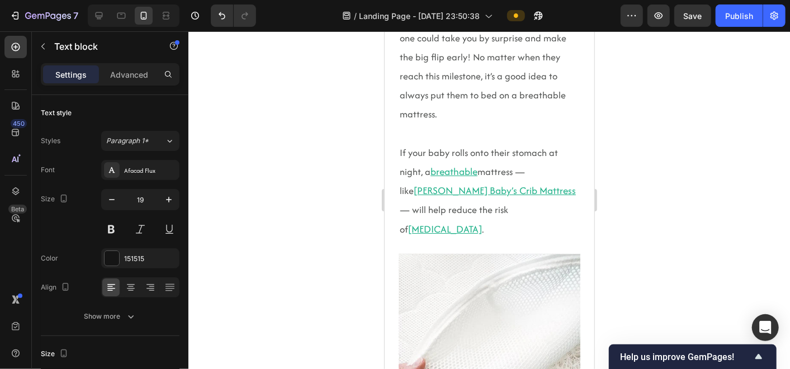
drag, startPoint x: 406, startPoint y: 180, endPoint x: 406, endPoint y: 301, distance: 121.3
click at [677, 238] on div at bounding box center [489, 200] width 602 height 338
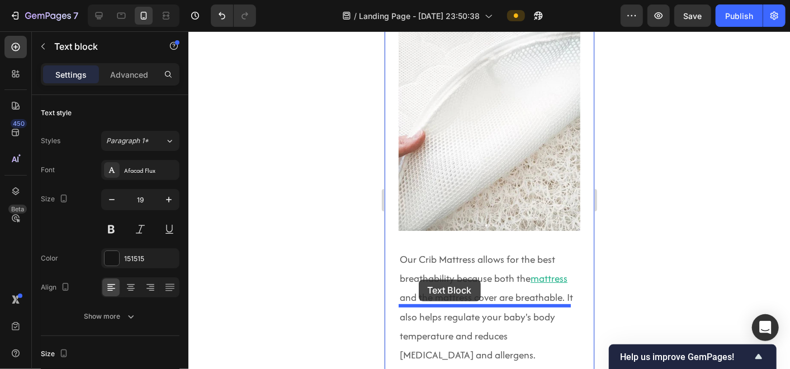
scroll to position [4940, 0]
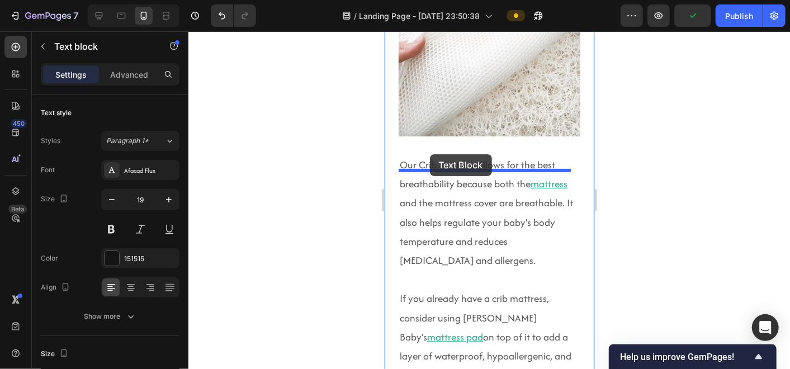
drag, startPoint x: 406, startPoint y: 184, endPoint x: 429, endPoint y: 154, distance: 38.7
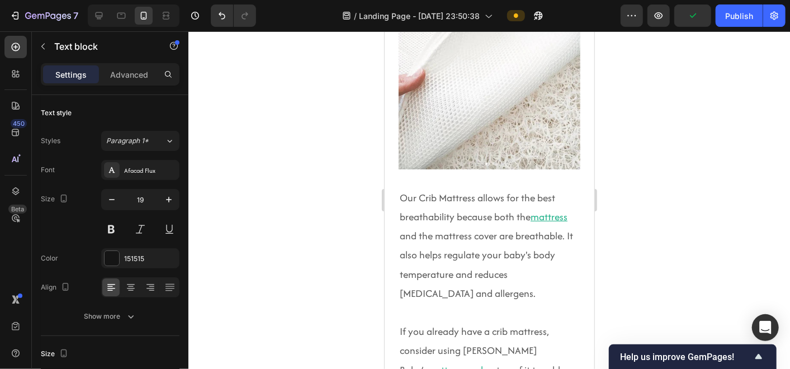
scroll to position [4885, 0]
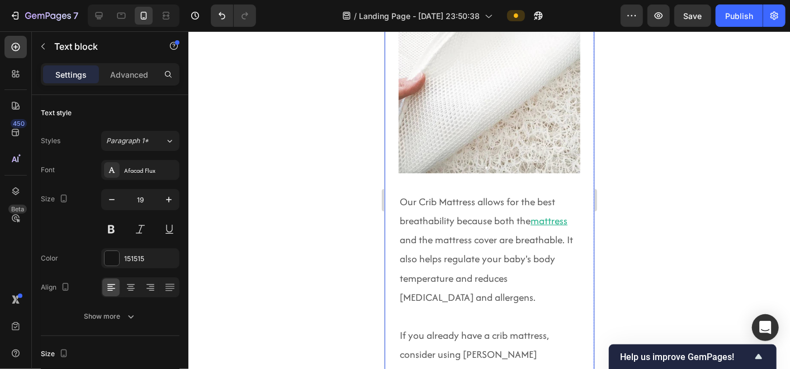
drag, startPoint x: 546, startPoint y: 203, endPoint x: 386, endPoint y: 155, distance: 167.0
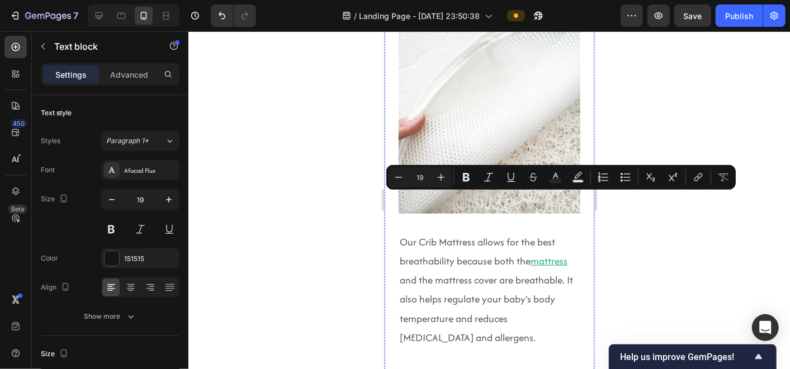
scroll to position [4846, 0]
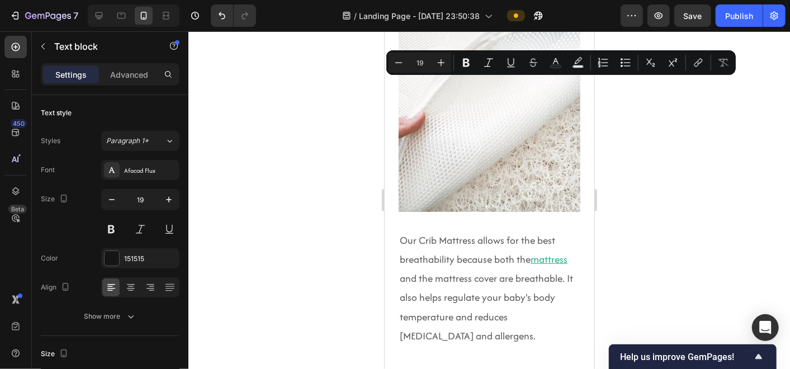
drag, startPoint x: 529, startPoint y: 243, endPoint x: 358, endPoint y: 84, distance: 233.4
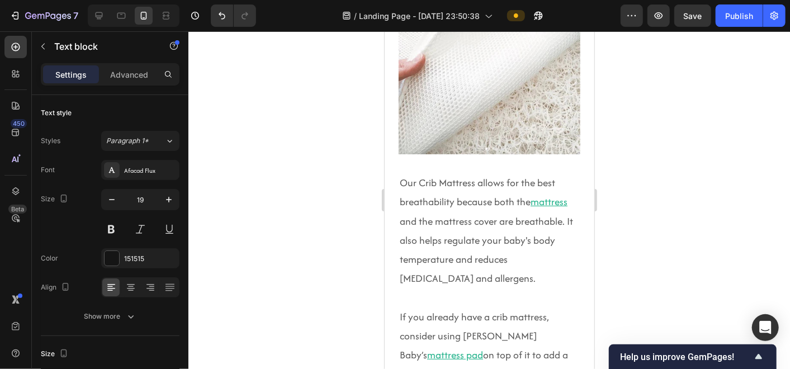
drag, startPoint x: 399, startPoint y: 87, endPoint x: 442, endPoint y: 89, distance: 43.1
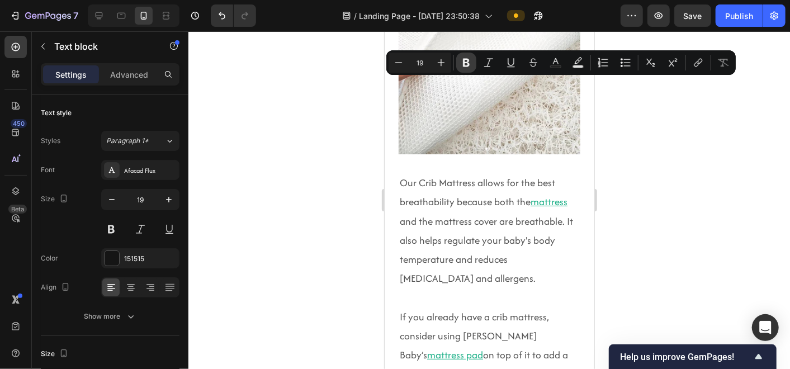
click at [467, 70] on button "Bold" at bounding box center [466, 63] width 20 height 20
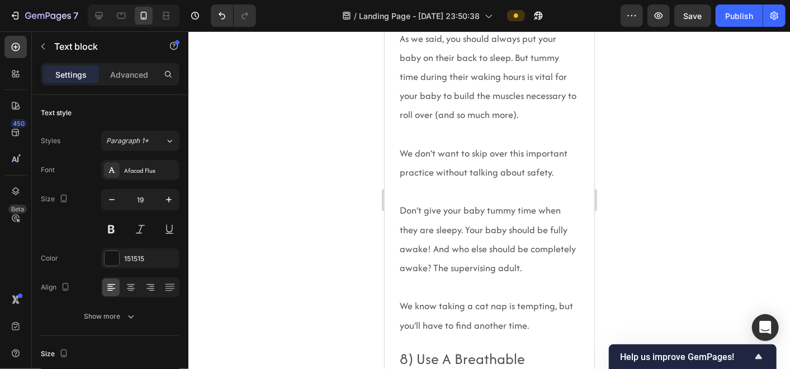
scroll to position [4142, 0]
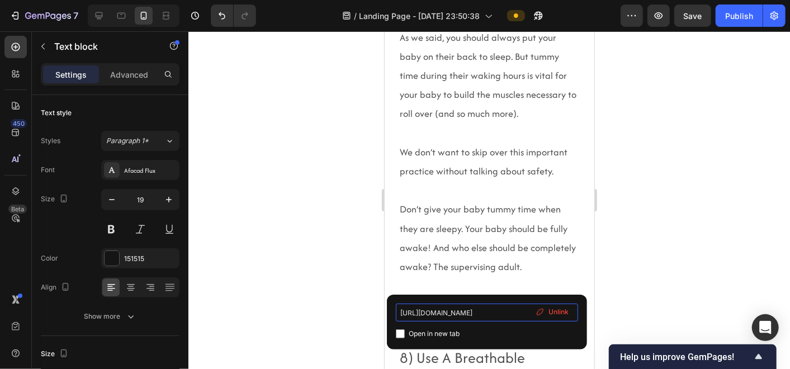
click at [461, 310] on input "[URL][DOMAIN_NAME]" at bounding box center [487, 313] width 182 height 18
click at [326, 302] on div at bounding box center [489, 200] width 602 height 338
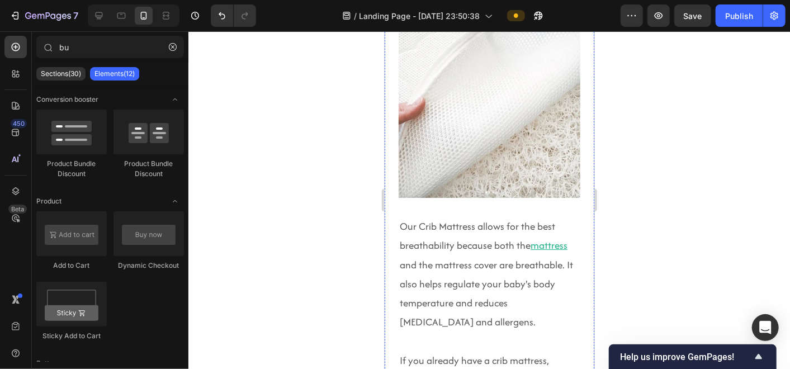
scroll to position [4795, 0]
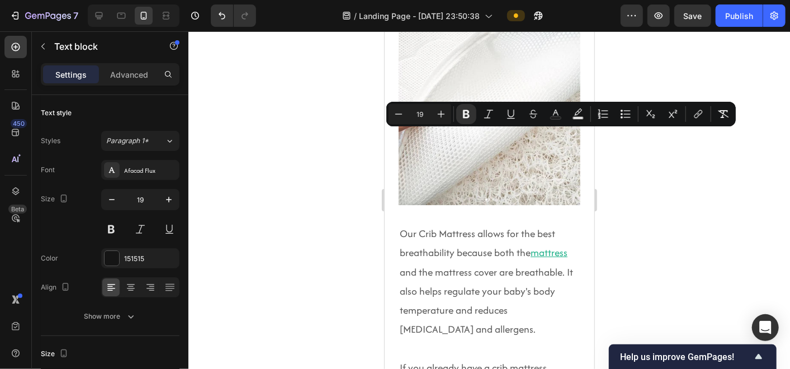
drag, startPoint x: 439, startPoint y: 137, endPoint x: 406, endPoint y: 141, distance: 33.8
click at [695, 113] on icon "Editor contextual toolbar" at bounding box center [698, 113] width 11 height 11
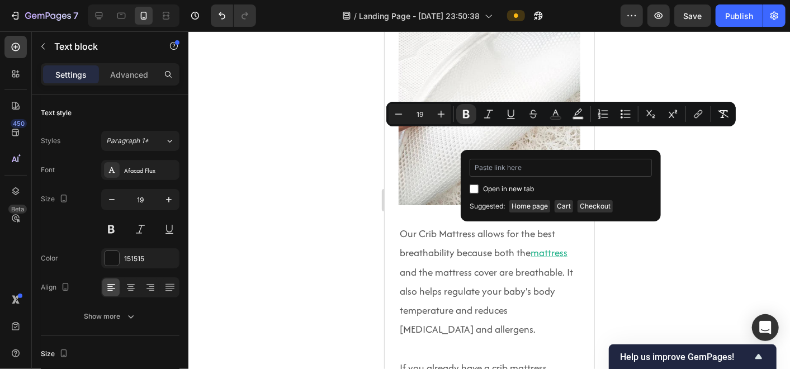
click at [535, 171] on input "Editor contextual toolbar" at bounding box center [561, 168] width 182 height 18
type input "[URL][DOMAIN_NAME]"
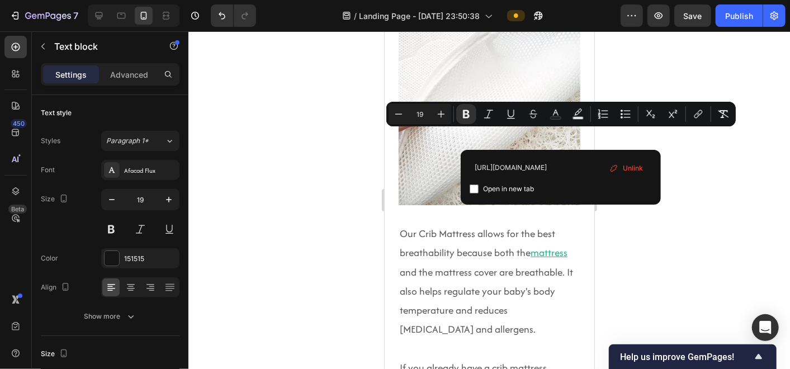
click at [723, 172] on div at bounding box center [489, 200] width 602 height 338
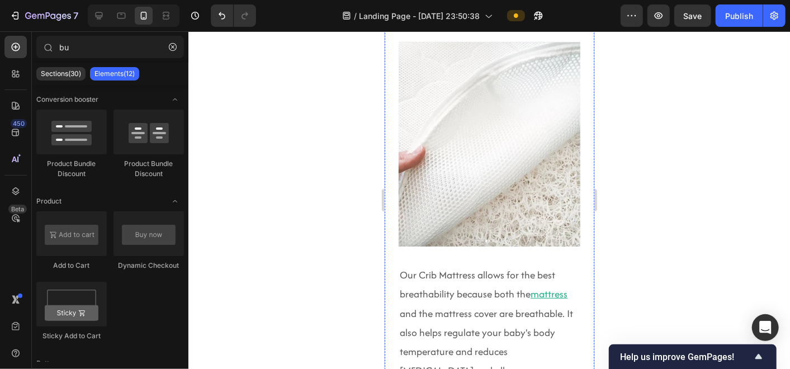
scroll to position [4867, 0]
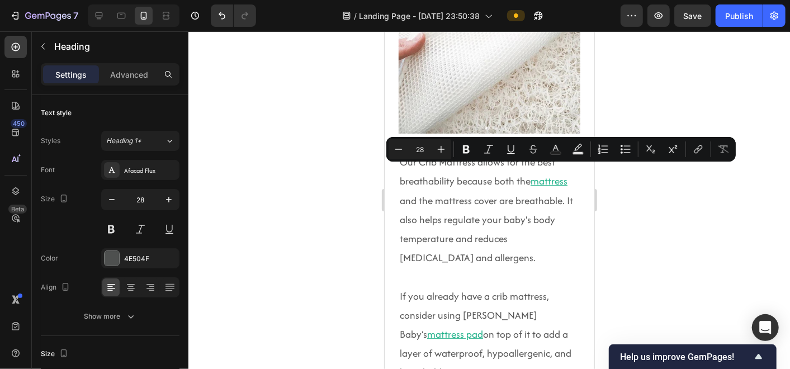
drag, startPoint x: 439, startPoint y: 191, endPoint x: 396, endPoint y: 179, distance: 44.6
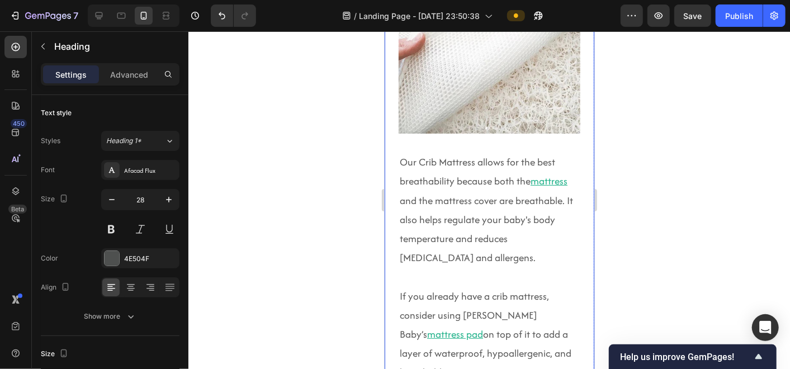
scroll to position [0, 0]
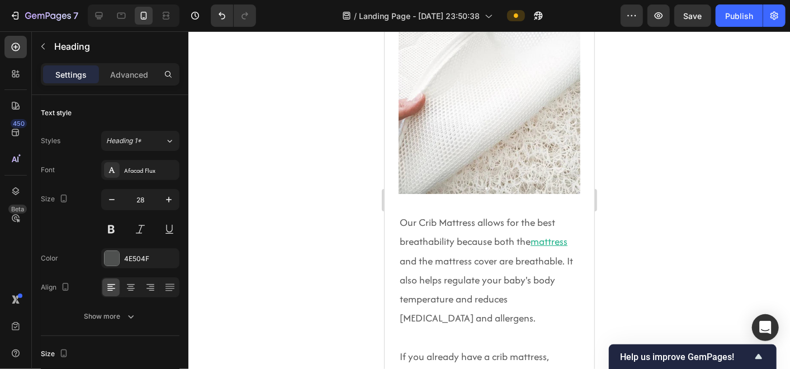
scroll to position [4977, 0]
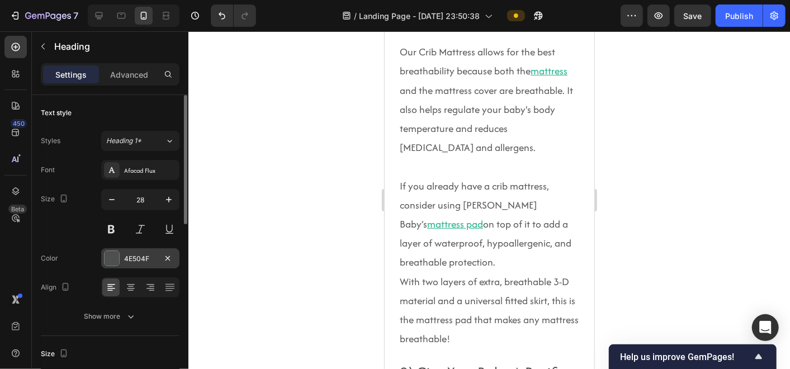
click at [121, 263] on div "4E504F" at bounding box center [140, 258] width 78 height 20
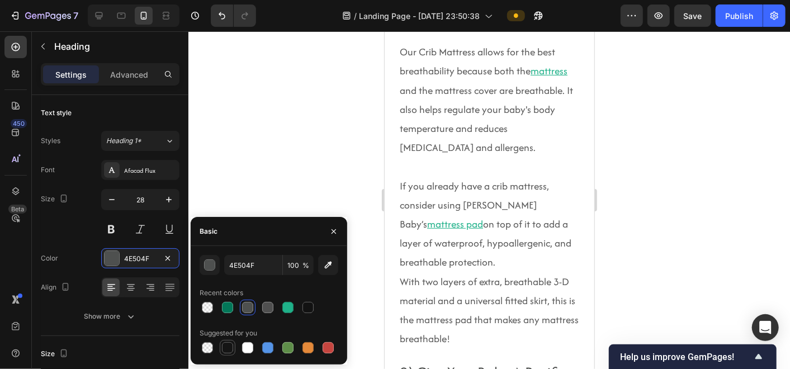
drag, startPoint x: 224, startPoint y: 353, endPoint x: 97, endPoint y: 211, distance: 190.0
click at [224, 353] on div at bounding box center [227, 347] width 13 height 13
type input "151515"
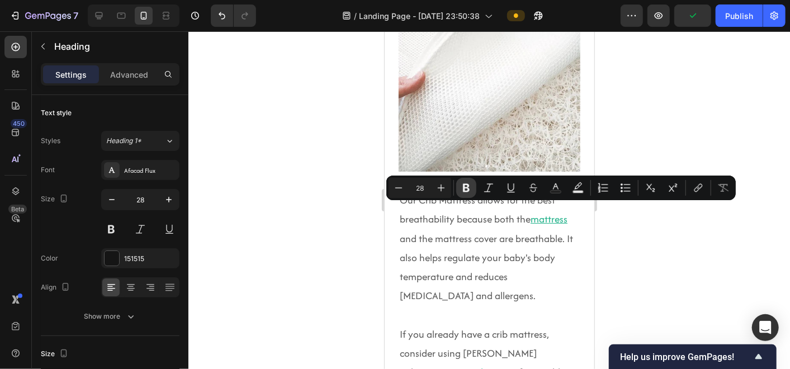
drag, startPoint x: 463, startPoint y: 184, endPoint x: 121, endPoint y: 284, distance: 355.8
click at [463, 184] on icon "Editor contextual toolbar" at bounding box center [466, 188] width 7 height 8
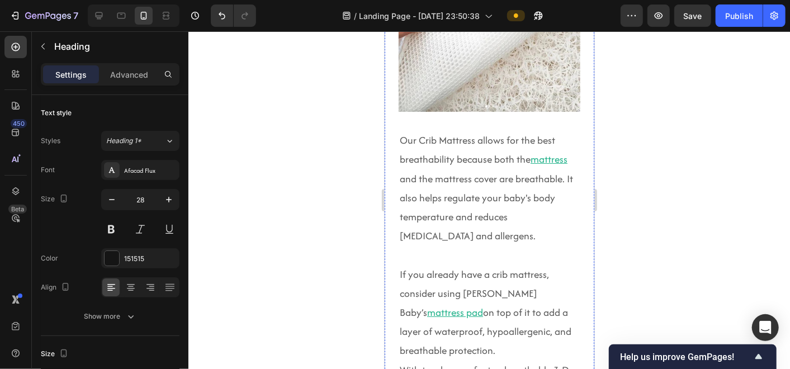
scroll to position [4929, 0]
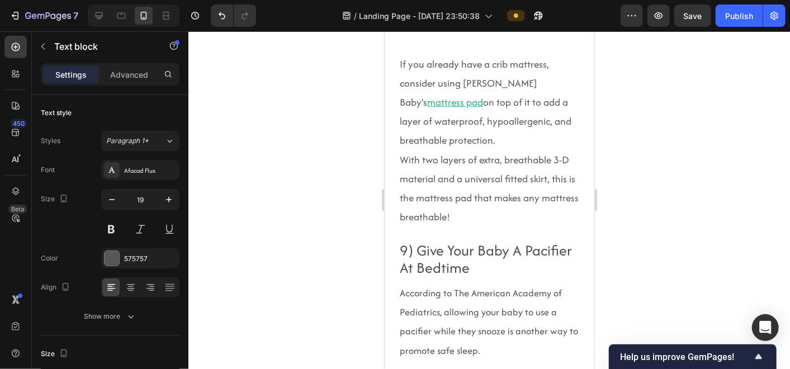
scroll to position [5099, 0]
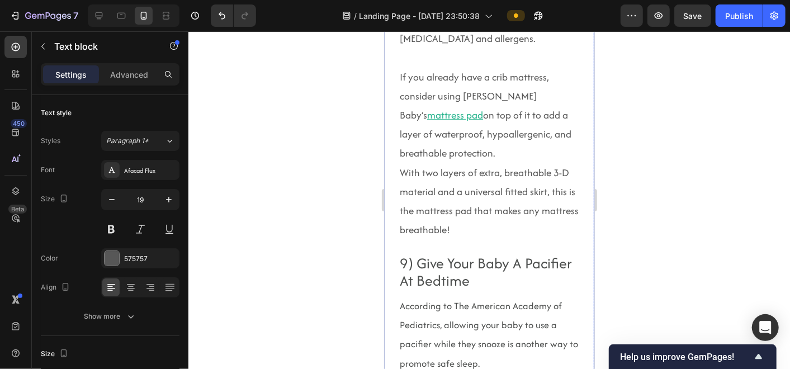
drag, startPoint x: 533, startPoint y: 269, endPoint x: 395, endPoint y: 36, distance: 270.8
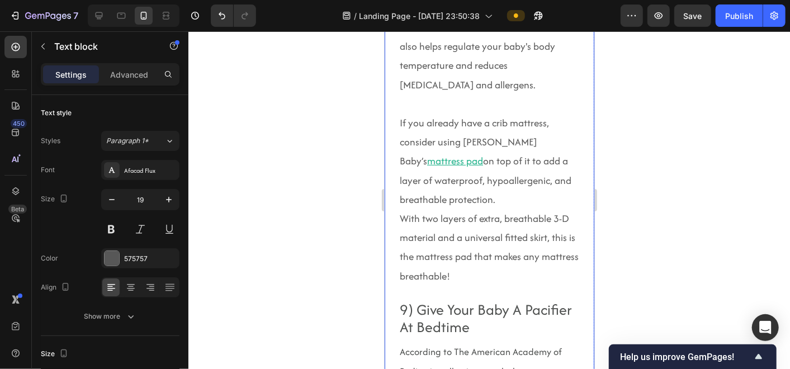
scroll to position [4984, 0]
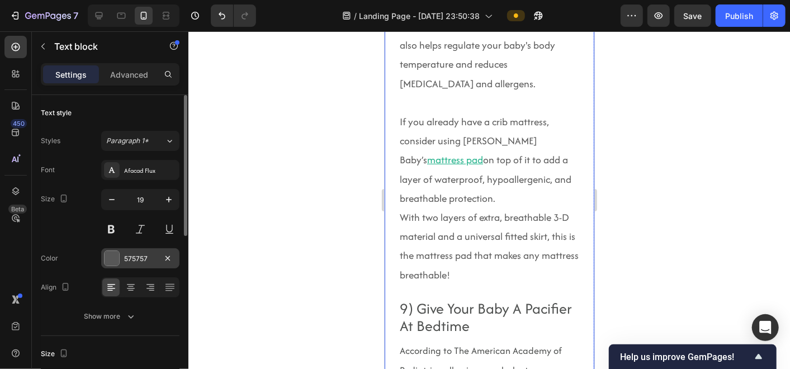
click at [108, 257] on div at bounding box center [112, 258] width 15 height 15
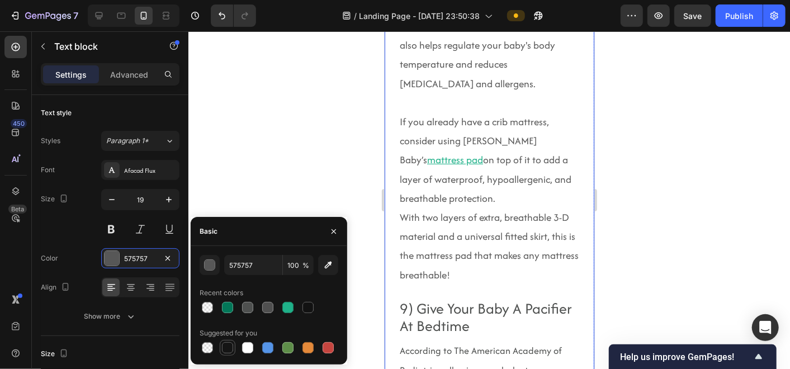
click at [228, 348] on div at bounding box center [227, 347] width 11 height 11
type input "151515"
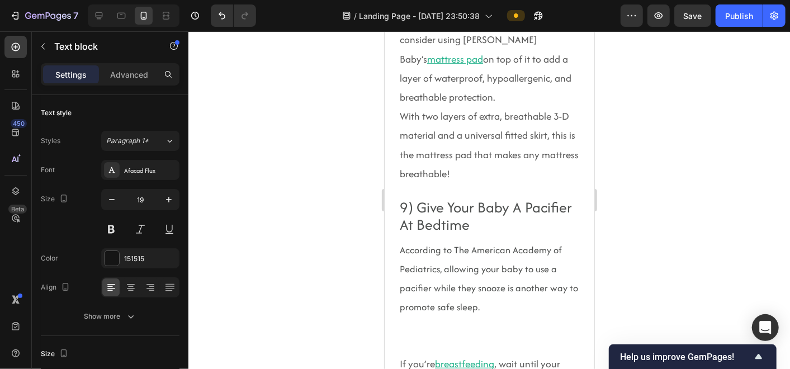
scroll to position [5037, 0]
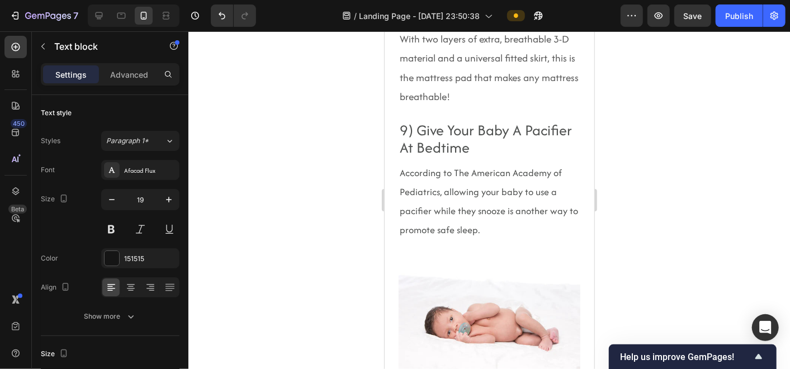
scroll to position [5180, 0]
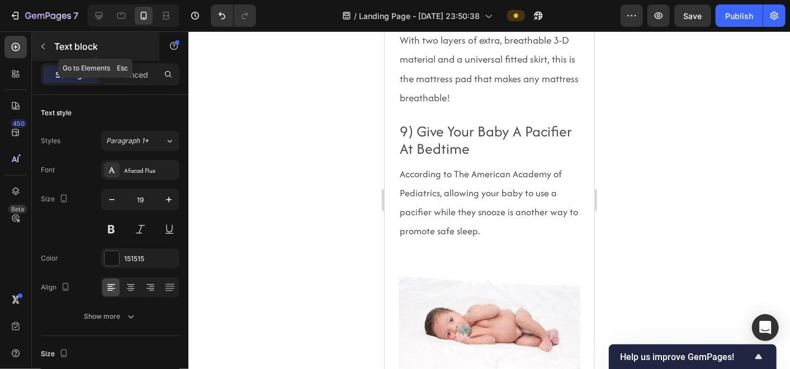
click at [54, 48] on p "Text block" at bounding box center [101, 46] width 95 height 13
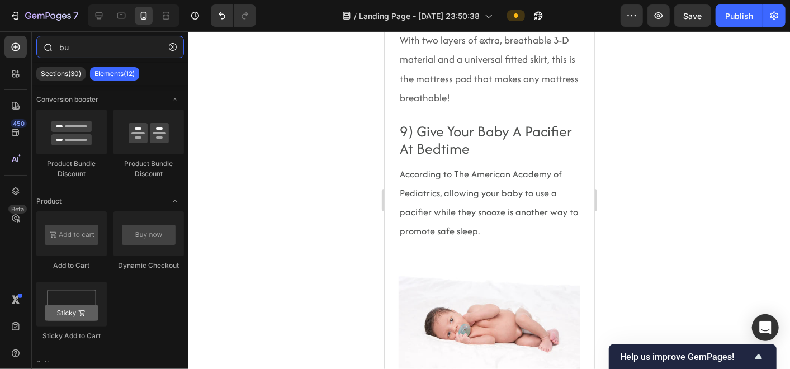
click at [121, 46] on input "bu" at bounding box center [110, 47] width 148 height 22
click at [168, 49] on button "button" at bounding box center [173, 47] width 18 height 18
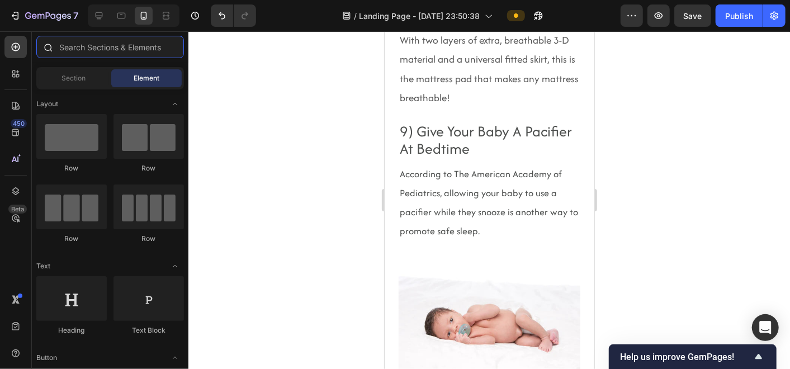
click at [129, 46] on input "text" at bounding box center [110, 47] width 148 height 22
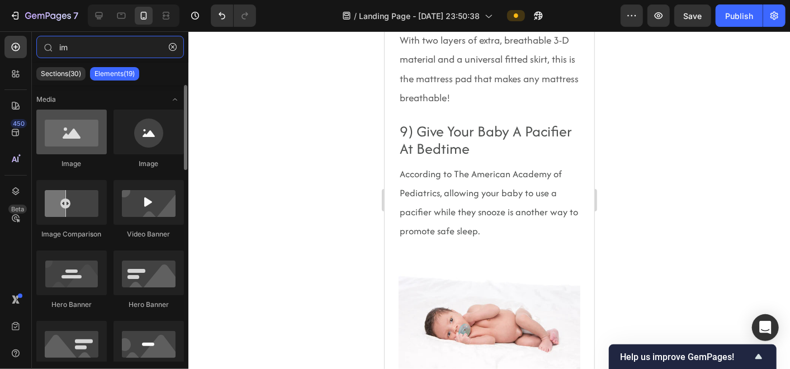
type input "im"
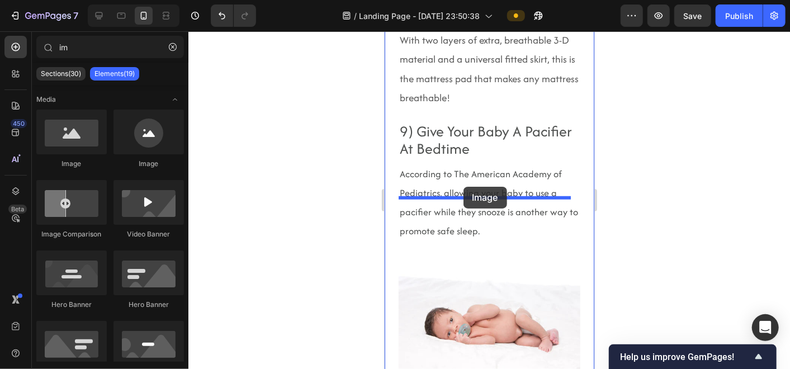
drag, startPoint x: 462, startPoint y: 141, endPoint x: 463, endPoint y: 186, distance: 45.3
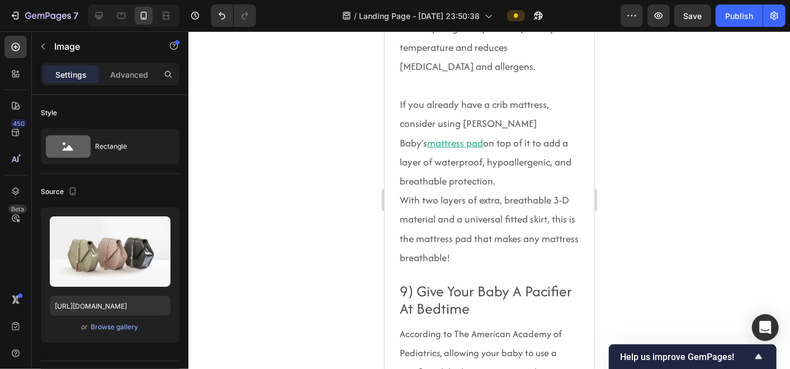
scroll to position [5238, 0]
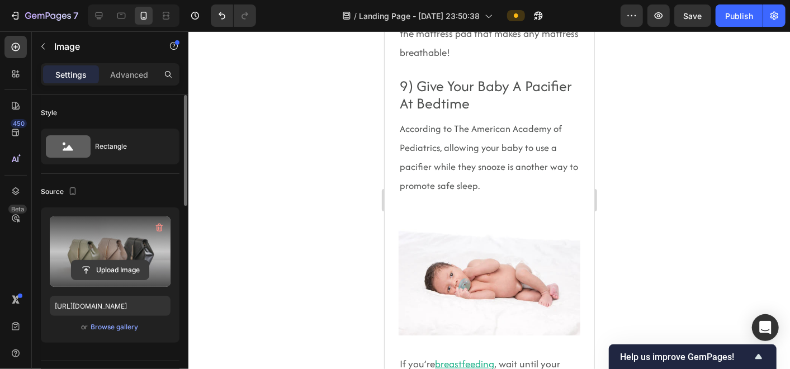
click at [95, 271] on input "file" at bounding box center [110, 270] width 77 height 19
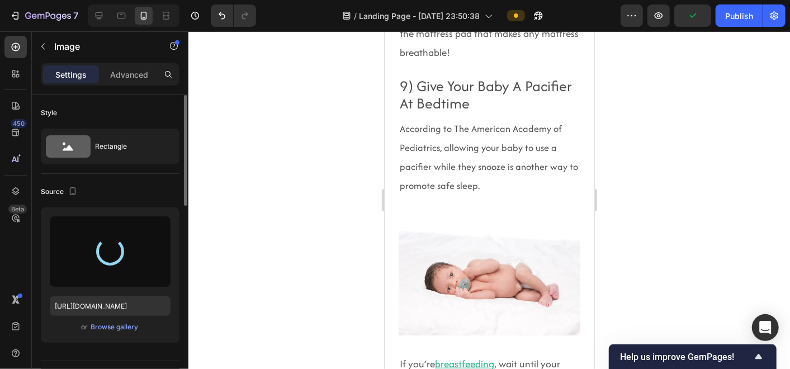
type input "[URL][DOMAIN_NAME]"
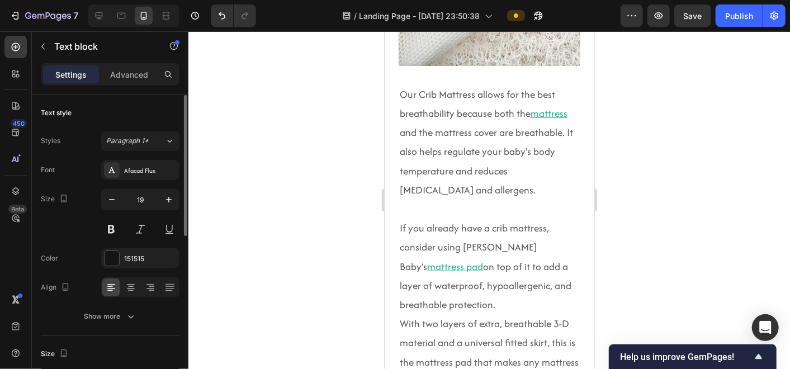
scroll to position [4908, 0]
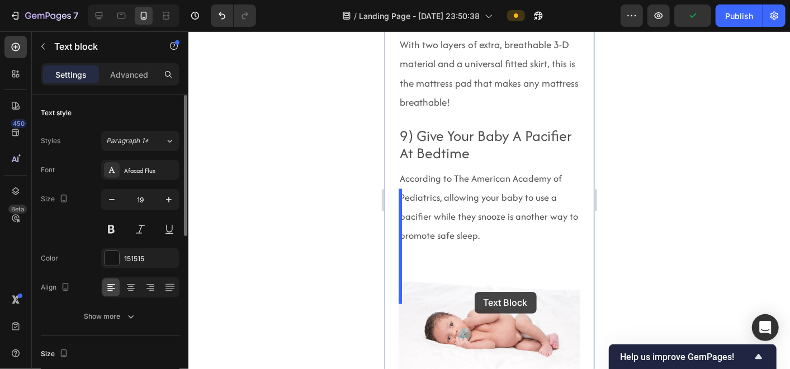
scroll to position [5516, 0]
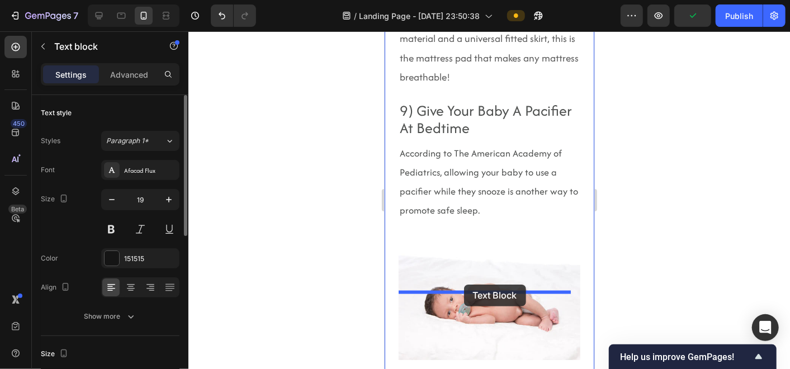
drag, startPoint x: 406, startPoint y: 119, endPoint x: 462, endPoint y: 285, distance: 174.9
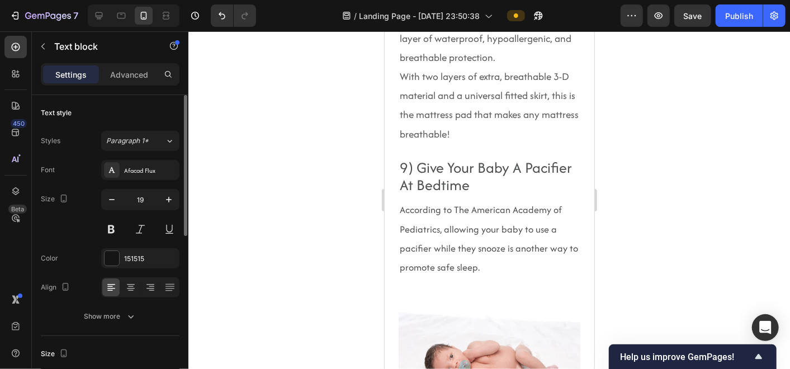
scroll to position [5446, 0]
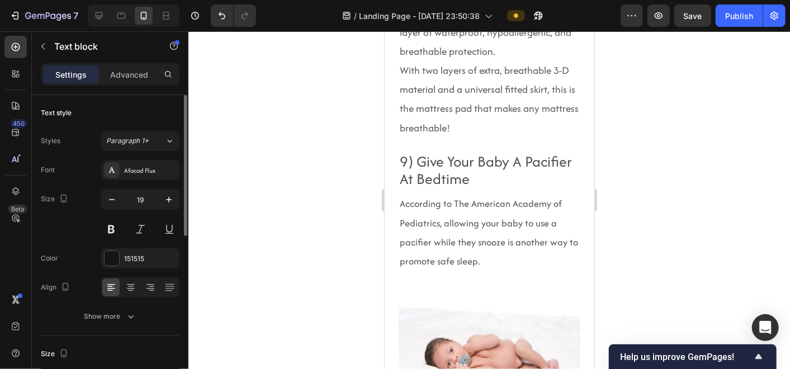
drag, startPoint x: 566, startPoint y: 339, endPoint x: 438, endPoint y: 150, distance: 228.3
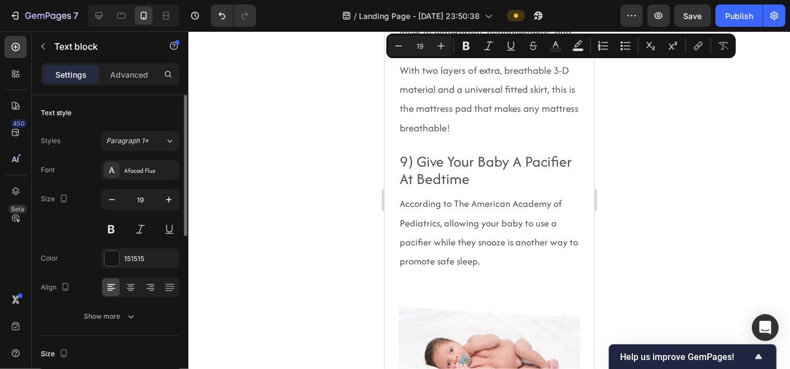
drag, startPoint x: 397, startPoint y: 69, endPoint x: 565, endPoint y: 344, distance: 322.6
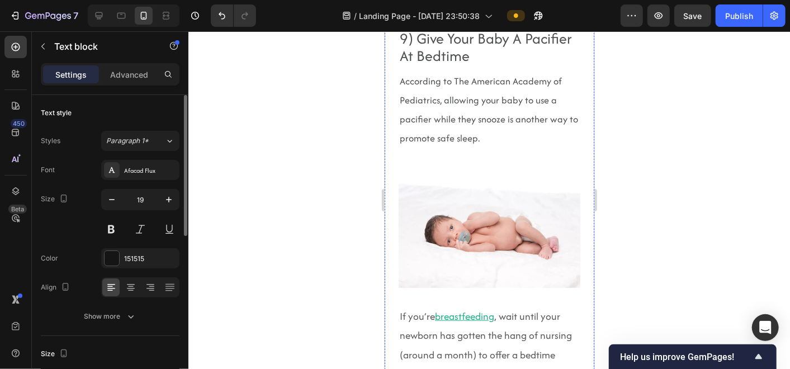
scroll to position [5320, 0]
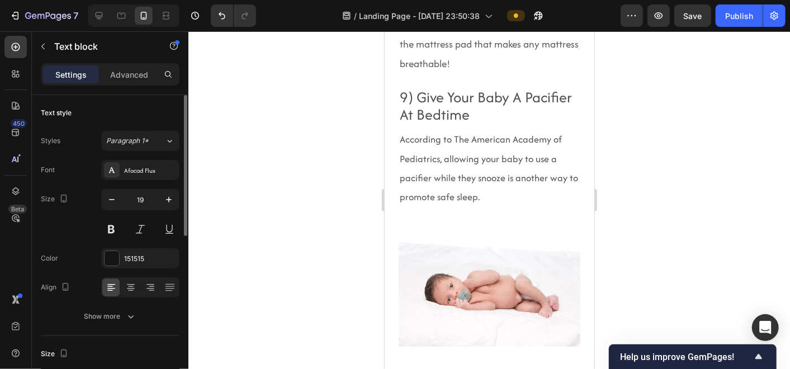
drag, startPoint x: 465, startPoint y: 216, endPoint x: 404, endPoint y: 215, distance: 61.0
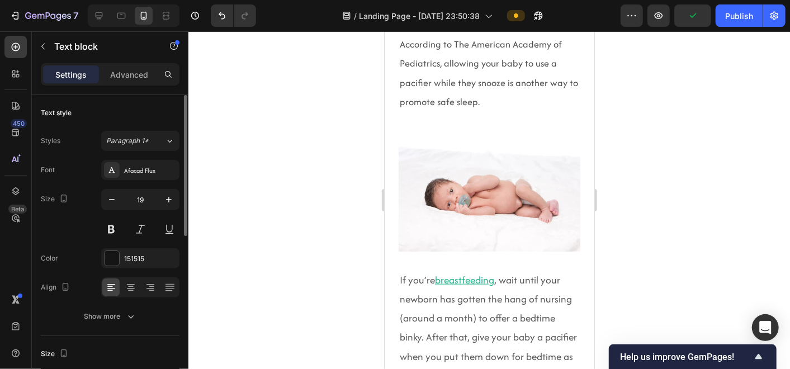
scroll to position [5401, 0]
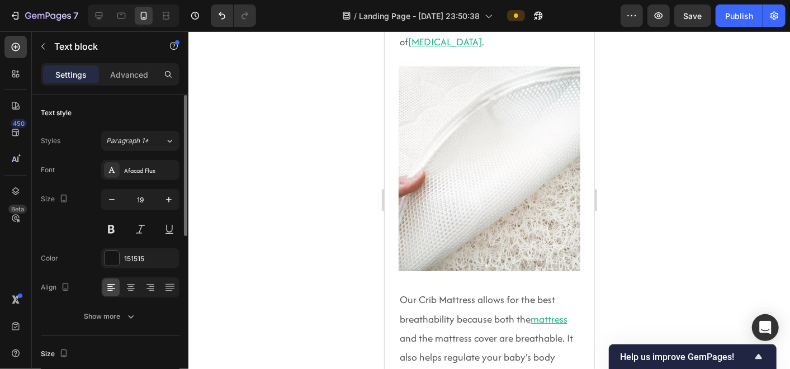
scroll to position [4769, 0]
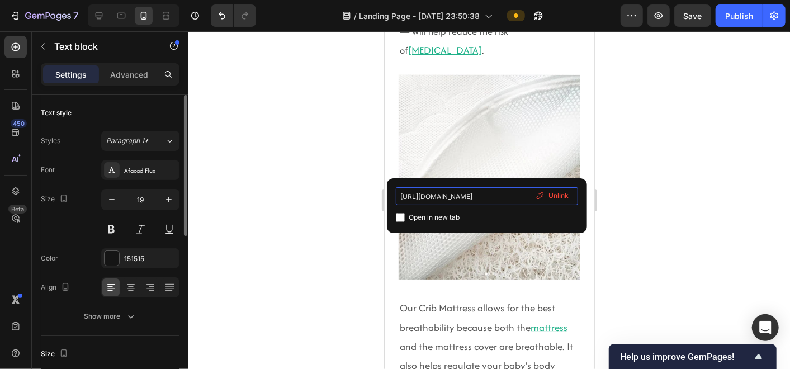
click at [438, 199] on input "[URL][DOMAIN_NAME]" at bounding box center [487, 196] width 182 height 18
click at [309, 202] on div at bounding box center [489, 200] width 602 height 338
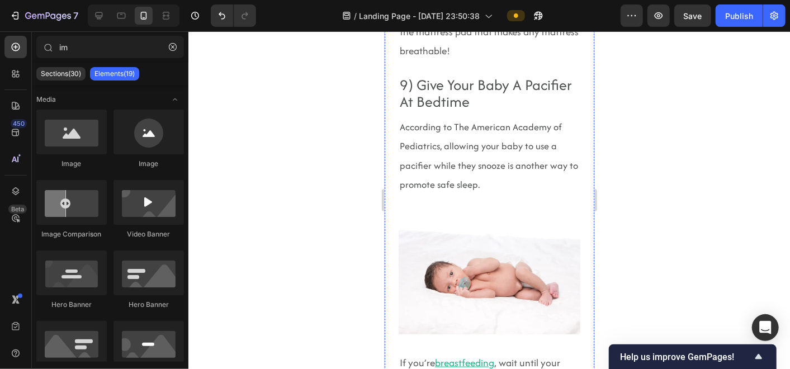
scroll to position [5383, 0]
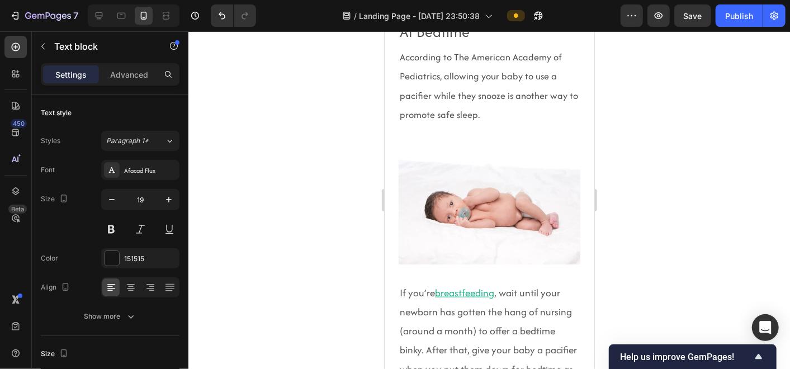
drag, startPoint x: 443, startPoint y: 135, endPoint x: 401, endPoint y: 136, distance: 42.0
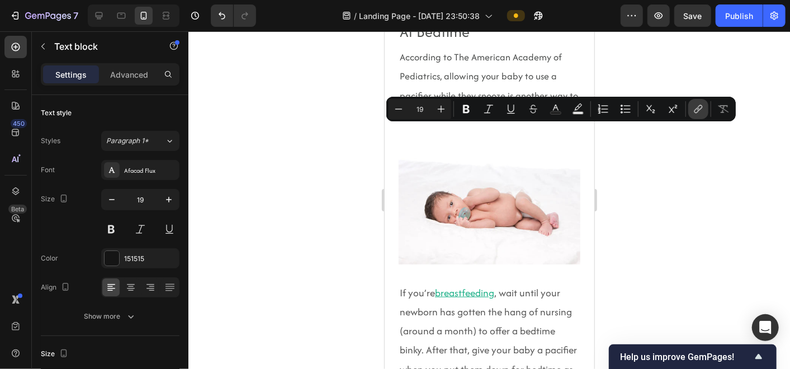
click at [702, 107] on icon "Editor contextual toolbar" at bounding box center [698, 108] width 11 height 11
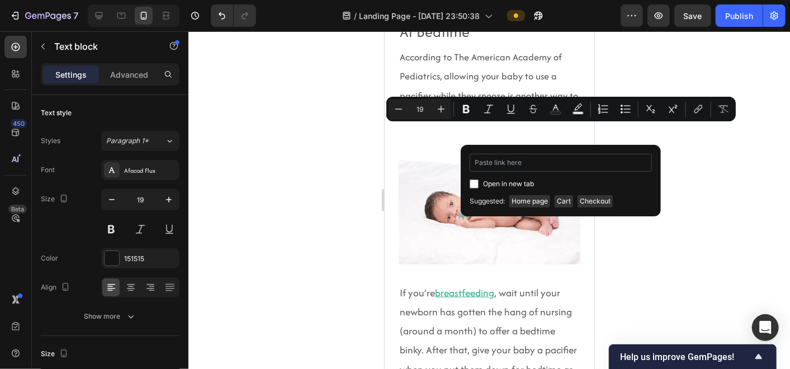
click at [583, 163] on input "Editor contextual toolbar" at bounding box center [561, 163] width 182 height 18
type input "[URL][DOMAIN_NAME]"
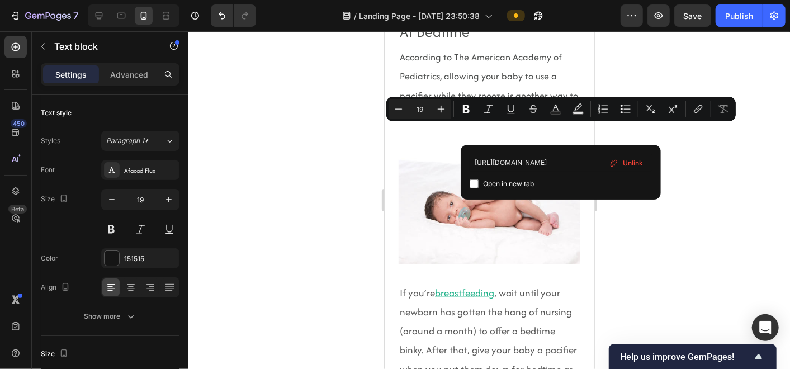
click at [307, 205] on div at bounding box center [489, 200] width 602 height 338
click at [352, 236] on div at bounding box center [489, 200] width 602 height 338
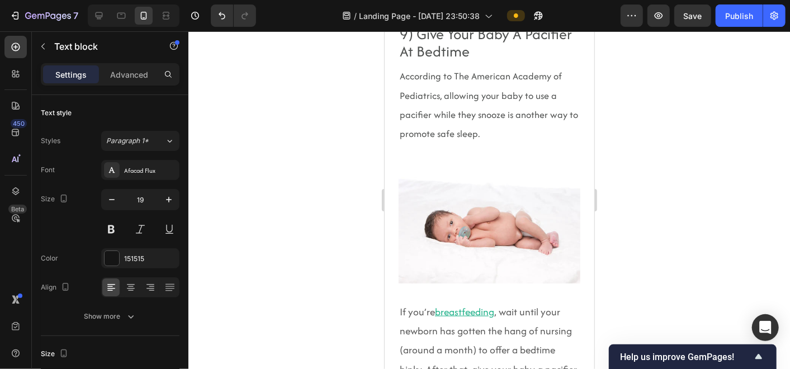
drag, startPoint x: 443, startPoint y: 135, endPoint x: 409, endPoint y: 138, distance: 34.2
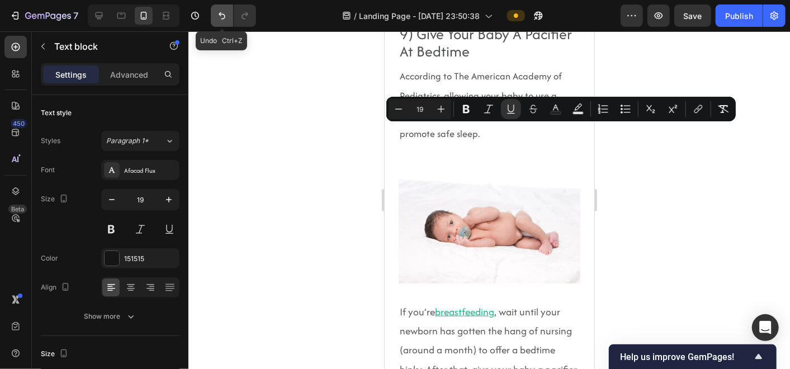
click at [220, 17] on icon "Undo/Redo" at bounding box center [221, 15] width 11 height 11
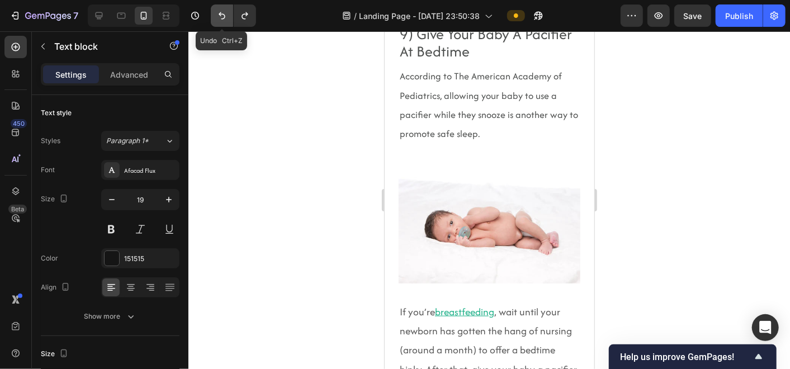
click at [220, 17] on icon "Undo/Redo" at bounding box center [221, 15] width 11 height 11
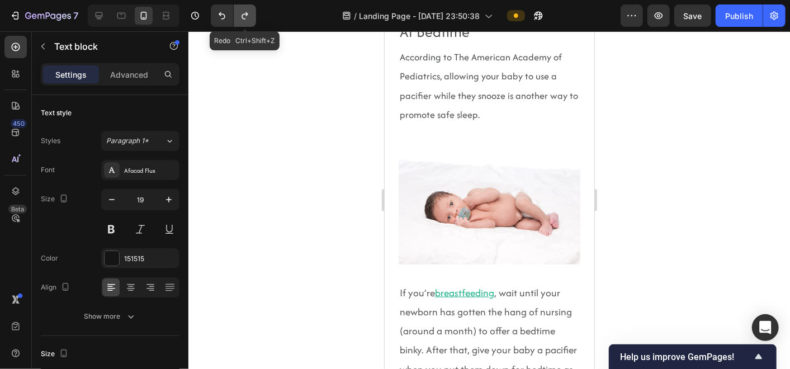
click at [249, 19] on icon "Undo/Redo" at bounding box center [244, 15] width 11 height 11
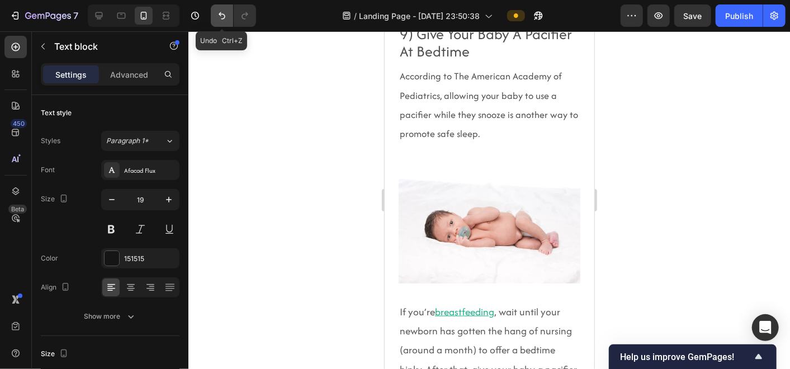
click at [214, 21] on button "Undo/Redo" at bounding box center [222, 15] width 22 height 22
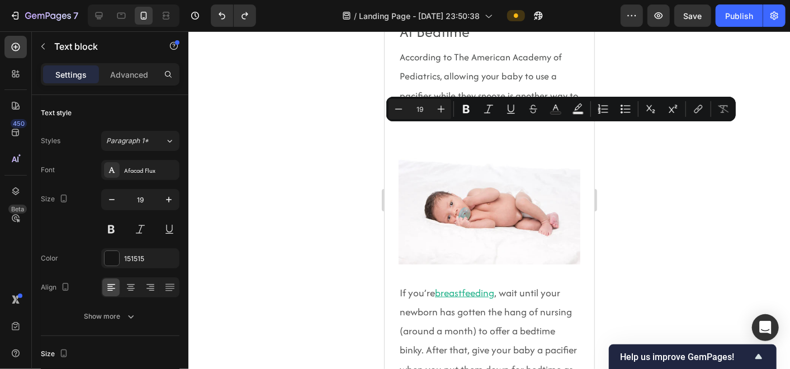
drag, startPoint x: 442, startPoint y: 134, endPoint x: 405, endPoint y: 134, distance: 37.5
click at [468, 108] on icon "Editor contextual toolbar" at bounding box center [466, 108] width 11 height 11
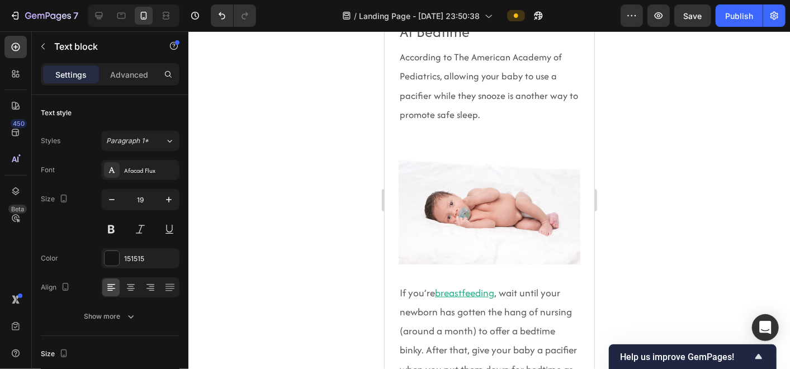
click at [698, 108] on div at bounding box center [489, 200] width 602 height 338
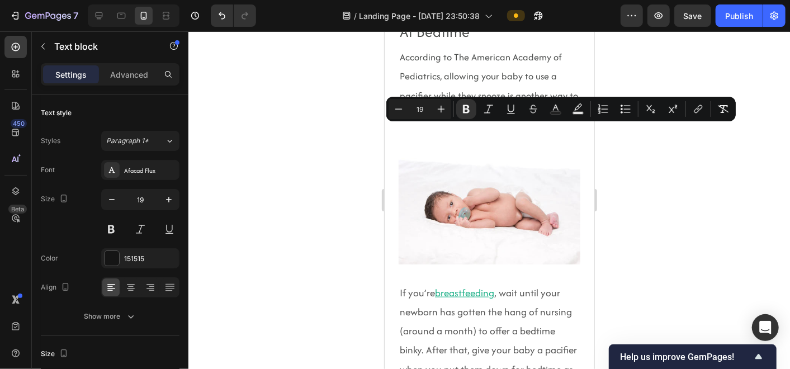
drag, startPoint x: 442, startPoint y: 131, endPoint x: 409, endPoint y: 131, distance: 33.5
click at [694, 108] on icon "Editor contextual toolbar" at bounding box center [698, 108] width 11 height 11
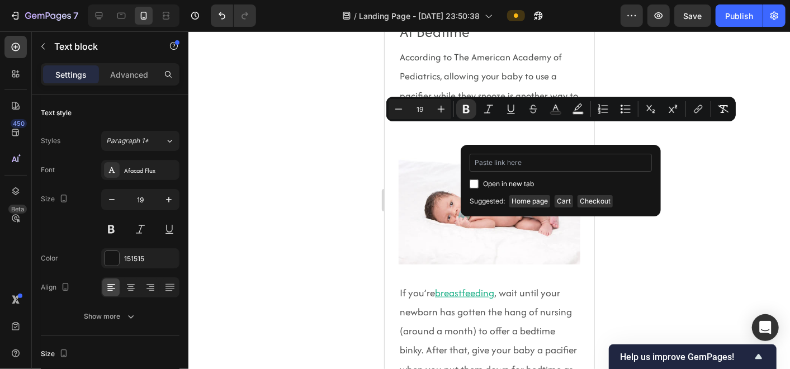
click at [540, 161] on input "Editor contextual toolbar" at bounding box center [561, 163] width 182 height 18
type input "[URL][DOMAIN_NAME]"
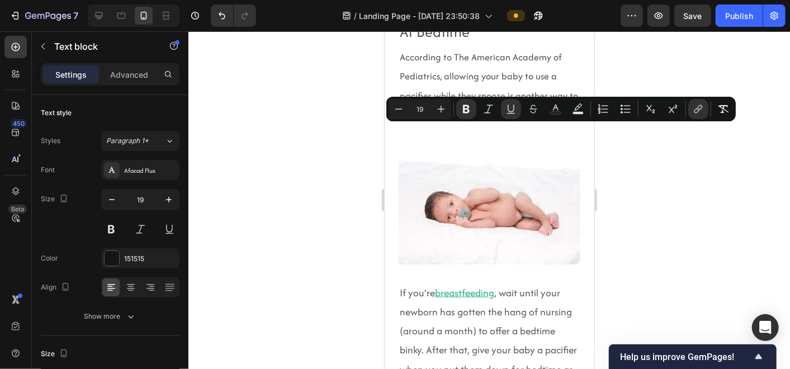
click at [722, 155] on div at bounding box center [489, 200] width 602 height 338
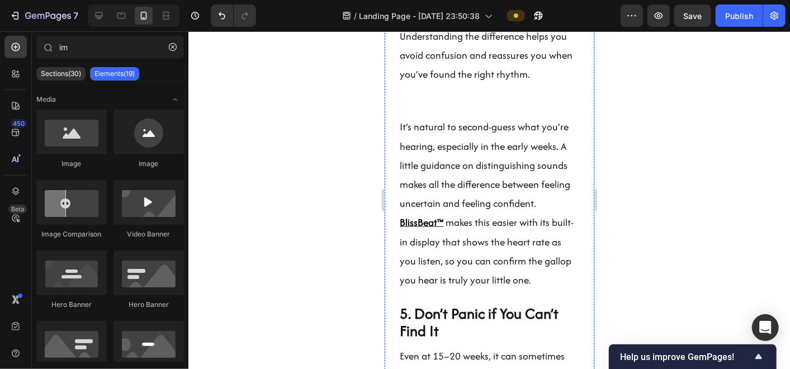
scroll to position [3014, 0]
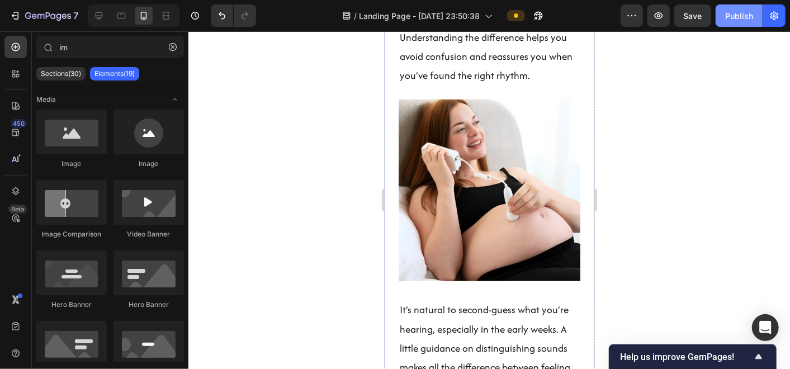
click at [736, 14] on div "Publish" at bounding box center [739, 16] width 28 height 12
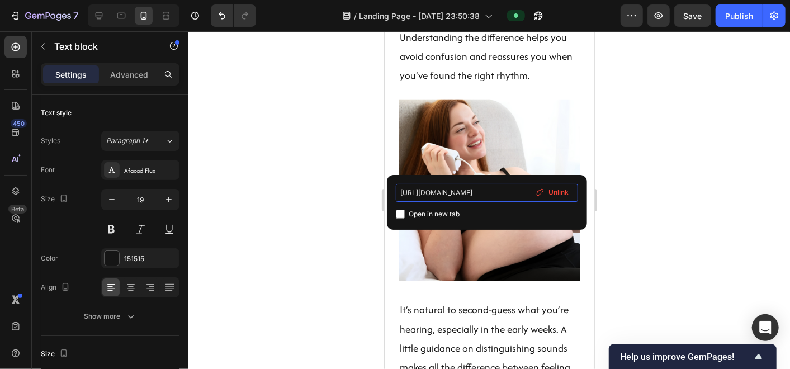
click at [441, 190] on input "[URL][DOMAIN_NAME]" at bounding box center [487, 193] width 182 height 18
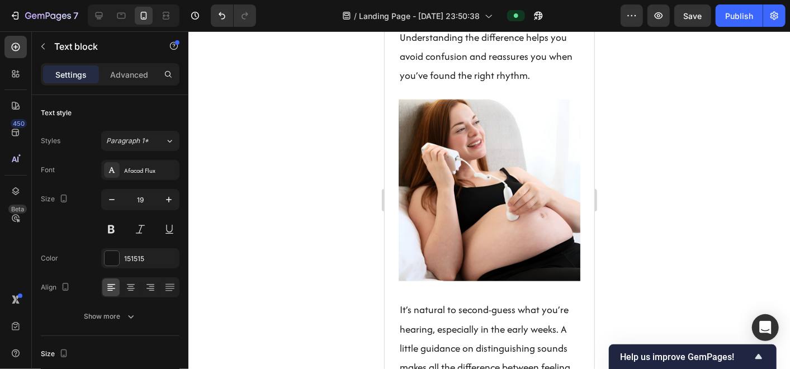
click at [319, 182] on div at bounding box center [489, 200] width 602 height 338
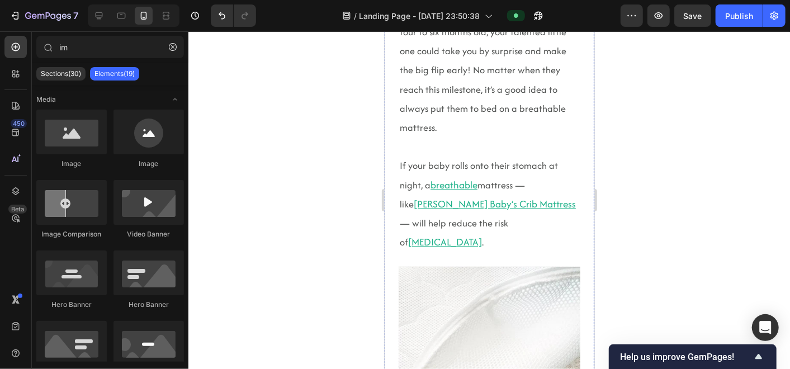
scroll to position [4753, 0]
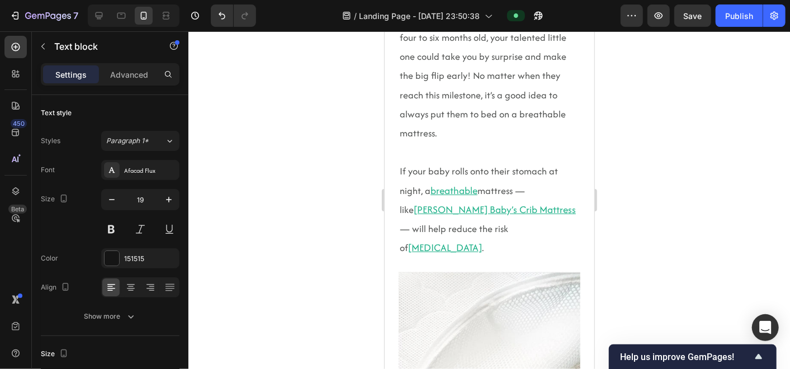
click at [727, 15] on div "Publish" at bounding box center [739, 16] width 28 height 12
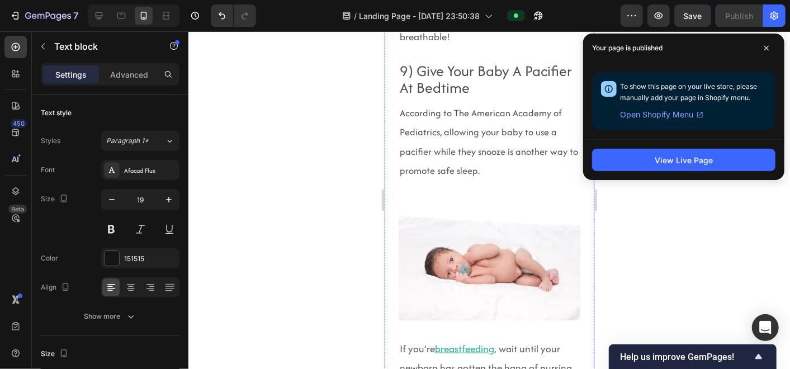
scroll to position [5509, 0]
click at [764, 43] on span at bounding box center [767, 48] width 18 height 18
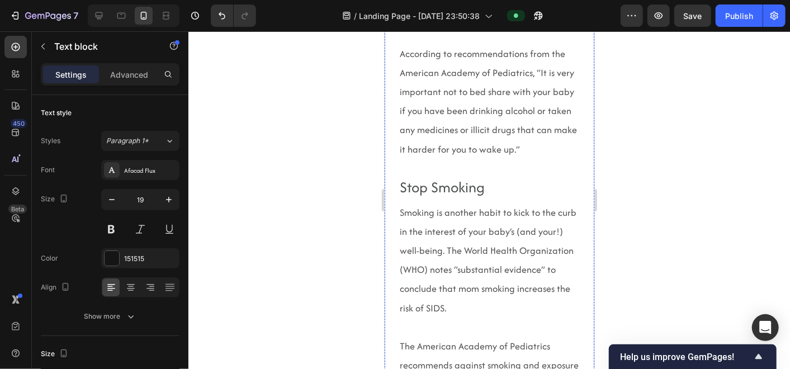
scroll to position [7499, 0]
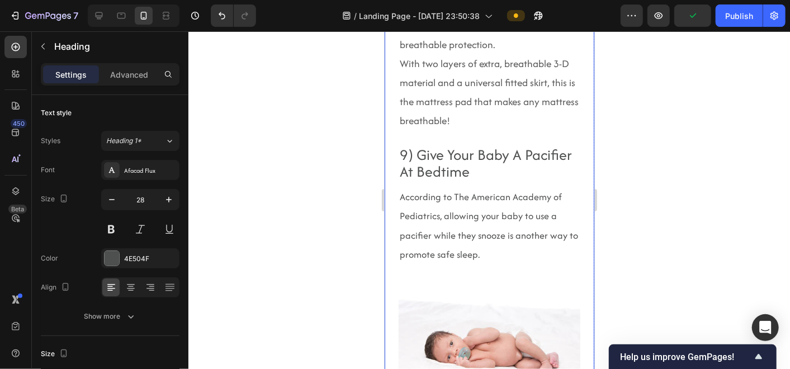
scroll to position [5424, 0]
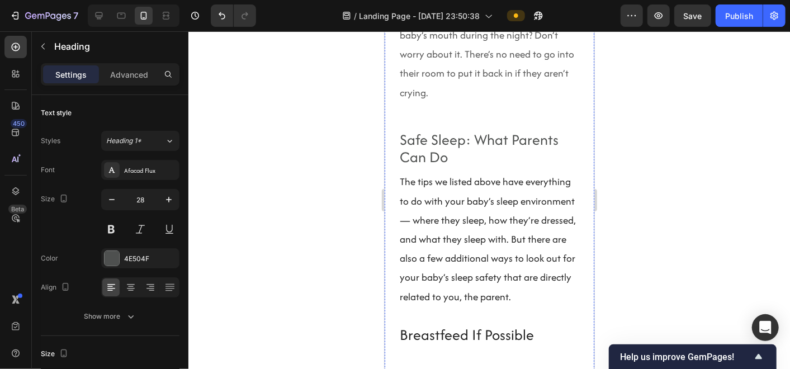
scroll to position [6363, 0]
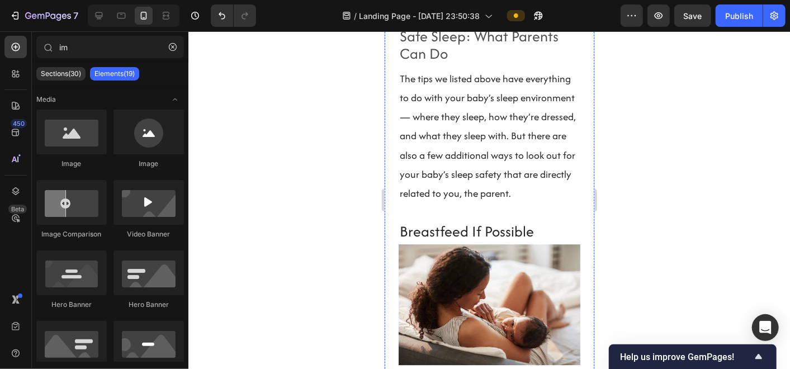
scroll to position [6385, 0]
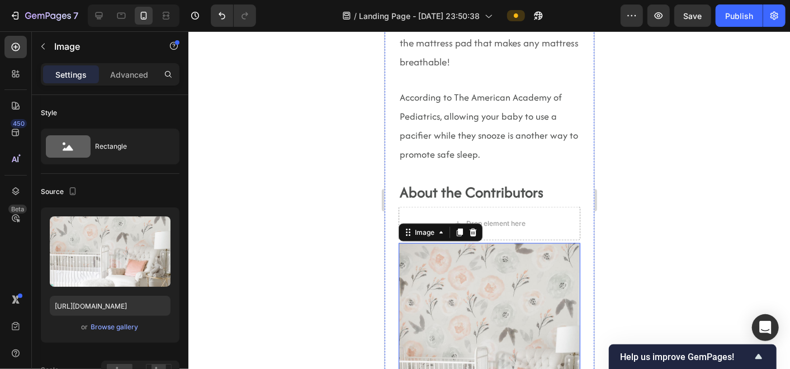
scroll to position [5483, 0]
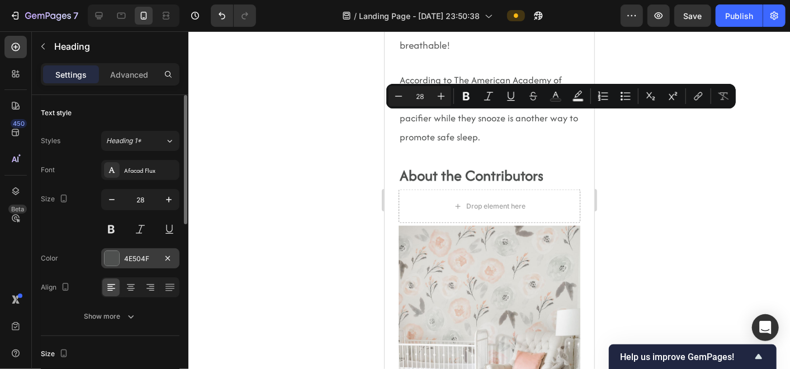
click at [116, 259] on div at bounding box center [112, 258] width 15 height 15
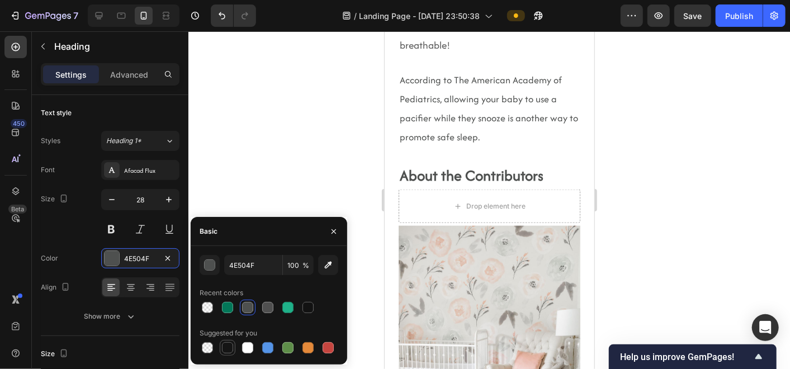
click at [226, 347] on div at bounding box center [227, 347] width 11 height 11
type input "151515"
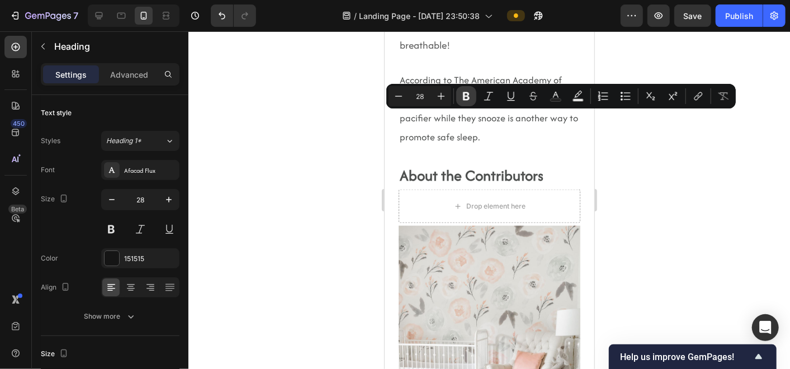
click at [465, 97] on icon "Editor contextual toolbar" at bounding box center [466, 96] width 11 height 11
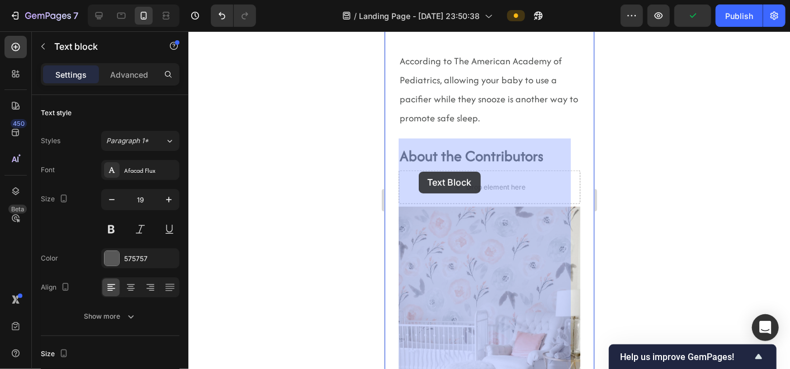
drag, startPoint x: 505, startPoint y: 264, endPoint x: 418, endPoint y: 171, distance: 127.8
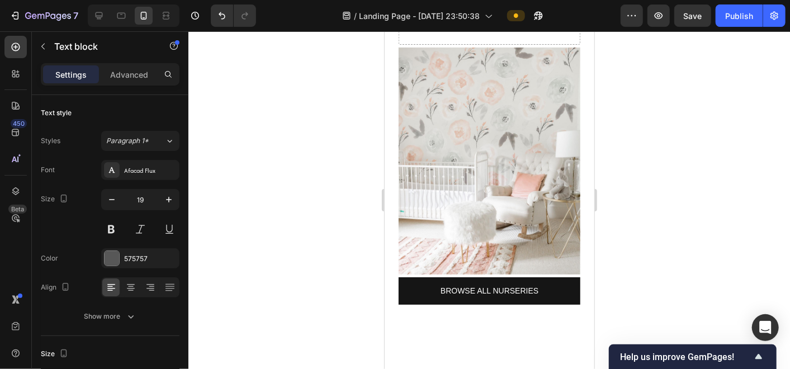
scroll to position [5527, 0]
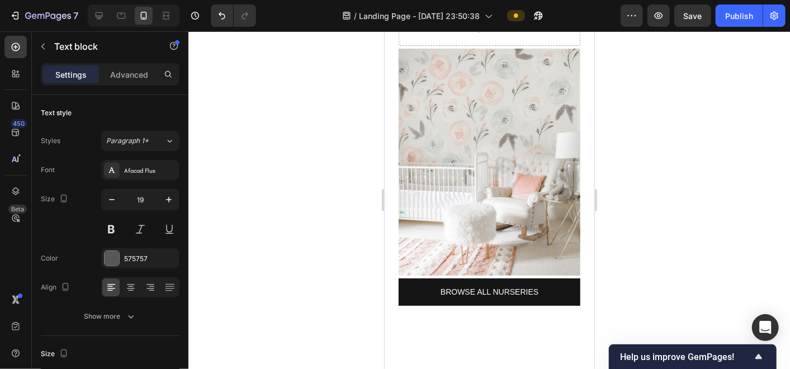
drag, startPoint x: 534, startPoint y: 198, endPoint x: 401, endPoint y: 97, distance: 167.9
drag, startPoint x: 476, startPoint y: 215, endPoint x: 396, endPoint y: 100, distance: 140.7
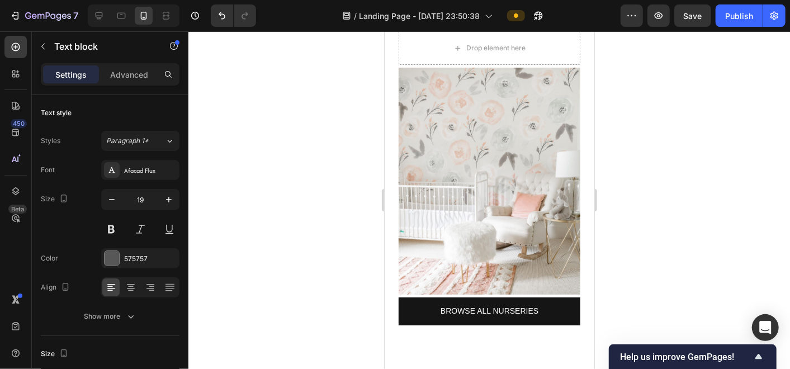
drag, startPoint x: 432, startPoint y: 162, endPoint x: 449, endPoint y: 162, distance: 16.8
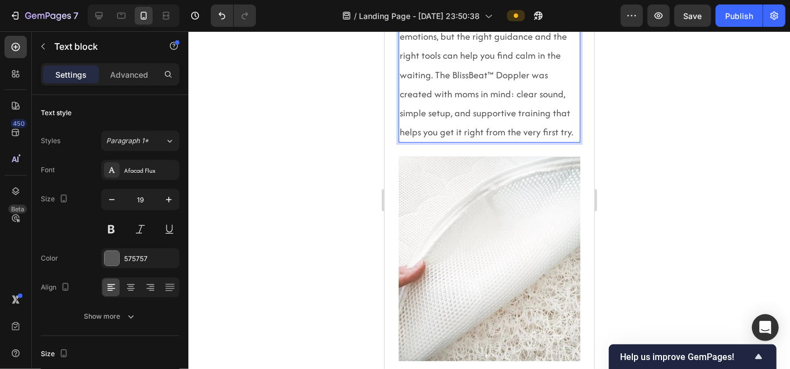
scroll to position [4739, 0]
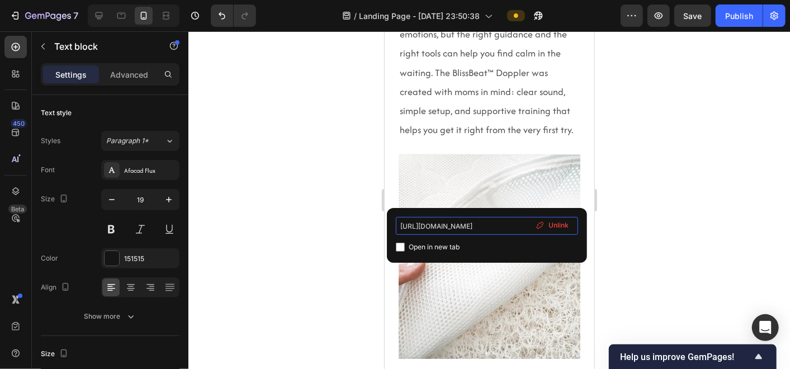
click at [481, 226] on input "[URL][DOMAIN_NAME]" at bounding box center [487, 226] width 182 height 18
click at [295, 269] on div at bounding box center [489, 200] width 602 height 338
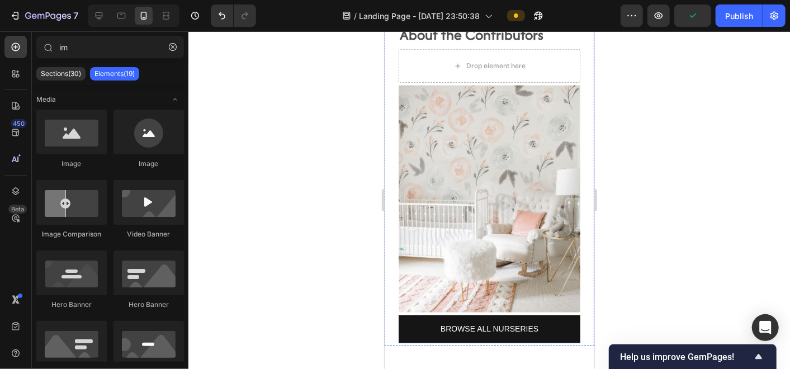
scroll to position [5510, 0]
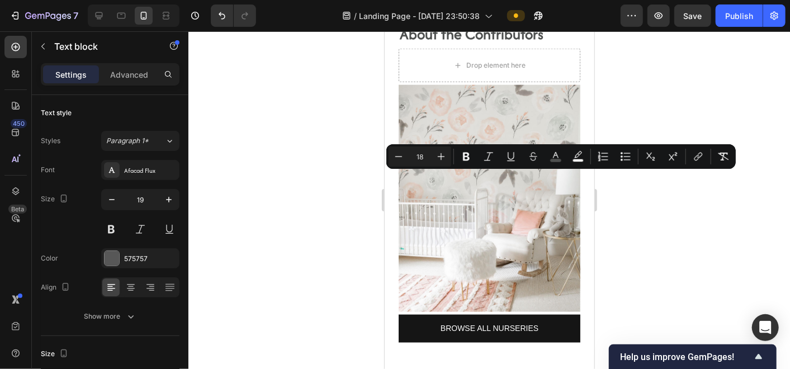
drag, startPoint x: 449, startPoint y: 177, endPoint x: 525, endPoint y: 181, distance: 76.2
click at [552, 155] on icon "Editor contextual toolbar" at bounding box center [555, 156] width 11 height 11
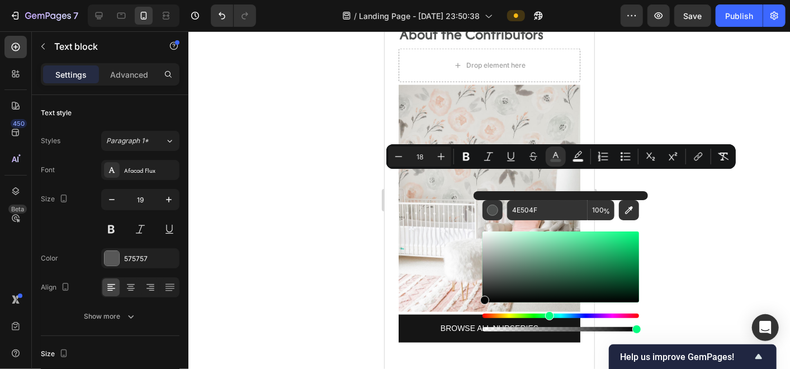
drag, startPoint x: 501, startPoint y: 276, endPoint x: 475, endPoint y: 304, distance: 38.8
click at [475, 304] on div "4E504F 100 %" at bounding box center [561, 262] width 174 height 143
type input "000000"
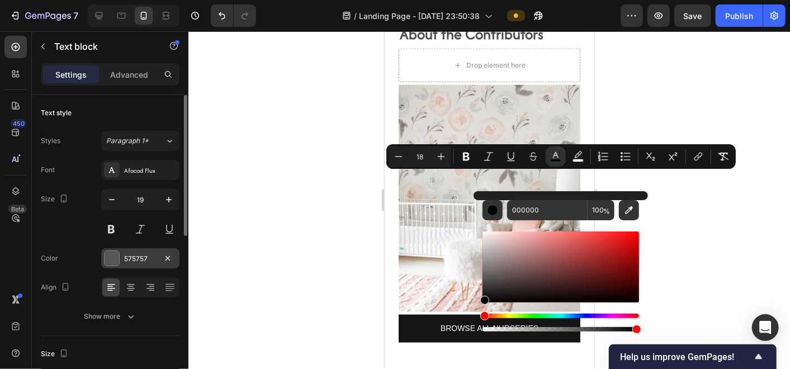
click at [129, 258] on div "575757" at bounding box center [140, 259] width 32 height 10
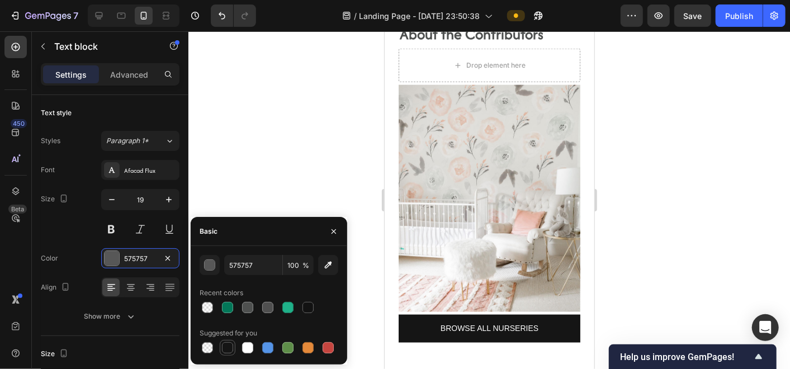
click at [225, 347] on div at bounding box center [227, 347] width 11 height 11
type input "151515"
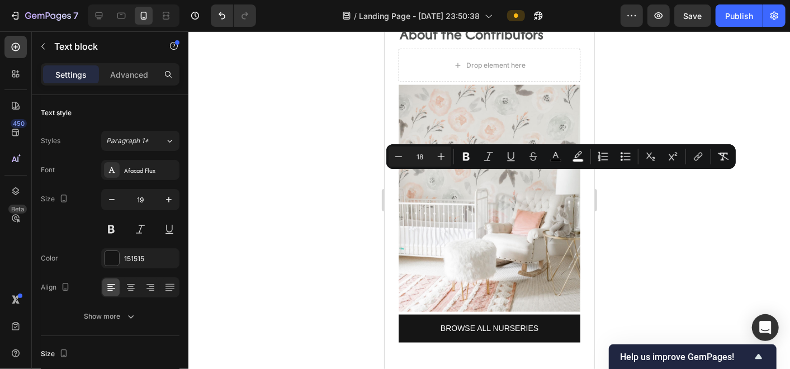
drag, startPoint x: 449, startPoint y: 179, endPoint x: 493, endPoint y: 181, distance: 43.6
click at [444, 161] on icon "Editor contextual toolbar" at bounding box center [441, 156] width 11 height 11
type input "19"
click at [694, 155] on icon "Editor contextual toolbar" at bounding box center [698, 156] width 11 height 11
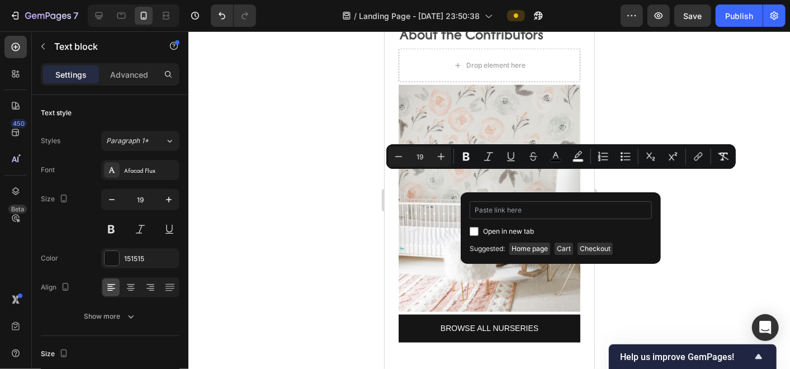
click at [528, 211] on input "Editor contextual toolbar" at bounding box center [561, 210] width 182 height 18
type input "[URL][DOMAIN_NAME]"
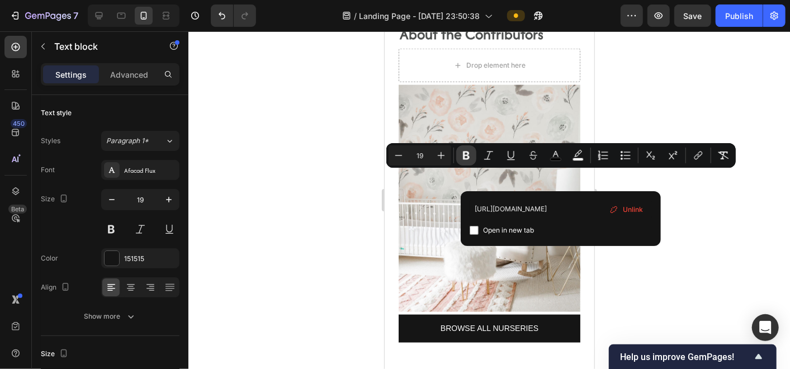
click at [465, 158] on icon "Editor contextual toolbar" at bounding box center [466, 155] width 11 height 11
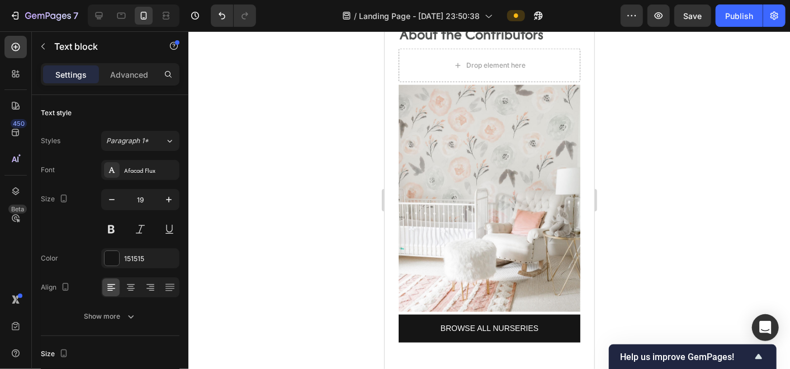
click at [643, 219] on div at bounding box center [489, 200] width 602 height 338
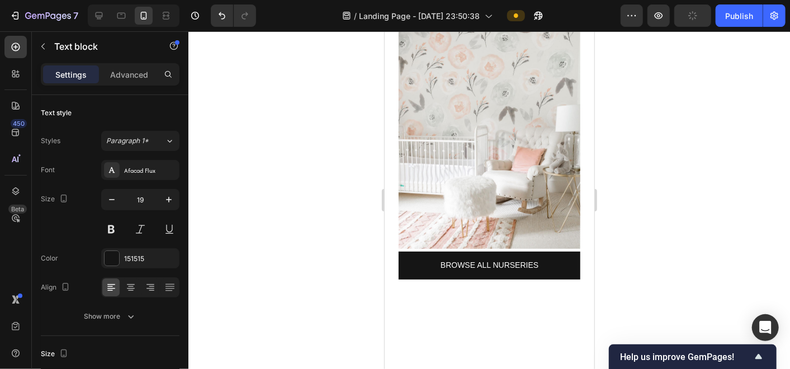
scroll to position [5573, 0]
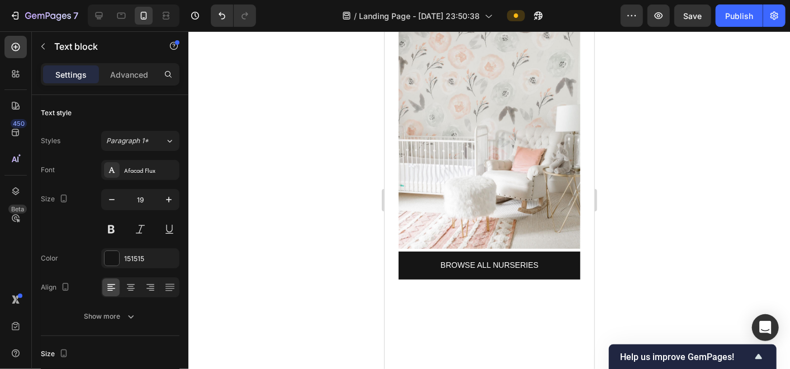
drag, startPoint x: 446, startPoint y: 119, endPoint x: 531, endPoint y: 122, distance: 85.6
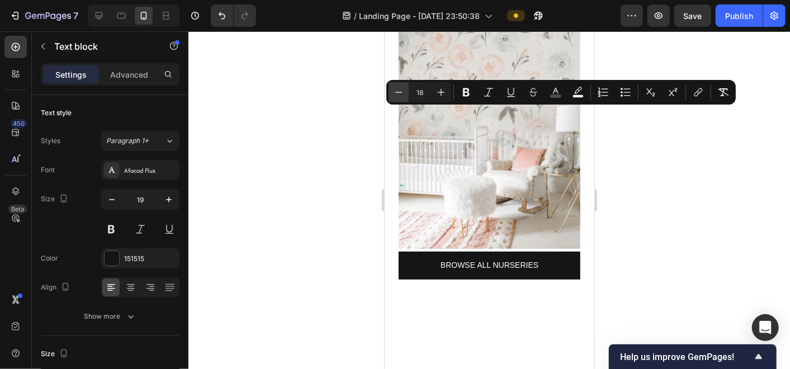
click at [399, 92] on icon "Editor contextual toolbar" at bounding box center [398, 92] width 7 height 1
type input "17"
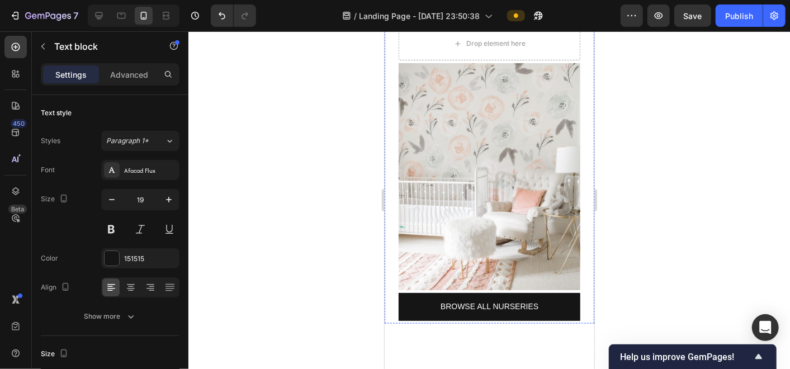
scroll to position [5530, 0]
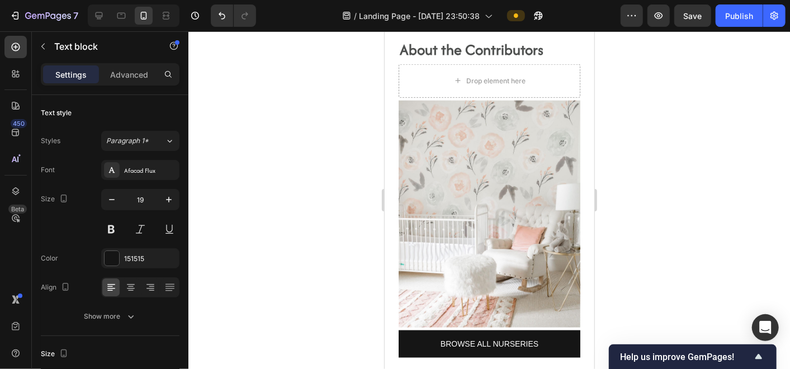
scroll to position [5534, 0]
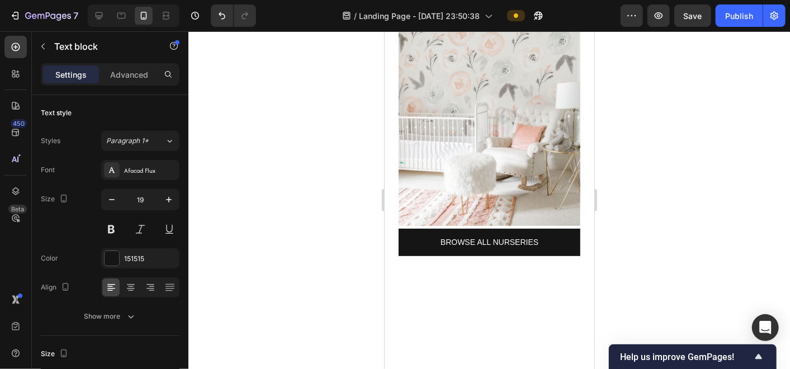
scroll to position [5635, 0]
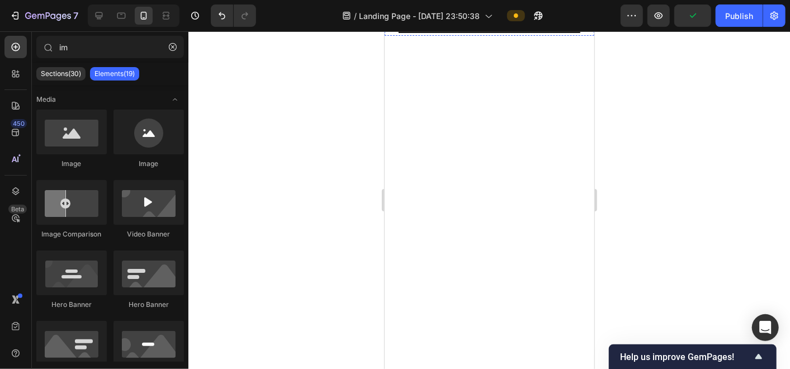
scroll to position [5749, 0]
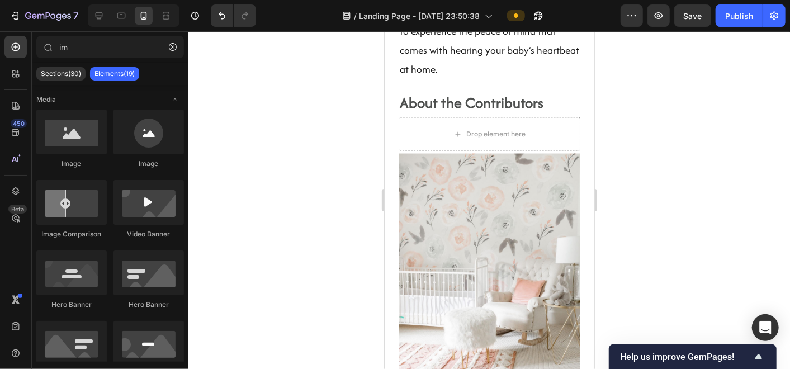
scroll to position [5623, 0]
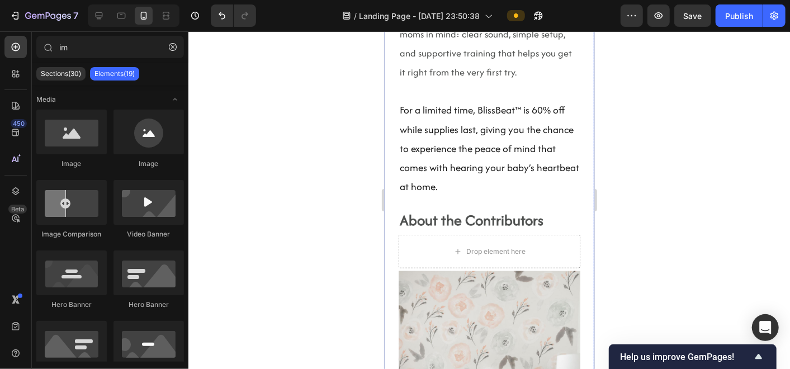
click at [566, 234] on div "Drop element here" at bounding box center [489, 251] width 182 height 34
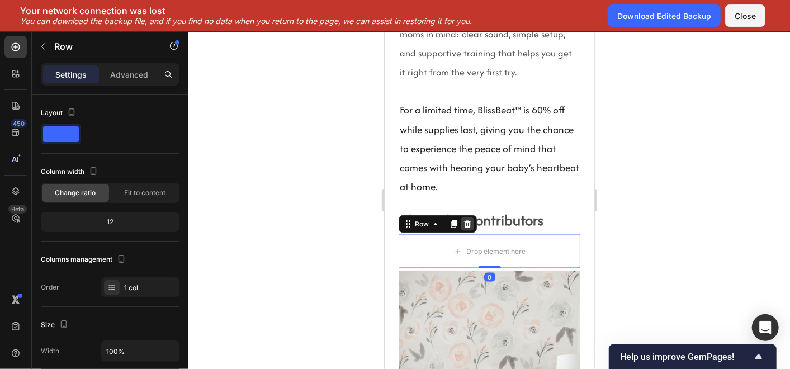
click at [461, 217] on div at bounding box center [466, 223] width 13 height 13
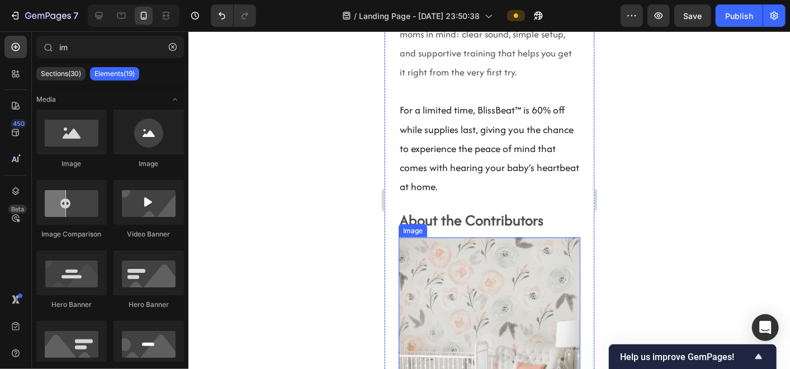
click at [515, 237] on img at bounding box center [489, 350] width 182 height 227
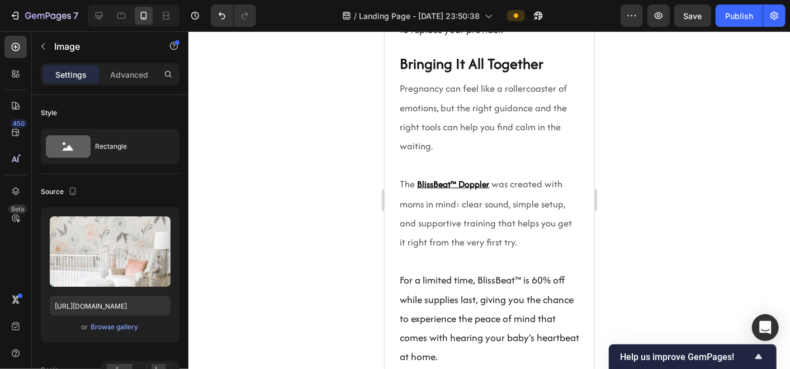
scroll to position [5457, 0]
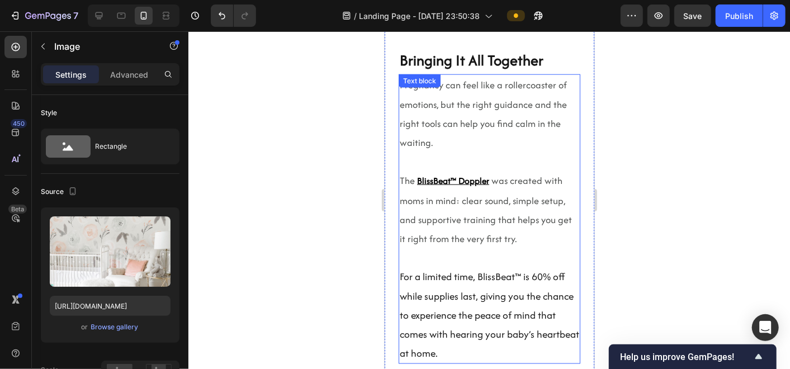
click at [485, 267] on p "For a limited time, BlissBeat™ is 60% off while supplies last, giving you the c…" at bounding box center [488, 315] width 179 height 96
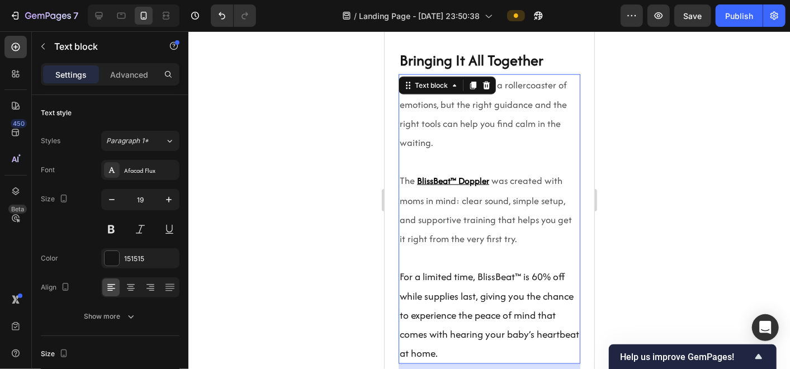
click at [498, 267] on p "For a limited time, BlissBeat™ is 60% off while supplies last, giving you the c…" at bounding box center [488, 315] width 179 height 96
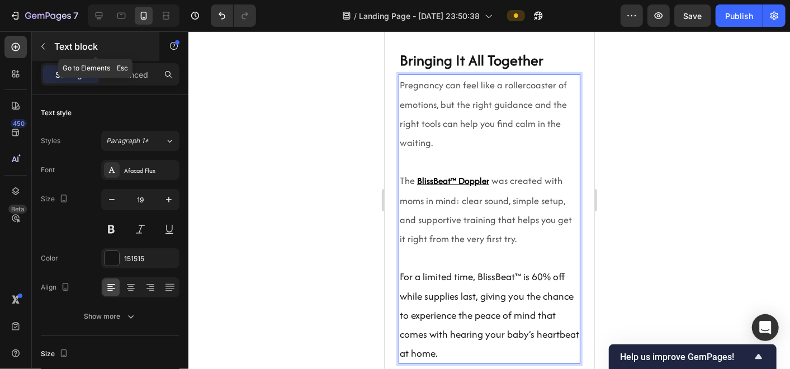
click at [53, 48] on div "Text block" at bounding box center [95, 46] width 127 height 29
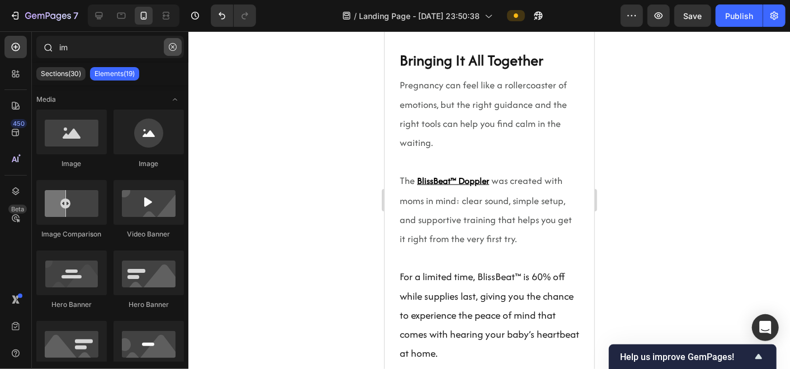
click at [176, 46] on icon "button" at bounding box center [173, 47] width 8 height 8
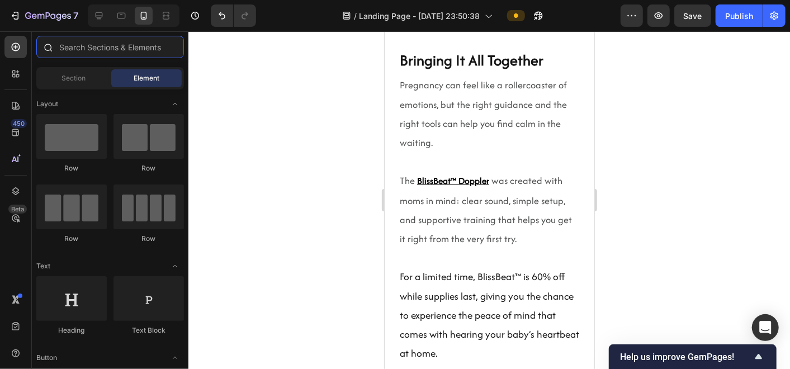
click at [122, 44] on input "text" at bounding box center [110, 47] width 148 height 22
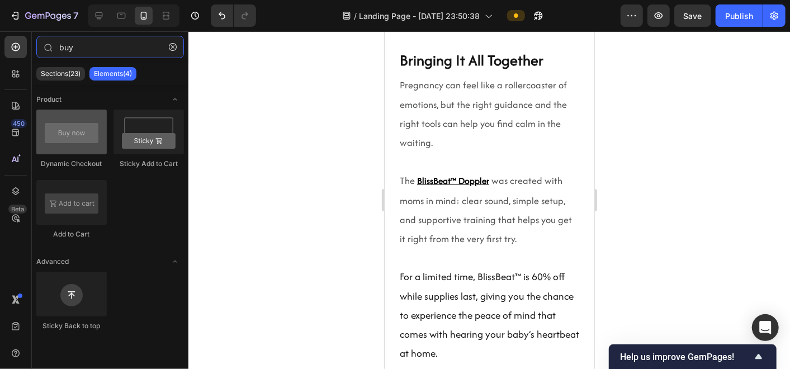
type input "buy"
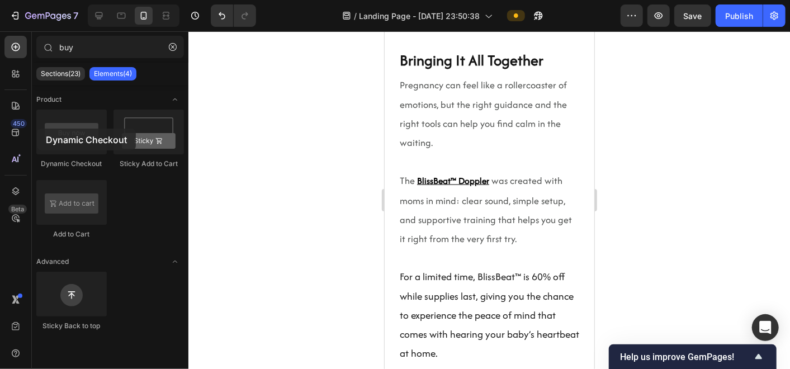
drag, startPoint x: 72, startPoint y: 149, endPoint x: 64, endPoint y: 164, distance: 17.3
click at [60, 114] on div at bounding box center [71, 132] width 70 height 45
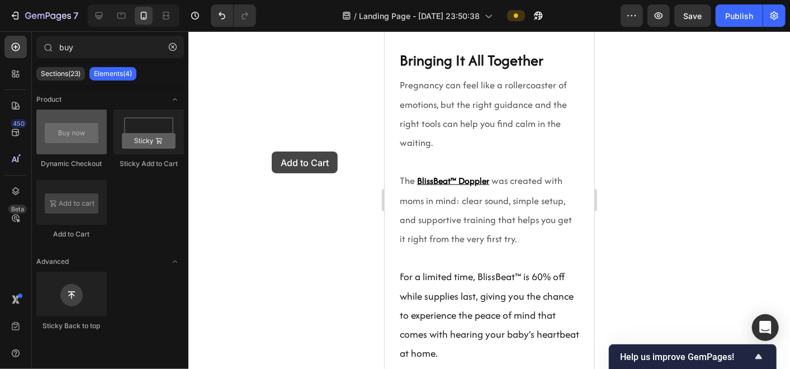
drag, startPoint x: 67, startPoint y: 199, endPoint x: 56, endPoint y: 148, distance: 52.1
click at [56, 148] on div "Dynamic Checkout Sticky Add to Cart Add to Cart" at bounding box center [110, 180] width 148 height 140
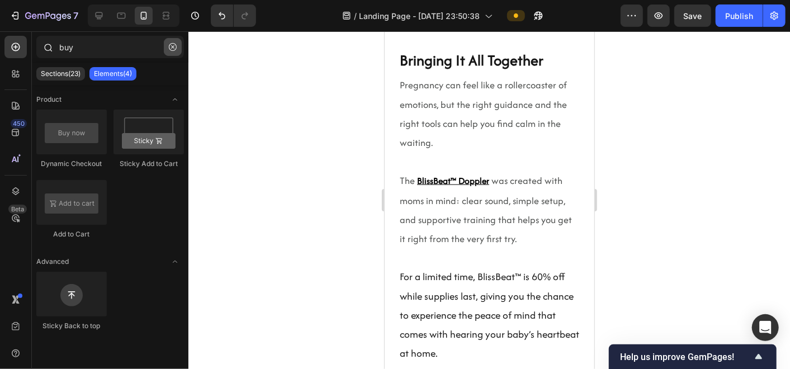
click at [172, 43] on icon "button" at bounding box center [173, 47] width 8 height 8
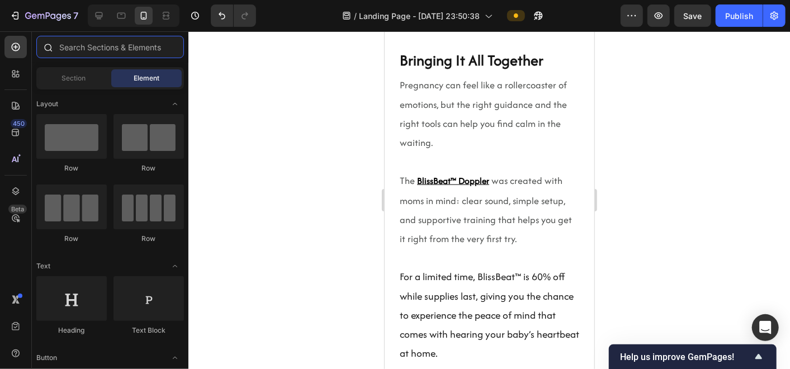
click at [138, 51] on input "text" at bounding box center [110, 47] width 148 height 22
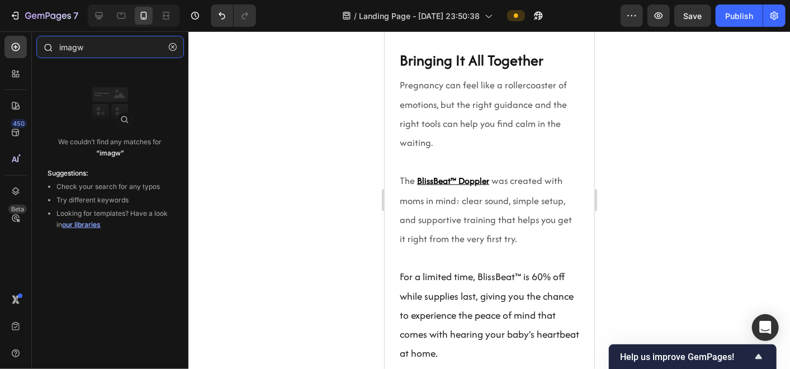
click at [138, 51] on input "imagw" at bounding box center [110, 47] width 148 height 22
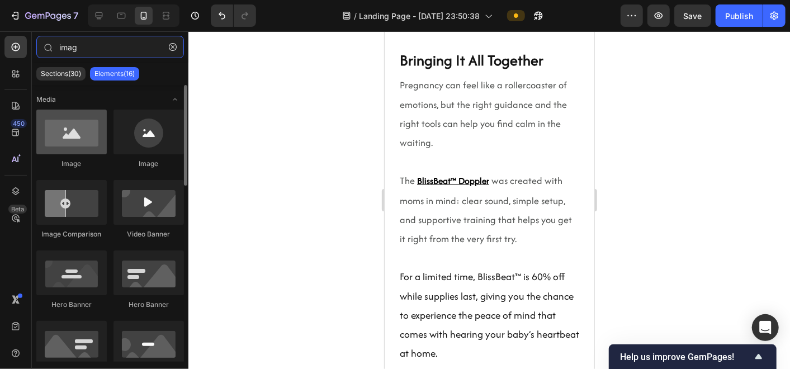
type input "imag"
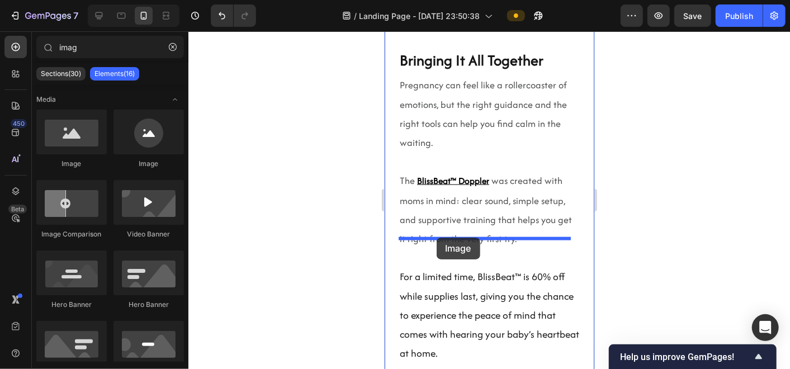
drag, startPoint x: 456, startPoint y: 166, endPoint x: 436, endPoint y: 237, distance: 73.6
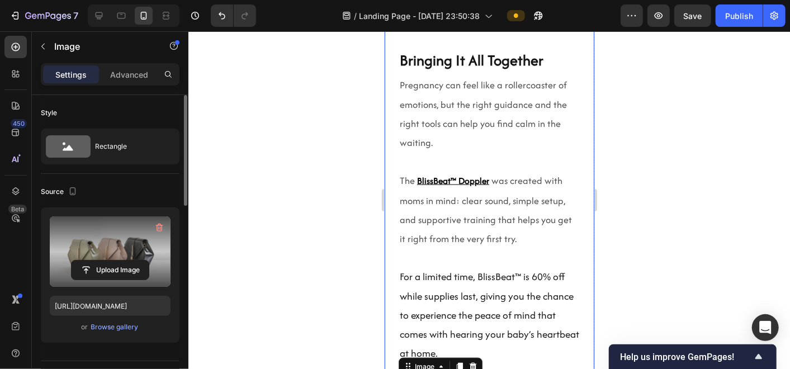
click at [154, 242] on label at bounding box center [110, 251] width 121 height 70
click at [149, 261] on input "file" at bounding box center [110, 270] width 77 height 19
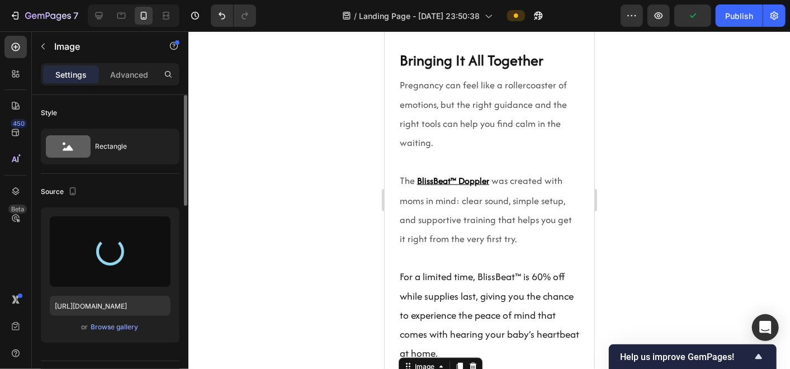
scroll to position [5550, 0]
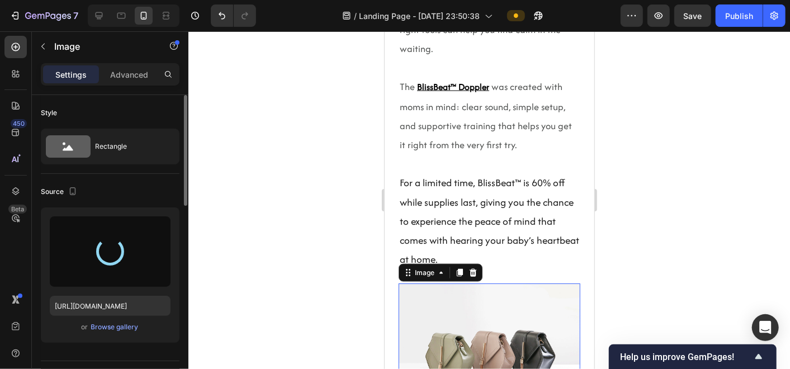
type input "https://cdn.shopify.com/s/files/1/0631/2656/9021/files/gempages_585845041046487…"
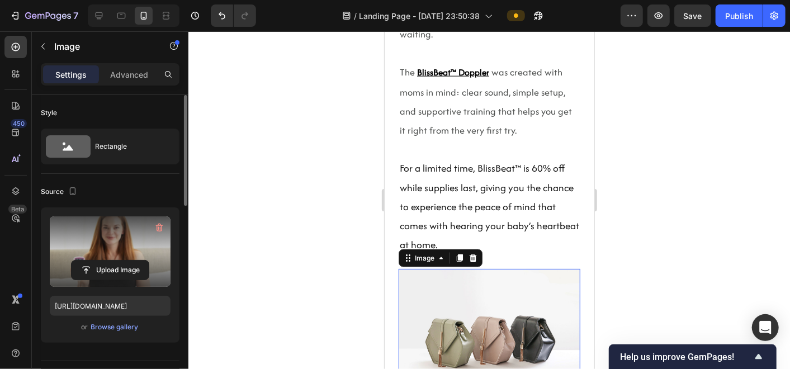
scroll to position [5558, 0]
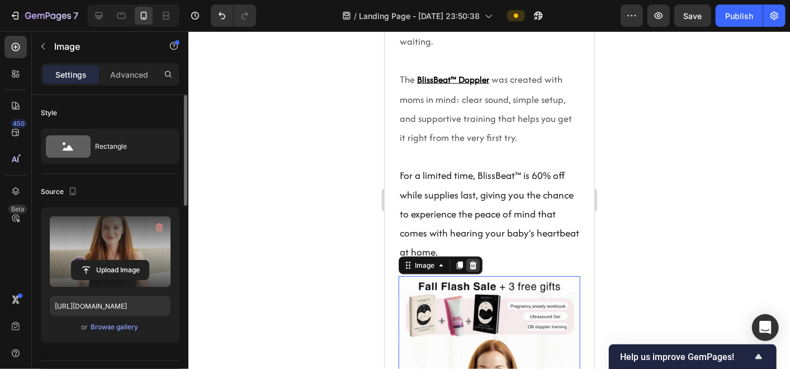
click at [471, 258] on div at bounding box center [472, 264] width 13 height 13
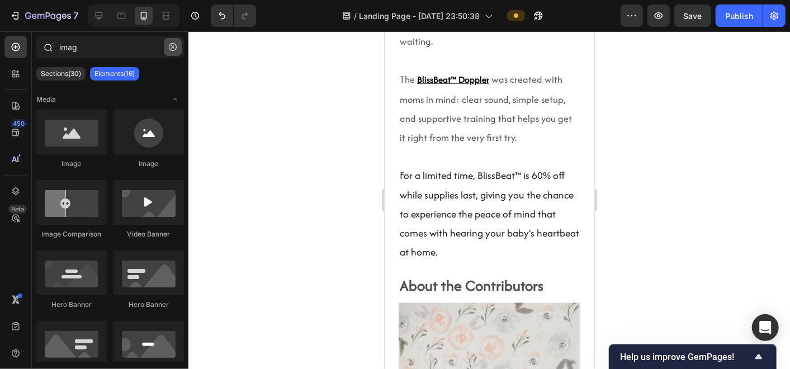
click at [169, 51] on button "button" at bounding box center [173, 47] width 18 height 18
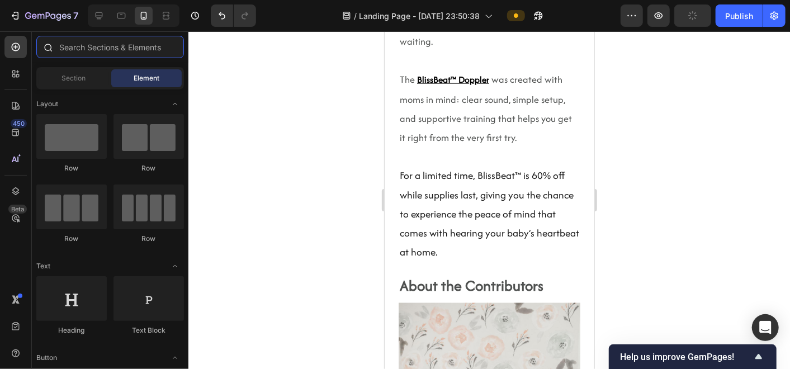
click at [131, 51] on input "text" at bounding box center [110, 47] width 148 height 22
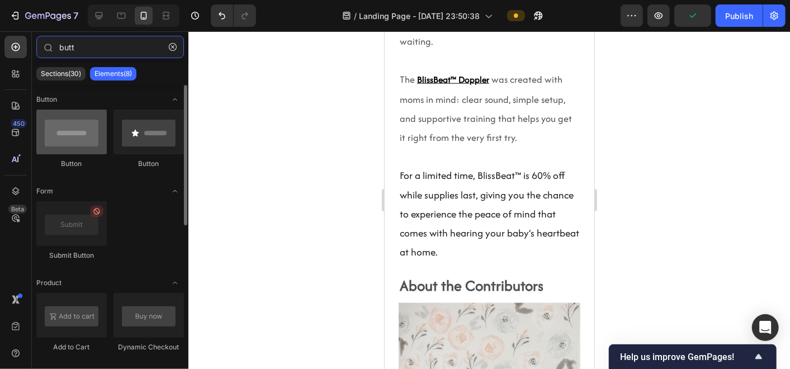
type input "butt"
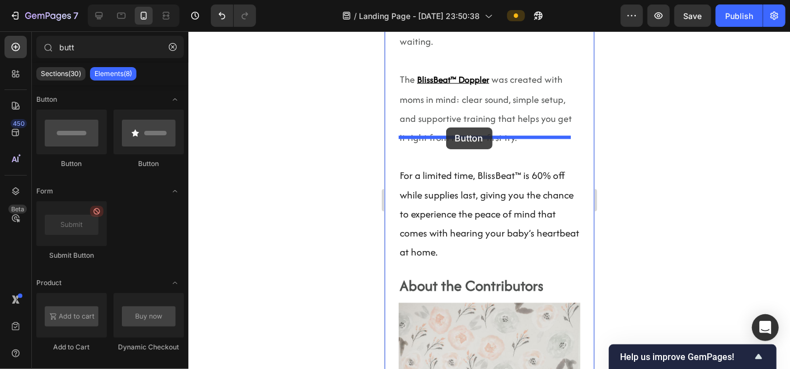
drag, startPoint x: 459, startPoint y: 160, endPoint x: 446, endPoint y: 127, distance: 35.6
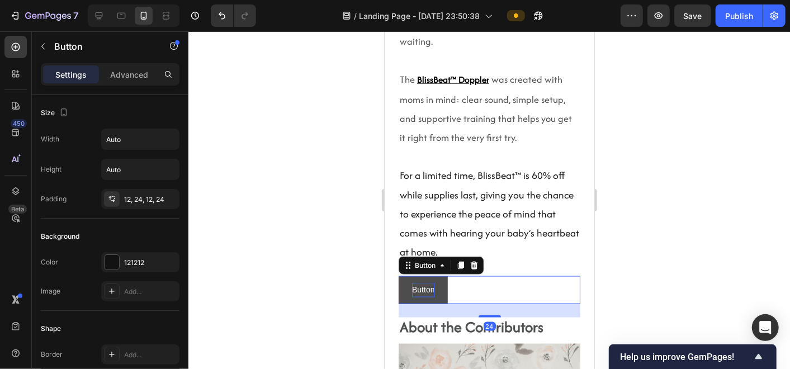
click at [431, 282] on p "Button" at bounding box center [422, 289] width 22 height 14
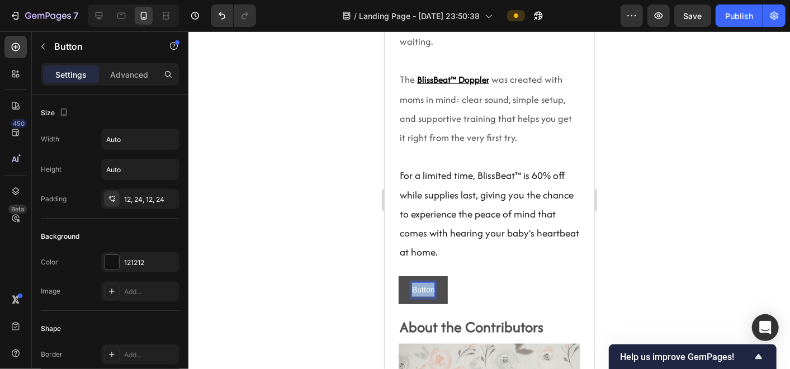
click at [431, 282] on p "Button" at bounding box center [422, 289] width 22 height 14
click at [398, 276] on button "Shop" at bounding box center [420, 289] width 45 height 27
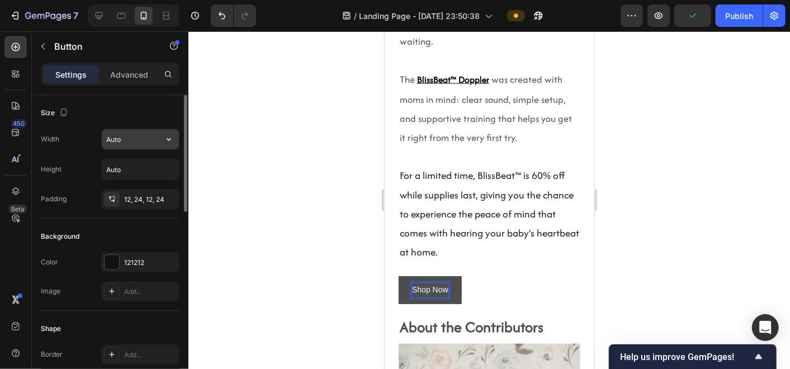
click at [134, 146] on input "Auto" at bounding box center [140, 139] width 77 height 20
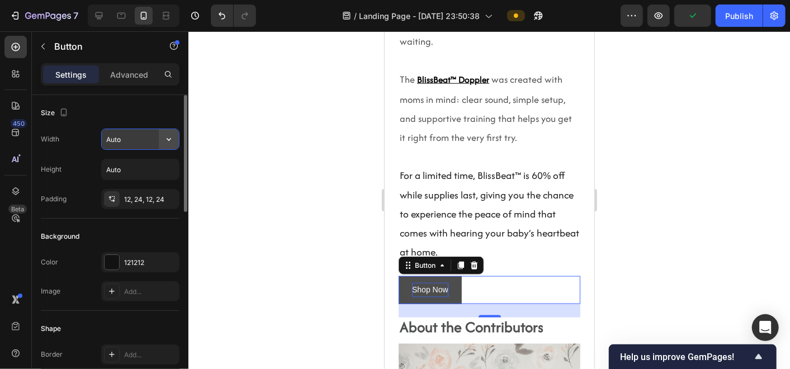
click at [163, 144] on button "button" at bounding box center [169, 139] width 20 height 20
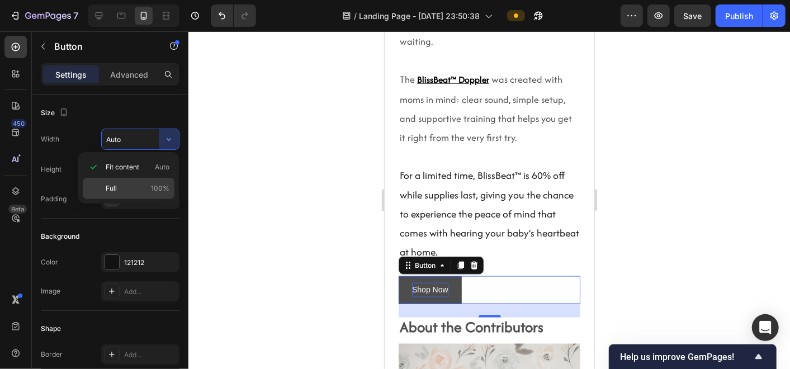
click at [117, 190] on p "Full 100%" at bounding box center [138, 188] width 64 height 10
type input "100%"
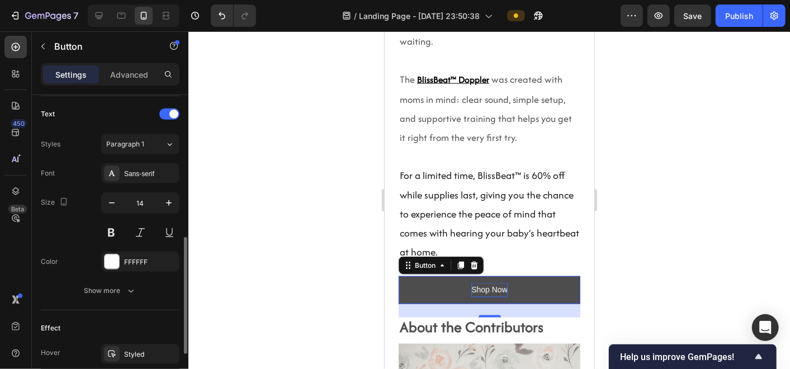
scroll to position [493, 0]
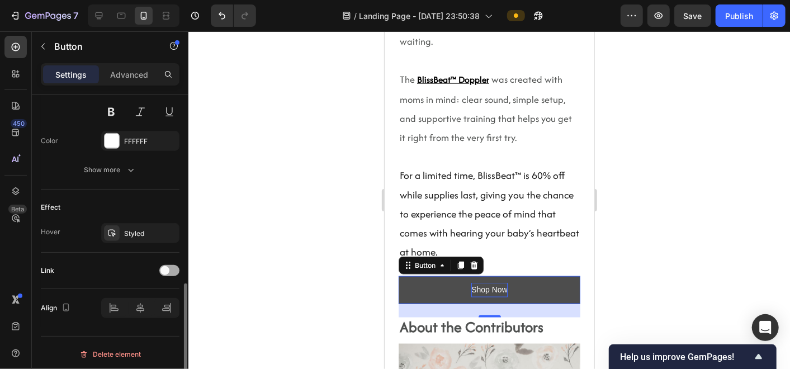
click at [169, 272] on div at bounding box center [169, 270] width 20 height 11
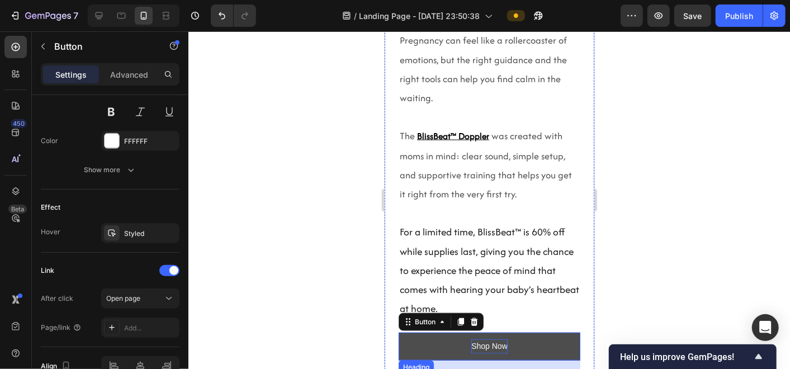
scroll to position [5479, 0]
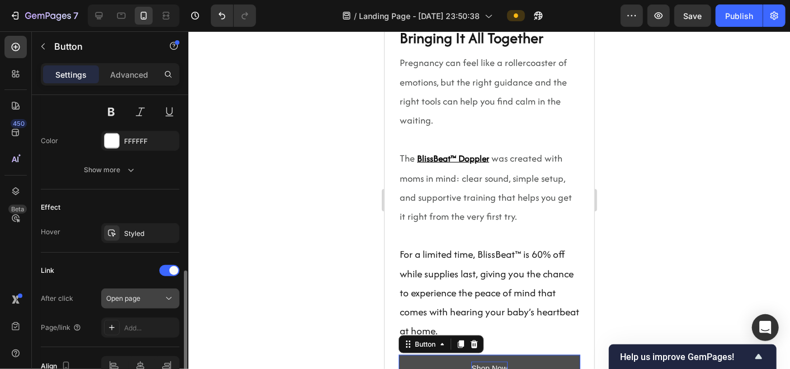
click at [149, 294] on div "Open page" at bounding box center [134, 299] width 57 height 10
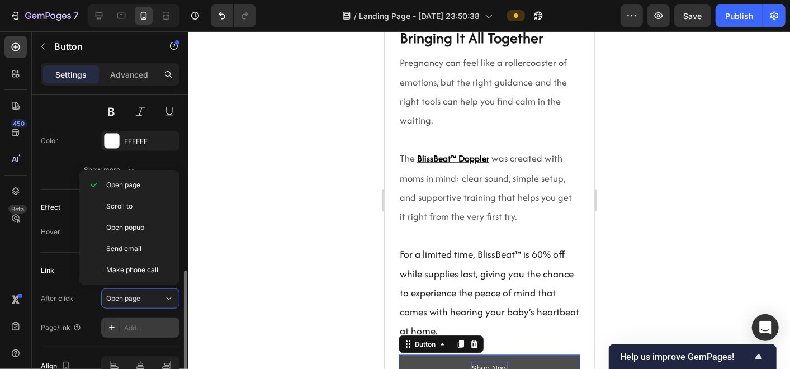
click at [159, 323] on div "Add..." at bounding box center [150, 328] width 53 height 10
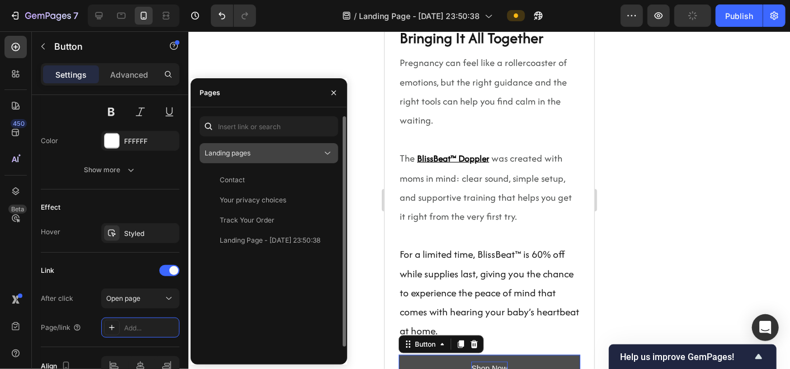
click at [299, 153] on div "Landing pages" at bounding box center [263, 153] width 117 height 10
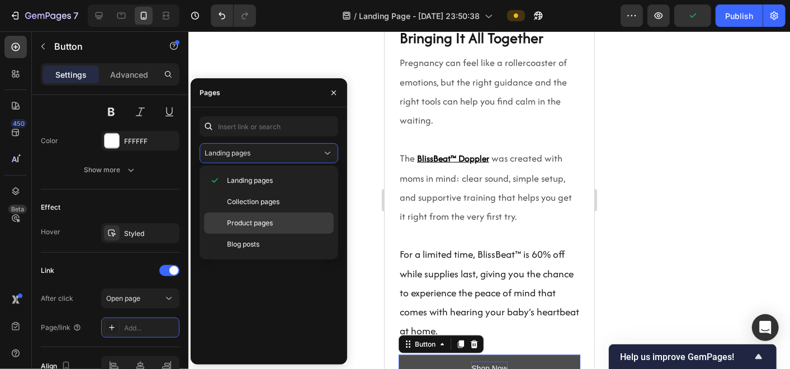
click at [254, 220] on span "Product pages" at bounding box center [250, 223] width 46 height 10
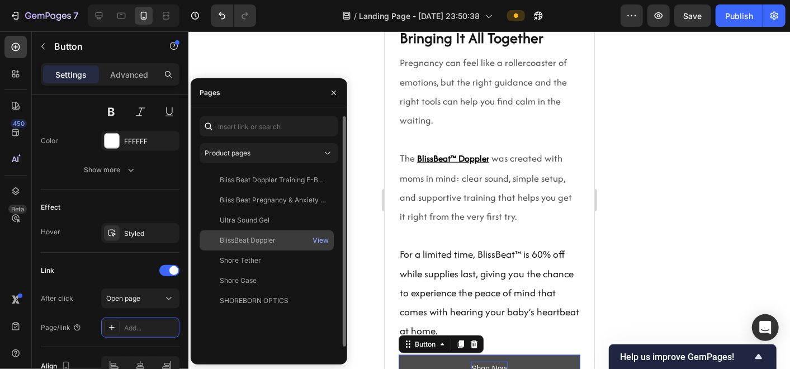
click at [245, 238] on div "BlissBeat Doppler" at bounding box center [248, 240] width 56 height 10
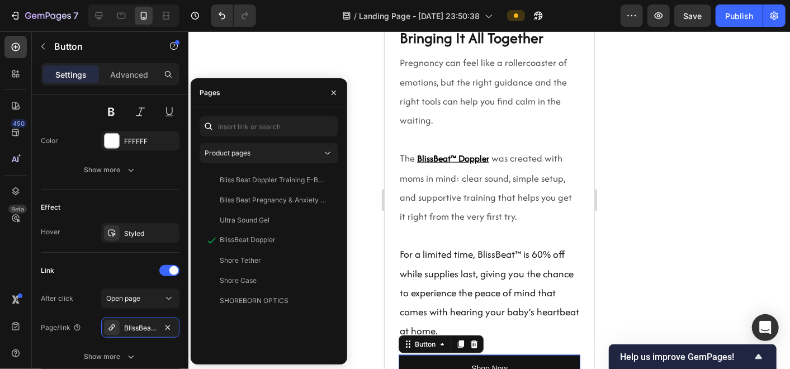
click at [321, 98] on div at bounding box center [333, 92] width 27 height 29
click at [333, 88] on icon "button" at bounding box center [333, 92] width 9 height 9
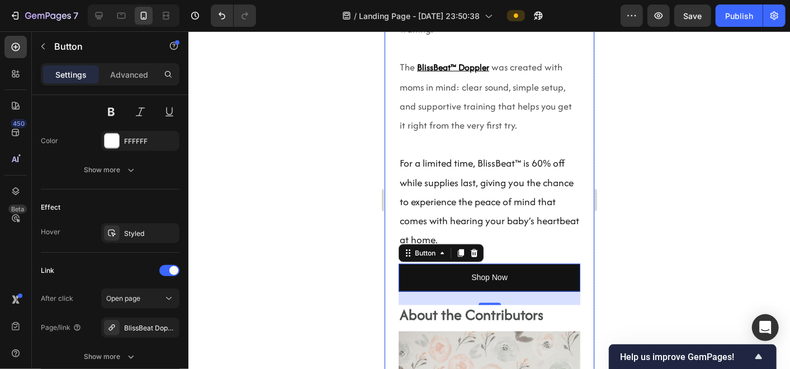
scroll to position [5577, 0]
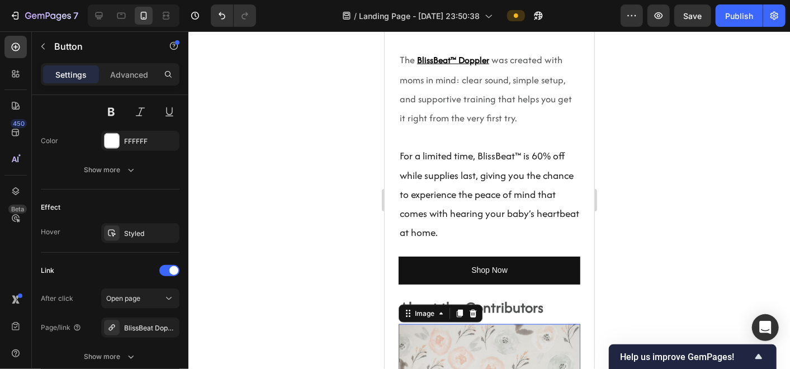
scroll to position [0, 0]
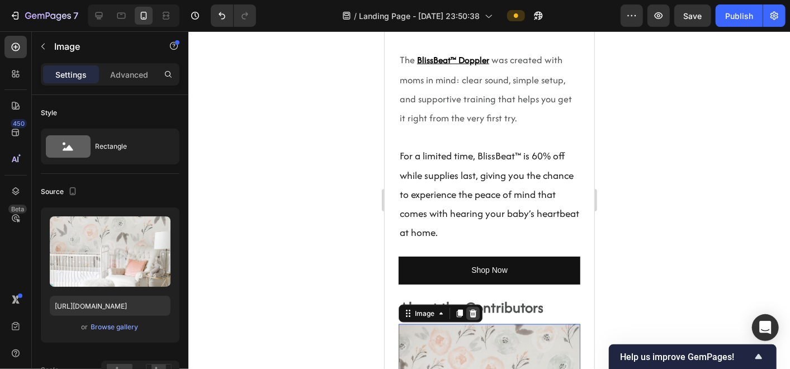
click at [474, 309] on icon at bounding box center [472, 313] width 7 height 8
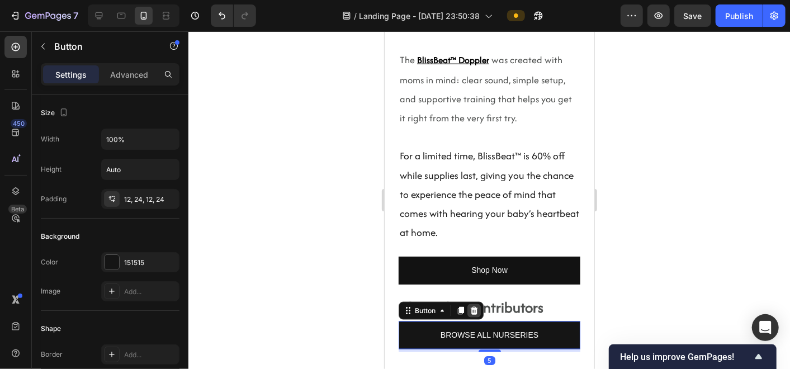
click at [474, 306] on icon at bounding box center [473, 310] width 7 height 8
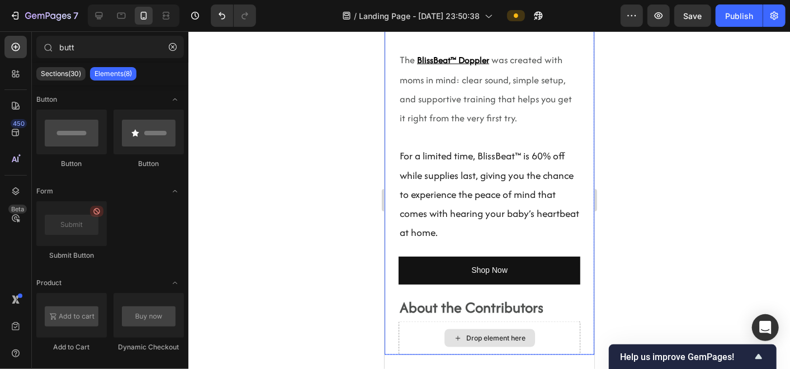
click at [559, 321] on div "Drop element here" at bounding box center [489, 338] width 182 height 34
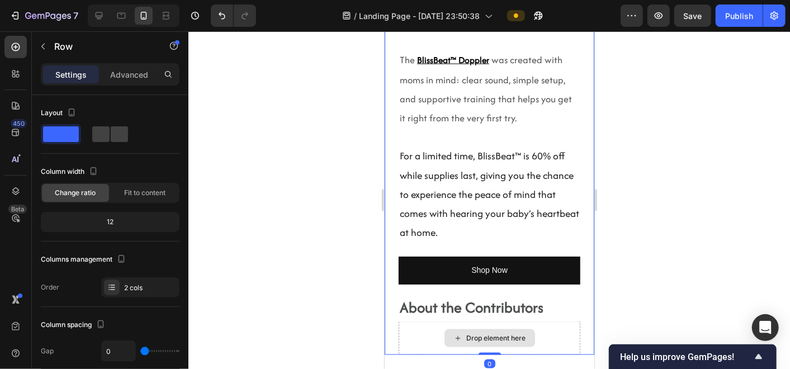
click at [403, 321] on div "Drop element here" at bounding box center [489, 338] width 182 height 34
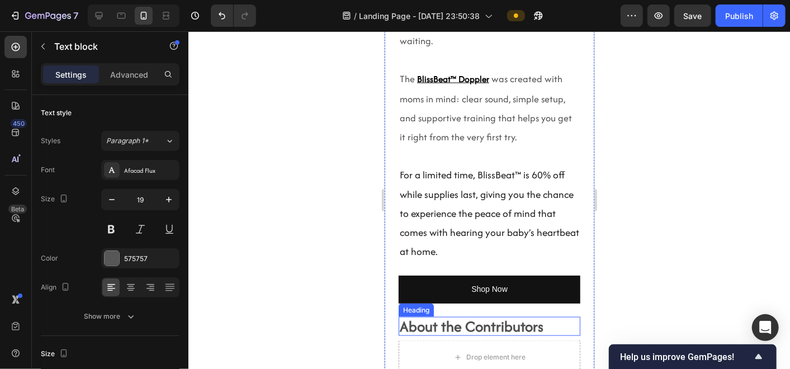
scroll to position [5558, 0]
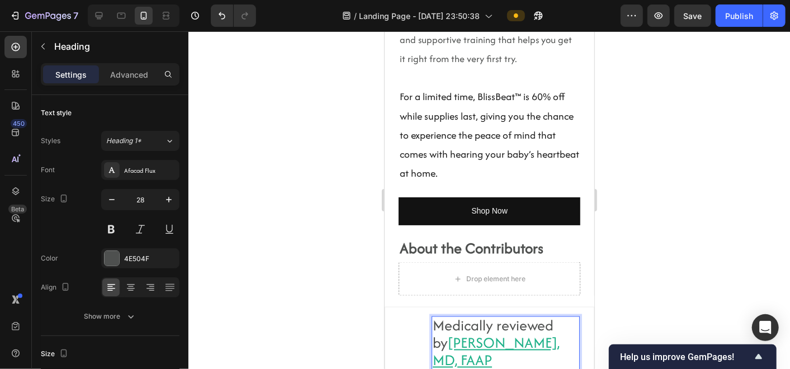
scroll to position [5637, 0]
click at [463, 316] on p "Medically reviewed by Malina Rosen, MD, FAAP" at bounding box center [505, 341] width 146 height 51
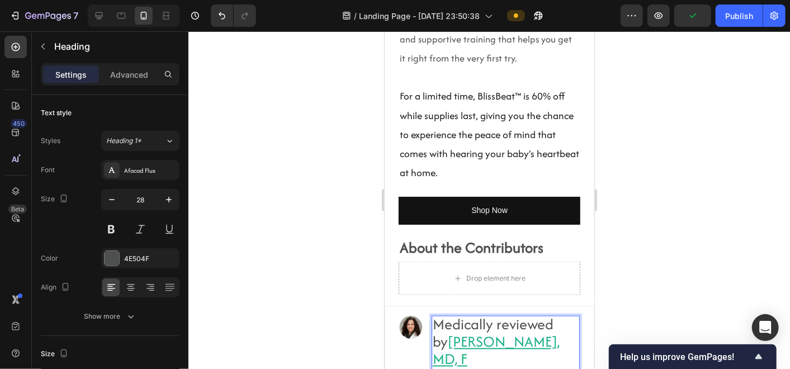
scroll to position [0, 0]
click at [673, 188] on div at bounding box center [489, 200] width 602 height 338
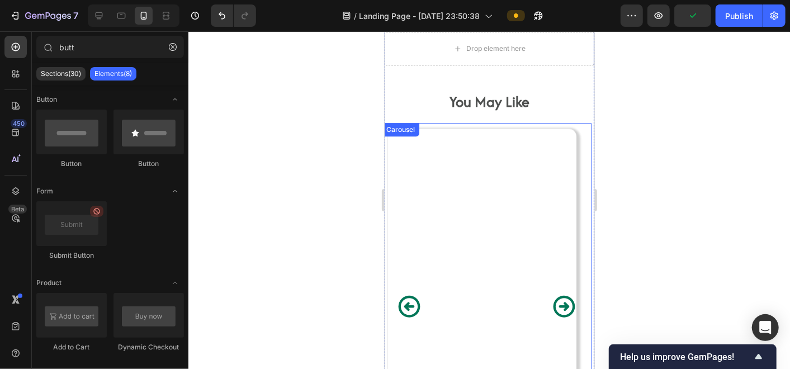
scroll to position [6213, 0]
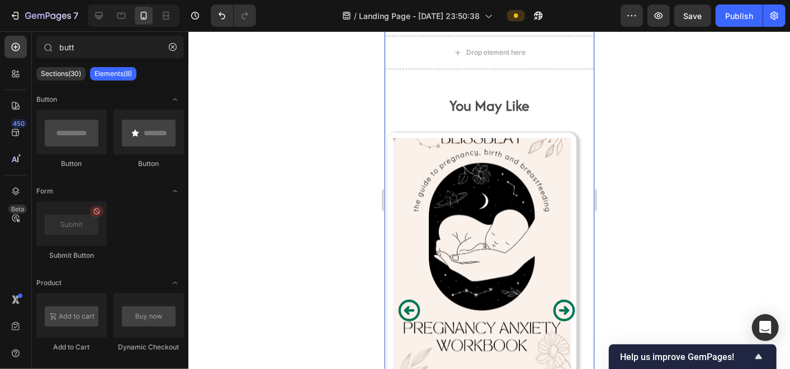
click at [523, 115] on strong "You May Like" at bounding box center [489, 104] width 80 height 21
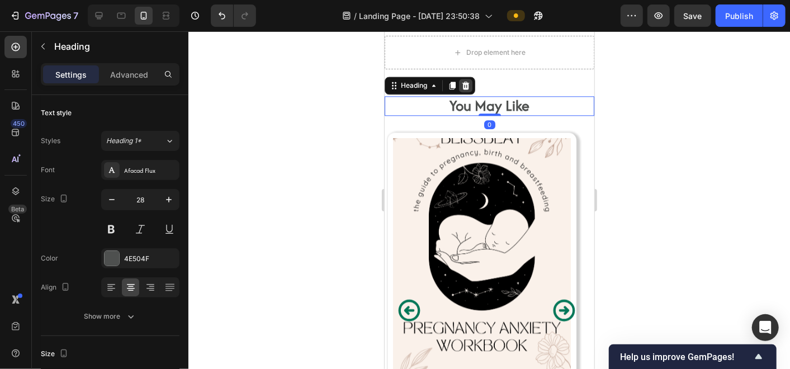
click at [464, 89] on icon at bounding box center [465, 85] width 9 height 9
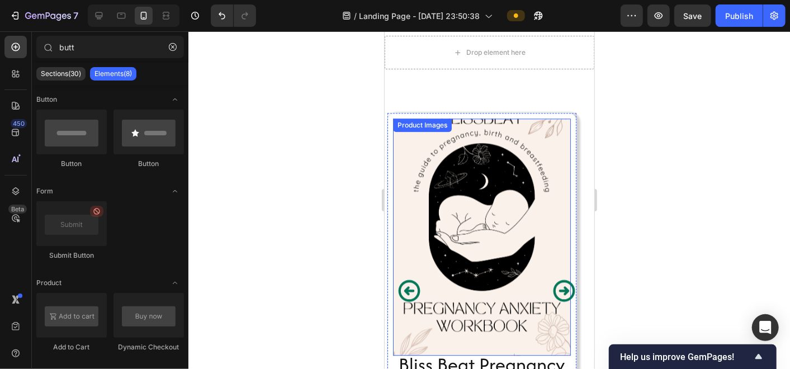
click at [457, 173] on div "Product Images" at bounding box center [481, 236] width 178 height 237
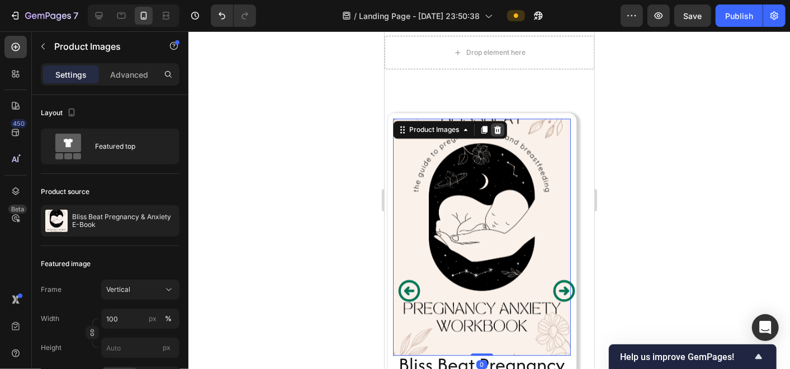
click at [496, 133] on icon at bounding box center [497, 129] width 7 height 8
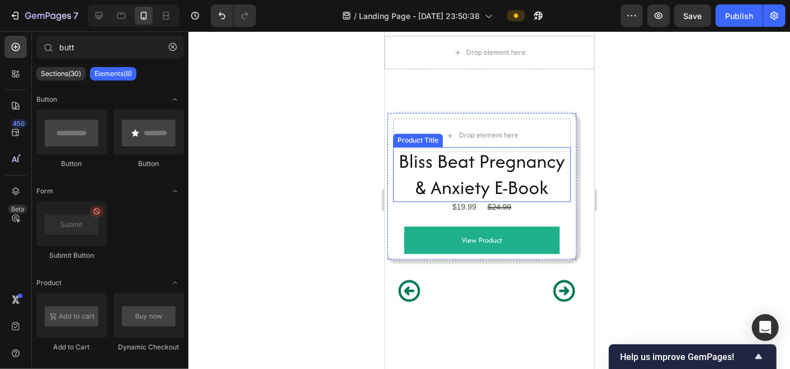
click at [398, 201] on h2 "Bliss Beat Pregnancy & Anxiety E-Book" at bounding box center [481, 173] width 178 height 55
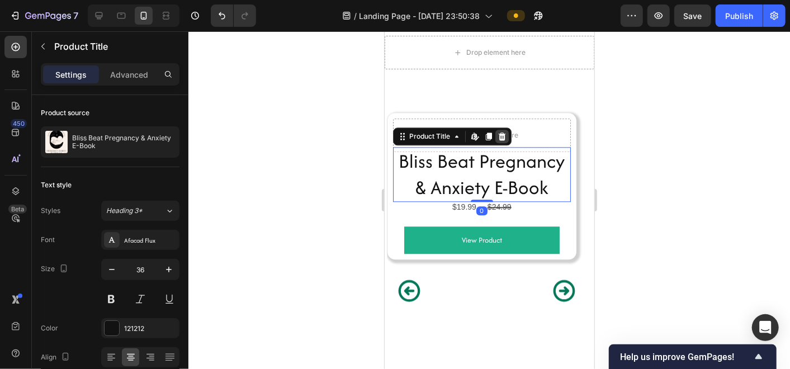
click at [500, 140] on icon at bounding box center [501, 136] width 7 height 8
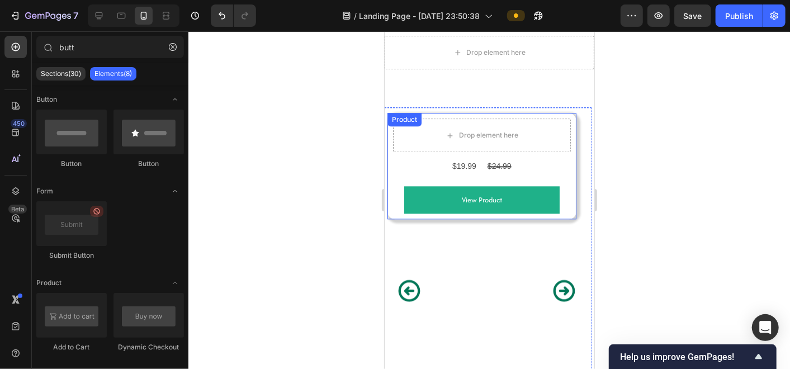
click at [429, 149] on div "Drop element here $19.99 Product Price Product Price $24.99 Product Price Produ…" at bounding box center [481, 290] width 189 height 367
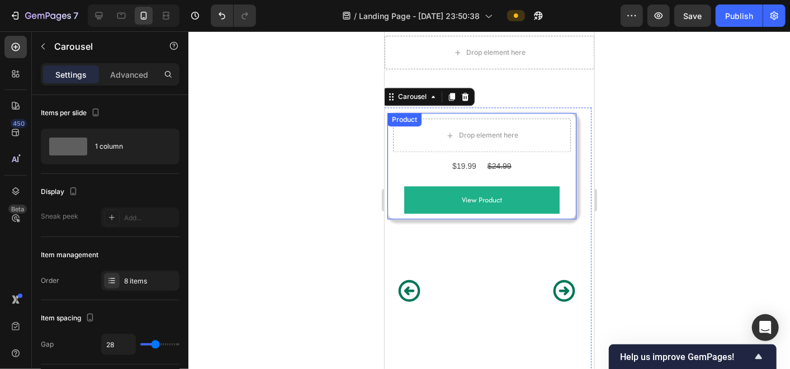
click at [427, 153] on div "Drop element here $19.99 Product Price Product Price $24.99 Product Price Produ…" at bounding box center [481, 165] width 189 height 106
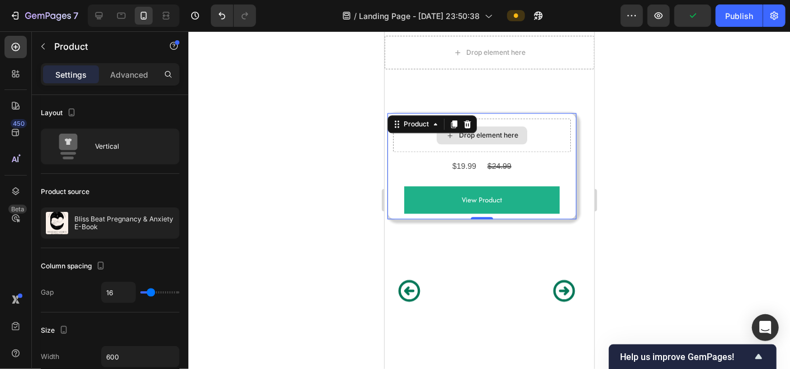
click at [479, 144] on div "Drop element here" at bounding box center [481, 135] width 91 height 18
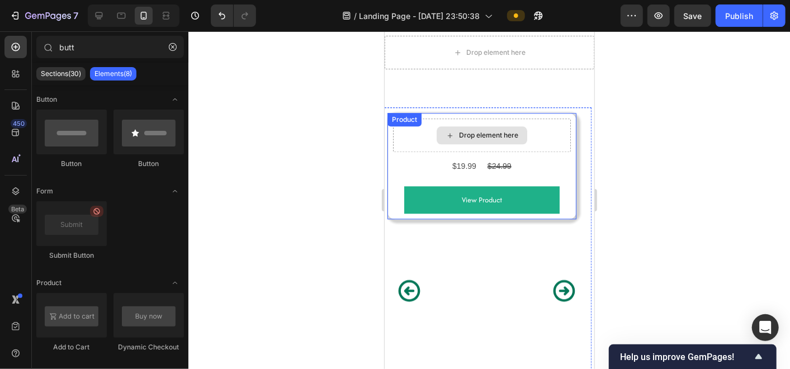
click at [484, 152] on div "Drop element here" at bounding box center [481, 135] width 178 height 34
click at [453, 140] on icon at bounding box center [449, 135] width 9 height 10
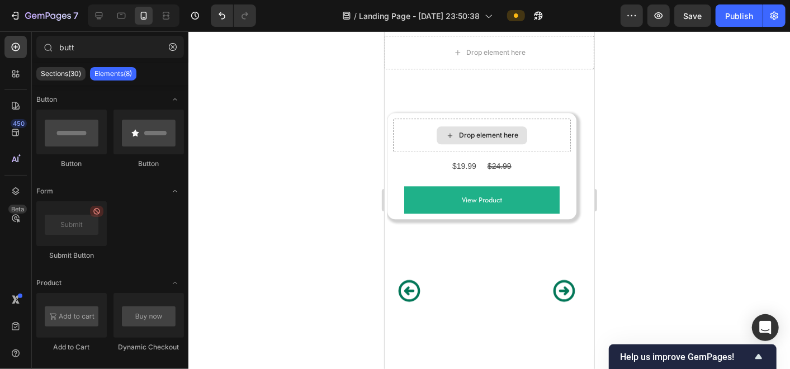
click at [453, 140] on icon at bounding box center [449, 135] width 9 height 10
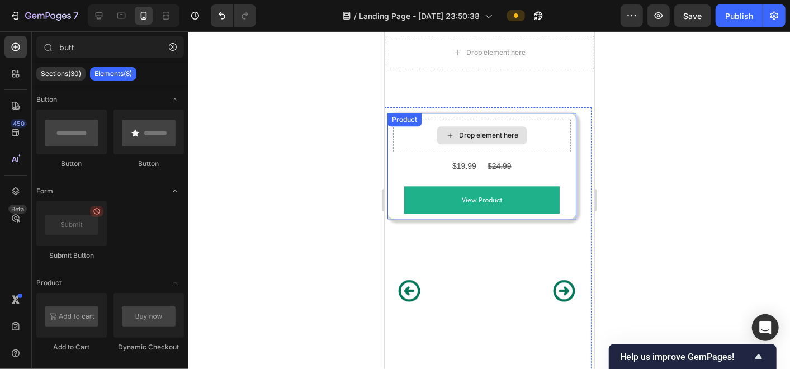
click at [507, 139] on div "Drop element here" at bounding box center [487, 134] width 59 height 9
click at [463, 139] on div "Drop element here" at bounding box center [487, 134] width 59 height 9
click at [408, 213] on div "View Product Add to Cart" at bounding box center [481, 193] width 178 height 39
click at [477, 139] on div "Drop element here" at bounding box center [487, 134] width 59 height 9
click at [414, 124] on div "Product" at bounding box center [404, 119] width 30 height 10
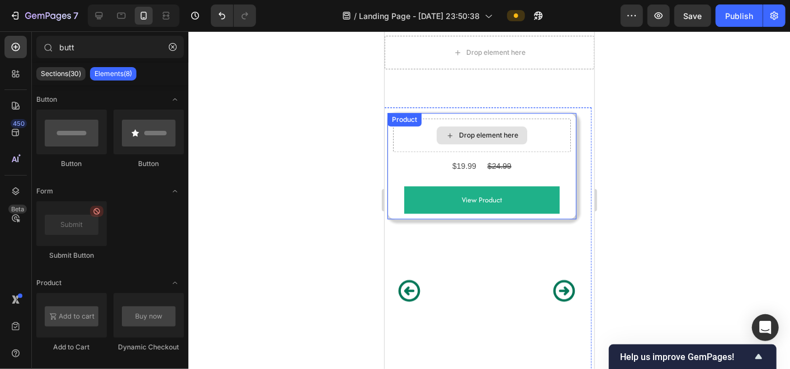
click at [418, 152] on div "Drop element here" at bounding box center [481, 135] width 178 height 34
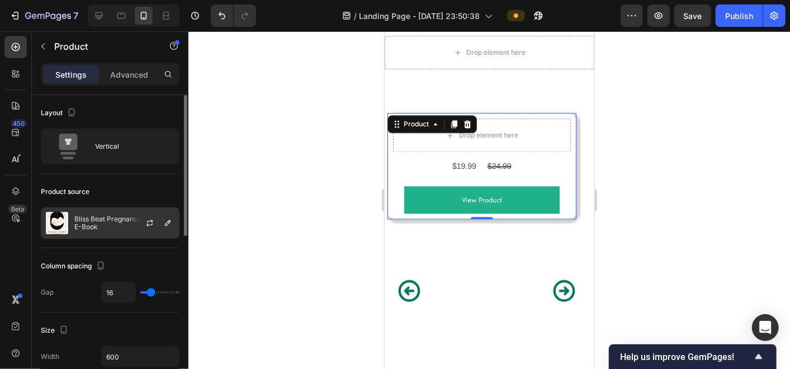
click at [83, 216] on p "Bliss Beat Pregnancy & Anxiety E-Book" at bounding box center [124, 223] width 100 height 16
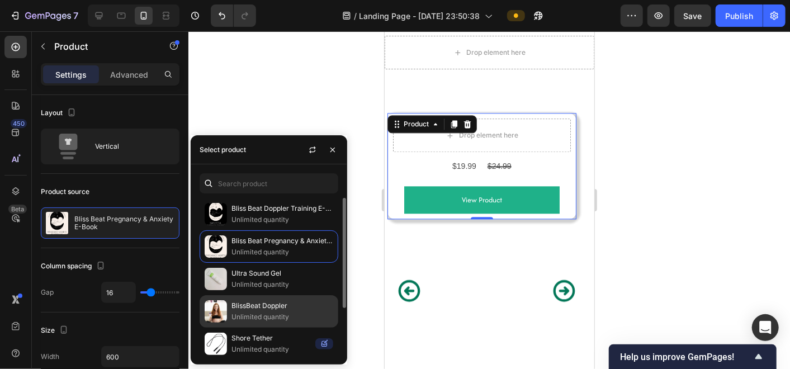
click at [303, 314] on p "Unlimited quantity" at bounding box center [282, 316] width 102 height 11
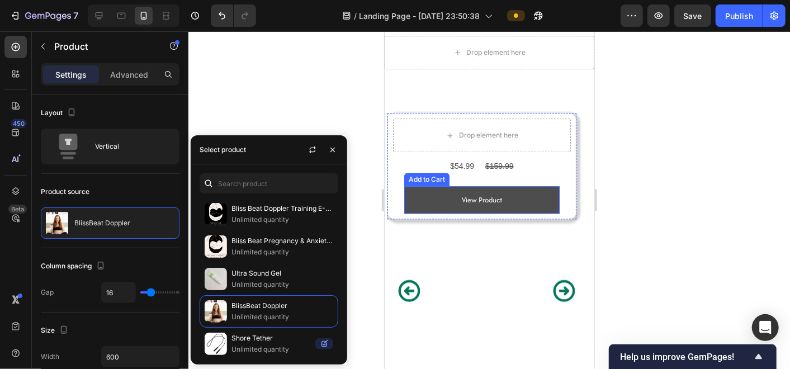
click at [419, 213] on button "View Product" at bounding box center [481, 199] width 155 height 27
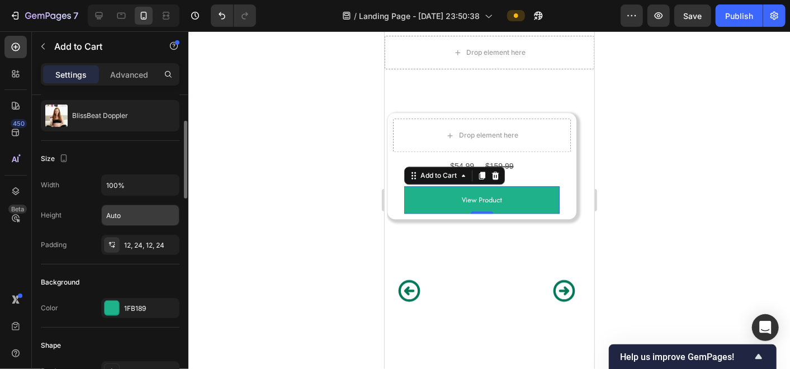
scroll to position [105, 0]
click at [108, 313] on div at bounding box center [112, 308] width 15 height 15
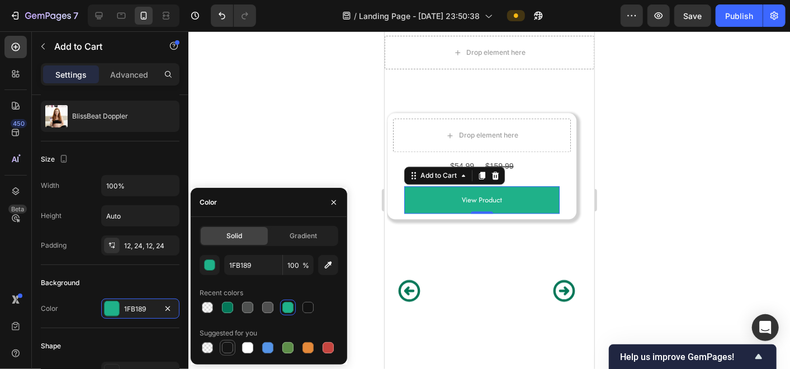
click at [226, 349] on div at bounding box center [227, 347] width 11 height 11
type input "151515"
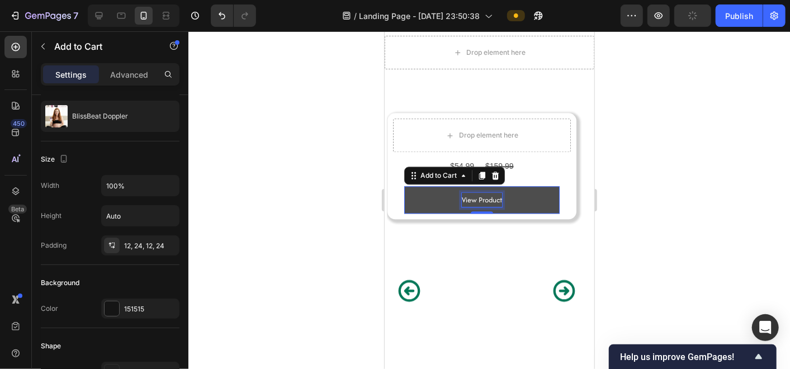
click at [488, 206] on div "View Product" at bounding box center [481, 199] width 40 height 14
click at [488, 206] on p "View Product" at bounding box center [481, 199] width 40 height 14
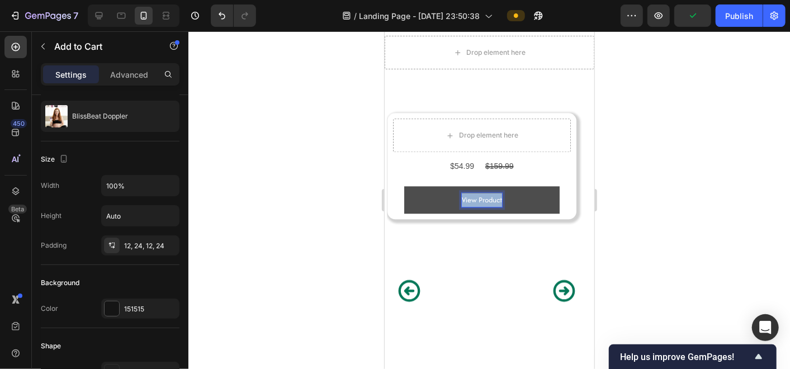
click at [488, 206] on p "View Product" at bounding box center [481, 199] width 40 height 14
click at [404, 186] on button "Buy" at bounding box center [481, 199] width 155 height 27
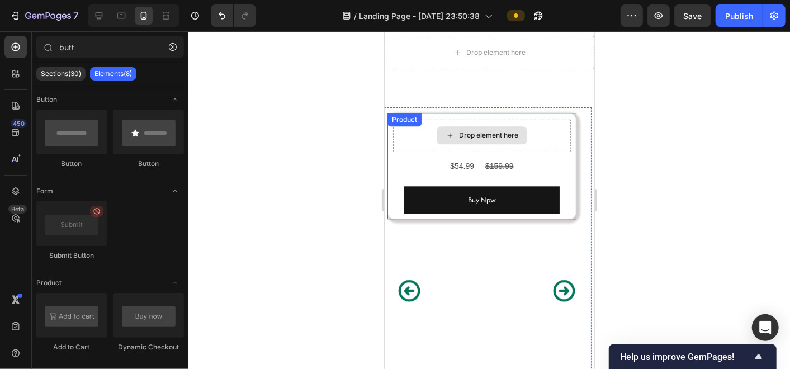
click at [449, 140] on icon at bounding box center [449, 135] width 9 height 10
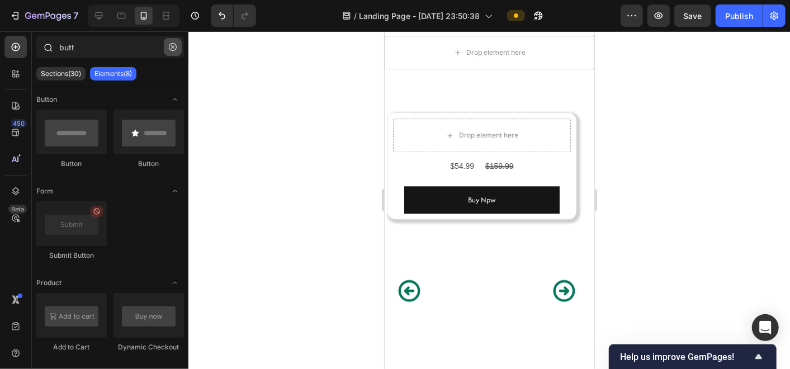
click at [176, 45] on icon "button" at bounding box center [173, 47] width 8 height 8
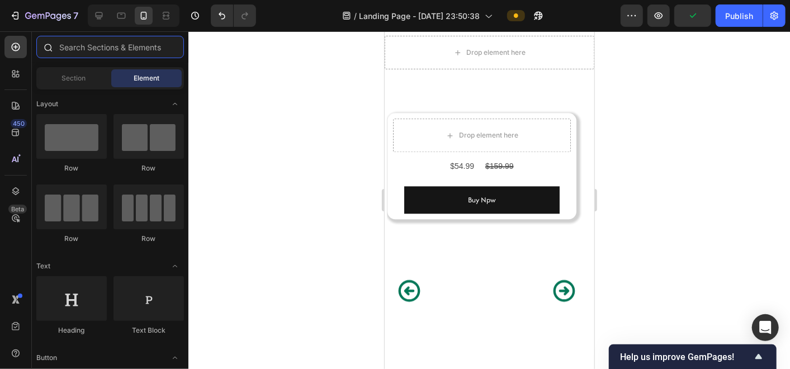
click at [146, 54] on input "text" at bounding box center [110, 47] width 148 height 22
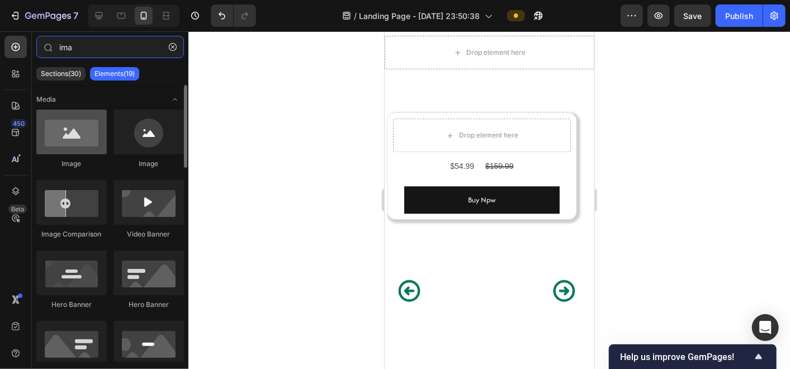
type input "ima"
click at [79, 132] on div at bounding box center [71, 132] width 70 height 45
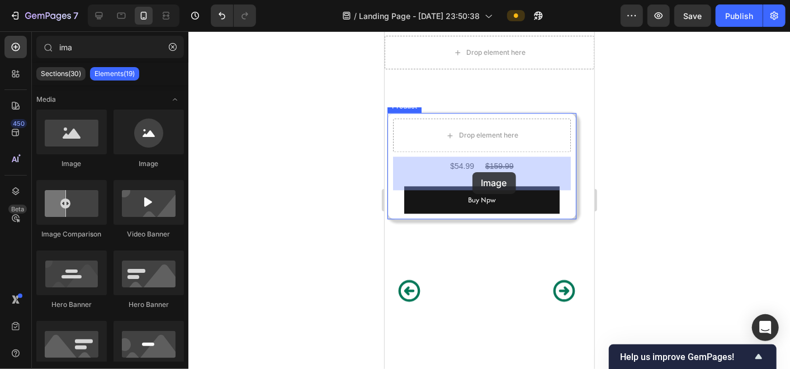
drag, startPoint x: 463, startPoint y: 163, endPoint x: 472, endPoint y: 172, distance: 12.3
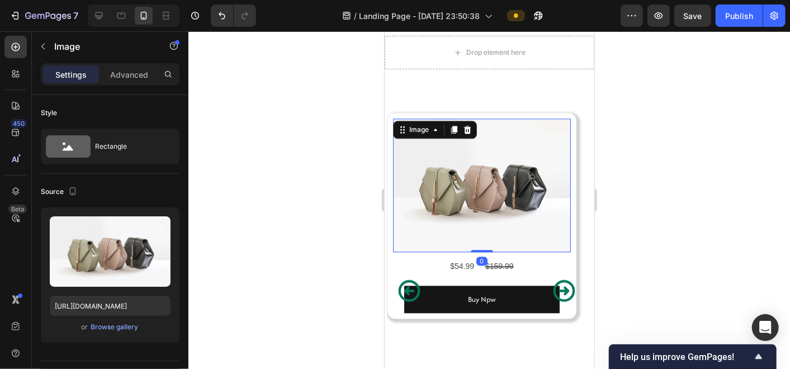
click at [484, 228] on img at bounding box center [481, 184] width 178 height 133
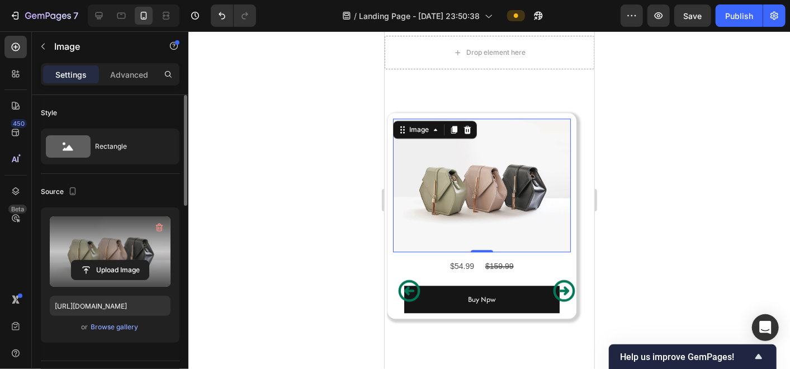
click at [121, 247] on label at bounding box center [110, 251] width 121 height 70
click at [121, 261] on input "file" at bounding box center [110, 270] width 77 height 19
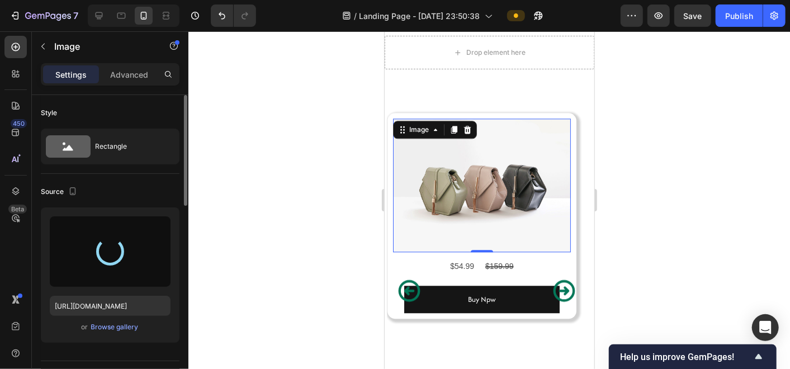
type input "https://cdn.shopify.com/s/files/1/0631/2656/9021/files/gempages_585845041046487…"
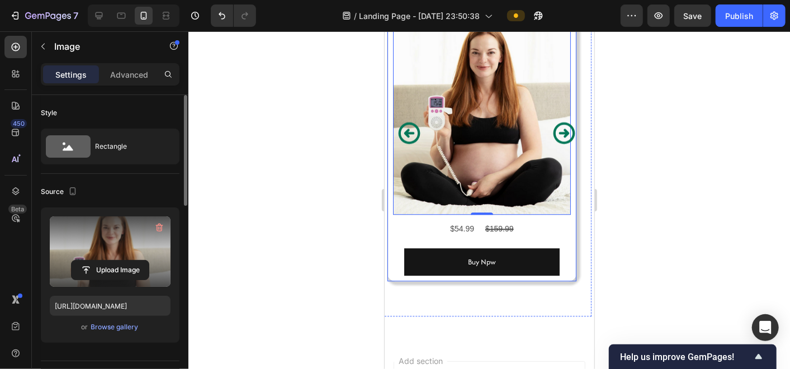
scroll to position [6386, 0]
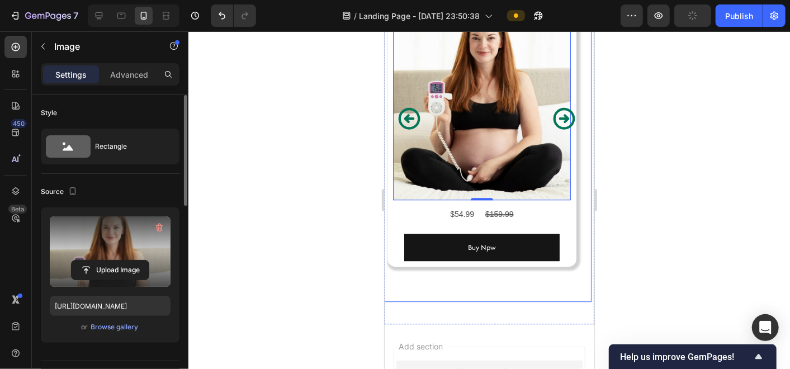
click at [551, 131] on icon "Carousel Next Arrow" at bounding box center [564, 118] width 26 height 26
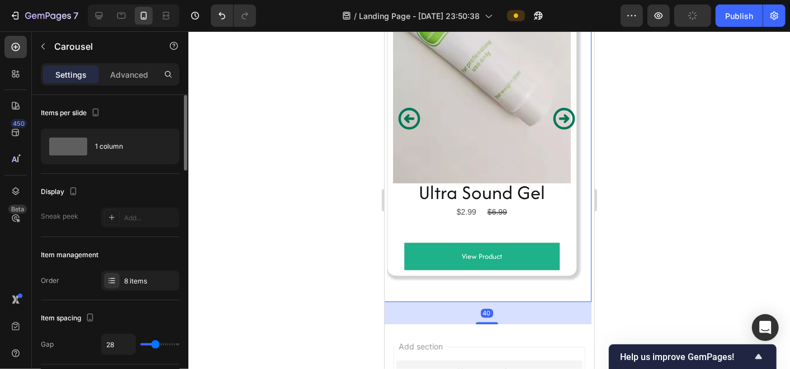
click at [407, 129] on icon "Carousel Back Arrow" at bounding box center [409, 118] width 22 height 22
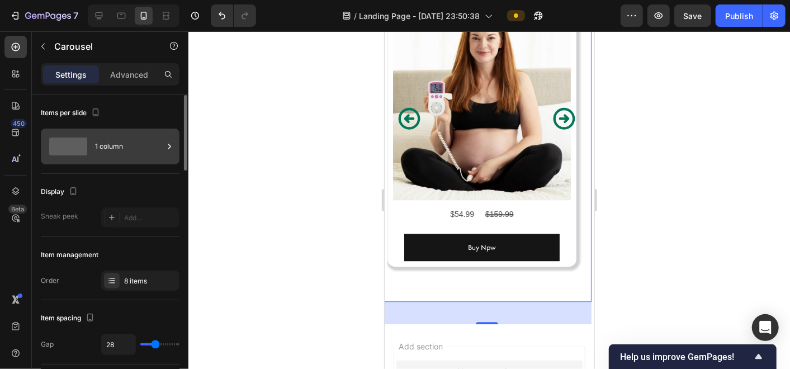
click at [162, 144] on div "1 column" at bounding box center [129, 147] width 68 height 26
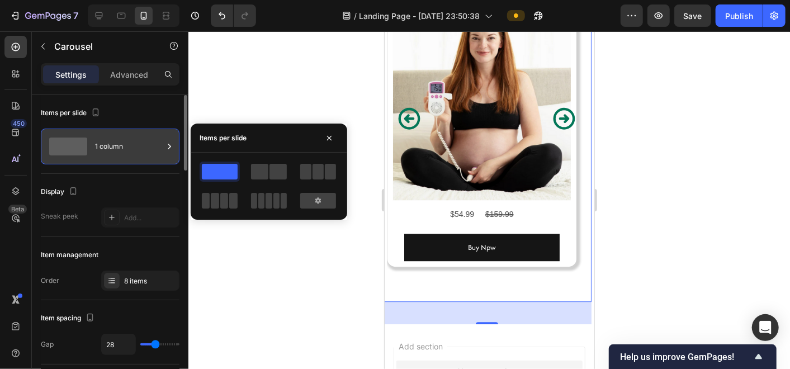
click at [162, 144] on div "1 column" at bounding box center [129, 147] width 68 height 26
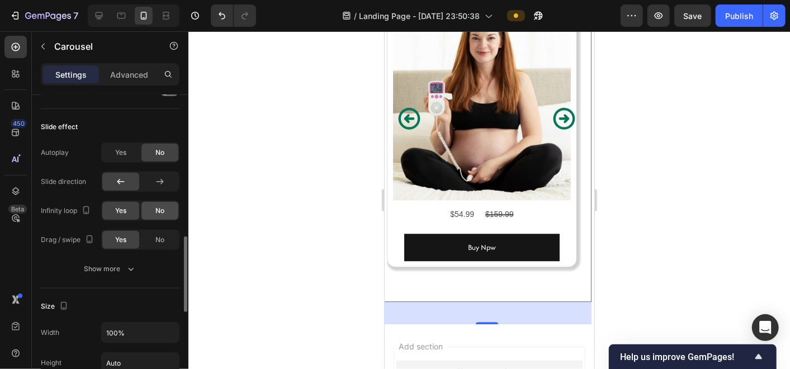
scroll to position [597, 0]
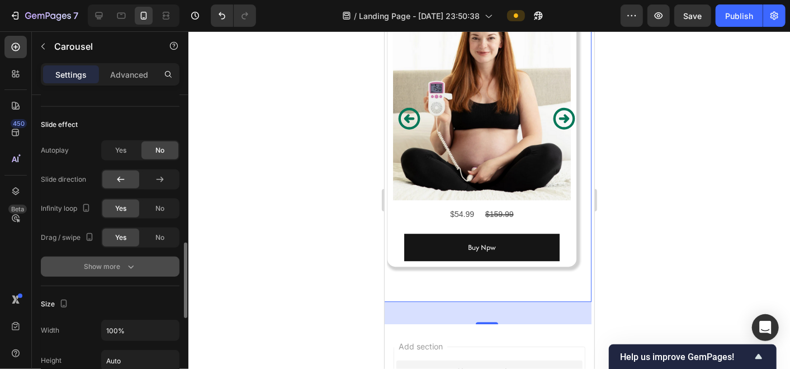
click at [111, 269] on div "Show more" at bounding box center [110, 266] width 52 height 11
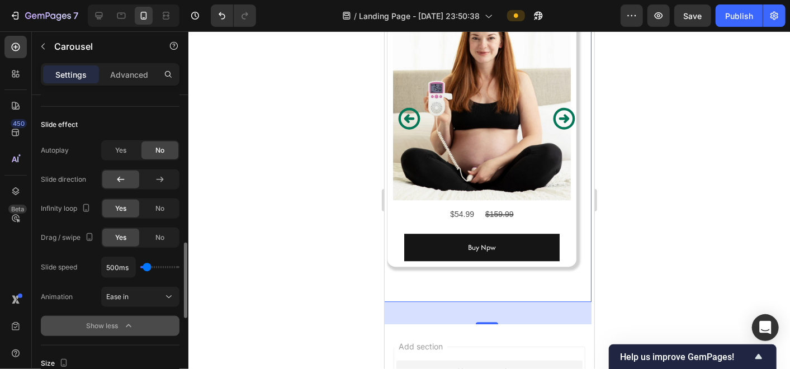
click at [110, 323] on div "Show less" at bounding box center [111, 325] width 48 height 11
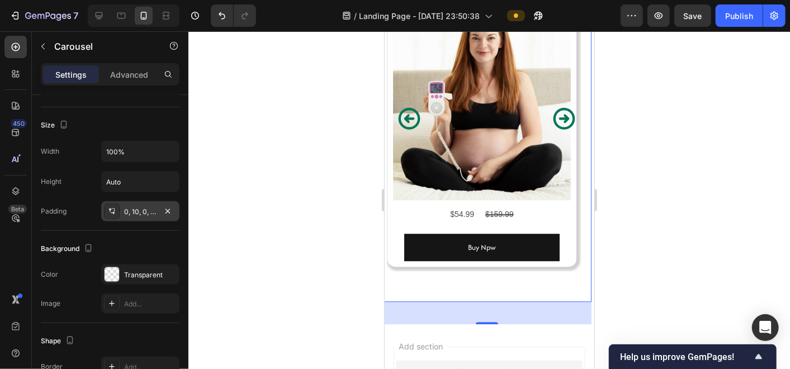
scroll to position [931, 0]
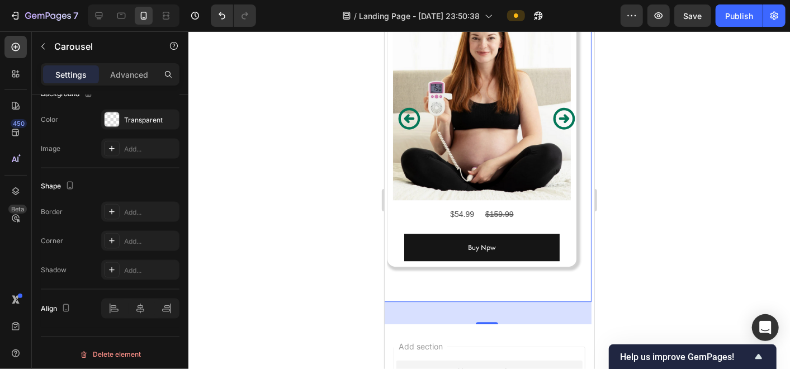
click at [559, 131] on icon "Carousel Next Arrow" at bounding box center [564, 118] width 26 height 26
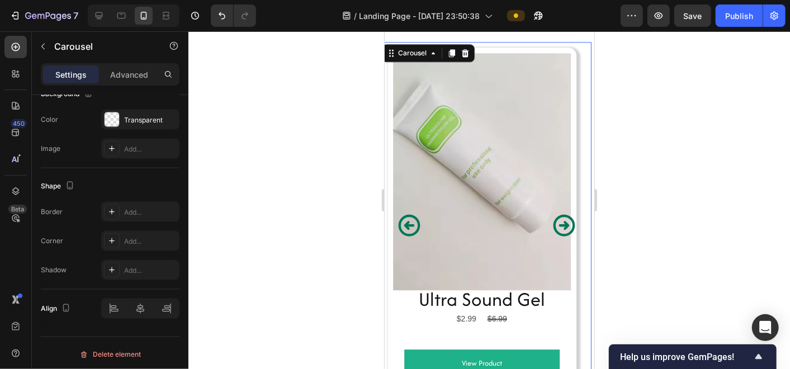
scroll to position [6274, 0]
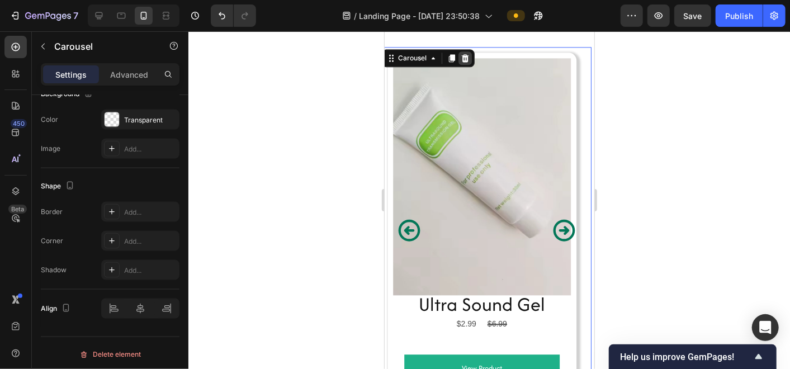
click at [463, 62] on icon at bounding box center [464, 57] width 9 height 9
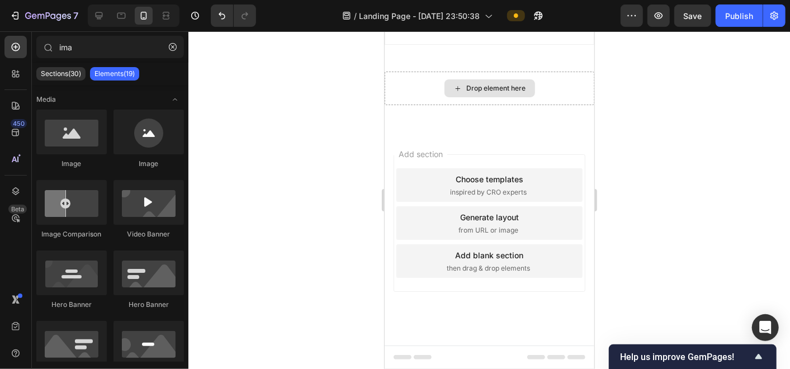
scroll to position [6215, 0]
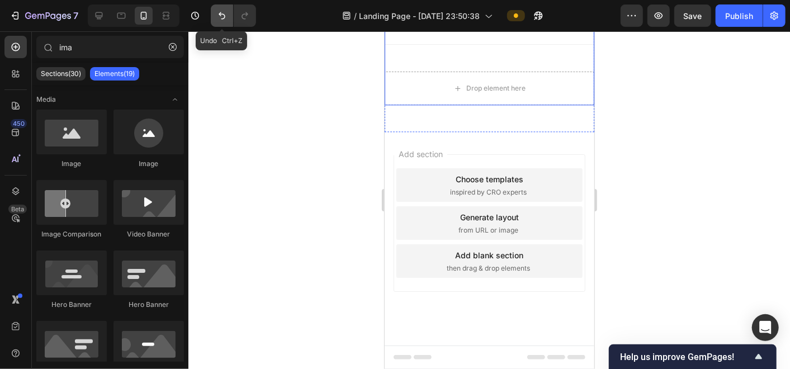
click at [220, 17] on icon "Undo/Redo" at bounding box center [221, 15] width 11 height 11
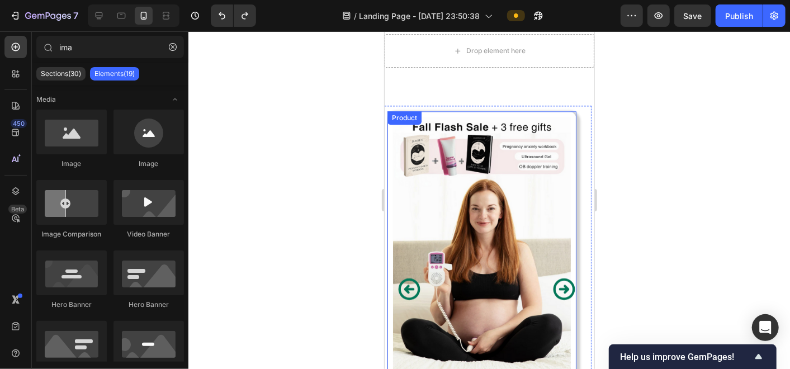
click at [394, 122] on div "Product" at bounding box center [404, 117] width 30 height 10
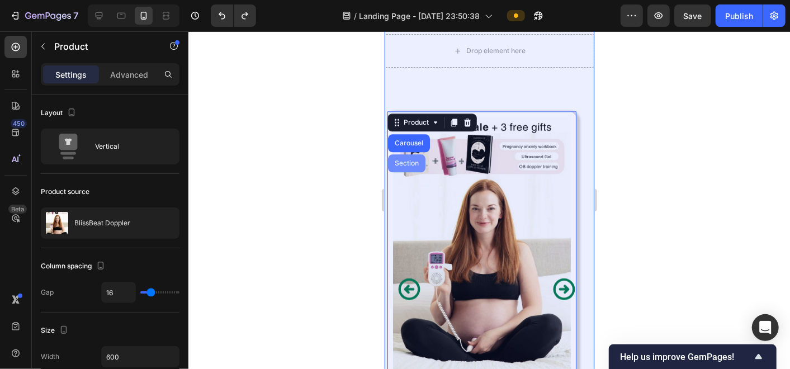
click at [408, 166] on div "Section" at bounding box center [406, 162] width 29 height 7
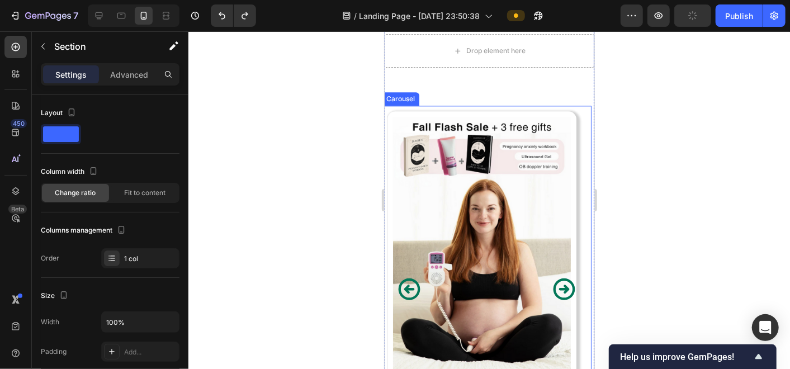
click at [401, 109] on div "Product" at bounding box center [405, 104] width 30 height 10
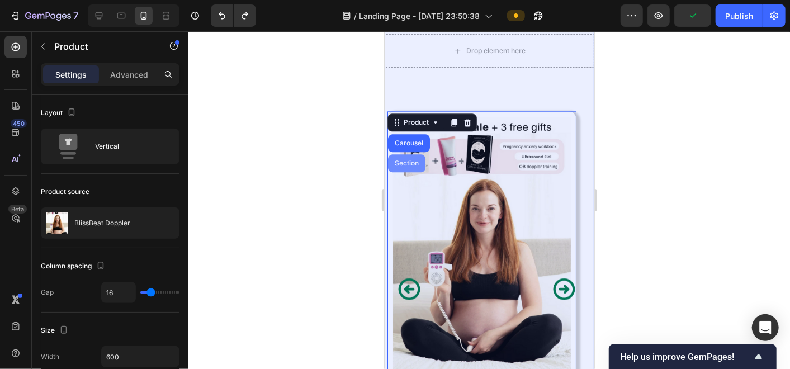
click at [416, 166] on div "Section" at bounding box center [406, 162] width 29 height 7
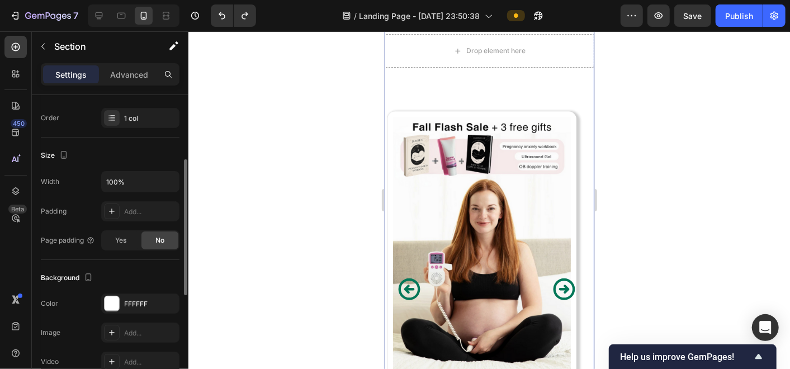
scroll to position [141, 0]
click at [115, 121] on div at bounding box center [112, 117] width 16 height 16
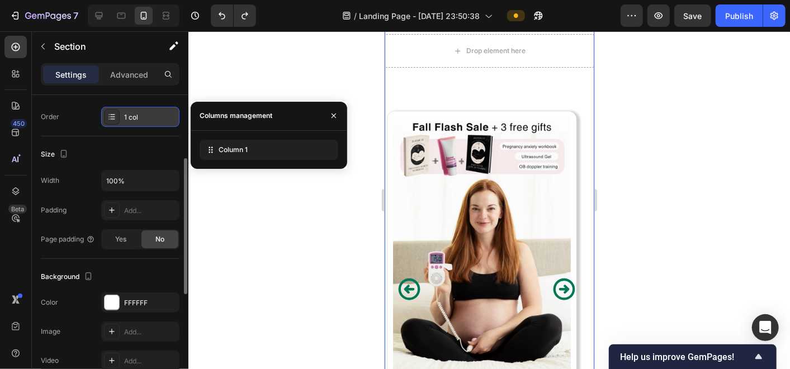
click at [115, 121] on div at bounding box center [112, 117] width 16 height 16
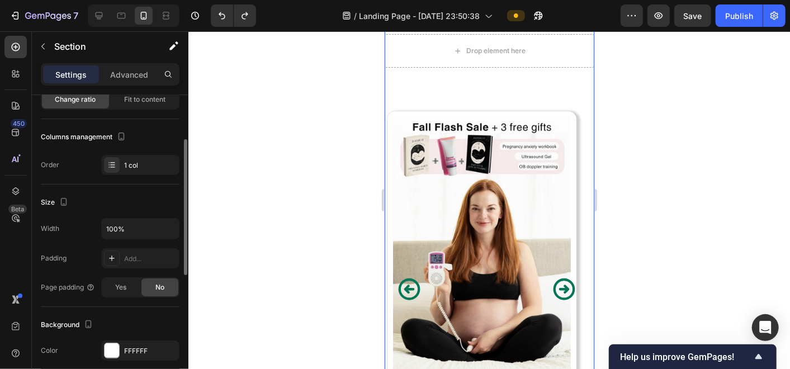
scroll to position [91, 0]
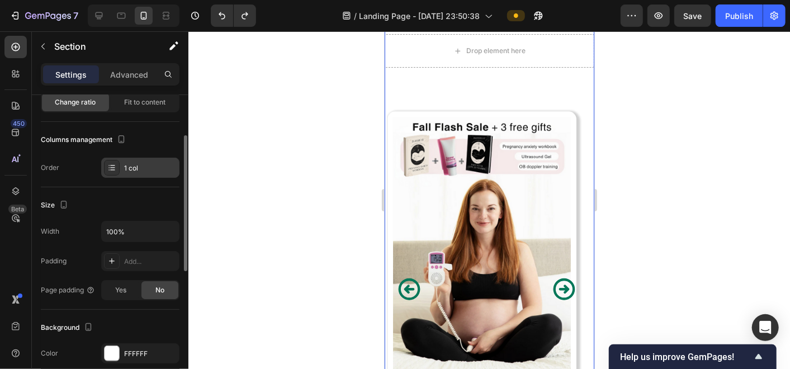
click at [115, 165] on icon at bounding box center [111, 167] width 9 height 9
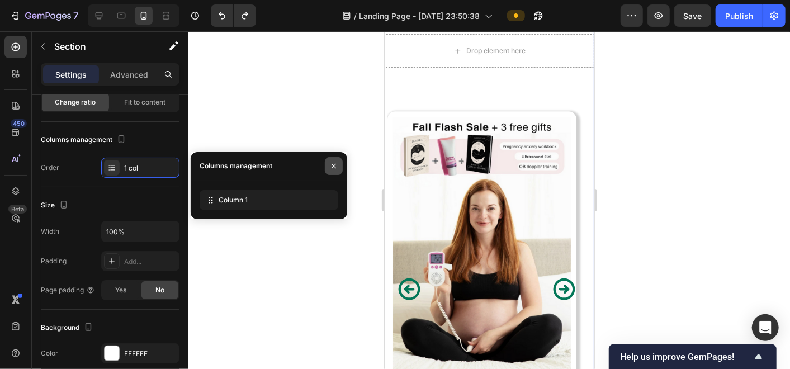
click at [331, 166] on icon "button" at bounding box center [333, 166] width 9 height 9
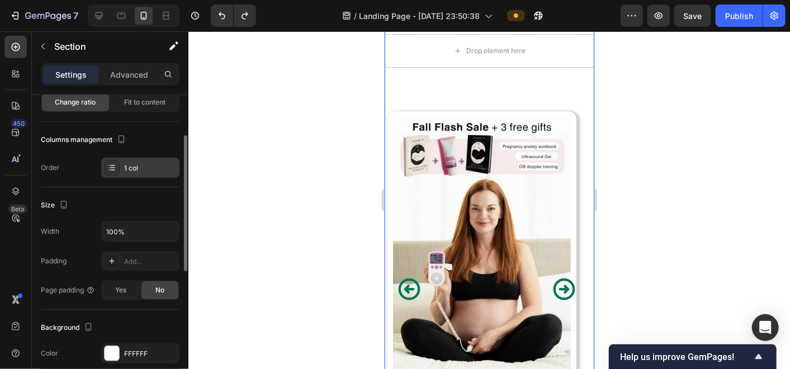
click at [175, 169] on div "1 col" at bounding box center [150, 168] width 53 height 10
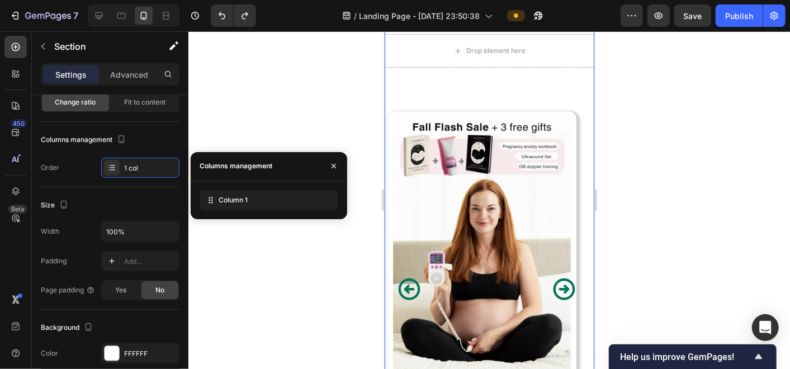
click at [236, 214] on div "Column 1" at bounding box center [269, 200] width 157 height 38
click at [334, 167] on icon "button" at bounding box center [334, 166] width 4 height 4
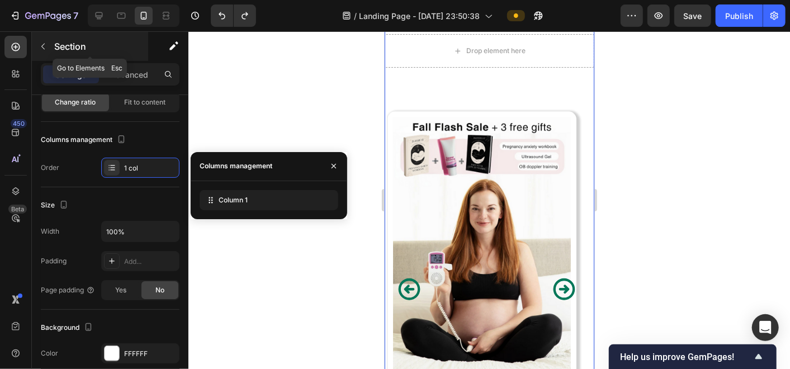
click at [48, 54] on button "button" at bounding box center [43, 46] width 18 height 18
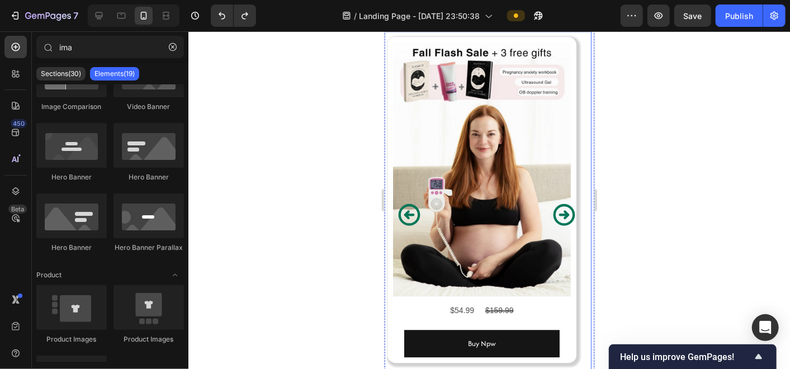
scroll to position [6296, 0]
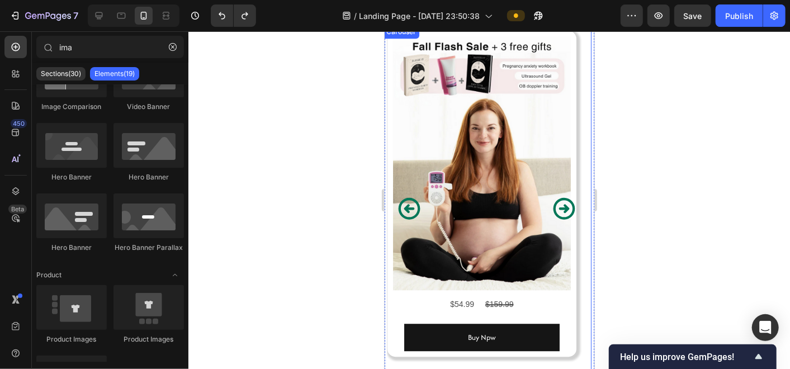
click at [557, 219] on icon "Carousel Next Arrow" at bounding box center [564, 208] width 22 height 22
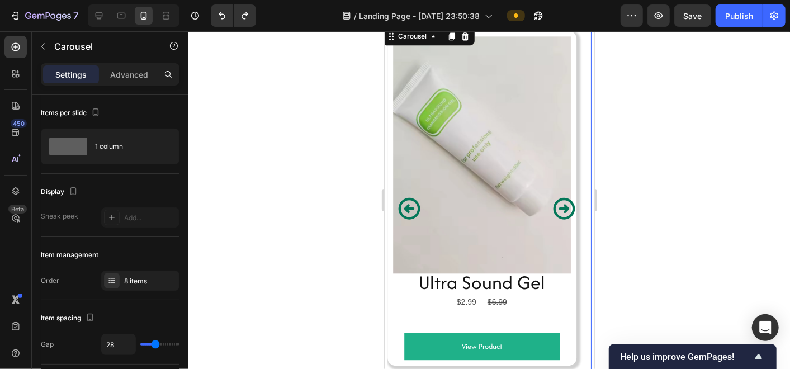
click at [557, 219] on icon "Carousel Next Arrow" at bounding box center [564, 208] width 22 height 22
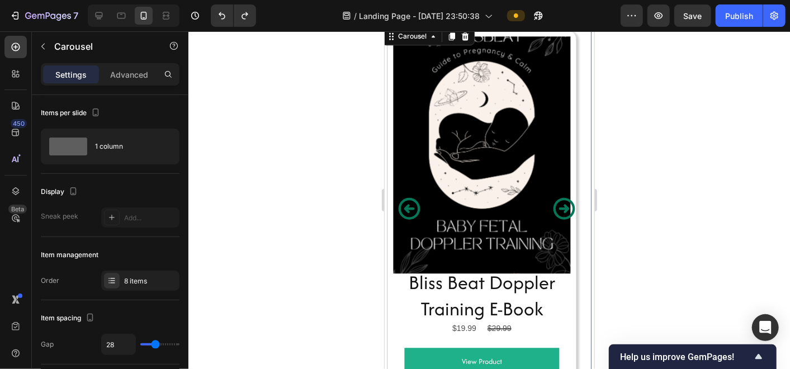
click at [557, 219] on icon "Carousel Next Arrow" at bounding box center [564, 208] width 22 height 22
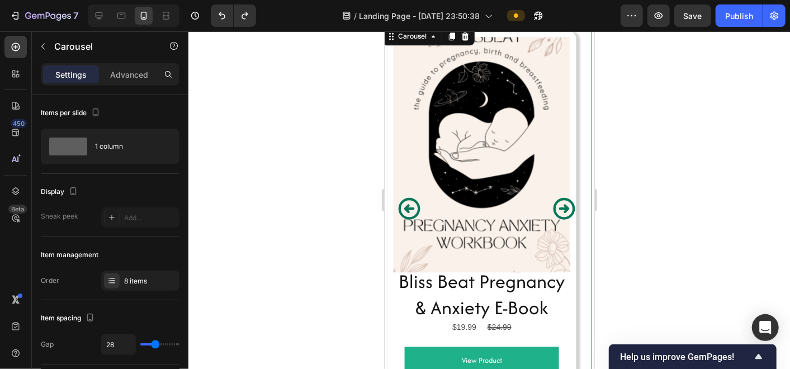
click at [557, 219] on icon "Carousel Next Arrow" at bounding box center [564, 208] width 22 height 22
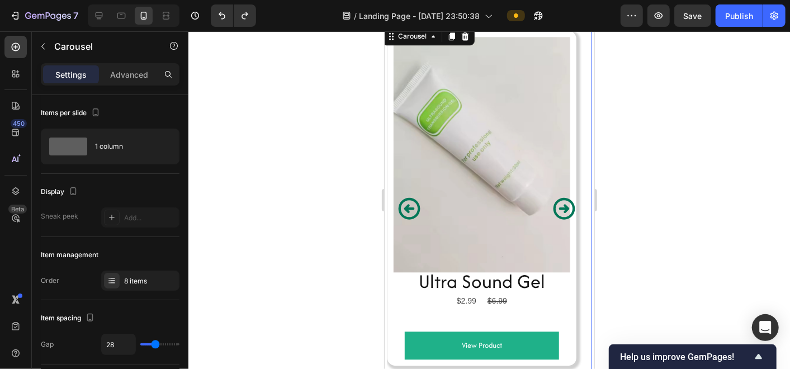
click at [557, 219] on icon "Carousel Next Arrow" at bounding box center [564, 208] width 22 height 22
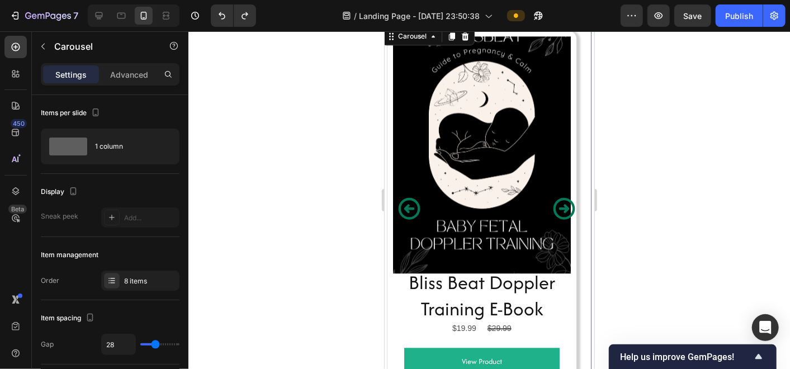
click at [551, 221] on icon "Carousel Next Arrow" at bounding box center [564, 208] width 26 height 26
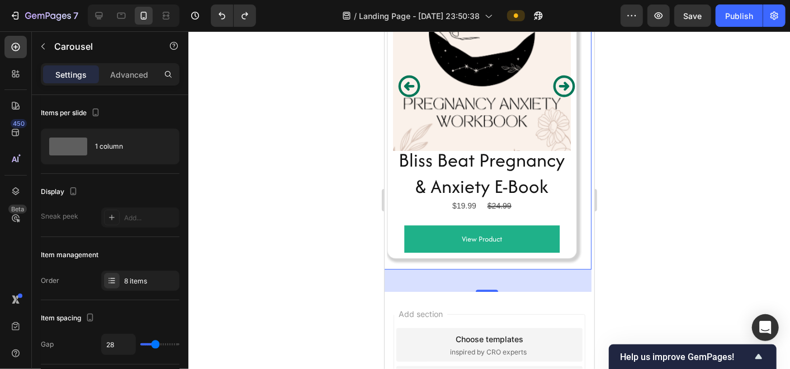
scroll to position [6416, 0]
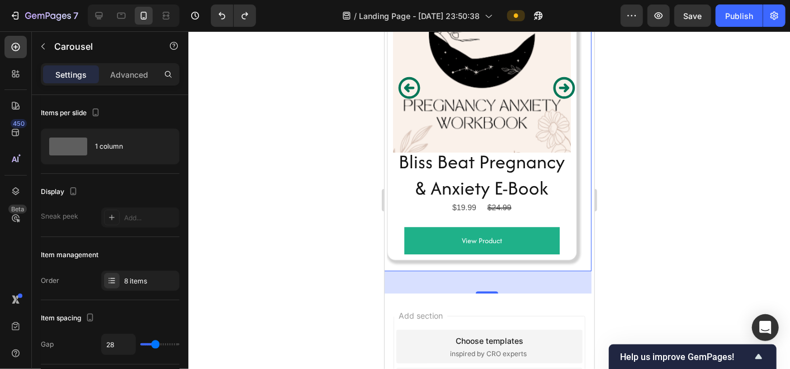
click at [406, 100] on icon "Carousel Back Arrow" at bounding box center [409, 87] width 26 height 26
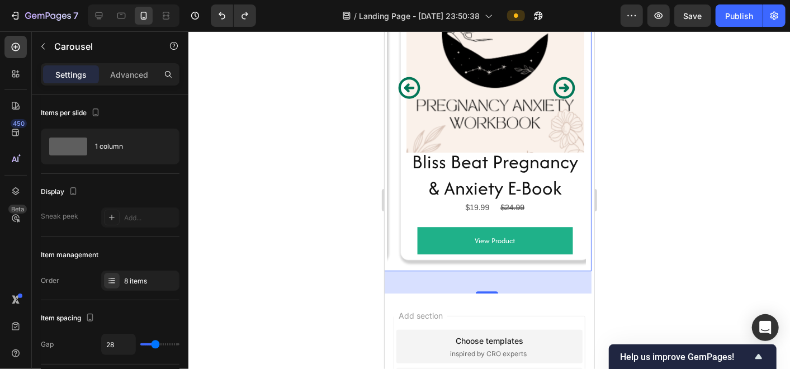
click at [406, 98] on icon "Carousel Back Arrow" at bounding box center [409, 88] width 22 height 22
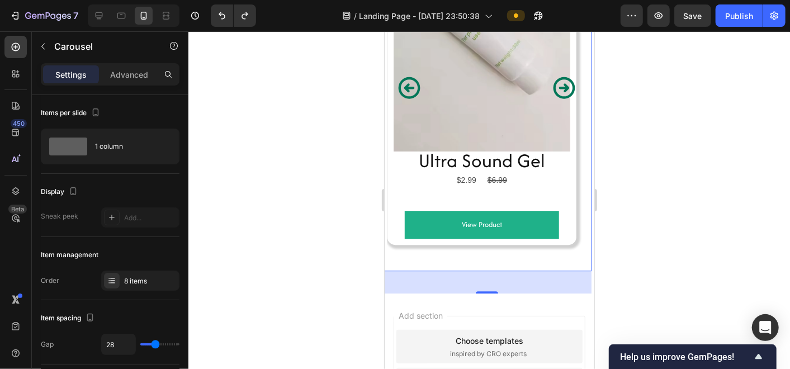
scroll to position [6194, 0]
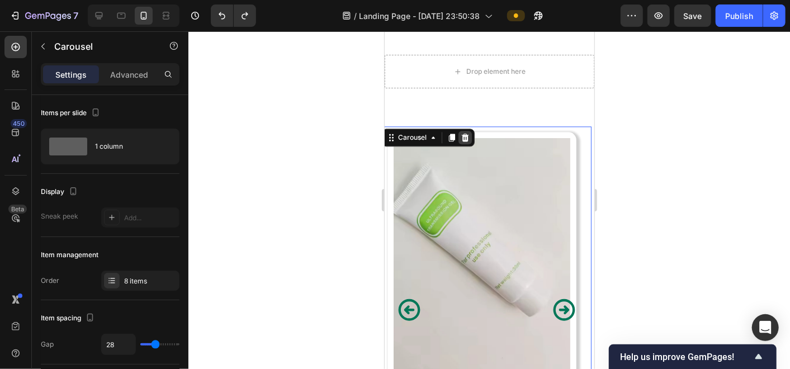
click at [462, 141] on icon at bounding box center [464, 137] width 7 height 8
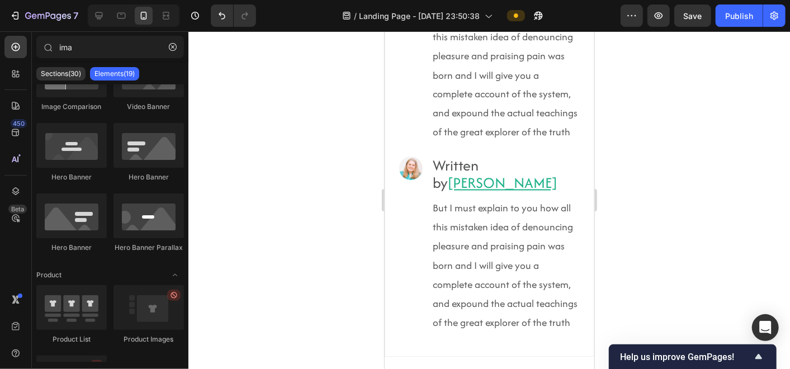
scroll to position [5730, 0]
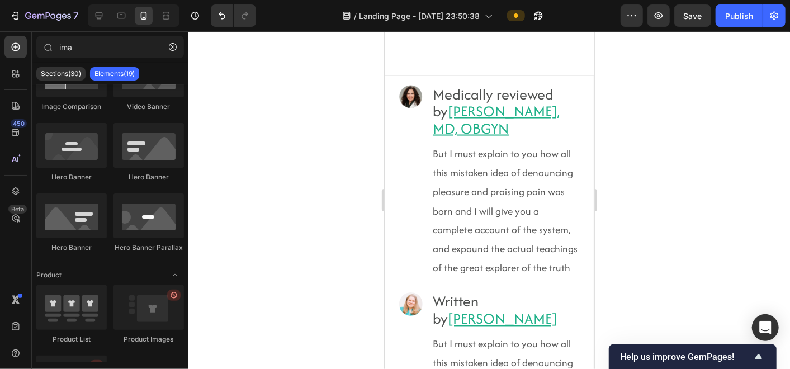
click at [486, 236] on p "But I must explain to you how all this mistaken idea of denouncing pleasure and…" at bounding box center [505, 211] width 146 height 134
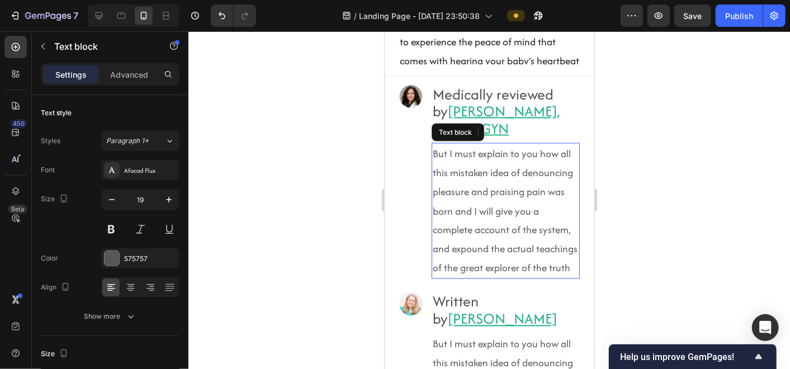
click at [399, 108] on div at bounding box center [410, 95] width 23 height 23
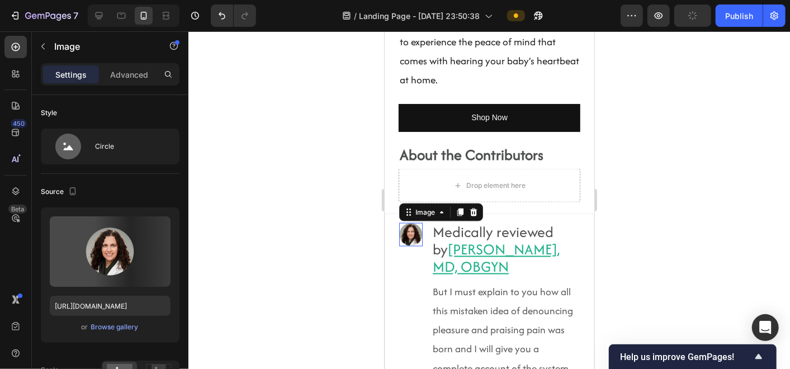
scroll to position [5587, 0]
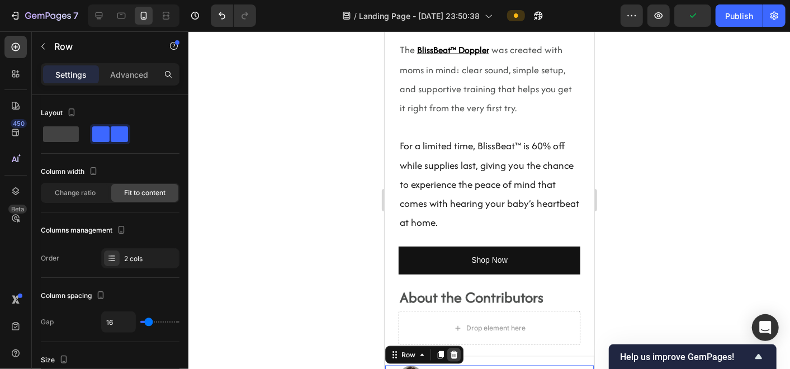
click at [452, 351] on icon at bounding box center [453, 355] width 7 height 8
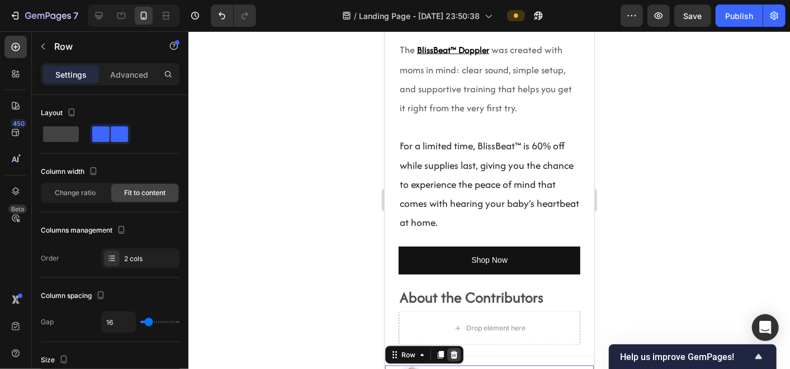
click at [452, 351] on icon at bounding box center [453, 355] width 7 height 8
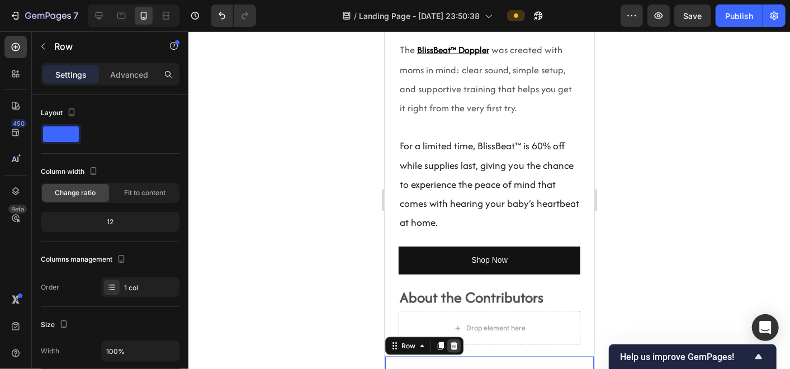
click at [453, 341] on icon at bounding box center [453, 345] width 9 height 9
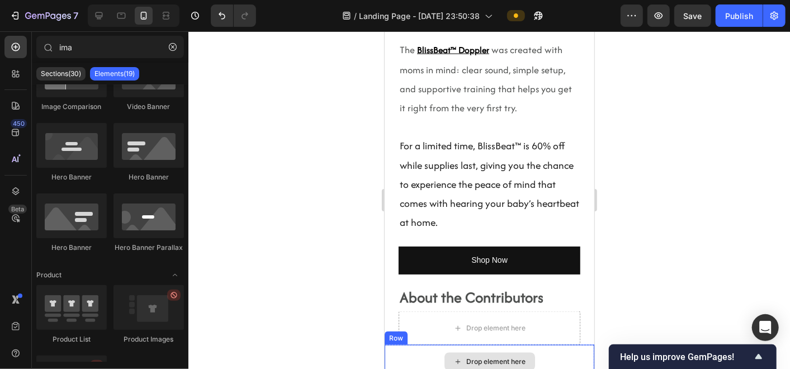
click at [422, 344] on div "Drop element here" at bounding box center [489, 361] width 210 height 34
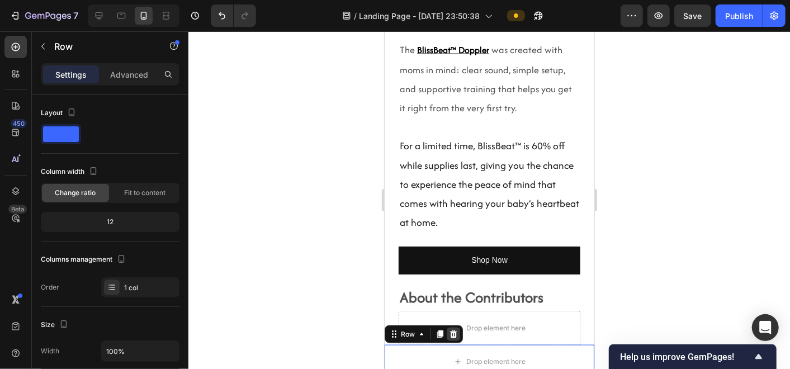
click at [453, 329] on icon at bounding box center [452, 333] width 9 height 9
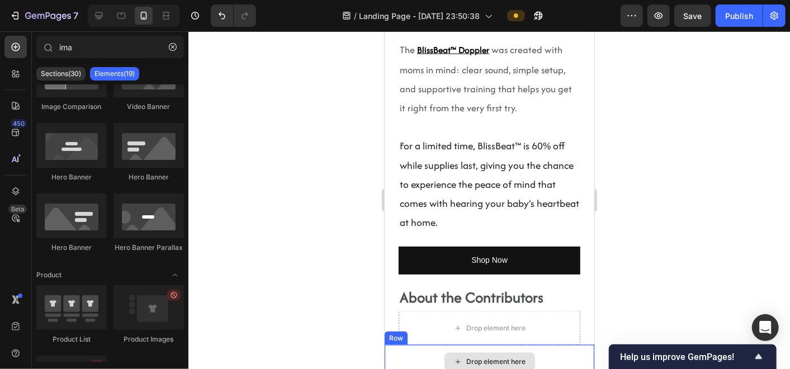
click at [417, 344] on div "Drop element here" at bounding box center [489, 361] width 210 height 34
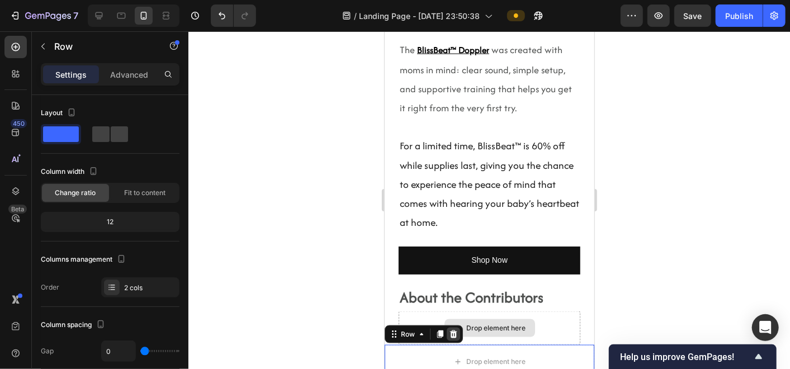
click at [451, 330] on icon at bounding box center [452, 334] width 7 height 8
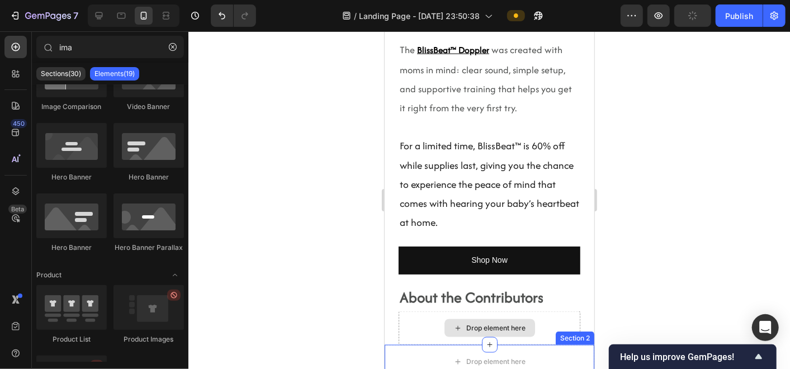
click at [427, 344] on div "Drop element here" at bounding box center [489, 361] width 210 height 34
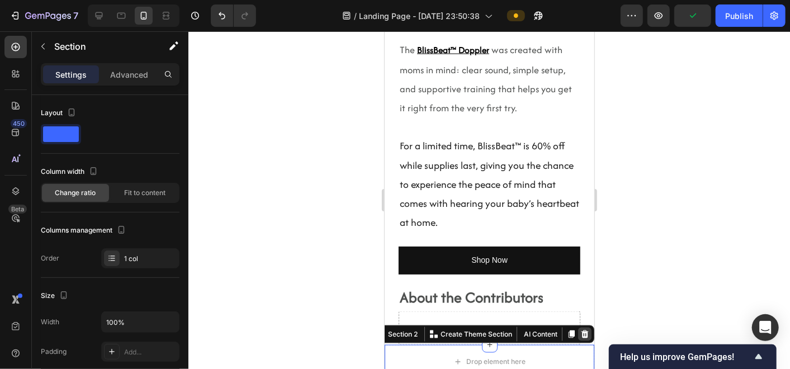
click at [580, 329] on icon at bounding box center [584, 333] width 9 height 9
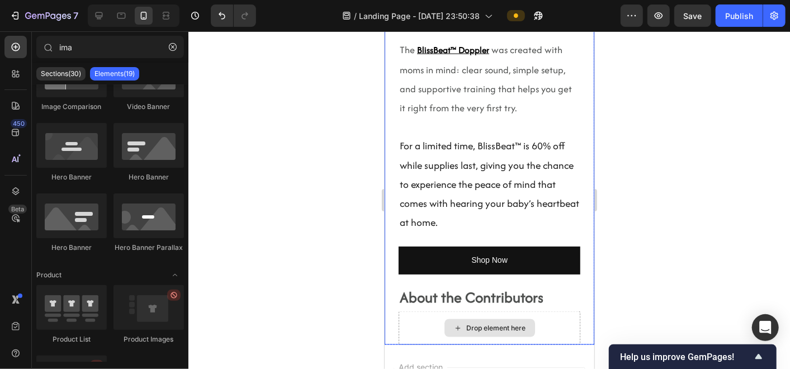
click at [556, 311] on div "Drop element here" at bounding box center [489, 328] width 182 height 34
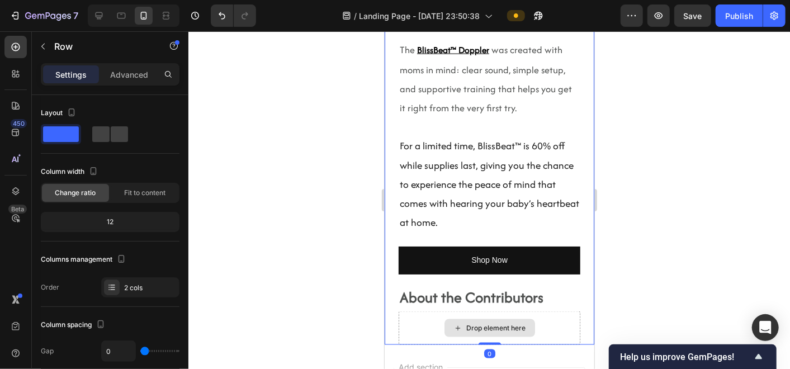
click at [569, 311] on div "Drop element here" at bounding box center [489, 328] width 182 height 34
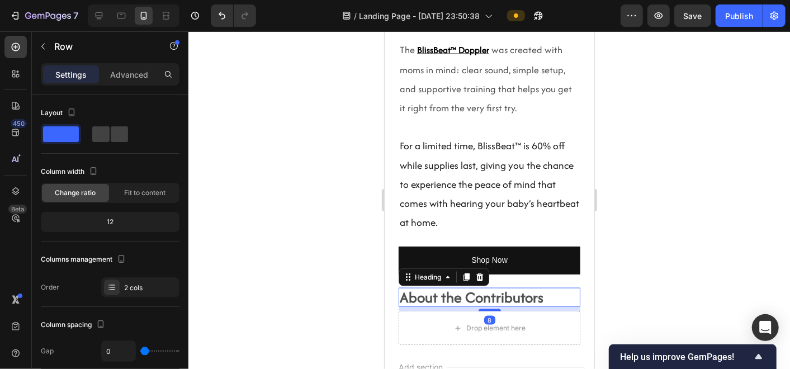
click at [513, 287] on h2 "About the Contributors" at bounding box center [489, 297] width 182 height 20
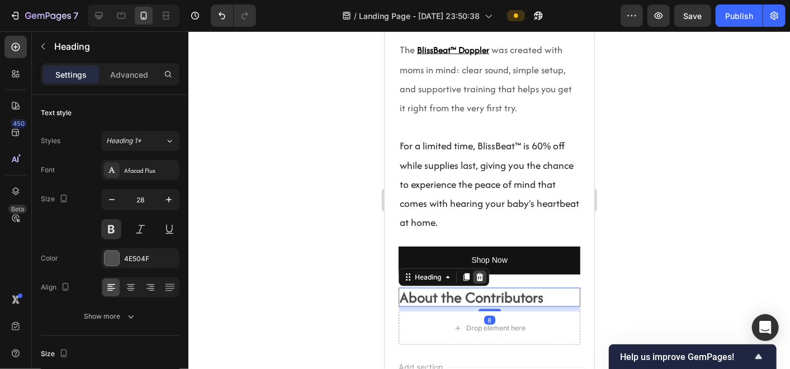
click at [481, 273] on icon at bounding box center [479, 277] width 7 height 8
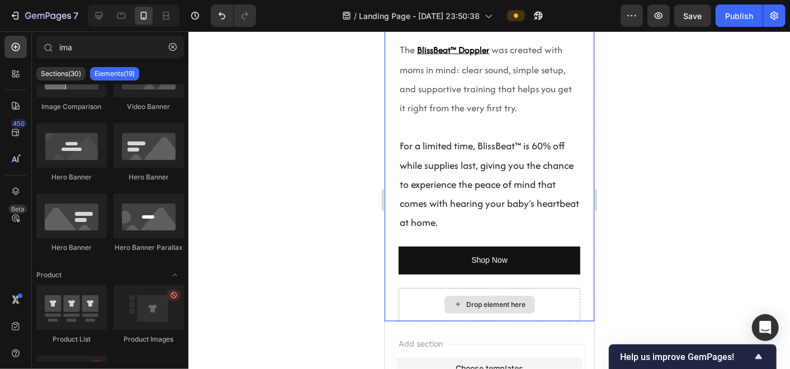
click at [409, 287] on div "Drop element here" at bounding box center [489, 304] width 182 height 34
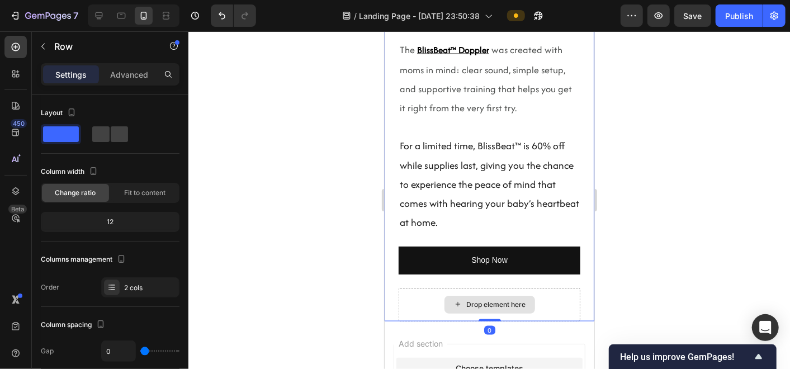
click at [409, 287] on div "Drop element here" at bounding box center [489, 304] width 182 height 34
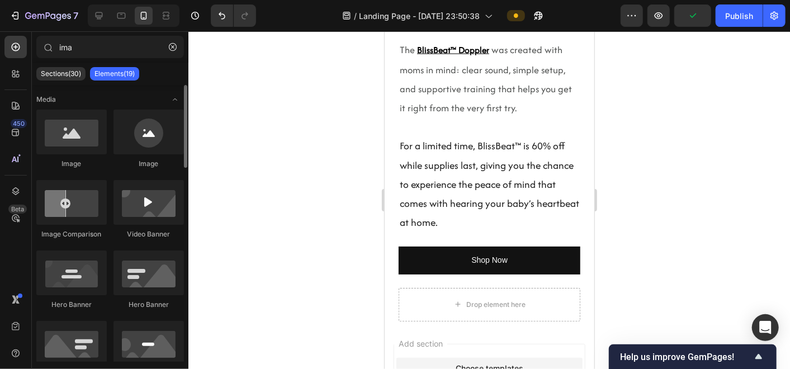
scroll to position [5637, 0]
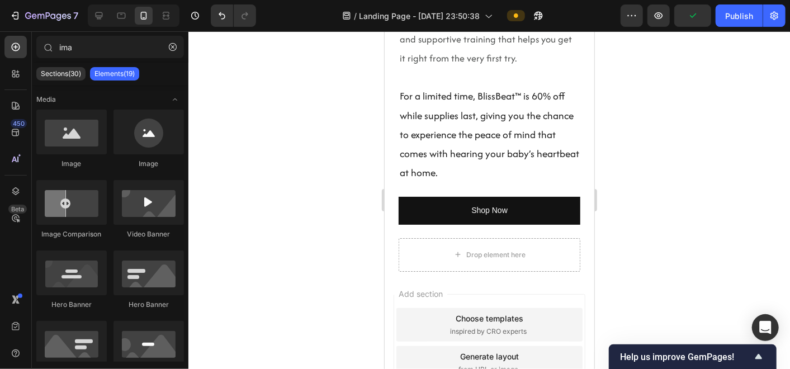
click at [428, 287] on span "Add section" at bounding box center [420, 293] width 53 height 12
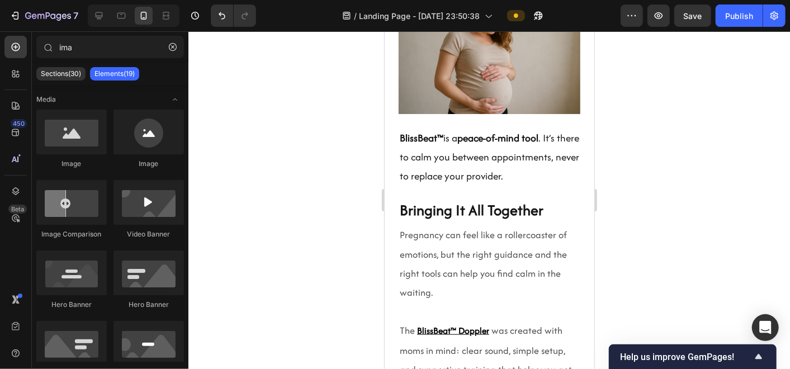
scroll to position [5306, 0]
click at [433, 302] on p at bounding box center [488, 311] width 179 height 19
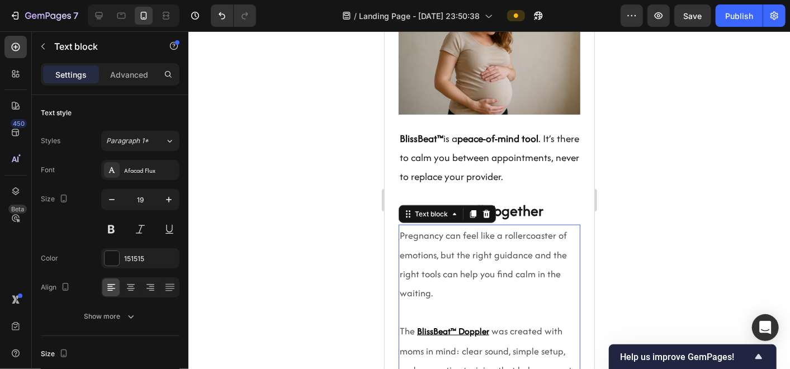
click at [433, 302] on p "Rich Text Editor. Editing area: main" at bounding box center [488, 311] width 179 height 19
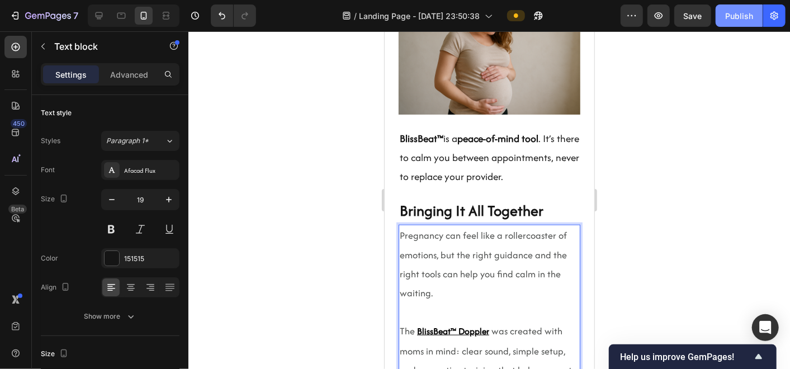
click at [736, 18] on div "Publish" at bounding box center [739, 16] width 28 height 12
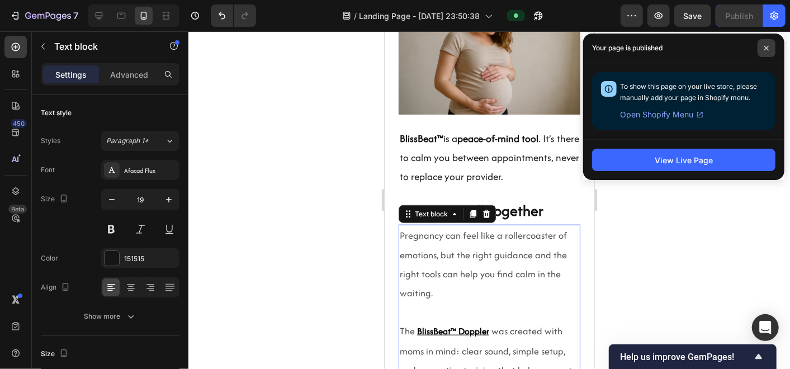
click at [768, 41] on span at bounding box center [767, 48] width 18 height 18
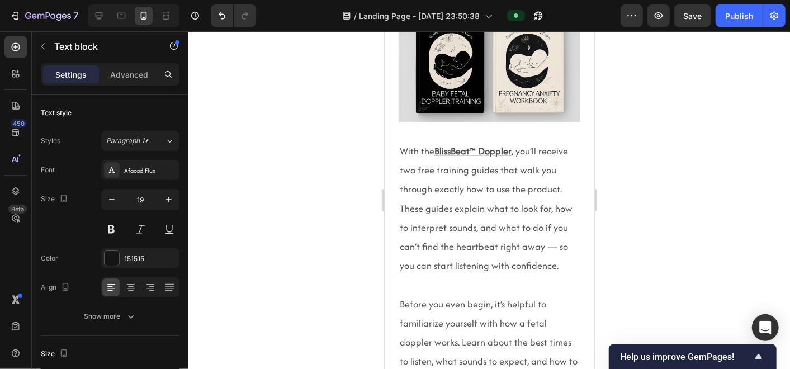
scroll to position [1584, 0]
